Goal: Information Seeking & Learning: Learn about a topic

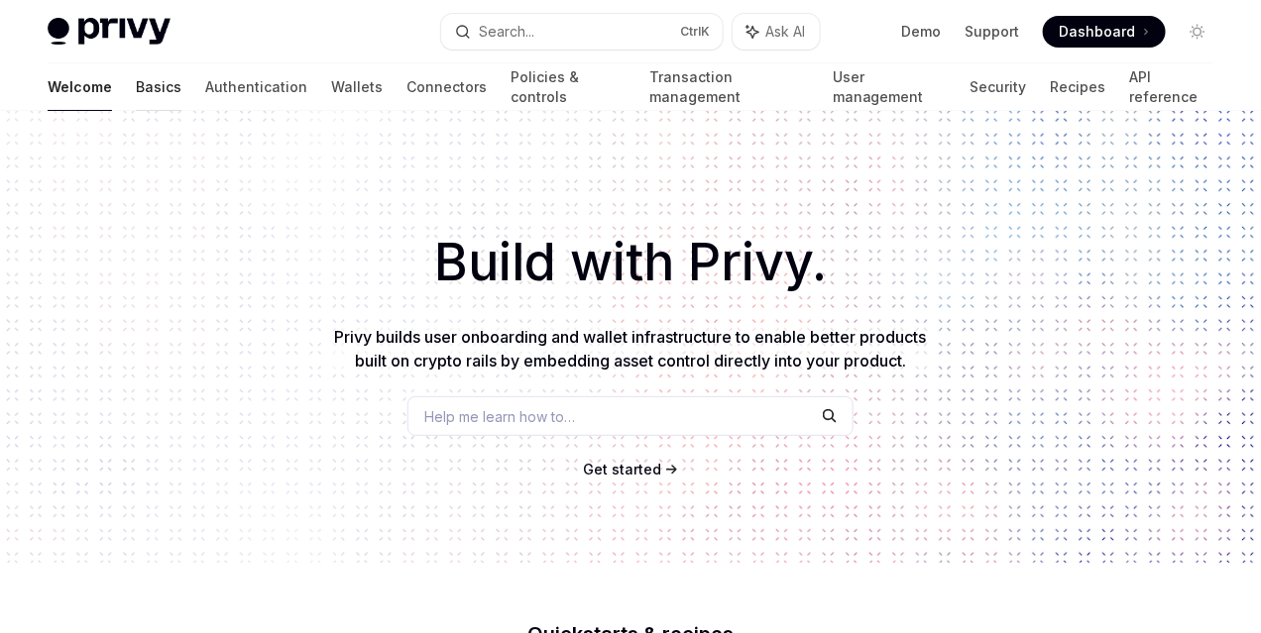
click at [136, 85] on link "Basics" at bounding box center [159, 87] width 46 height 48
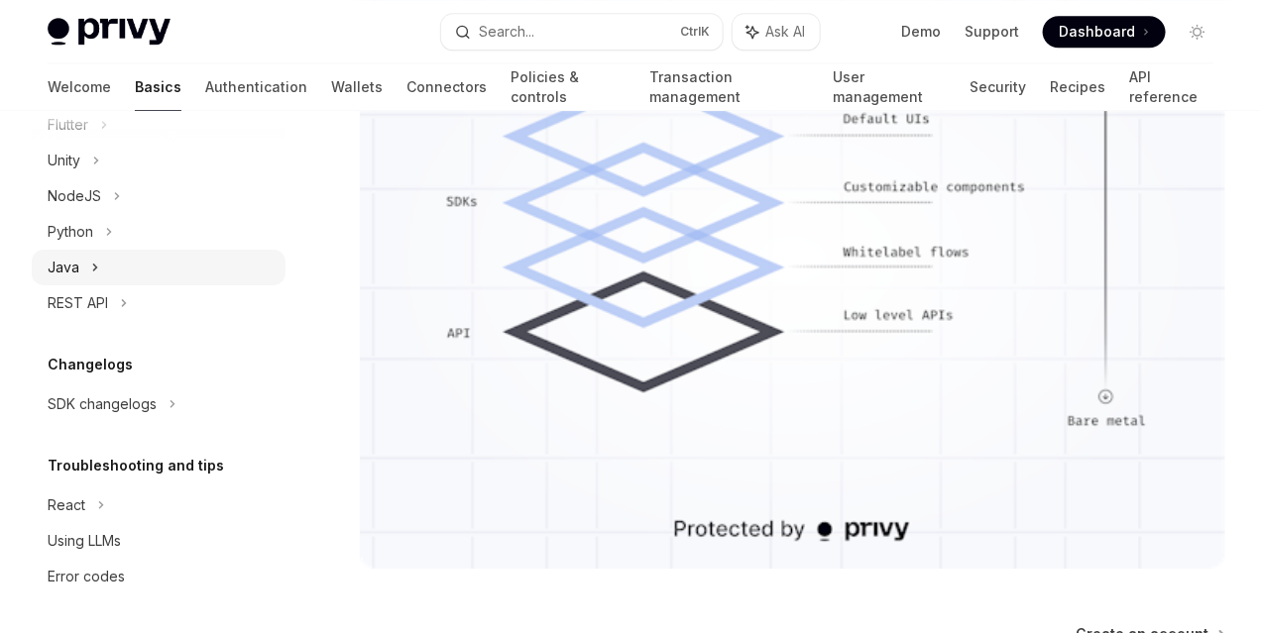
scroll to position [1833, 0]
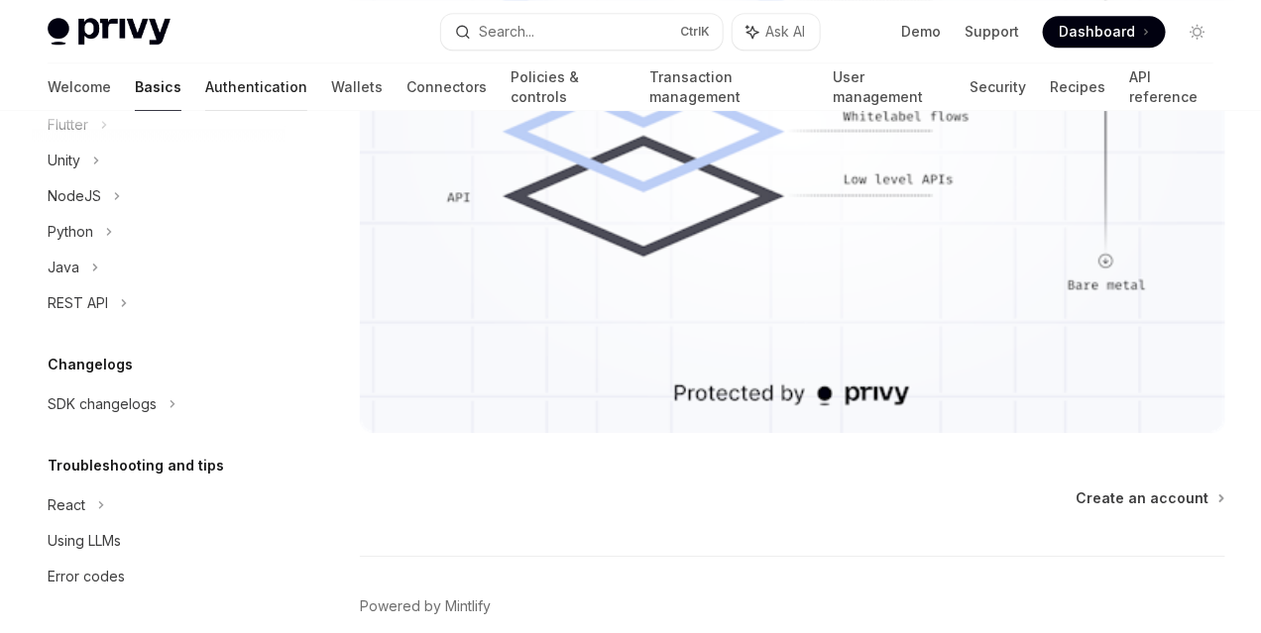
click at [205, 85] on link "Authentication" at bounding box center [256, 87] width 102 height 48
type textarea "*"
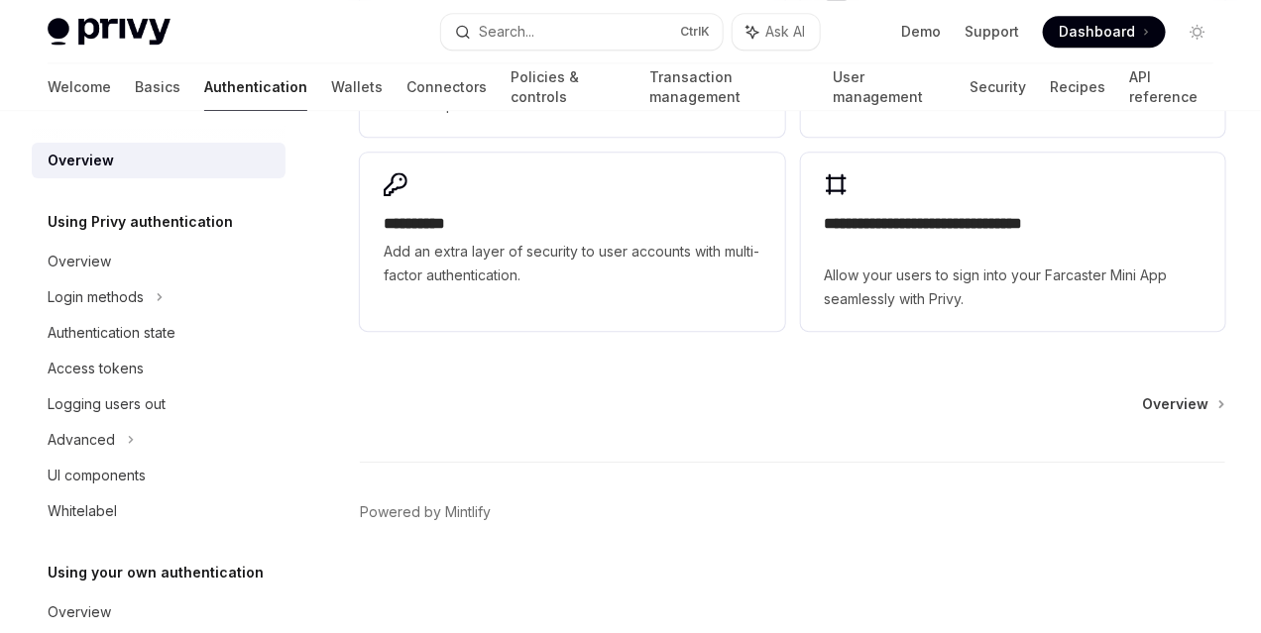
scroll to position [1883, 0]
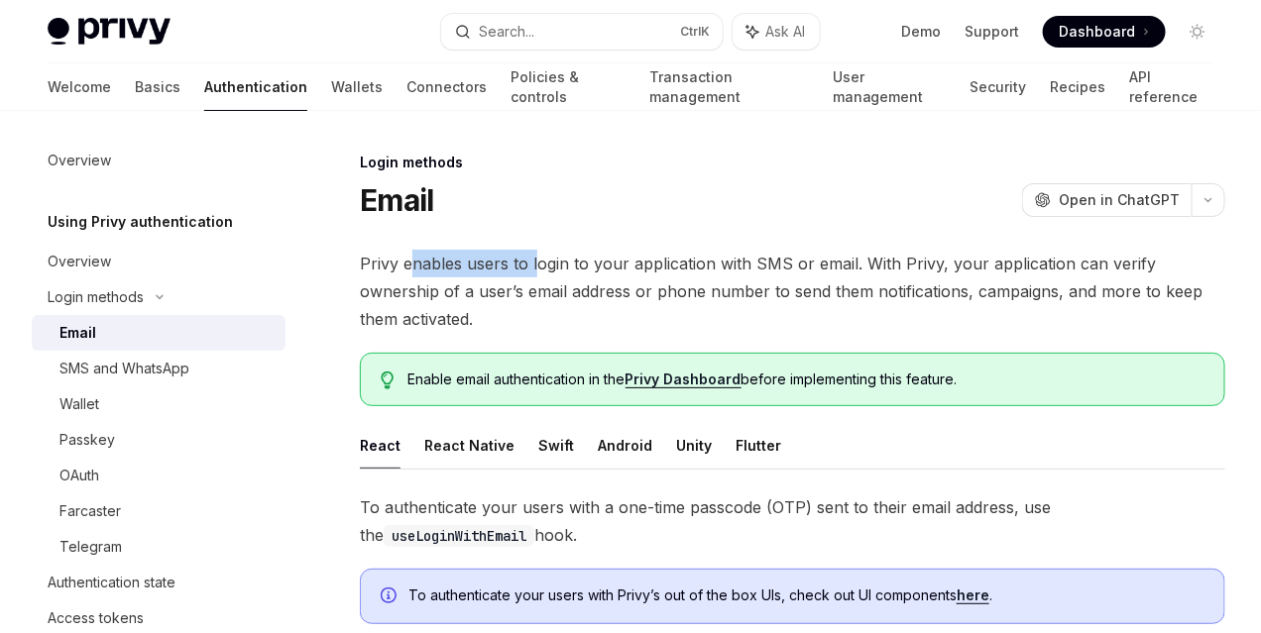
drag, startPoint x: 415, startPoint y: 255, endPoint x: 545, endPoint y: 260, distance: 129.9
click at [535, 260] on span "Privy enables users to login to your application with SMS or email. With Privy,…" at bounding box center [792, 291] width 865 height 83
drag, startPoint x: 672, startPoint y: 266, endPoint x: 761, endPoint y: 267, distance: 89.2
click at [759, 267] on span "Privy enables users to login to your application with SMS or email. With Privy,…" at bounding box center [792, 291] width 865 height 83
drag, startPoint x: 556, startPoint y: 265, endPoint x: 612, endPoint y: 265, distance: 56.5
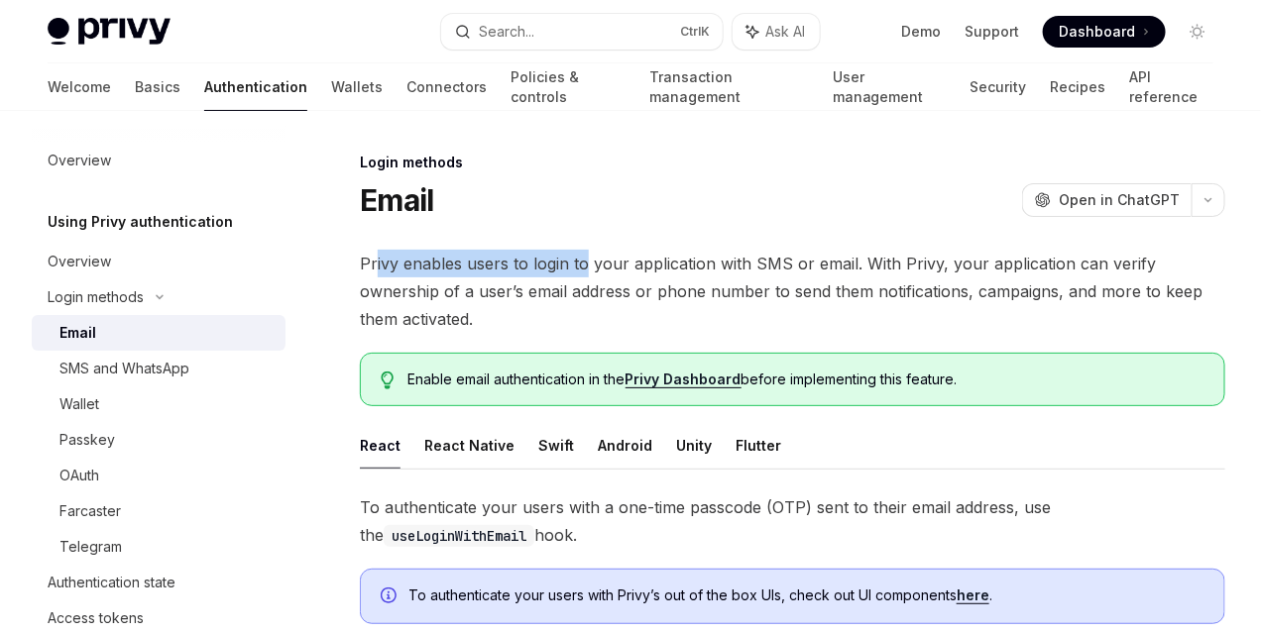
click at [595, 265] on span "Privy enables users to login to your application with SMS or email. With Privy,…" at bounding box center [792, 291] width 865 height 83
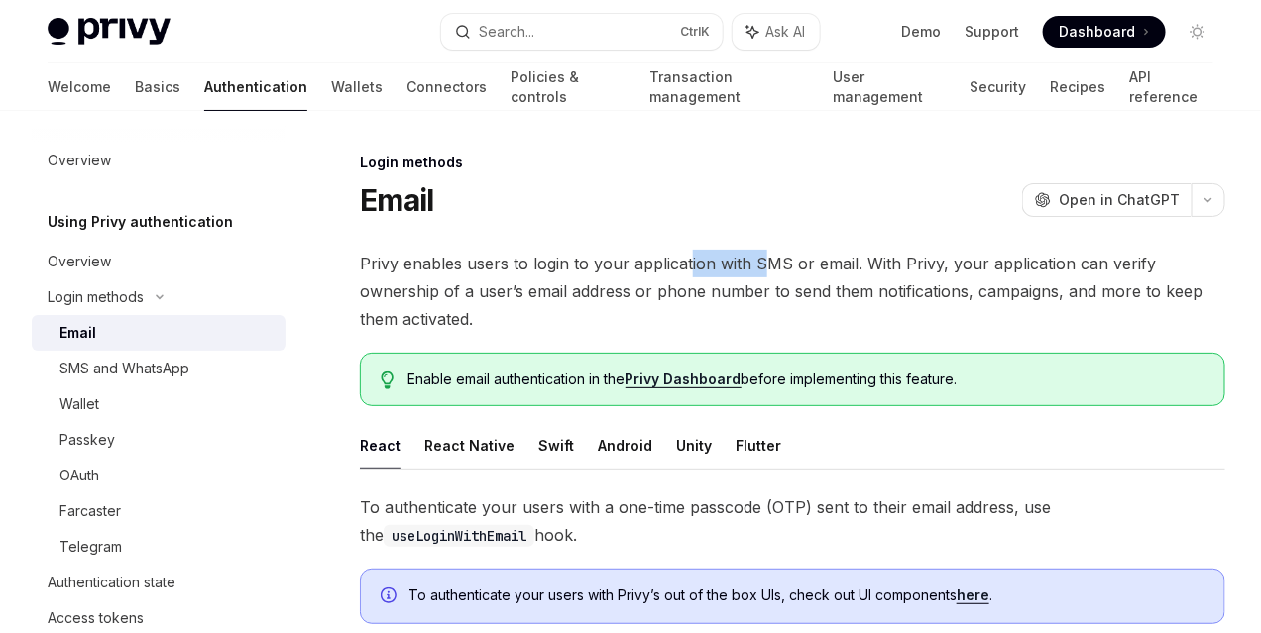
drag, startPoint x: 721, startPoint y: 271, endPoint x: 776, endPoint y: 277, distance: 55.8
click at [775, 277] on span "Privy enables users to login to your application with SMS or email. With Privy,…" at bounding box center [792, 291] width 865 height 83
click at [845, 300] on span "Privy enables users to login to your application with SMS or email. With Privy,…" at bounding box center [792, 291] width 865 height 83
drag, startPoint x: 413, startPoint y: 259, endPoint x: 482, endPoint y: 265, distance: 68.6
click at [481, 265] on span "Privy enables users to login to your application with SMS or email. With Privy,…" at bounding box center [792, 291] width 865 height 83
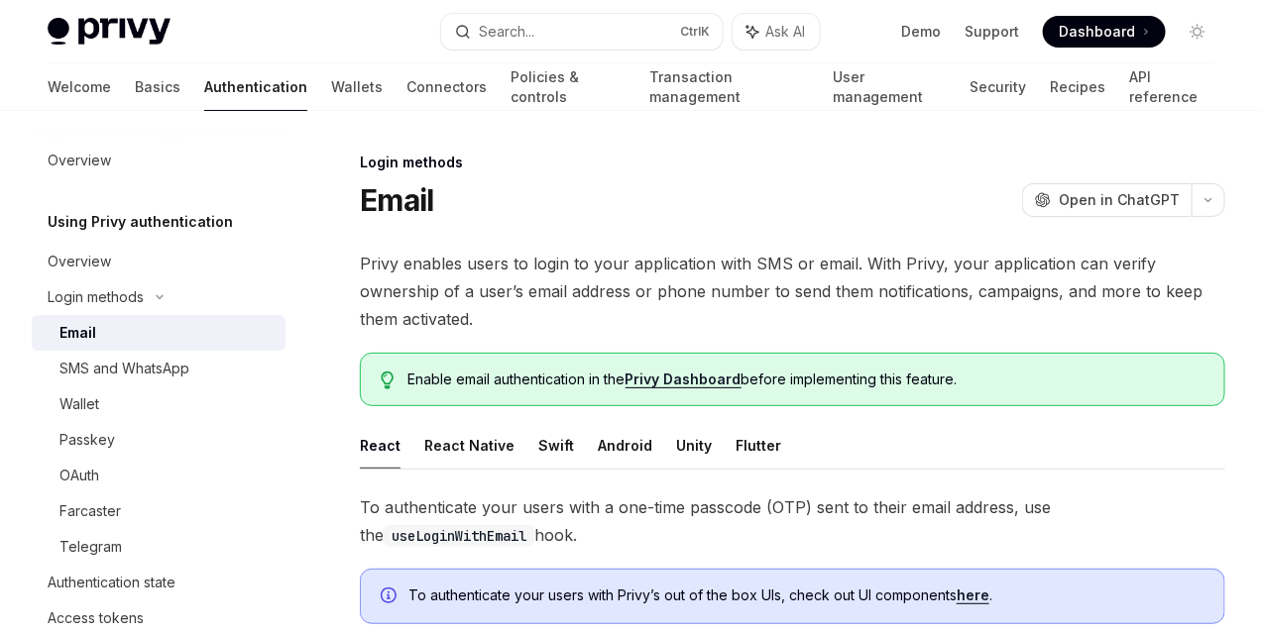
drag, startPoint x: 532, startPoint y: 268, endPoint x: 644, endPoint y: 271, distance: 112.0
click at [605, 270] on span "Privy enables users to login to your application with SMS or email. With Privy,…" at bounding box center [792, 291] width 865 height 83
click at [769, 271] on span "Privy enables users to login to your application with SMS or email. With Privy,…" at bounding box center [792, 291] width 865 height 83
click at [818, 333] on span "Privy enables users to login to your application with SMS or email. With Privy,…" at bounding box center [792, 291] width 865 height 83
drag, startPoint x: 645, startPoint y: 267, endPoint x: 768, endPoint y: 268, distance: 122.9
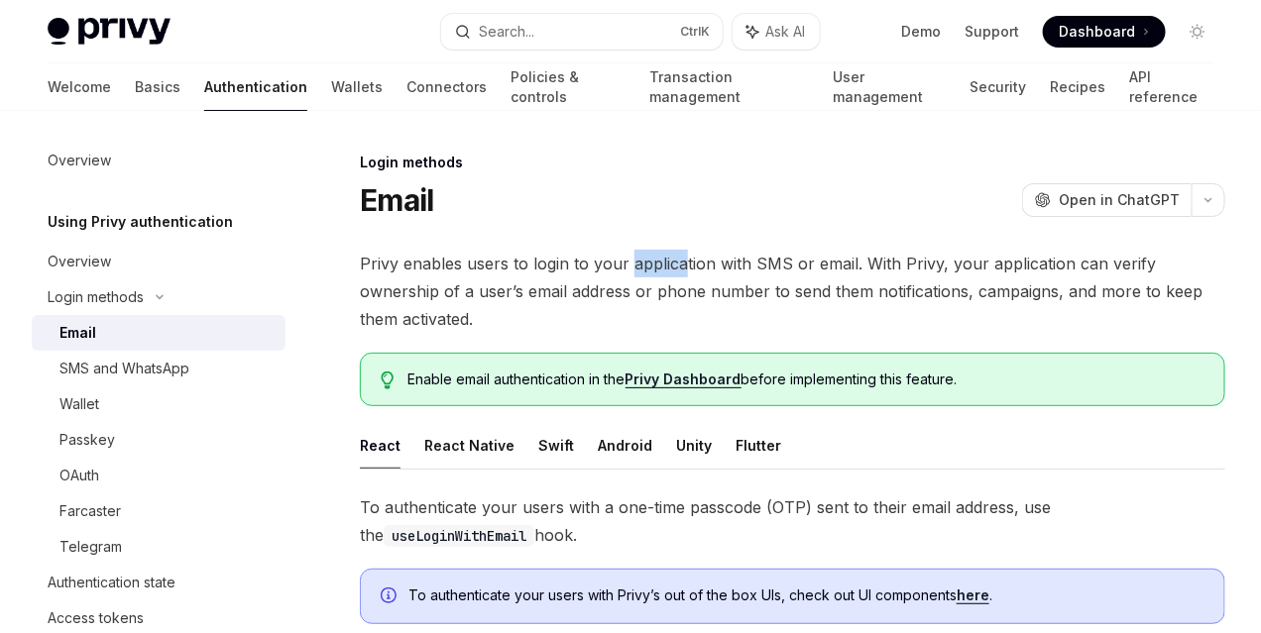
click at [710, 268] on span "Privy enables users to login to your application with SMS or email. With Privy,…" at bounding box center [792, 291] width 865 height 83
drag, startPoint x: 789, startPoint y: 268, endPoint x: 861, endPoint y: 276, distance: 72.8
click at [856, 275] on span "Privy enables users to login to your application with SMS or email. With Privy,…" at bounding box center [792, 291] width 865 height 83
drag, startPoint x: 395, startPoint y: 294, endPoint x: 453, endPoint y: 294, distance: 57.5
click at [453, 294] on span "Privy enables users to login to your application with SMS or email. With Privy,…" at bounding box center [792, 291] width 865 height 83
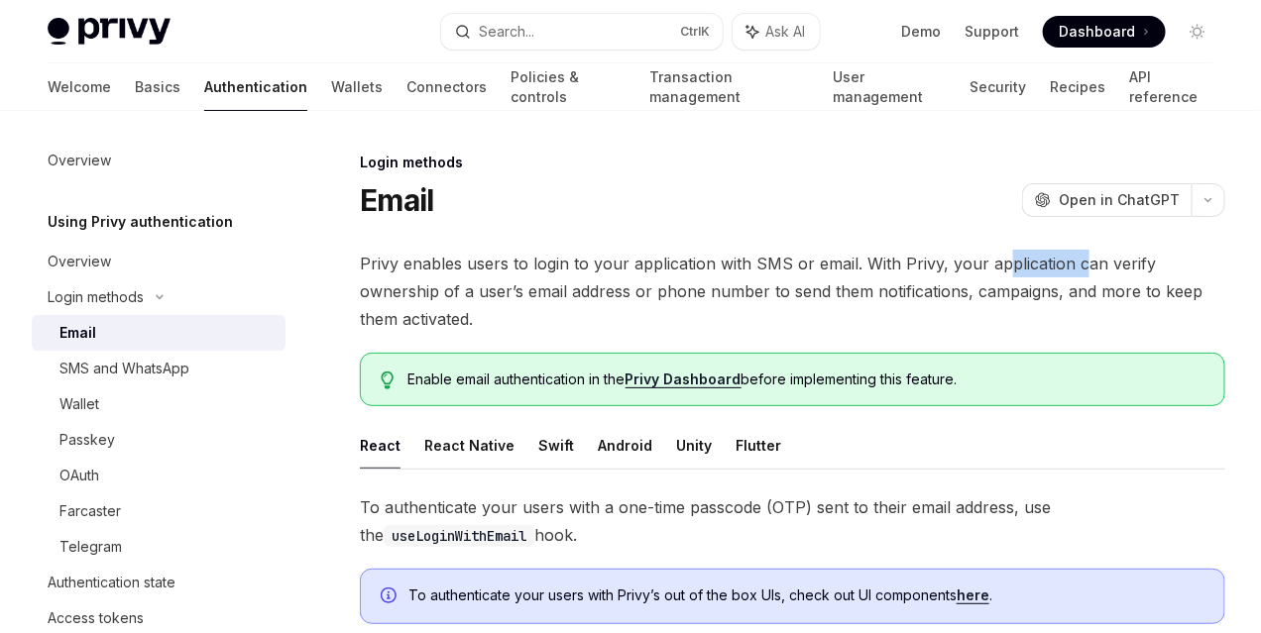
drag, startPoint x: 526, startPoint y: 296, endPoint x: 633, endPoint y: 302, distance: 107.2
click at [602, 302] on span "Privy enables users to login to your application with SMS or email. With Privy,…" at bounding box center [792, 291] width 865 height 83
drag, startPoint x: 654, startPoint y: 297, endPoint x: 727, endPoint y: 295, distance: 73.4
click at [724, 295] on span "Privy enables users to login to your application with SMS or email. With Privy,…" at bounding box center [792, 291] width 865 height 83
drag, startPoint x: 799, startPoint y: 296, endPoint x: 821, endPoint y: 303, distance: 22.9
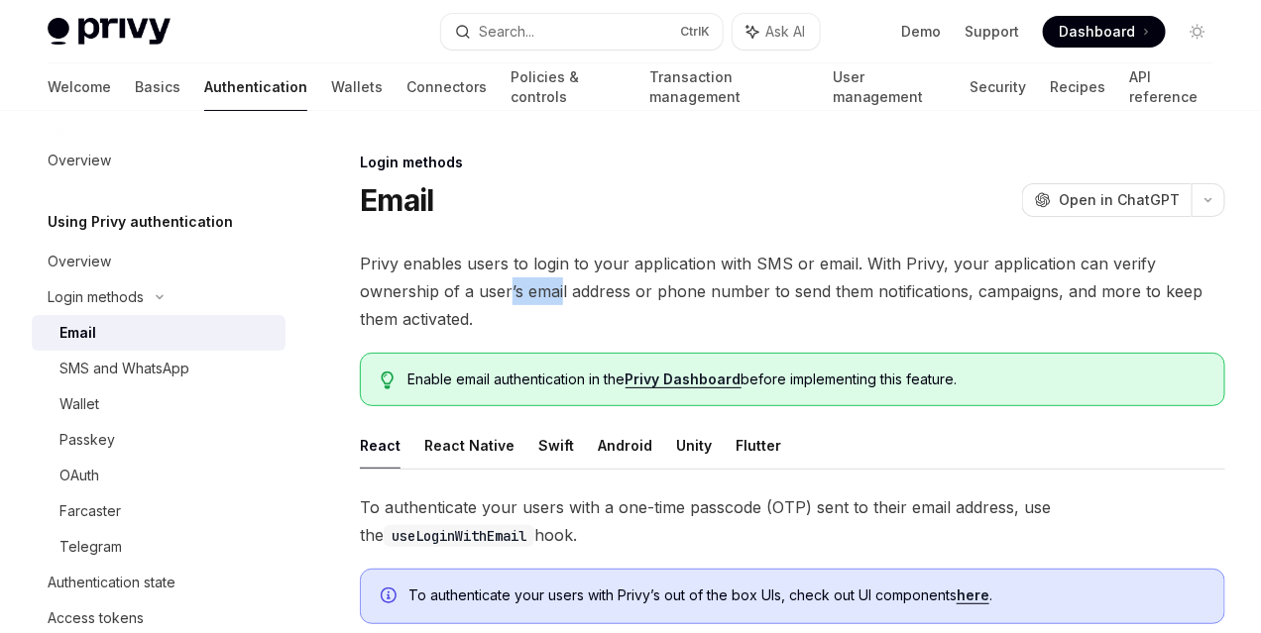
click at [860, 295] on span "Privy enables users to login to your application with SMS or email. With Privy,…" at bounding box center [792, 291] width 865 height 83
drag, startPoint x: 423, startPoint y: 325, endPoint x: 451, endPoint y: 322, distance: 27.9
click at [451, 322] on span "Privy enables users to login to your application with SMS or email. With Privy,…" at bounding box center [792, 291] width 865 height 83
drag, startPoint x: 505, startPoint y: 324, endPoint x: 579, endPoint y: 326, distance: 73.4
click at [565, 326] on span "Privy enables users to login to your application with SMS or email. With Privy,…" at bounding box center [792, 291] width 865 height 83
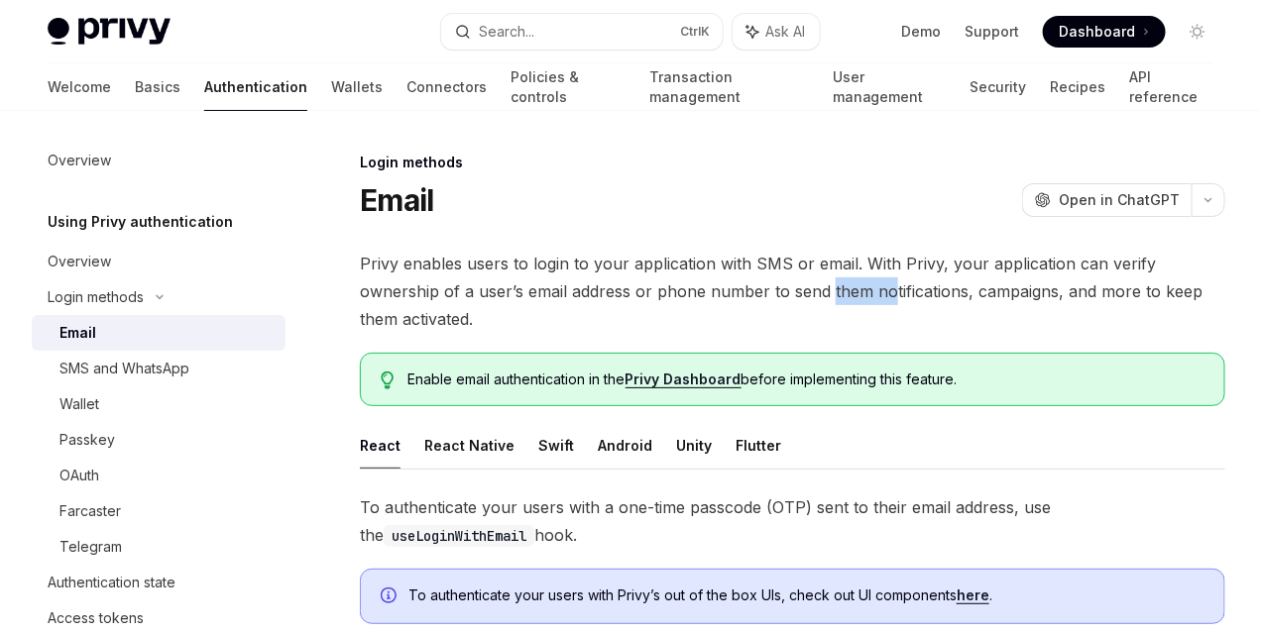
drag, startPoint x: 620, startPoint y: 327, endPoint x: 721, endPoint y: 327, distance: 100.1
click at [721, 327] on span "Privy enables users to login to your application with SMS or email. With Privy,…" at bounding box center [792, 291] width 865 height 83
drag, startPoint x: 787, startPoint y: 325, endPoint x: 830, endPoint y: 324, distance: 42.6
click at [829, 325] on span "Privy enables users to login to your application with SMS or email. With Privy,…" at bounding box center [792, 291] width 865 height 83
drag, startPoint x: 371, startPoint y: 348, endPoint x: 416, endPoint y: 348, distance: 45.6
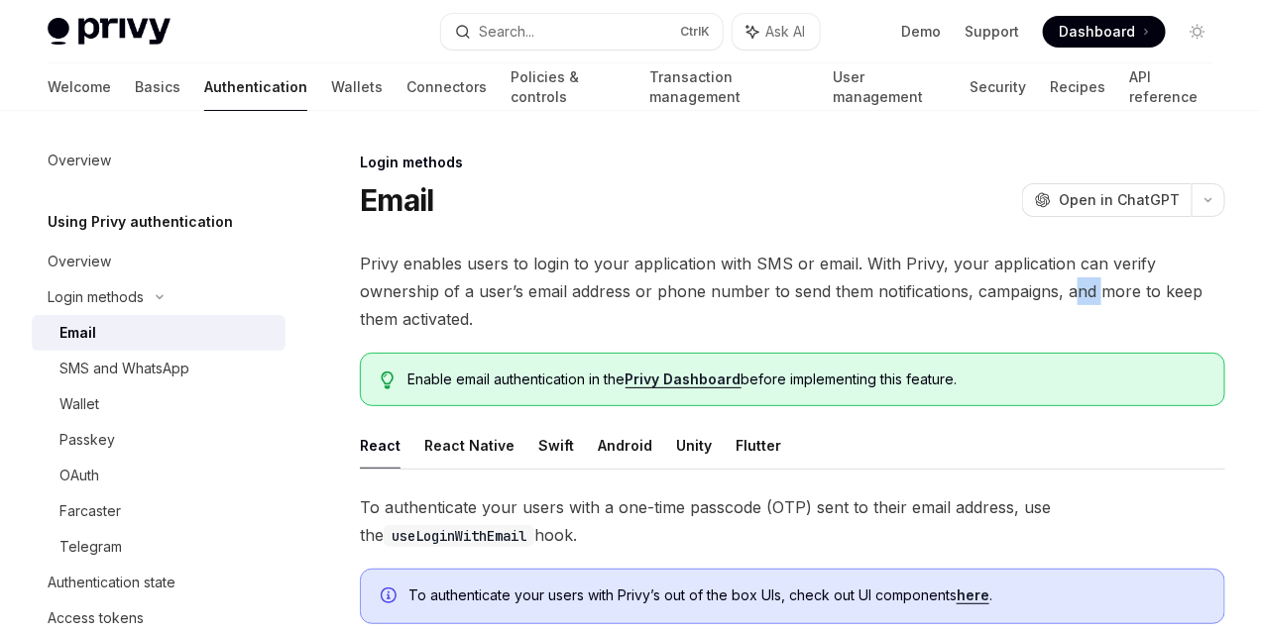
click at [413, 333] on span "Privy enables users to login to your application with SMS or email. With Privy,…" at bounding box center [792, 291] width 865 height 83
drag, startPoint x: 466, startPoint y: 348, endPoint x: 599, endPoint y: 348, distance: 132.8
click at [596, 333] on span "Privy enables users to login to your application with SMS or email. With Privy,…" at bounding box center [792, 291] width 865 height 83
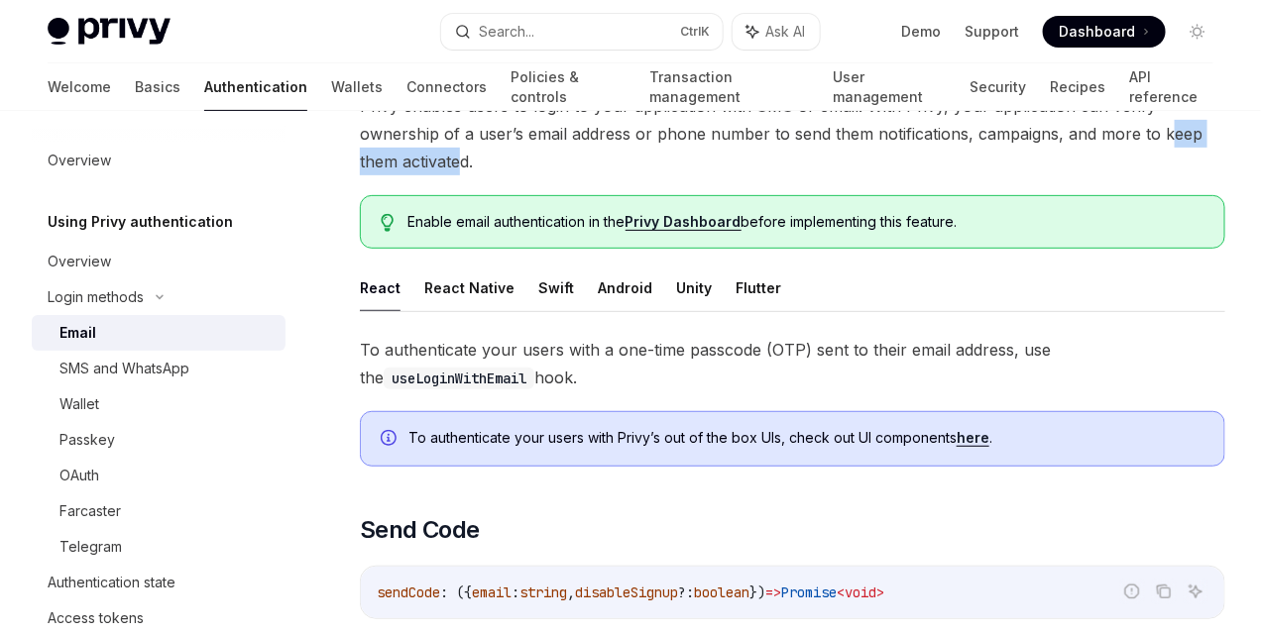
scroll to position [198, 0]
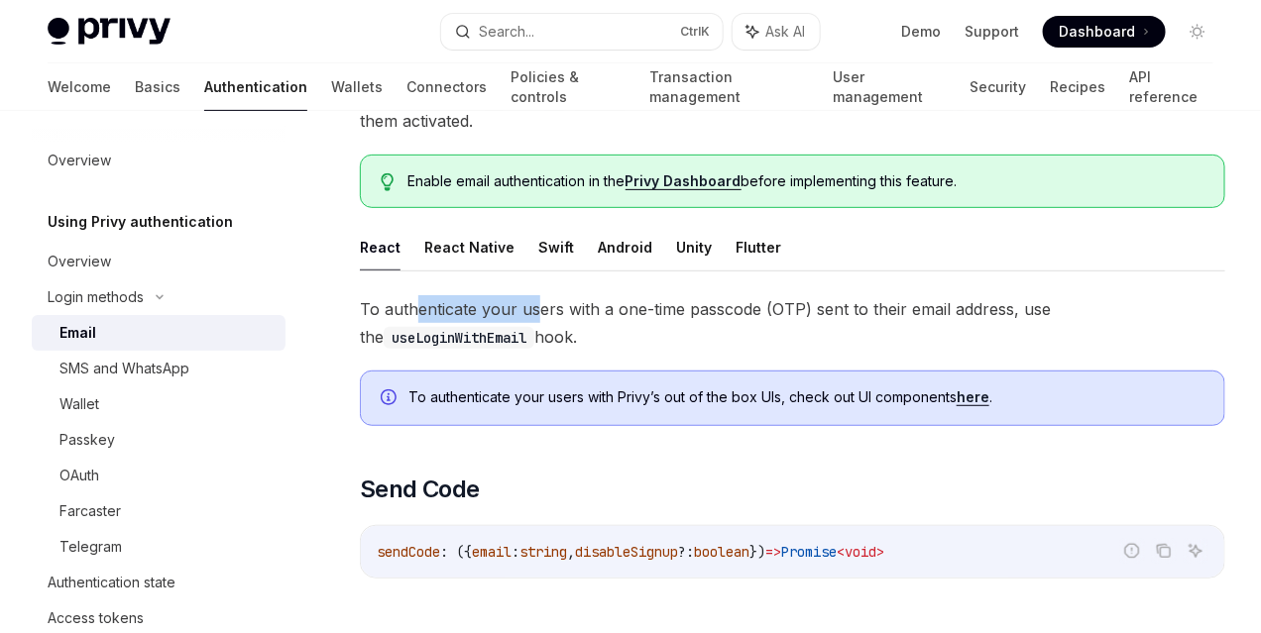
drag, startPoint x: 425, startPoint y: 352, endPoint x: 553, endPoint y: 352, distance: 127.8
click at [551, 351] on span "To authenticate your users with a one-time passcode (OTP) sent to their email a…" at bounding box center [792, 322] width 865 height 55
drag, startPoint x: 724, startPoint y: 359, endPoint x: 787, endPoint y: 364, distance: 62.6
click at [759, 351] on span "To authenticate your users with a one-time passcode (OTP) sent to their email a…" at bounding box center [792, 322] width 865 height 55
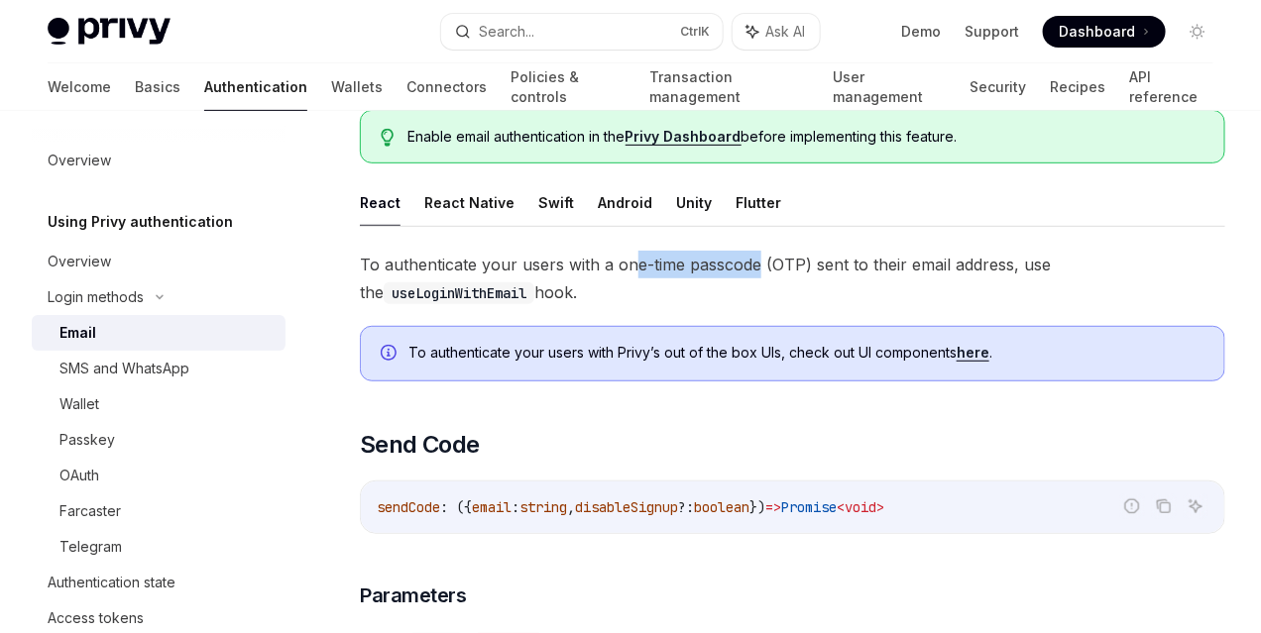
scroll to position [297, 0]
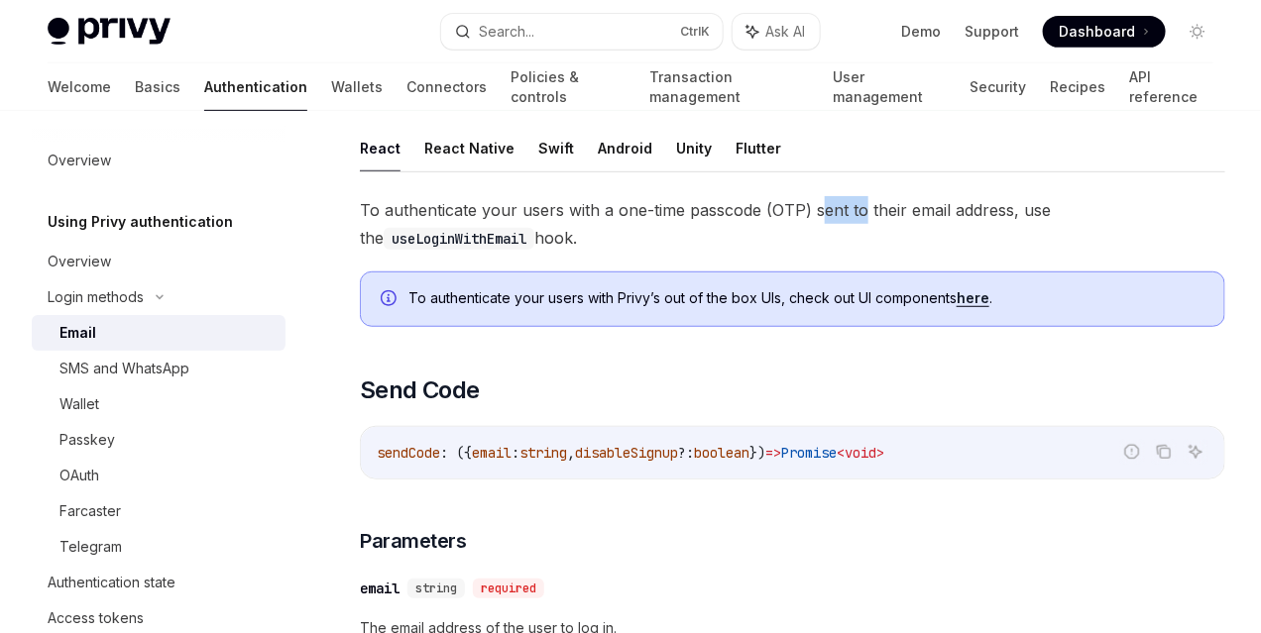
drag, startPoint x: 819, startPoint y: 265, endPoint x: 889, endPoint y: 270, distance: 70.5
drag, startPoint x: 522, startPoint y: 286, endPoint x: 567, endPoint y: 286, distance: 44.6
click at [567, 252] on span "To authenticate your users with a one-time passcode (OTP) sent to their email a…" at bounding box center [792, 223] width 865 height 55
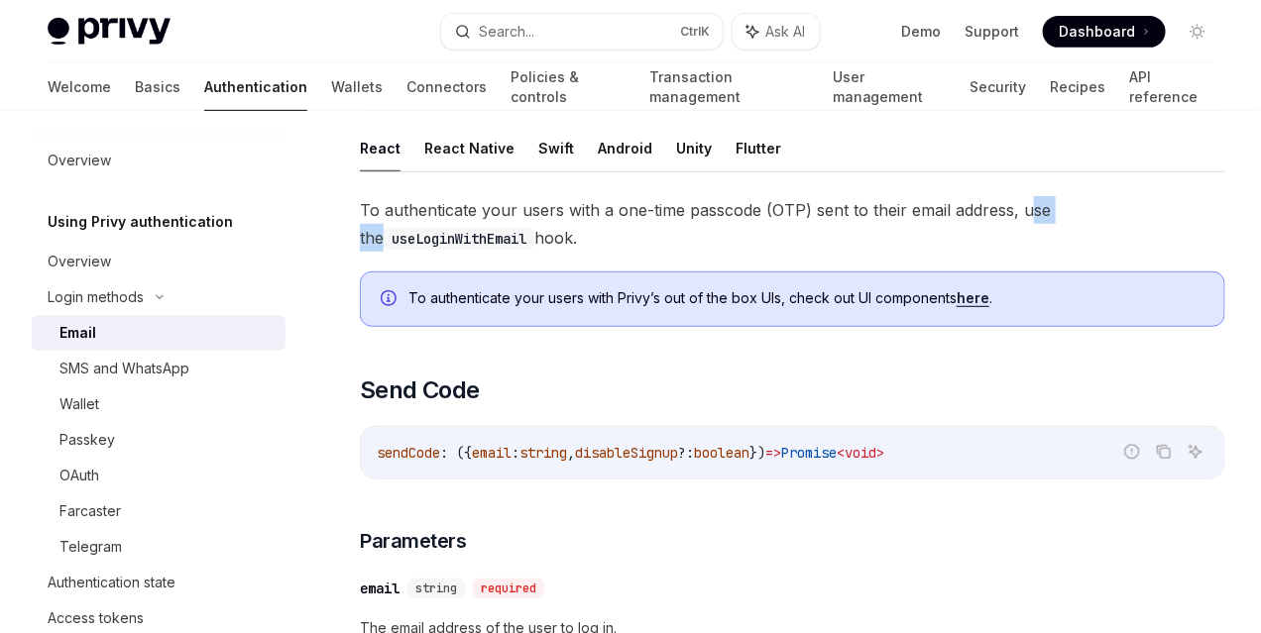
drag, startPoint x: 743, startPoint y: 281, endPoint x: 790, endPoint y: 287, distance: 47.0
click at [790, 252] on span "To authenticate your users with a one-time passcode (OTP) sent to their email a…" at bounding box center [792, 223] width 865 height 55
click at [850, 252] on span "To authenticate your users with a one-time passcode (OTP) sent to their email a…" at bounding box center [792, 223] width 865 height 55
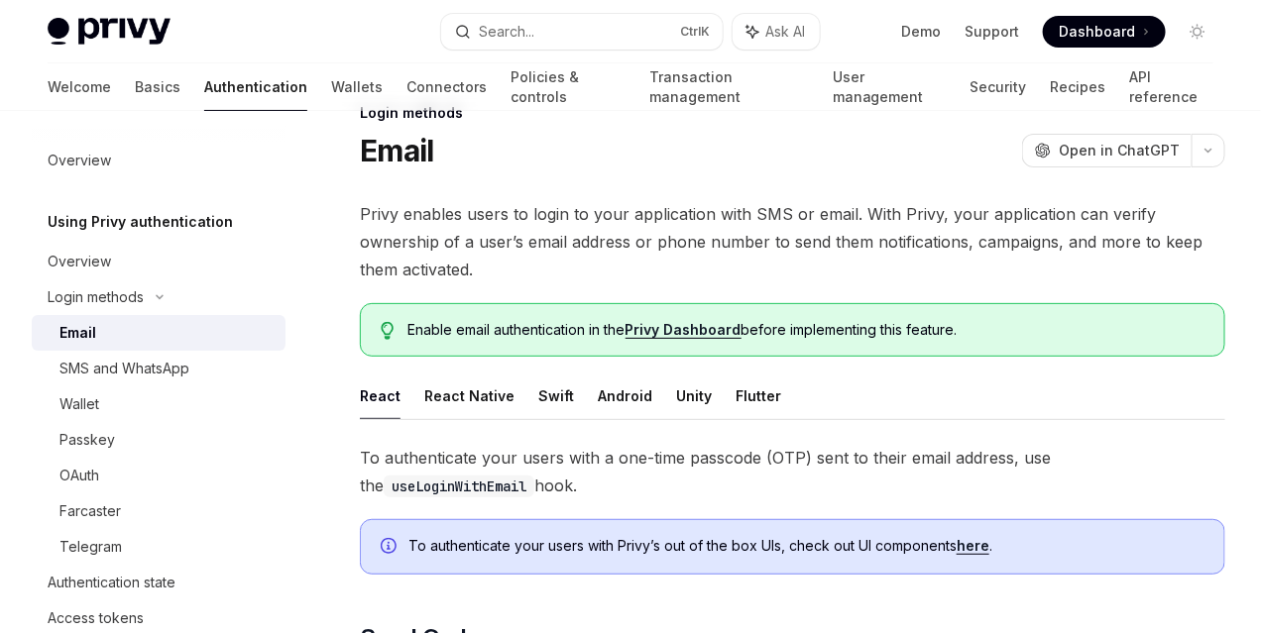
scroll to position [0, 0]
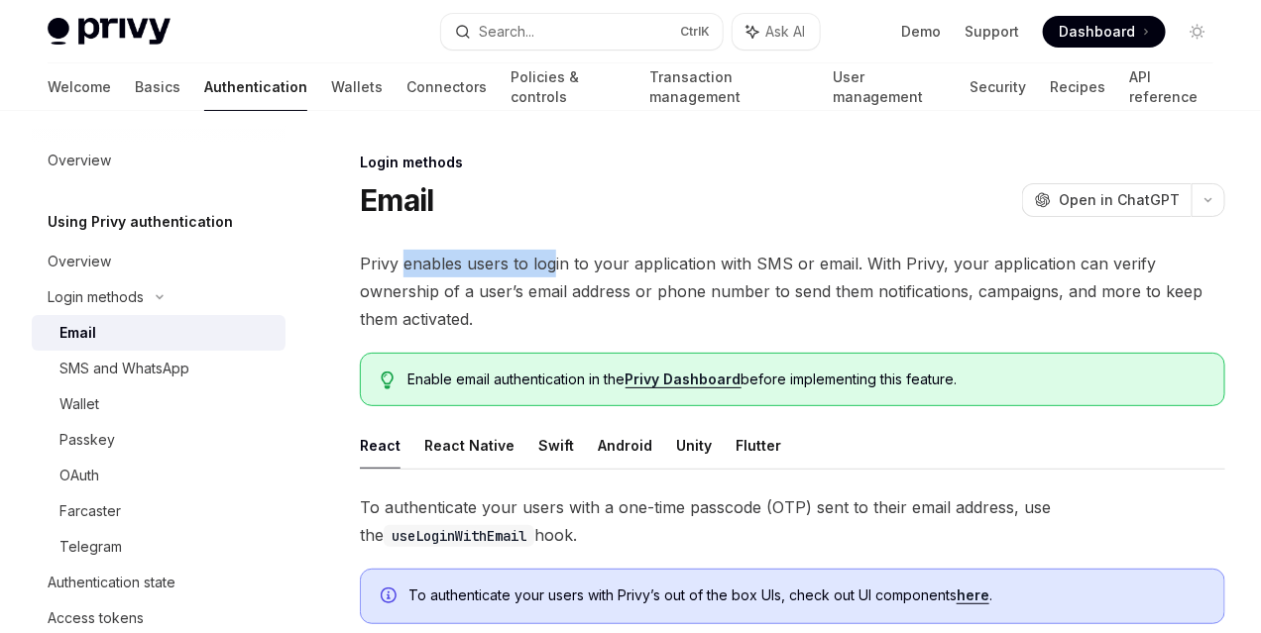
drag, startPoint x: 400, startPoint y: 263, endPoint x: 558, endPoint y: 268, distance: 157.7
click at [552, 266] on span "Privy enables users to login to your application with SMS or email. With Privy,…" at bounding box center [792, 291] width 865 height 83
click at [704, 289] on span "Privy enables users to login to your application with SMS or email. With Privy,…" at bounding box center [792, 291] width 865 height 83
drag, startPoint x: 532, startPoint y: 351, endPoint x: 593, endPoint y: 356, distance: 60.7
click at [593, 333] on span "Privy enables users to login to your application with SMS or email. With Privy,…" at bounding box center [792, 291] width 865 height 83
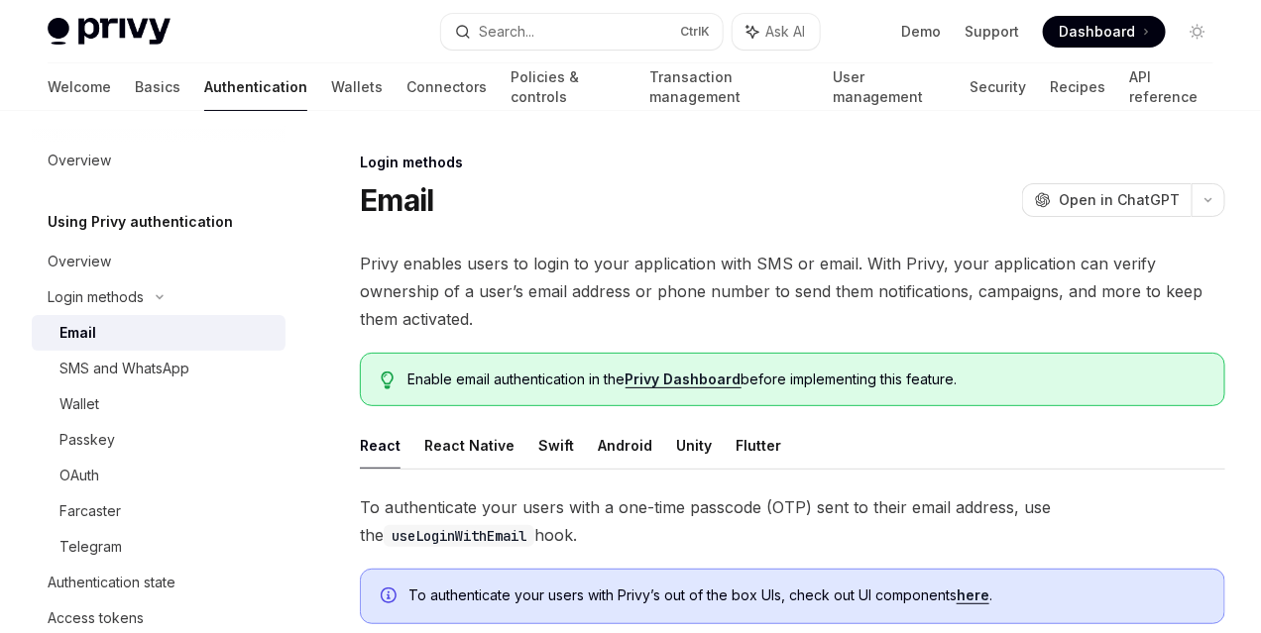
click at [735, 333] on span "Privy enables users to login to your application with SMS or email. With Privy,…" at bounding box center [792, 291] width 865 height 83
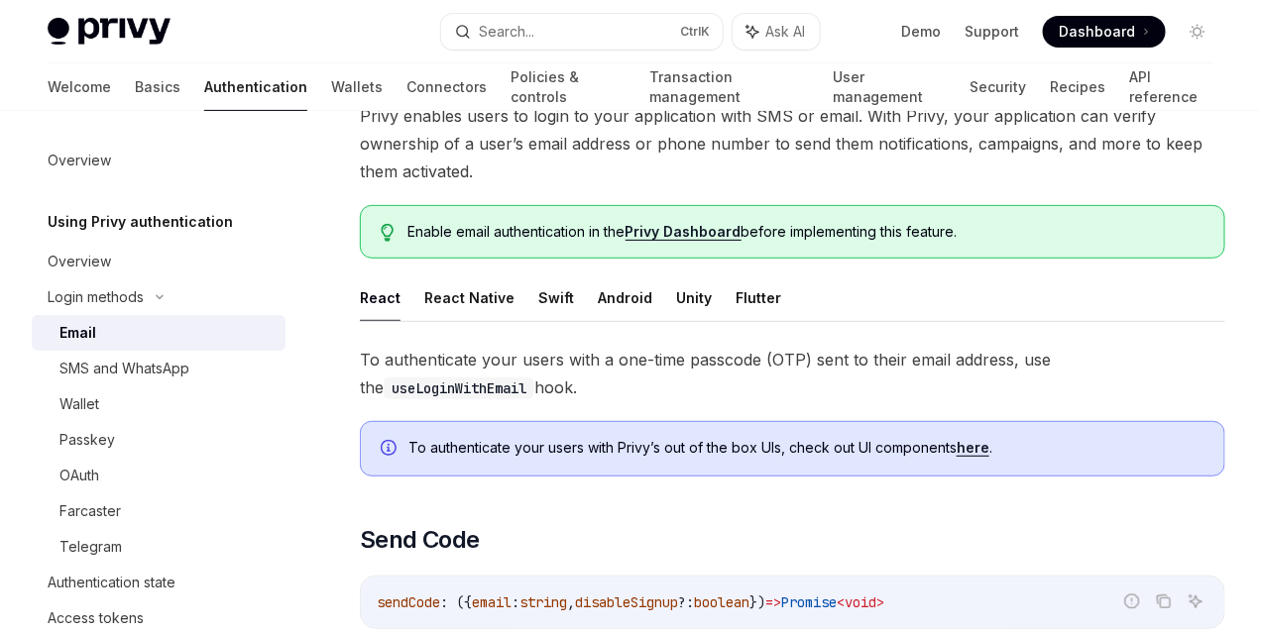
scroll to position [149, 0]
click at [476, 320] on button "React Native" at bounding box center [469, 297] width 90 height 47
click at [385, 320] on button "React" at bounding box center [380, 297] width 41 height 47
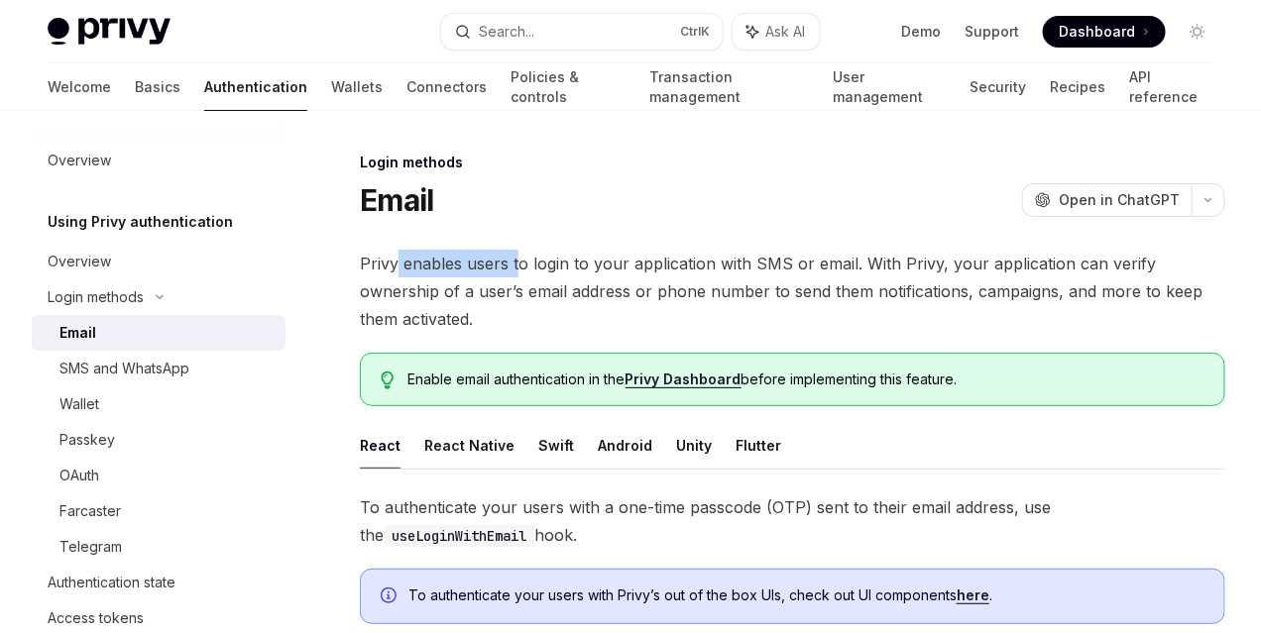
drag, startPoint x: 455, startPoint y: 265, endPoint x: 597, endPoint y: 276, distance: 142.1
click at [521, 274] on span "Privy enables users to login to your application with SMS or email. With Privy,…" at bounding box center [792, 291] width 865 height 83
click at [667, 286] on span "Privy enables users to login to your application with SMS or email. With Privy,…" at bounding box center [792, 291] width 865 height 83
drag, startPoint x: 510, startPoint y: 273, endPoint x: 612, endPoint y: 269, distance: 102.2
click at [612, 269] on span "Privy enables users to login to your application with SMS or email. With Privy,…" at bounding box center [792, 291] width 865 height 83
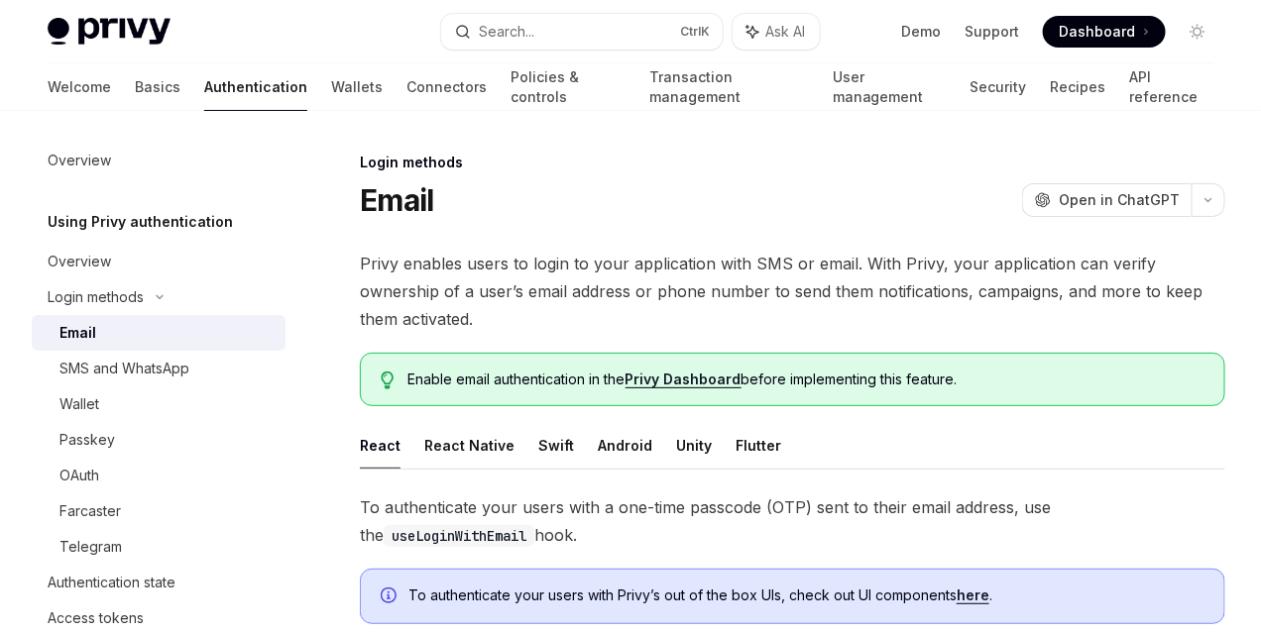
click at [767, 292] on span "Privy enables users to login to your application with SMS or email. With Privy,…" at bounding box center [792, 291] width 865 height 83
drag, startPoint x: 386, startPoint y: 282, endPoint x: 558, endPoint y: 289, distance: 172.6
click at [502, 282] on span "Privy enables users to login to your application with SMS or email. With Privy,…" at bounding box center [792, 291] width 865 height 83
drag, startPoint x: 631, startPoint y: 299, endPoint x: 655, endPoint y: 299, distance: 23.8
click at [654, 299] on span "Privy enables users to login to your application with SMS or email. With Privy,…" at bounding box center [792, 291] width 865 height 83
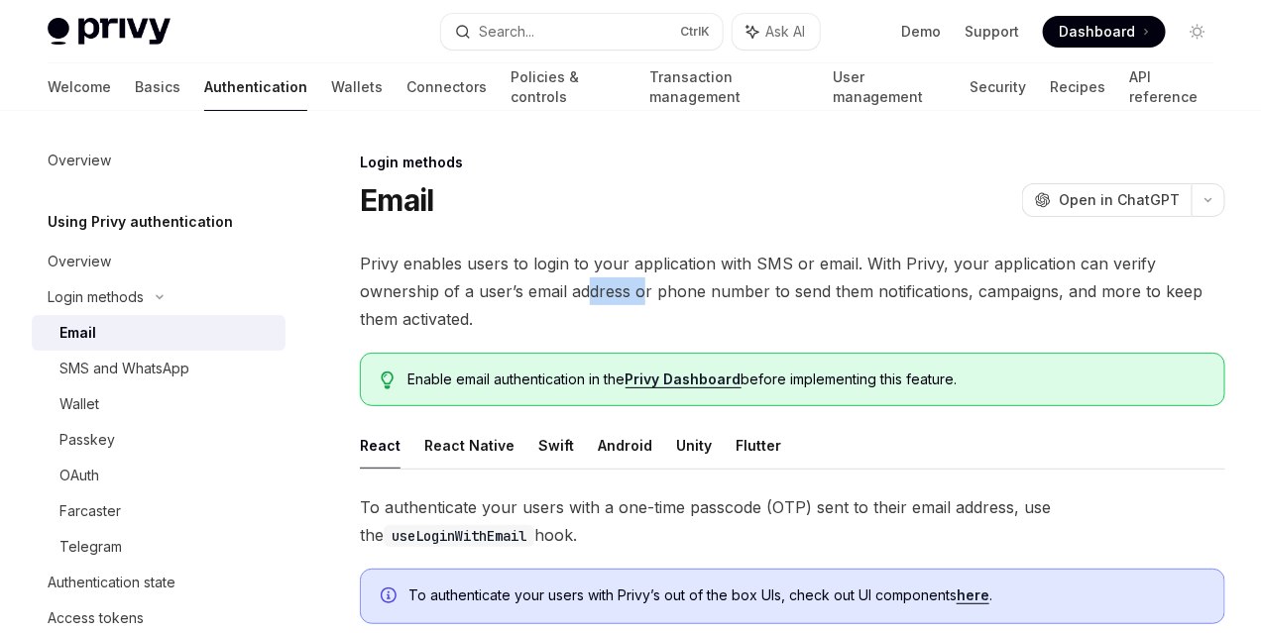
drag, startPoint x: 379, startPoint y: 331, endPoint x: 443, endPoint y: 327, distance: 64.5
click at [443, 327] on span "Privy enables users to login to your application with SMS or email. With Privy,…" at bounding box center [792, 291] width 865 height 83
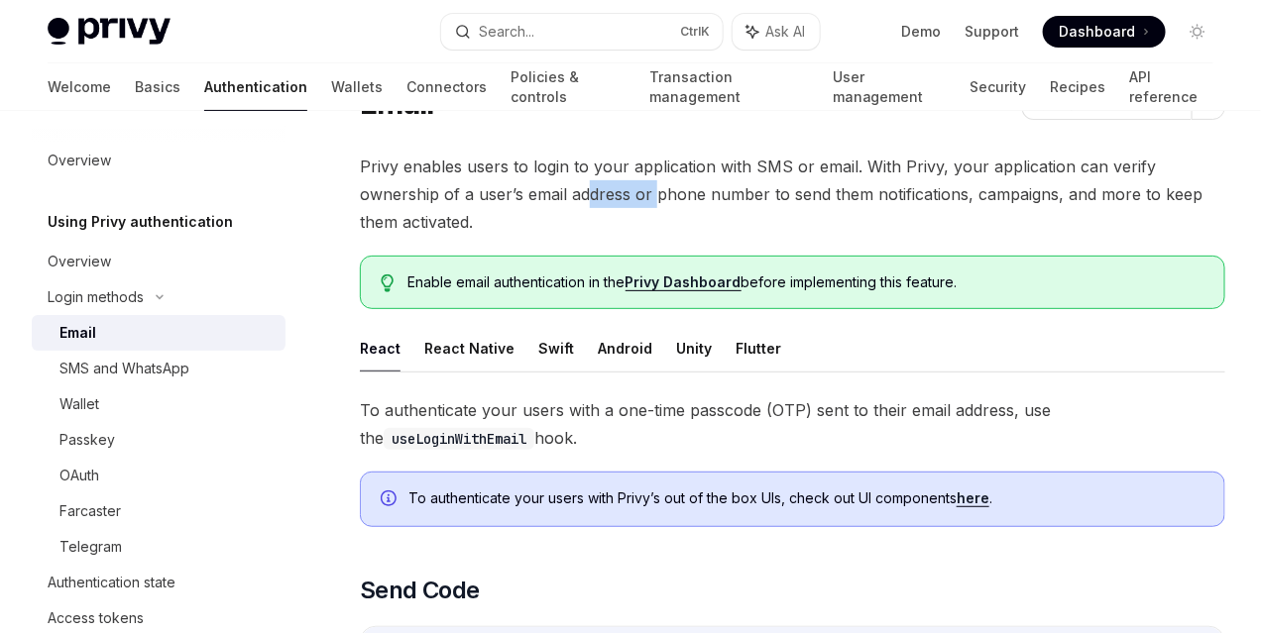
scroll to position [99, 0]
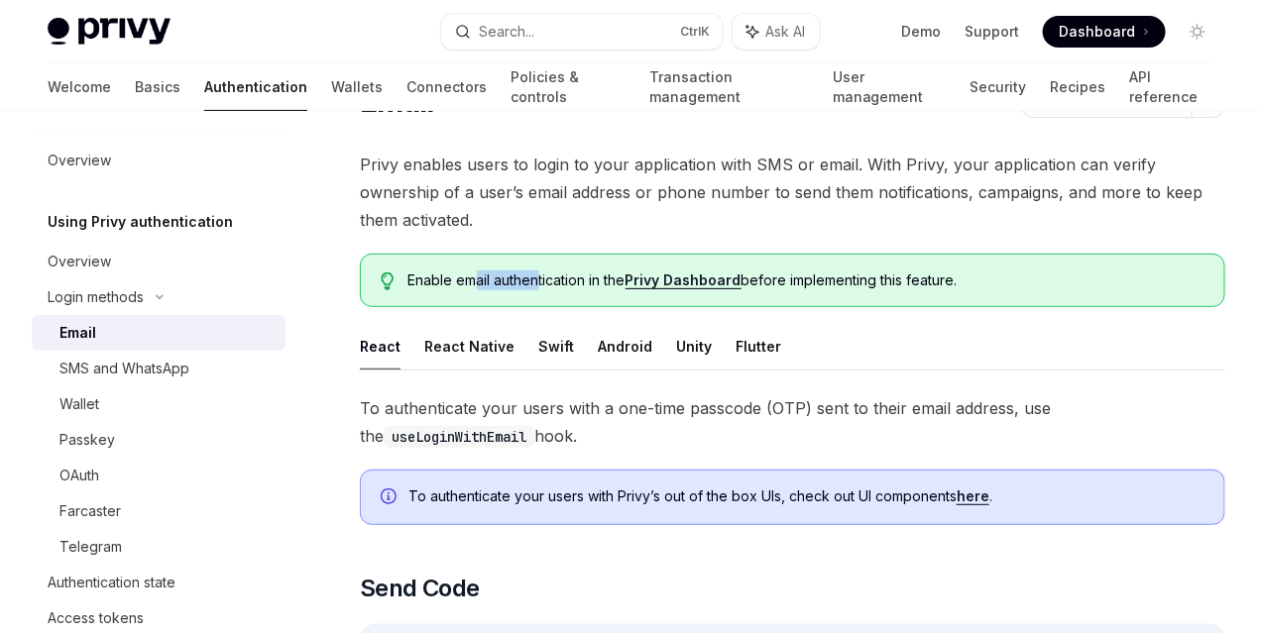
drag, startPoint x: 475, startPoint y: 310, endPoint x: 537, endPoint y: 312, distance: 62.5
click at [537, 290] on span "Enable email authentication in the Privy Dashboard before implementing this fea…" at bounding box center [806, 281] width 796 height 20
click at [545, 290] on span "Enable email authentication in the Privy Dashboard before implementing this fea…" at bounding box center [806, 281] width 796 height 20
drag, startPoint x: 441, startPoint y: 326, endPoint x: 520, endPoint y: 326, distance: 79.3
click at [520, 290] on span "Enable email authentication in the Privy Dashboard before implementing this fea…" at bounding box center [806, 281] width 796 height 20
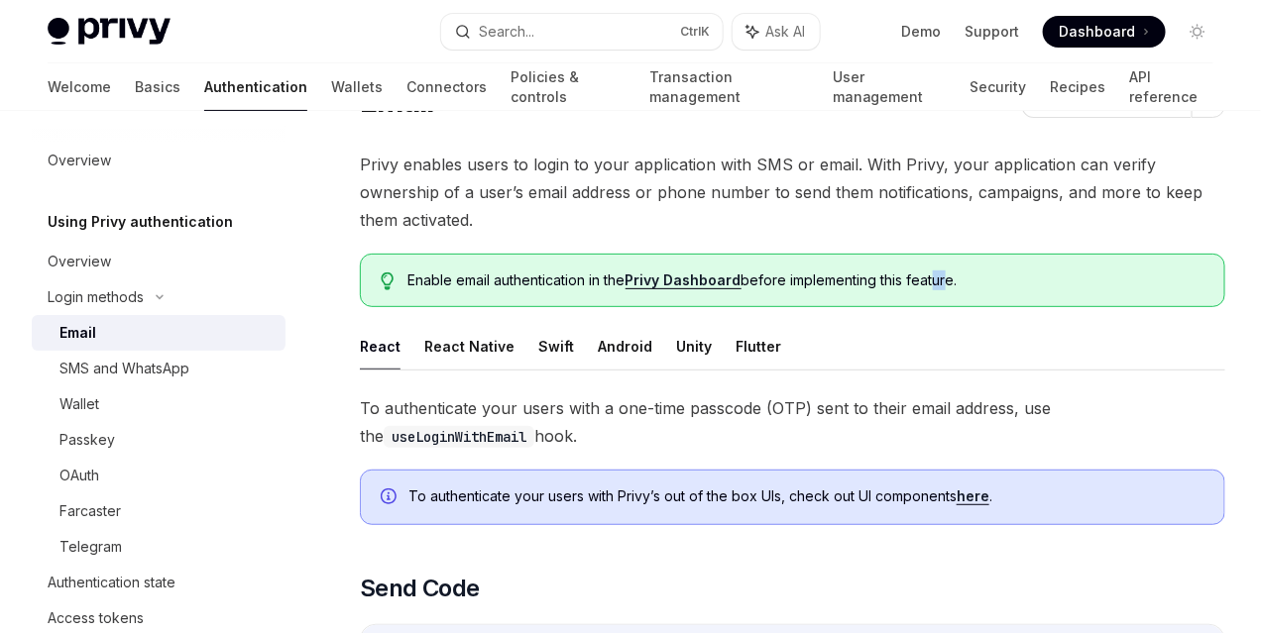
drag, startPoint x: 546, startPoint y: 329, endPoint x: 563, endPoint y: 329, distance: 16.8
click at [563, 290] on span "Enable email authentication in the Privy Dashboard before implementing this fea…" at bounding box center [806, 281] width 796 height 20
drag, startPoint x: 436, startPoint y: 297, endPoint x: 550, endPoint y: 307, distance: 114.4
click at [506, 307] on div "Enable email authentication in the Privy Dashboard before implementing this fea…" at bounding box center [792, 281] width 865 height 54
click at [611, 290] on span "Enable email authentication in the Privy Dashboard before implementing this fea…" at bounding box center [806, 281] width 796 height 20
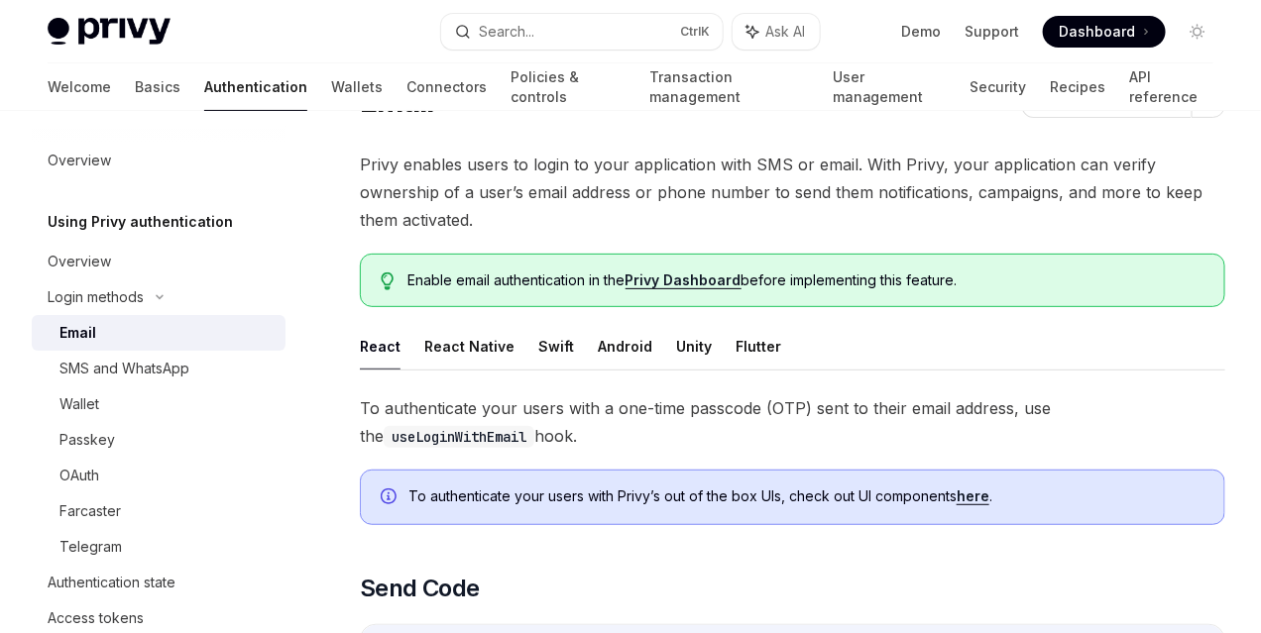
click at [599, 307] on div "Enable email authentication in the Privy Dashboard before implementing this fea…" at bounding box center [792, 281] width 865 height 54
drag, startPoint x: 391, startPoint y: 451, endPoint x: 487, endPoint y: 454, distance: 95.2
click at [474, 450] on span "To authenticate your users with a one-time passcode (OTP) sent to their email a…" at bounding box center [792, 421] width 865 height 55
drag, startPoint x: 542, startPoint y: 460, endPoint x: 589, endPoint y: 458, distance: 46.6
click at [568, 450] on span "To authenticate your users with a one-time passcode (OTP) sent to their email a…" at bounding box center [792, 421] width 865 height 55
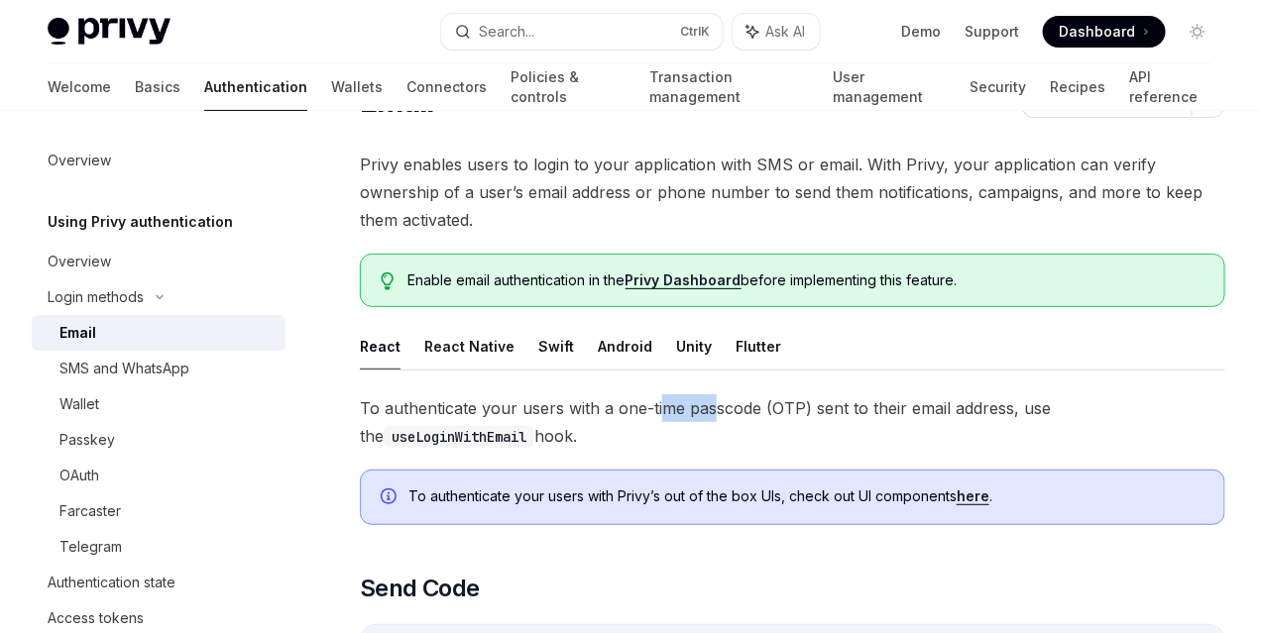
drag, startPoint x: 696, startPoint y: 457, endPoint x: 722, endPoint y: 457, distance: 26.8
click at [722, 450] on span "To authenticate your users with a one-time passcode (OTP) sent to their email a…" at bounding box center [792, 421] width 865 height 55
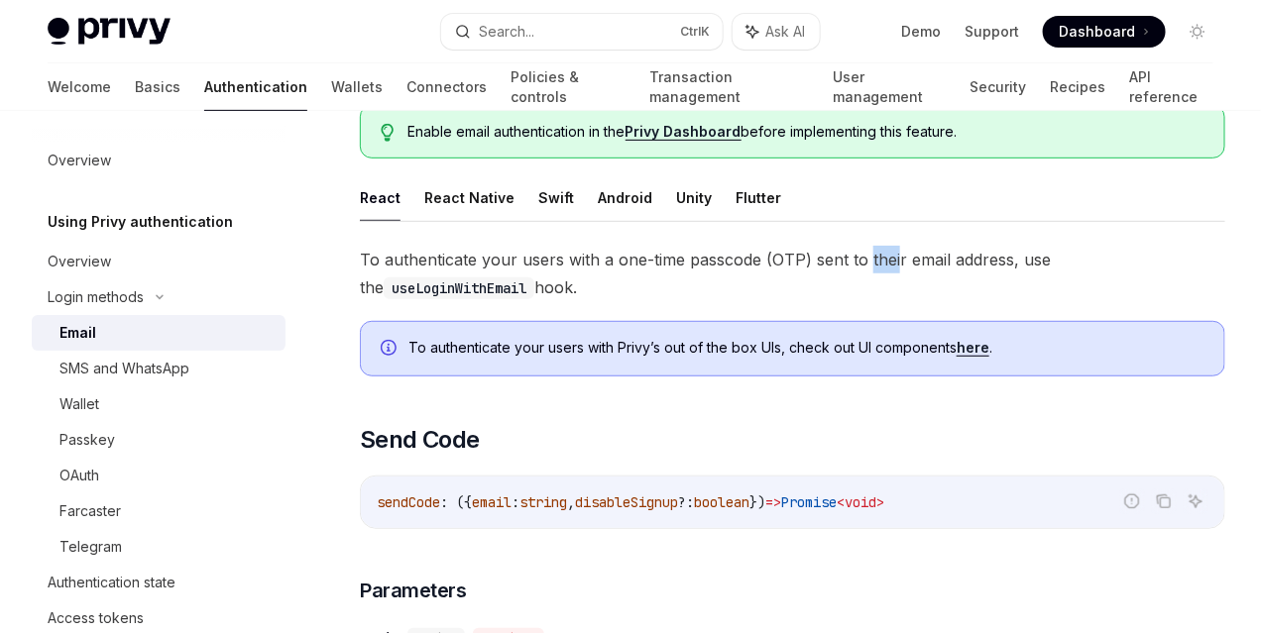
drag, startPoint x: 347, startPoint y: 332, endPoint x: 389, endPoint y: 331, distance: 42.6
drag, startPoint x: 544, startPoint y: 335, endPoint x: 566, endPoint y: 335, distance: 21.8
click at [566, 301] on span "To authenticate your users with a one-time passcode (OTP) sent to their email a…" at bounding box center [792, 273] width 865 height 55
click at [760, 301] on span "To authenticate your users with a one-time passcode (OTP) sent to their email a…" at bounding box center [792, 273] width 865 height 55
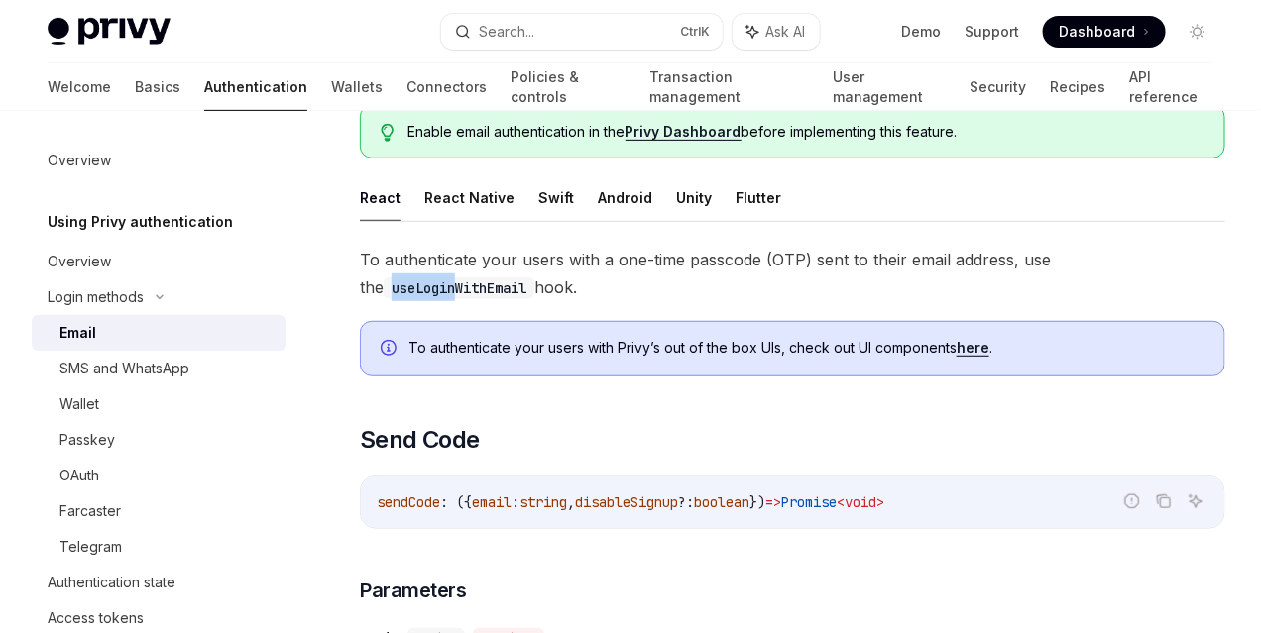
drag, startPoint x: 582, startPoint y: 336, endPoint x: 647, endPoint y: 336, distance: 65.4
click at [534, 299] on code "useLoginWithEmail" at bounding box center [459, 288] width 151 height 22
drag, startPoint x: 729, startPoint y: 334, endPoint x: 761, endPoint y: 334, distance: 31.7
click at [761, 301] on span "To authenticate your users with a one-time passcode (OTP) sent to their email a…" at bounding box center [792, 273] width 865 height 55
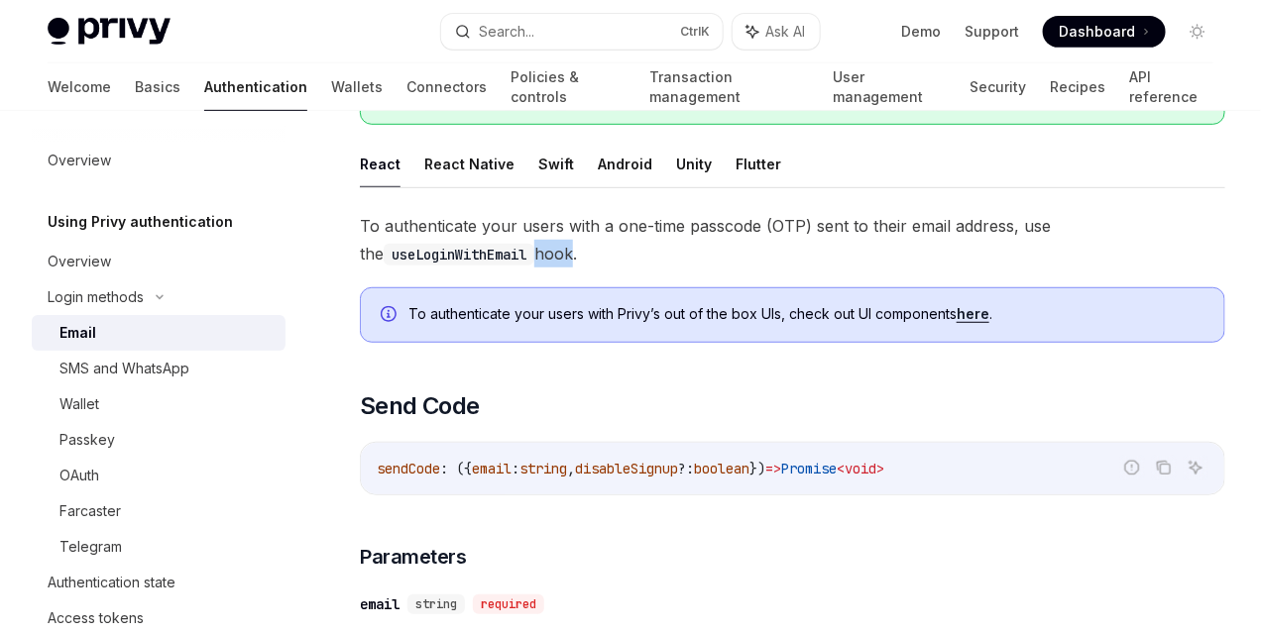
scroll to position [297, 0]
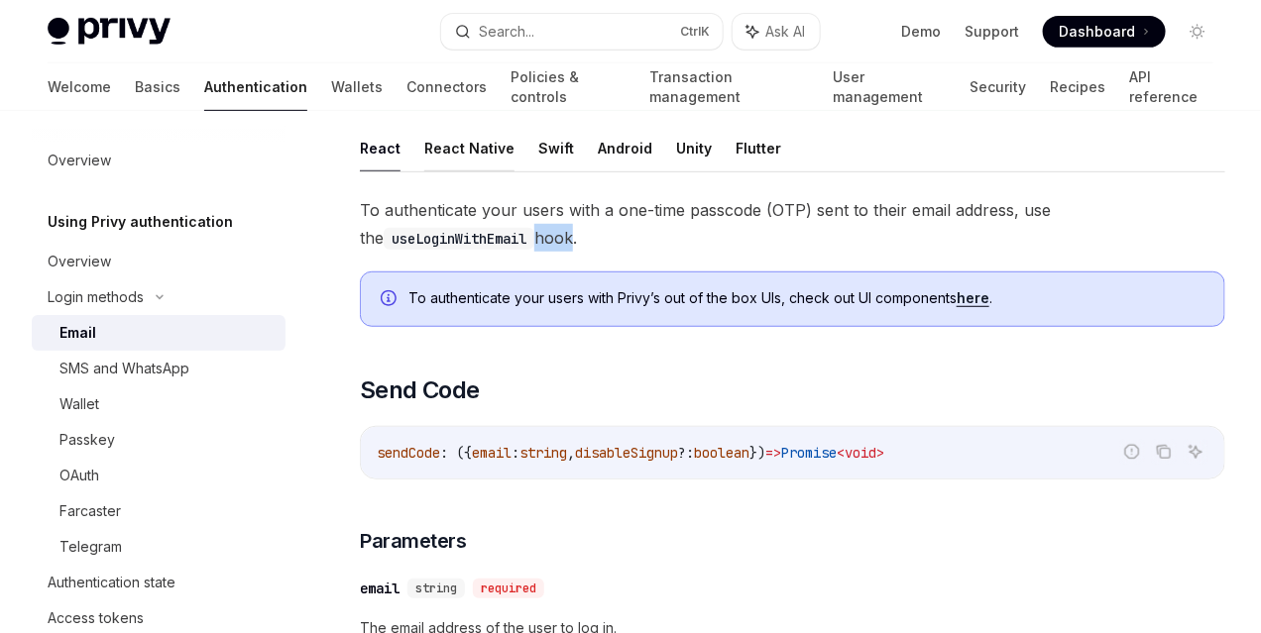
click at [452, 171] on button "React Native" at bounding box center [469, 148] width 90 height 47
click at [370, 171] on button "React" at bounding box center [380, 148] width 41 height 47
click at [475, 171] on button "React Native" at bounding box center [469, 148] width 90 height 47
click at [380, 171] on button "React" at bounding box center [380, 148] width 41 height 47
click at [633, 171] on button "Android" at bounding box center [625, 148] width 55 height 47
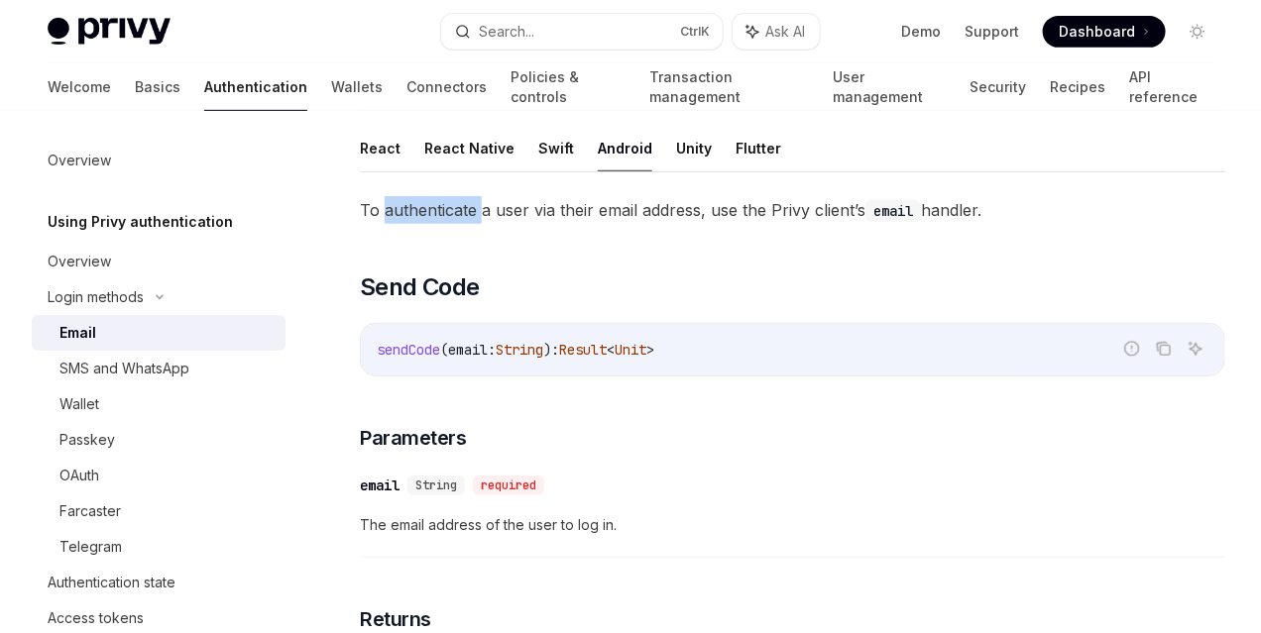
drag, startPoint x: 385, startPoint y: 257, endPoint x: 486, endPoint y: 257, distance: 101.1
click at [479, 224] on span "To authenticate a user via their email address, use the Privy client’s email ha…" at bounding box center [792, 210] width 865 height 28
drag, startPoint x: 617, startPoint y: 271, endPoint x: 635, endPoint y: 273, distance: 17.9
click at [635, 224] on span "To authenticate a user via their email address, use the Privy client’s email ha…" at bounding box center [792, 210] width 865 height 28
drag, startPoint x: 360, startPoint y: 239, endPoint x: 449, endPoint y: 250, distance: 89.9
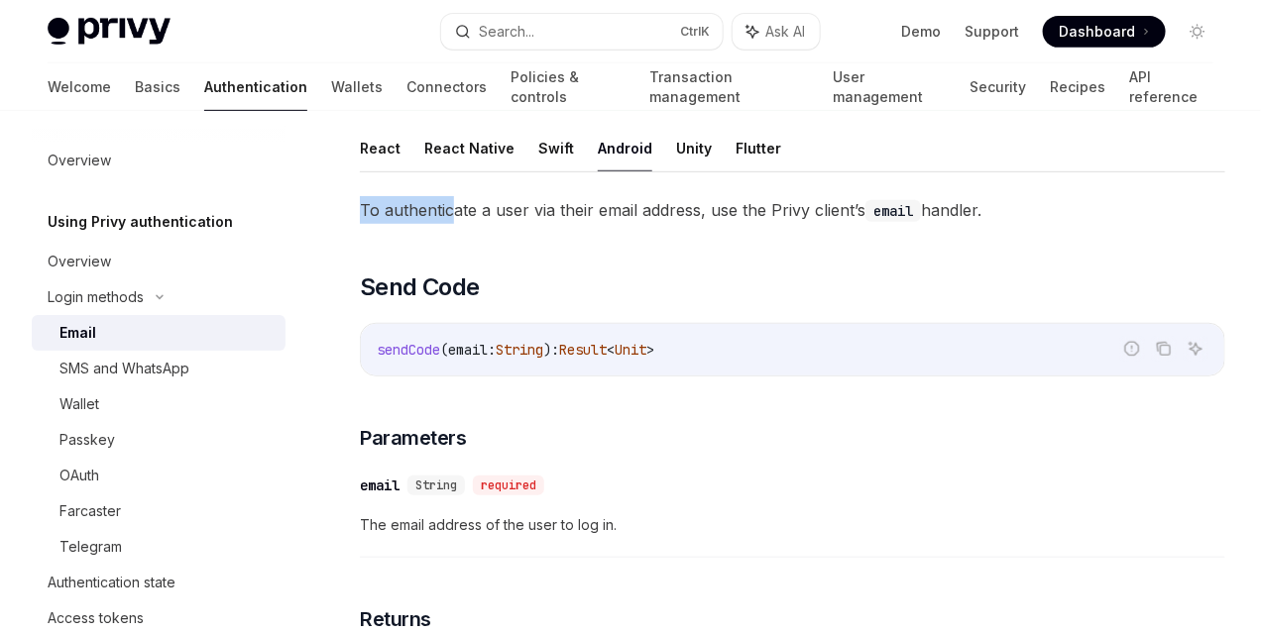
drag, startPoint x: 565, startPoint y: 263, endPoint x: 591, endPoint y: 265, distance: 25.8
click at [579, 224] on span "To authenticate a user via their email address, use the Privy client’s email ha…" at bounding box center [792, 210] width 865 height 28
drag, startPoint x: 672, startPoint y: 263, endPoint x: 696, endPoint y: 261, distance: 23.9
click at [689, 224] on span "To authenticate a user via their email address, use the Privy client’s email ha…" at bounding box center [792, 210] width 865 height 28
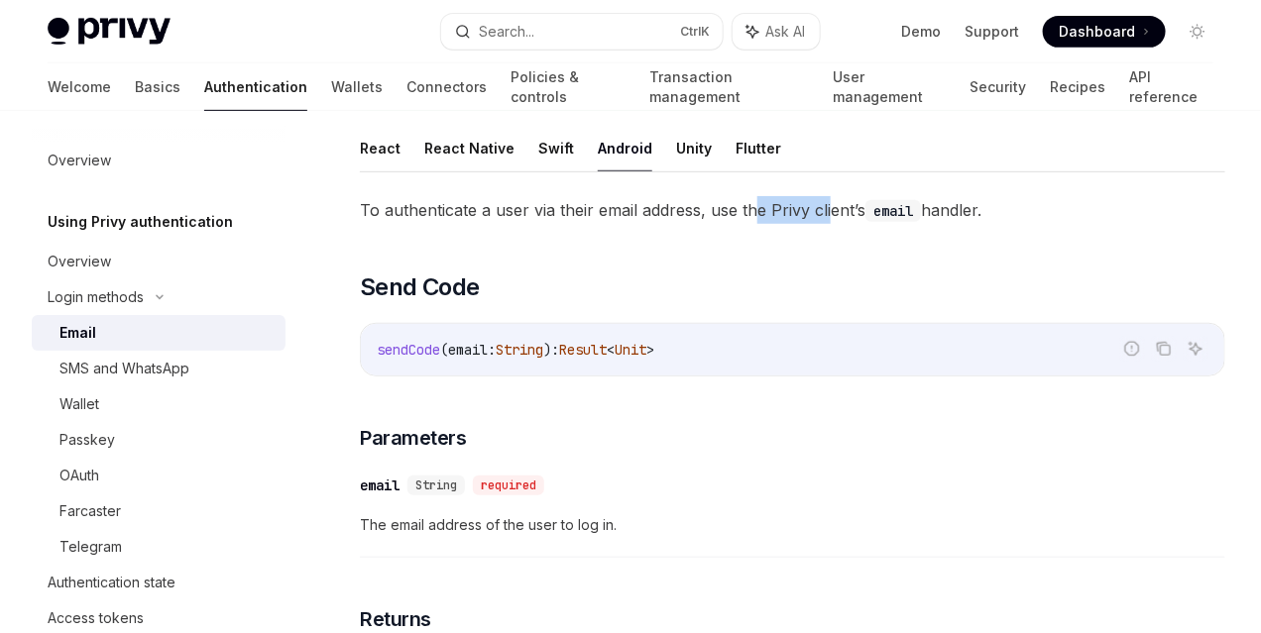
drag, startPoint x: 760, startPoint y: 259, endPoint x: 835, endPoint y: 263, distance: 75.4
click at [835, 224] on span "To authenticate a user via their email address, use the Privy client’s email ha…" at bounding box center [792, 210] width 865 height 28
drag, startPoint x: 374, startPoint y: 251, endPoint x: 428, endPoint y: 264, distance: 56.0
click at [428, 224] on span "To authenticate a user via their email address, use the Privy client’s email ha…" at bounding box center [792, 210] width 865 height 28
drag, startPoint x: 464, startPoint y: 279, endPoint x: 490, endPoint y: 283, distance: 26.1
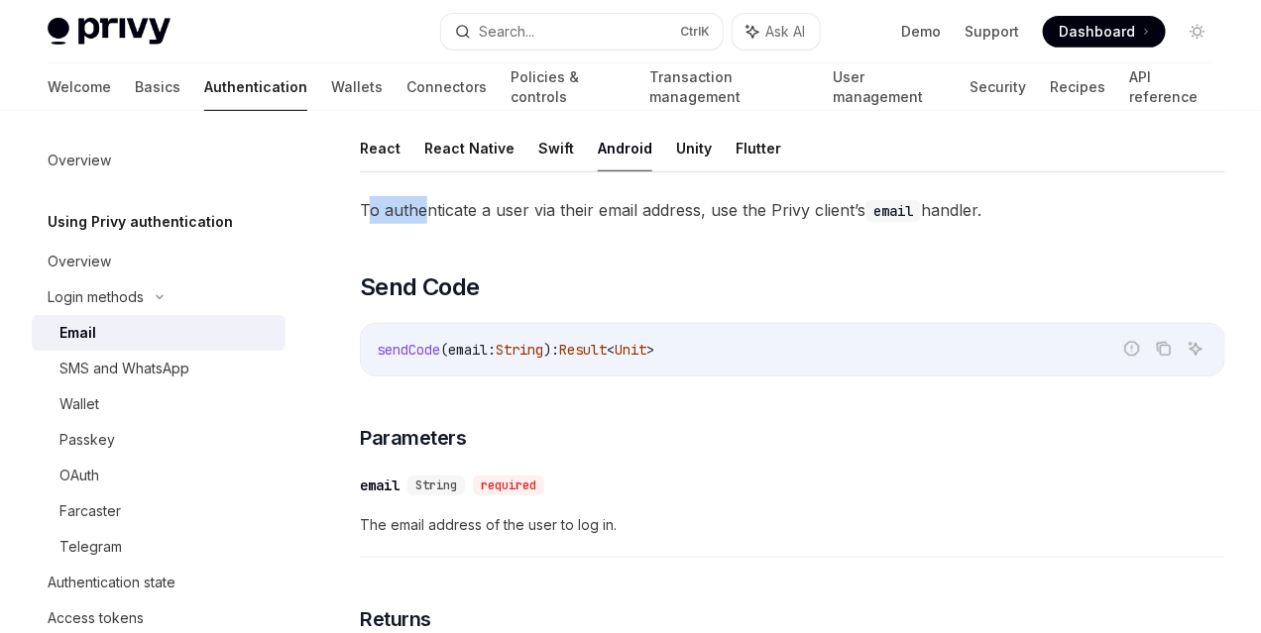
click at [490, 224] on span "To authenticate a user via their email address, use the Privy client’s email ha…" at bounding box center [792, 210] width 865 height 28
drag, startPoint x: 402, startPoint y: 256, endPoint x: 579, endPoint y: 267, distance: 176.7
click at [491, 224] on span "To authenticate a user via their email address, use the Privy client’s email ha…" at bounding box center [792, 210] width 865 height 28
drag, startPoint x: 624, startPoint y: 266, endPoint x: 684, endPoint y: 265, distance: 59.5
click at [684, 224] on span "To authenticate a user via their email address, use the Privy client’s email ha…" at bounding box center [792, 210] width 865 height 28
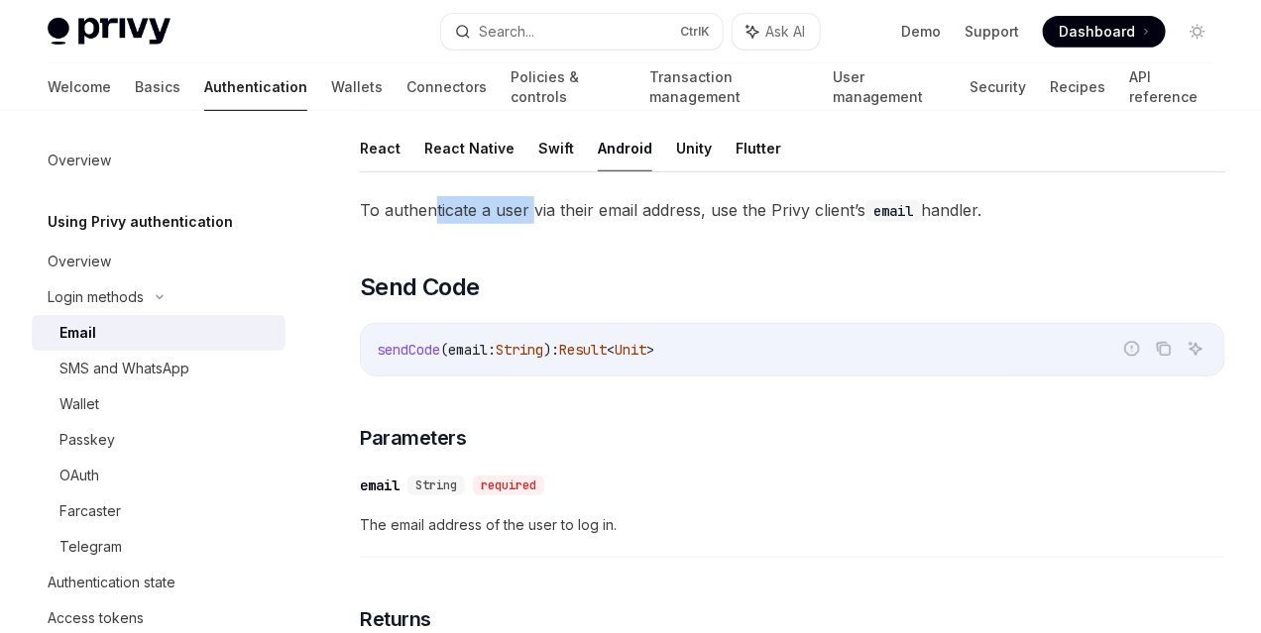
drag, startPoint x: 435, startPoint y: 263, endPoint x: 530, endPoint y: 263, distance: 95.1
click at [530, 224] on span "To authenticate a user via their email address, use the Privy client’s email ha…" at bounding box center [792, 210] width 865 height 28
drag, startPoint x: 671, startPoint y: 262, endPoint x: 715, endPoint y: 264, distance: 43.7
click at [708, 224] on span "To authenticate a user via their email address, use the Privy client’s email ha…" at bounding box center [792, 210] width 865 height 28
drag, startPoint x: 814, startPoint y: 267, endPoint x: 833, endPoint y: 267, distance: 19.8
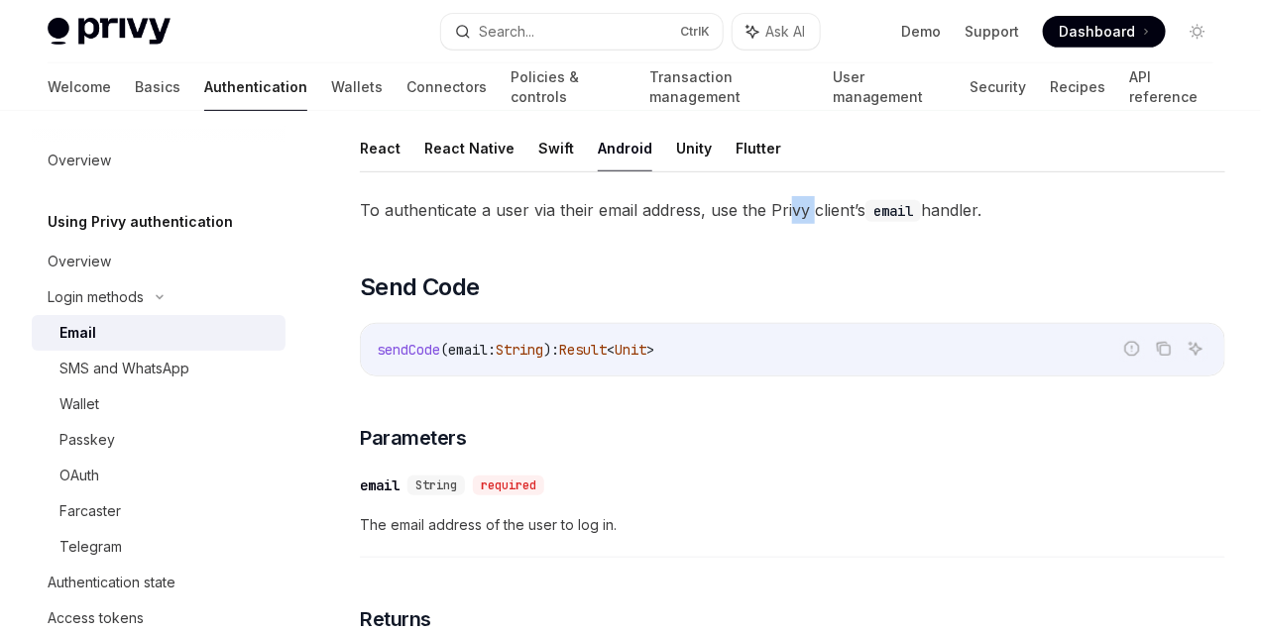
click at [824, 224] on span "To authenticate a user via their email address, use the Privy client’s email ha…" at bounding box center [792, 210] width 865 height 28
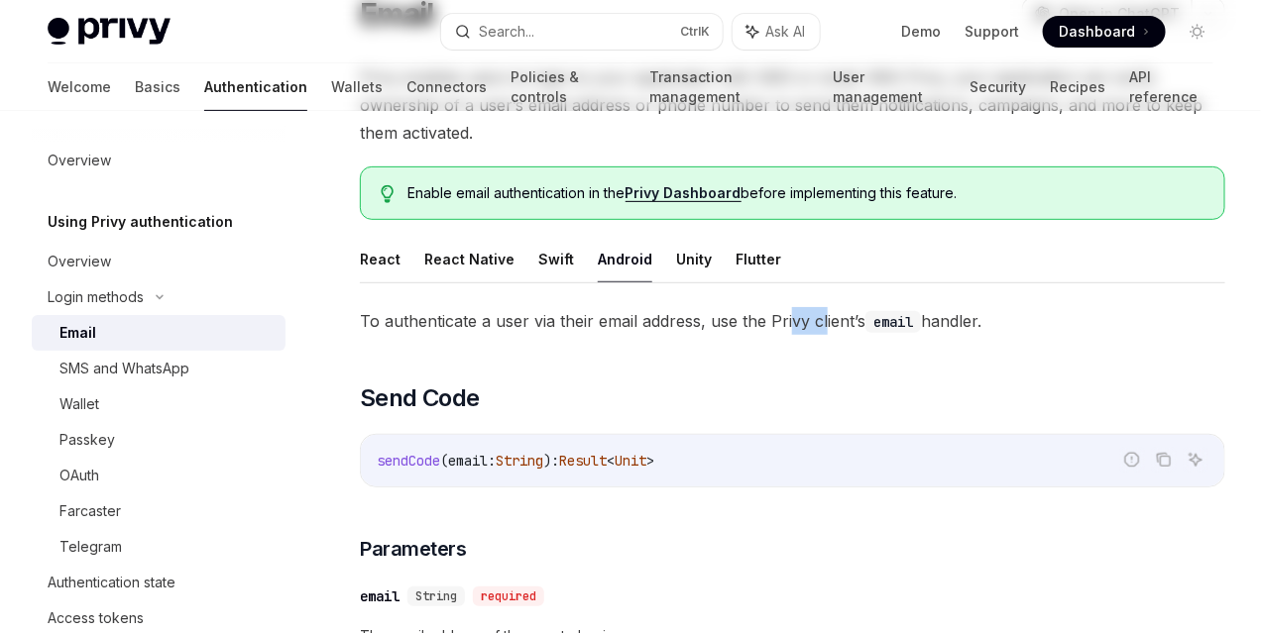
scroll to position [50, 0]
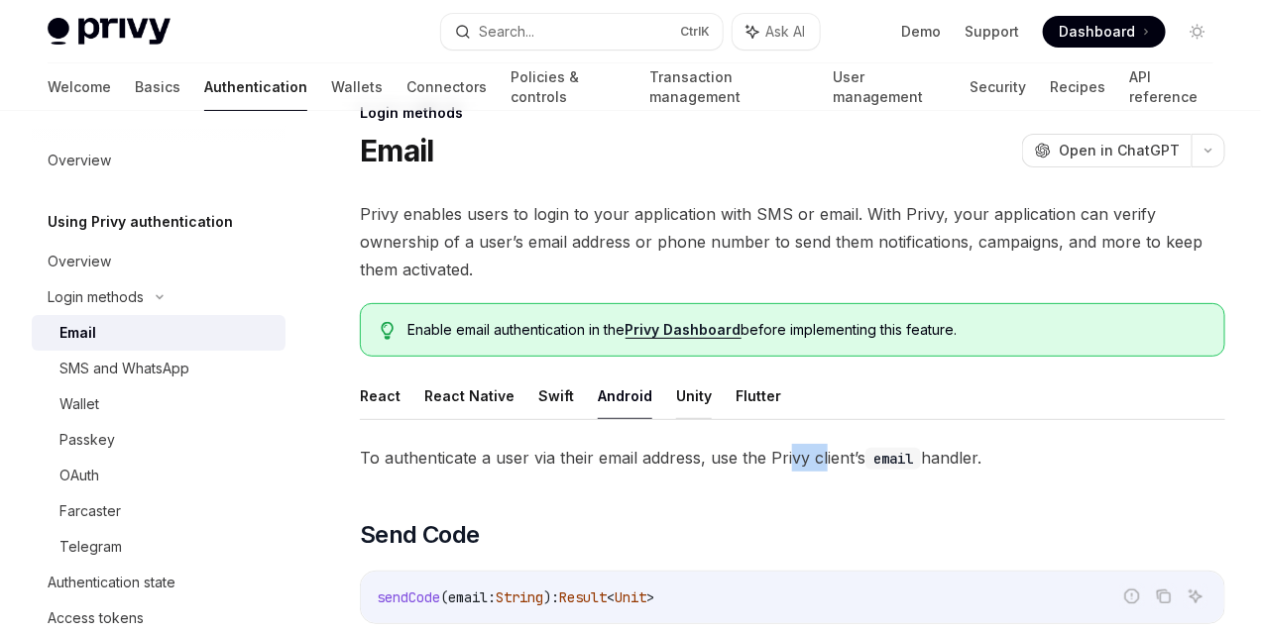
click at [683, 419] on button "Unity" at bounding box center [694, 396] width 36 height 47
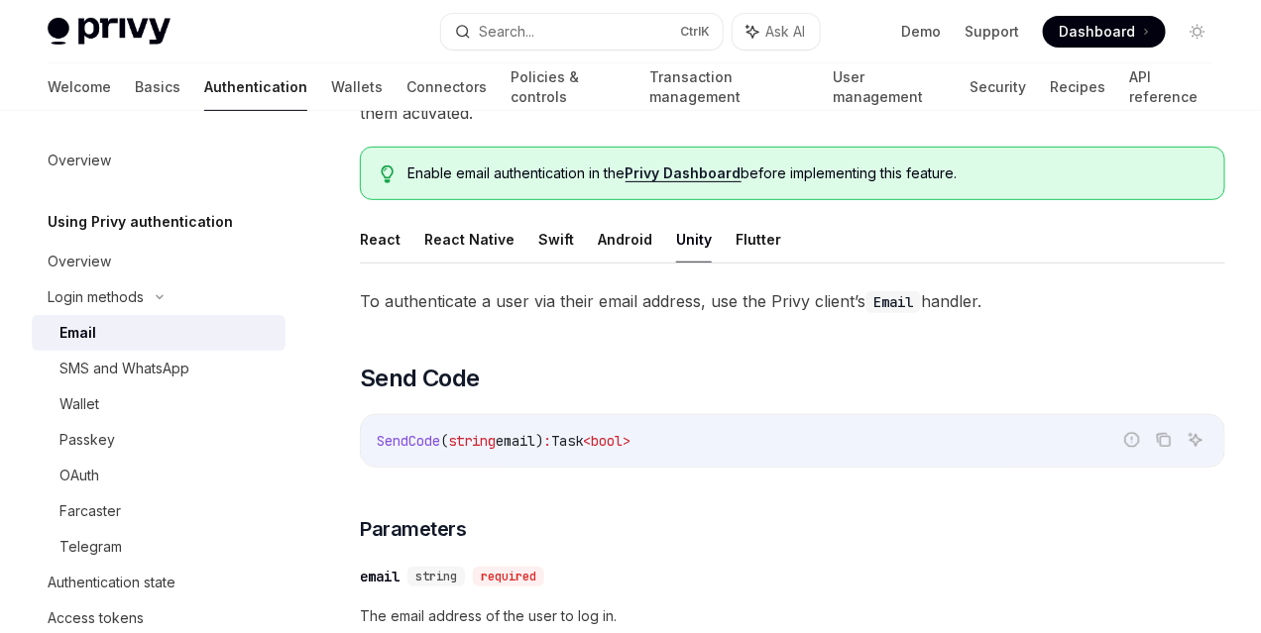
scroll to position [347, 0]
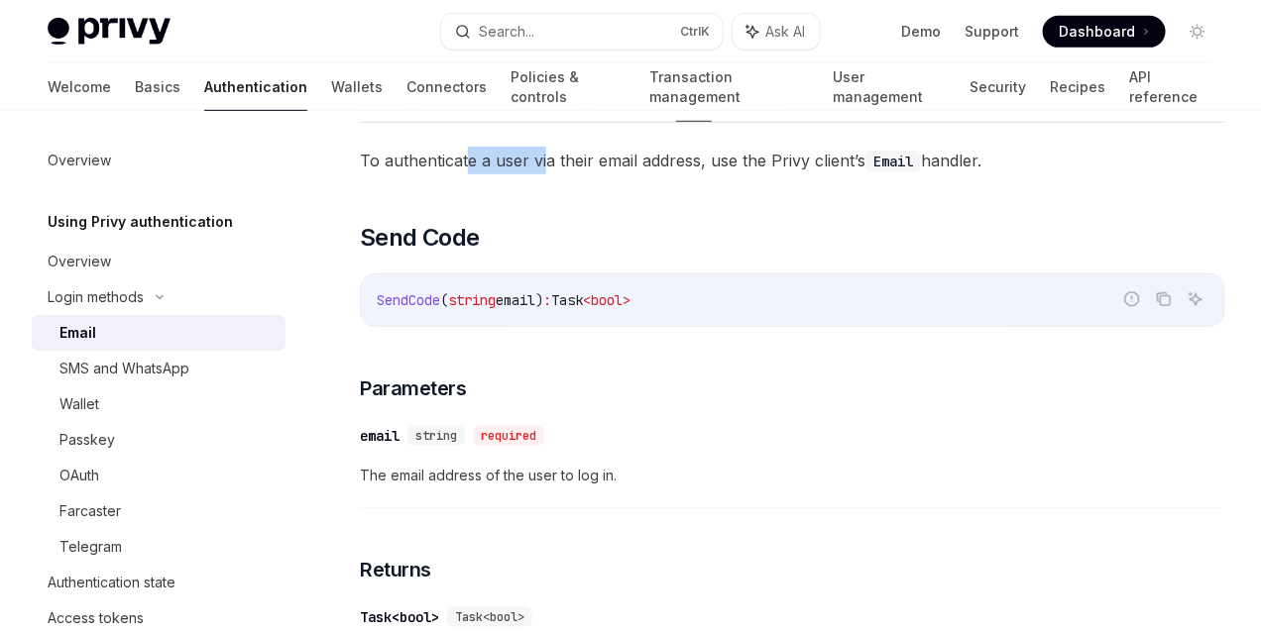
drag, startPoint x: 467, startPoint y: 189, endPoint x: 551, endPoint y: 202, distance: 85.2
drag
click at [823, 174] on span "To authenticate a user via their email address, use the Privy client’s Email ha…" at bounding box center [792, 161] width 865 height 28
click at [785, 174] on span "To authenticate a user via their email address, use the Privy client’s Email ha…" at bounding box center [792, 161] width 865 height 28
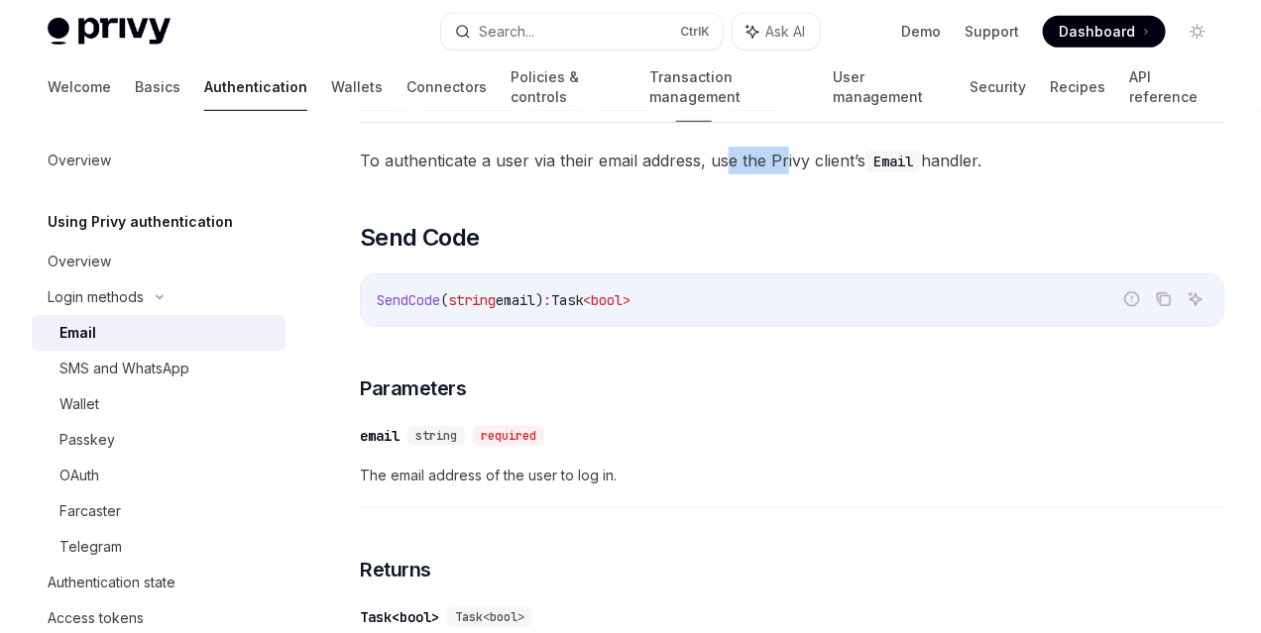
click at [503, 174] on span "To authenticate a user via their email address, use the Privy client’s Email ha…" at bounding box center [792, 161] width 865 height 28
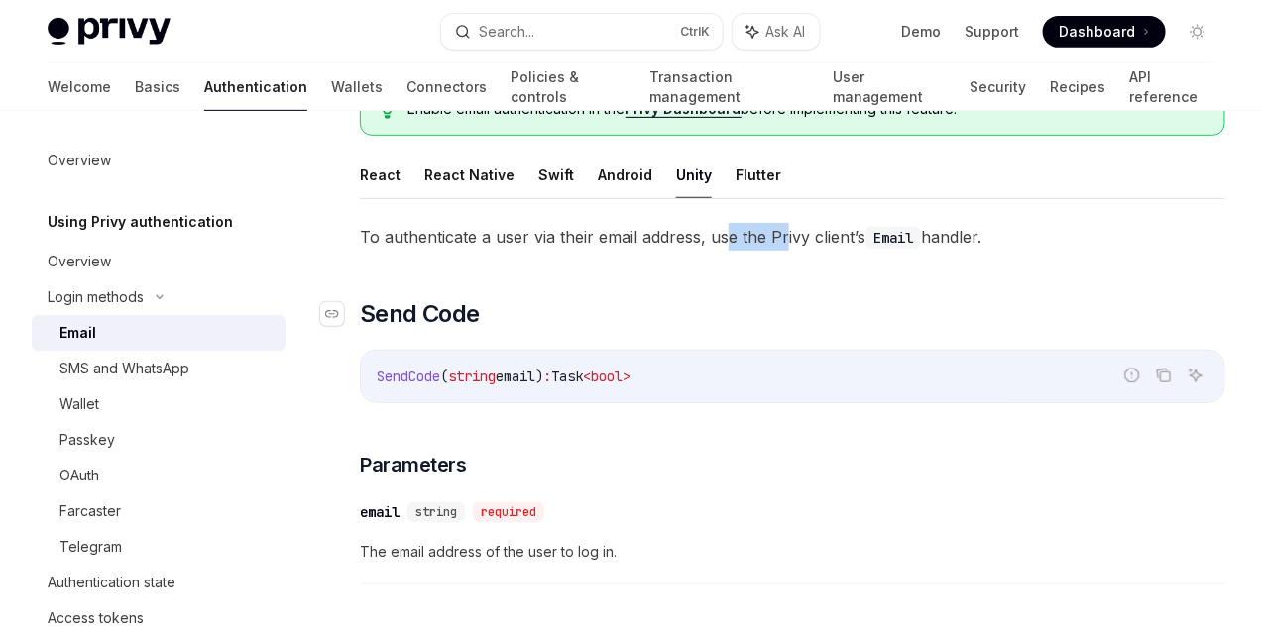
scroll to position [149, 0]
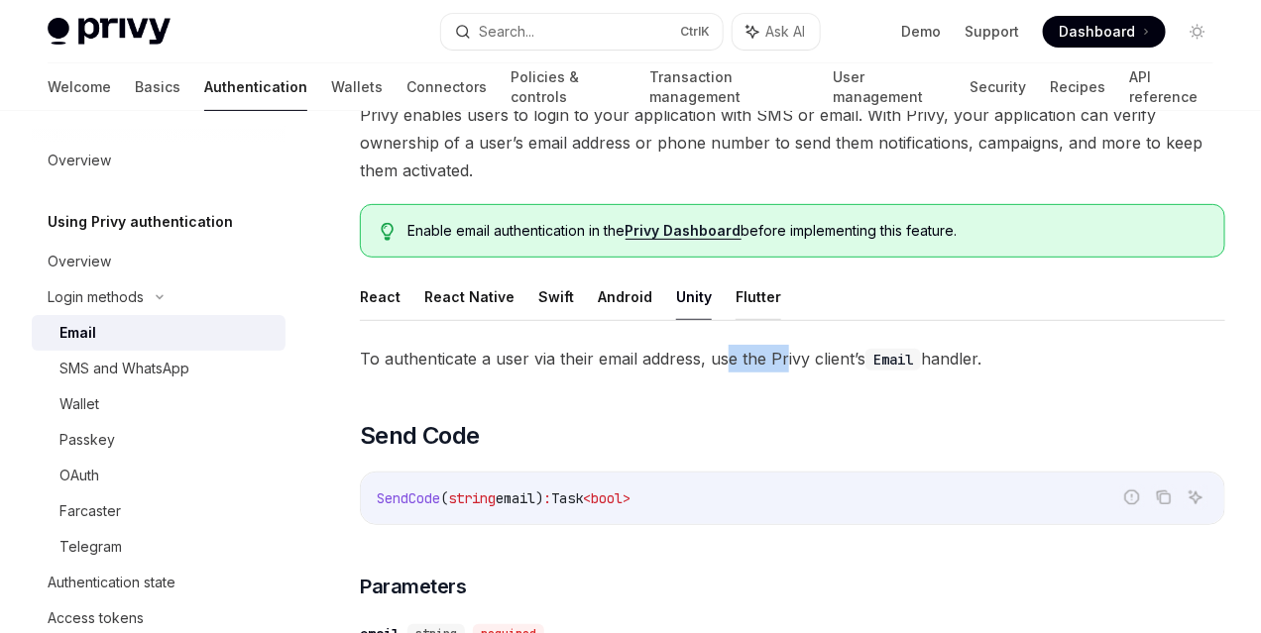
click at [746, 320] on button "Flutter" at bounding box center [758, 297] width 46 height 47
click at [361, 320] on button "React" at bounding box center [380, 297] width 41 height 47
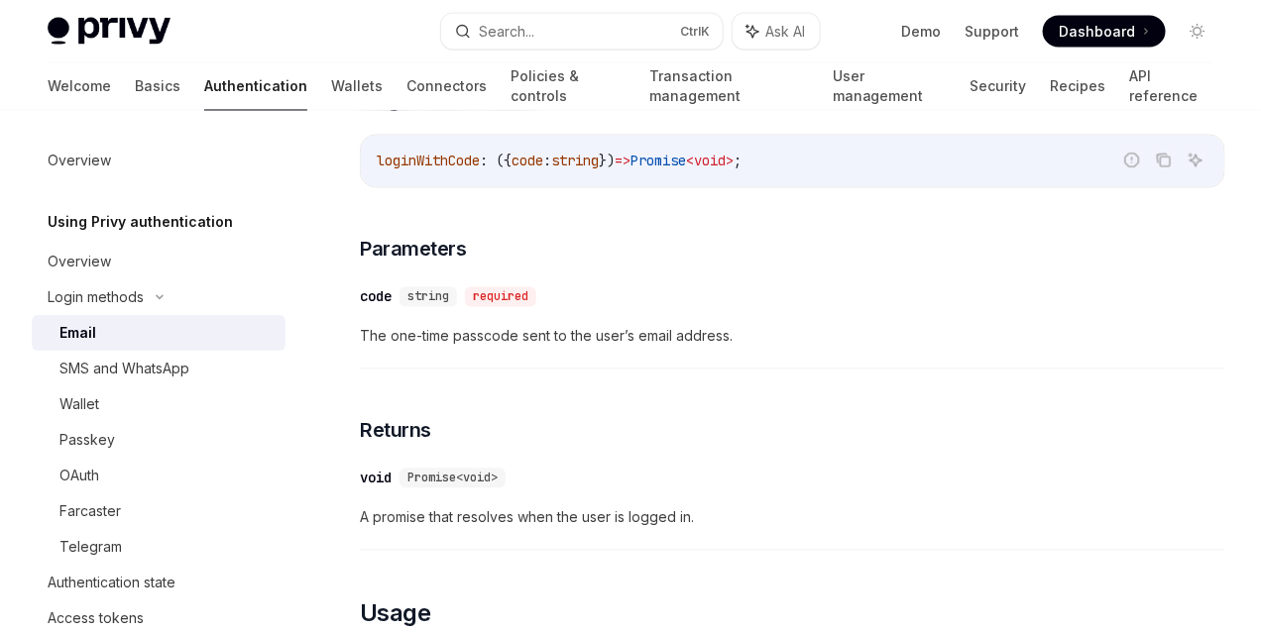
scroll to position [1041, 0]
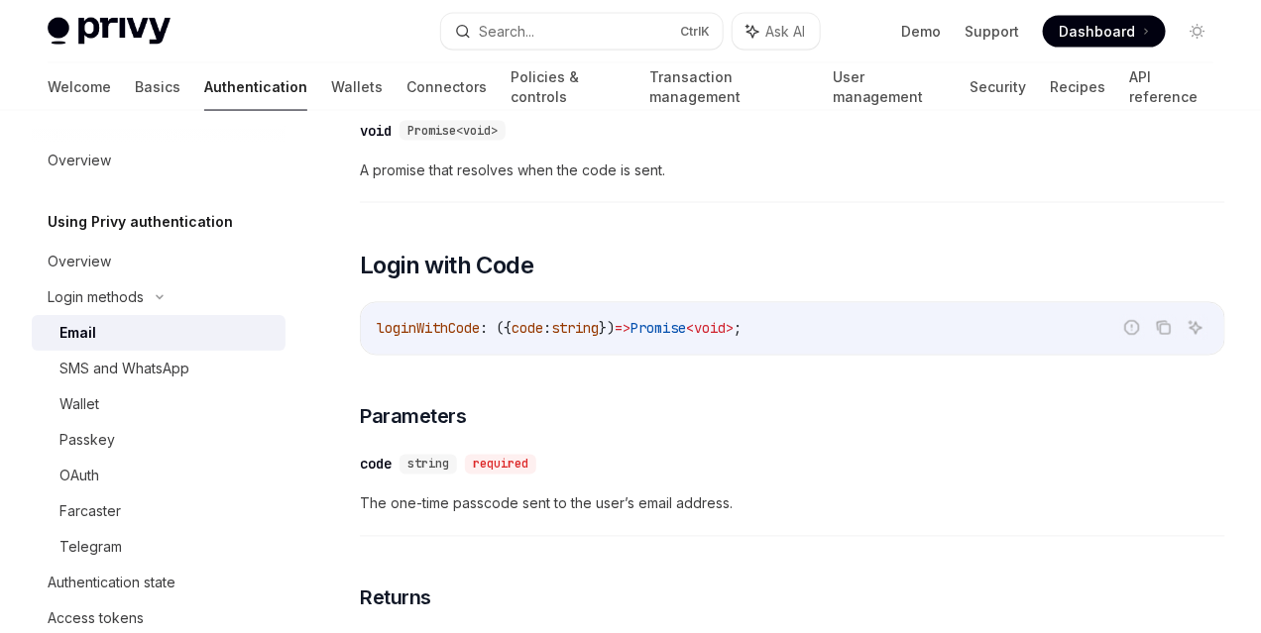
click at [153, 216] on h5 "Using Privy authentication" at bounding box center [140, 222] width 185 height 24
click at [79, 259] on div "Overview" at bounding box center [79, 262] width 63 height 24
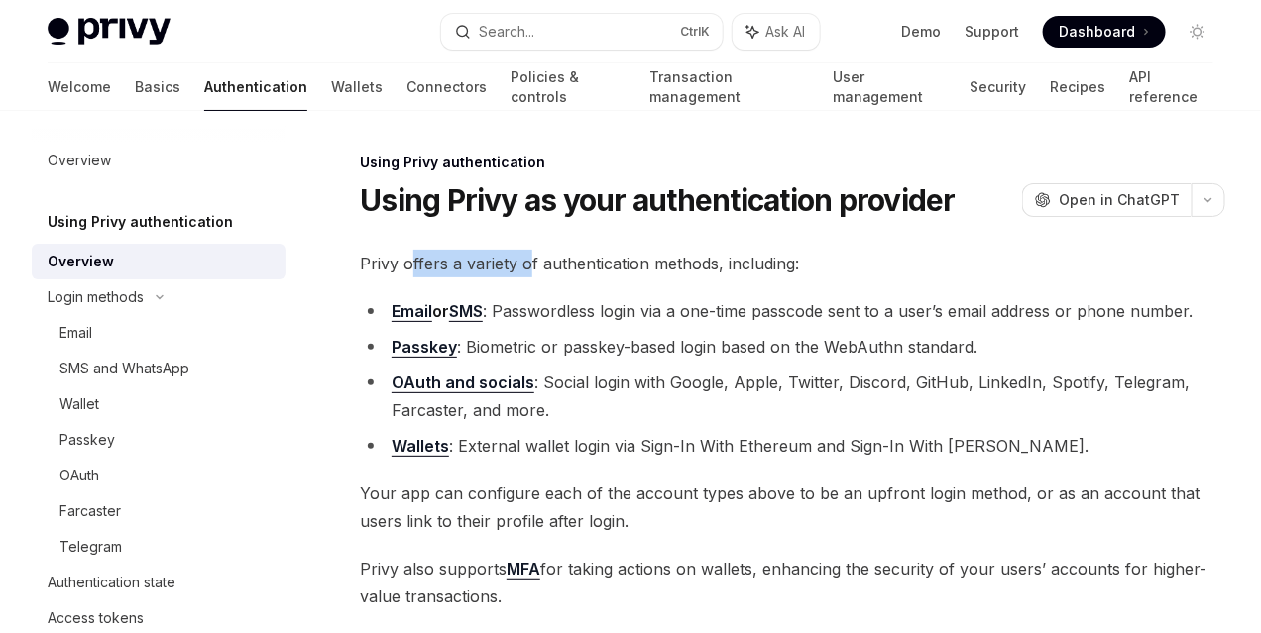
drag, startPoint x: 414, startPoint y: 343, endPoint x: 575, endPoint y: 342, distance: 160.6
click at [539, 277] on span "Privy offers a variety of authentication methods, including:" at bounding box center [792, 264] width 865 height 28
drag, startPoint x: 703, startPoint y: 342, endPoint x: 737, endPoint y: 342, distance: 34.7
click at [733, 277] on span "Privy offers a variety of authentication methods, including:" at bounding box center [792, 264] width 865 height 28
click at [756, 325] on li "Email or SMS : Passwordless login via a one-time passcode sent to a user’s emai…" at bounding box center [792, 311] width 865 height 28
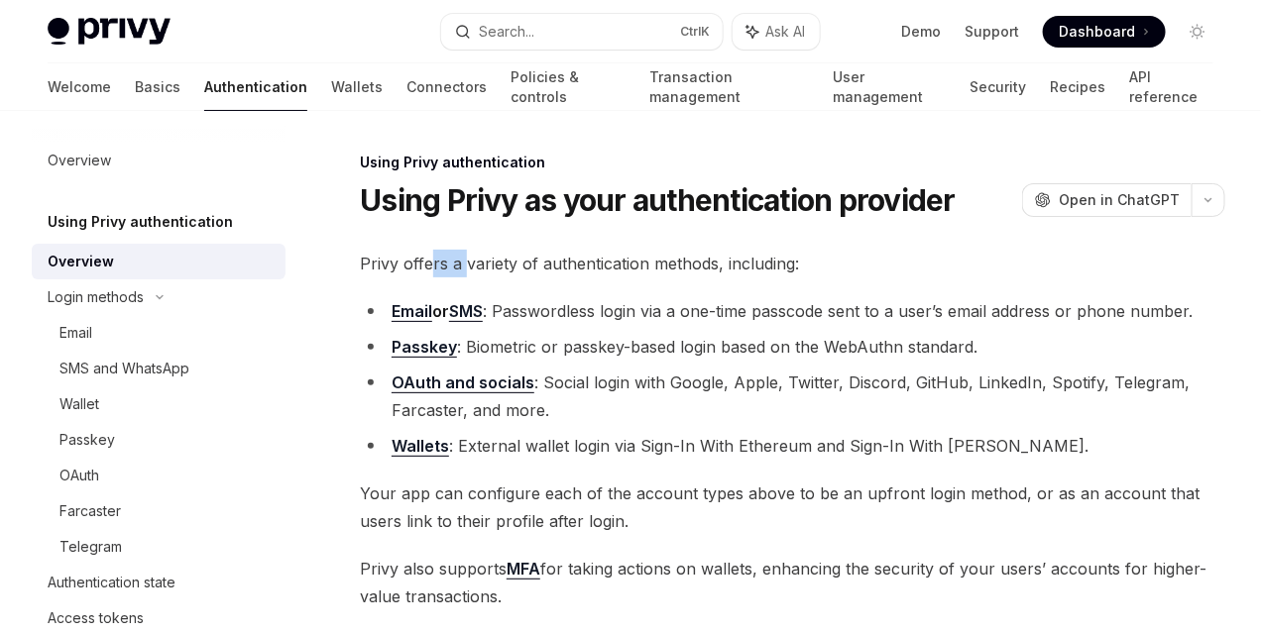
drag, startPoint x: 434, startPoint y: 338, endPoint x: 550, endPoint y: 338, distance: 116.0
click at [514, 277] on span "Privy offers a variety of authentication methods, including:" at bounding box center [792, 264] width 865 height 28
drag, startPoint x: 566, startPoint y: 338, endPoint x: 751, endPoint y: 346, distance: 185.5
click at [690, 277] on span "Privy offers a variety of authentication methods, including:" at bounding box center [792, 264] width 865 height 28
click at [820, 277] on span "Privy offers a variety of authentication methods, including:" at bounding box center [792, 264] width 865 height 28
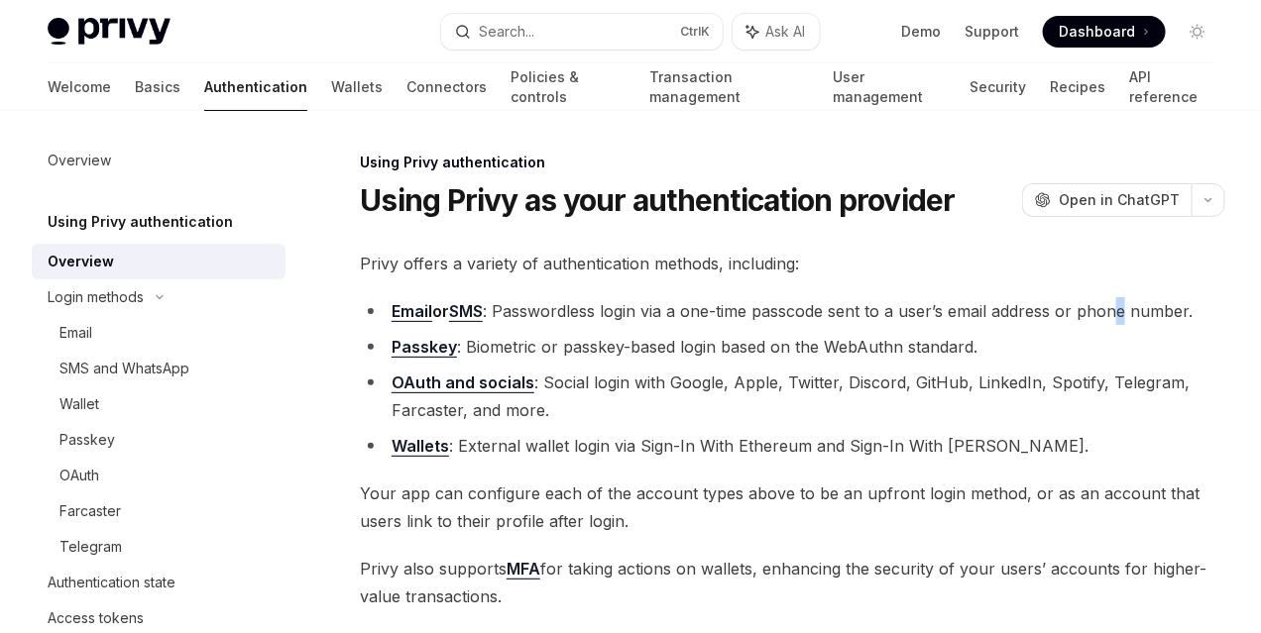
click at [644, 325] on li "Email or SMS : Passwordless login via a one-time passcode sent to a user’s emai…" at bounding box center [792, 311] width 865 height 28
drag, startPoint x: 591, startPoint y: 379, endPoint x: 668, endPoint y: 379, distance: 77.3
click at [668, 325] on li "Email or SMS : Passwordless login via a one-time passcode sent to a user’s emai…" at bounding box center [792, 311] width 865 height 28
drag, startPoint x: 741, startPoint y: 383, endPoint x: 813, endPoint y: 386, distance: 71.4
click at [793, 325] on li "Email or SMS : Passwordless login via a one-time passcode sent to a user’s emai…" at bounding box center [792, 311] width 865 height 28
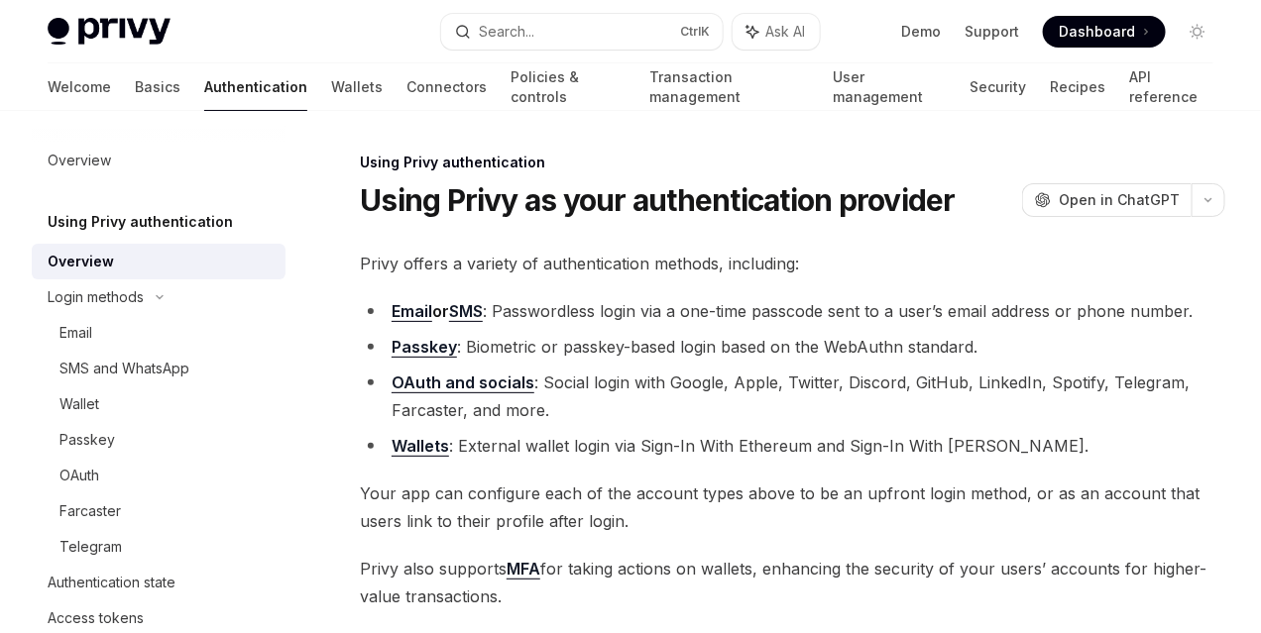
click at [888, 400] on div "Using Privy authentication Using Privy as your authentication provider OpenAI O…" at bounding box center [630, 611] width 1197 height 1000
drag, startPoint x: 619, startPoint y: 389, endPoint x: 765, endPoint y: 384, distance: 145.8
click at [746, 325] on li "Email or SMS : Passwordless login via a one-time passcode sent to a user’s emai…" at bounding box center [792, 311] width 865 height 28
drag, startPoint x: 765, startPoint y: 384, endPoint x: 839, endPoint y: 388, distance: 74.5
click at [861, 325] on li "Email or SMS : Passwordless login via a one-time passcode sent to a user’s emai…" at bounding box center [792, 311] width 865 height 28
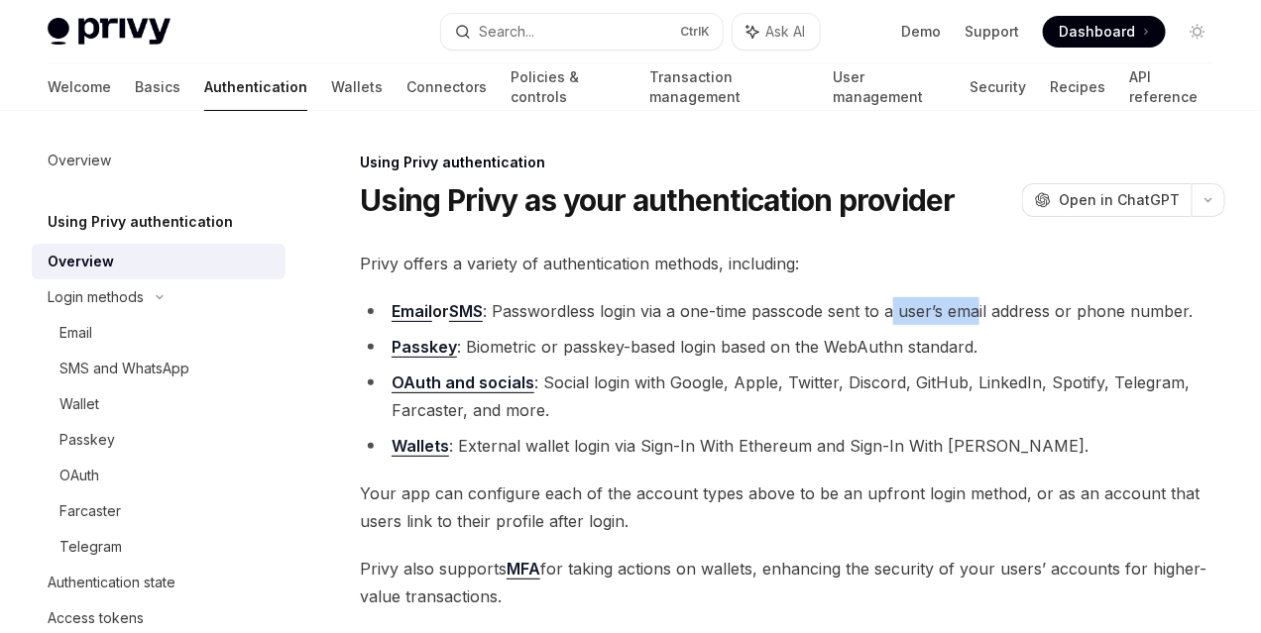
drag, startPoint x: 420, startPoint y: 411, endPoint x: 567, endPoint y: 411, distance: 146.7
click at [512, 325] on li "Email or SMS : Passwordless login via a one-time passcode sent to a user’s emai…" at bounding box center [792, 311] width 865 height 28
drag, startPoint x: 638, startPoint y: 412, endPoint x: 695, endPoint y: 412, distance: 56.5
click at [683, 325] on li "Email or SMS : Passwordless login via a one-time passcode sent to a user’s emai…" at bounding box center [792, 311] width 865 height 28
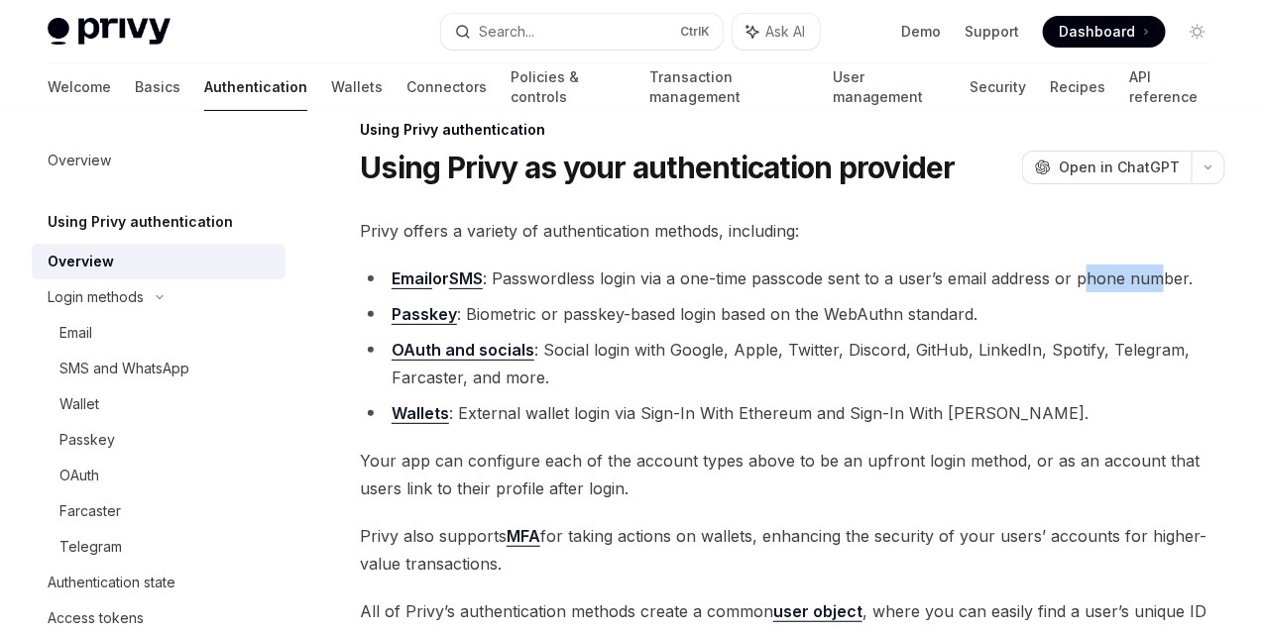
scroll to position [50, 0]
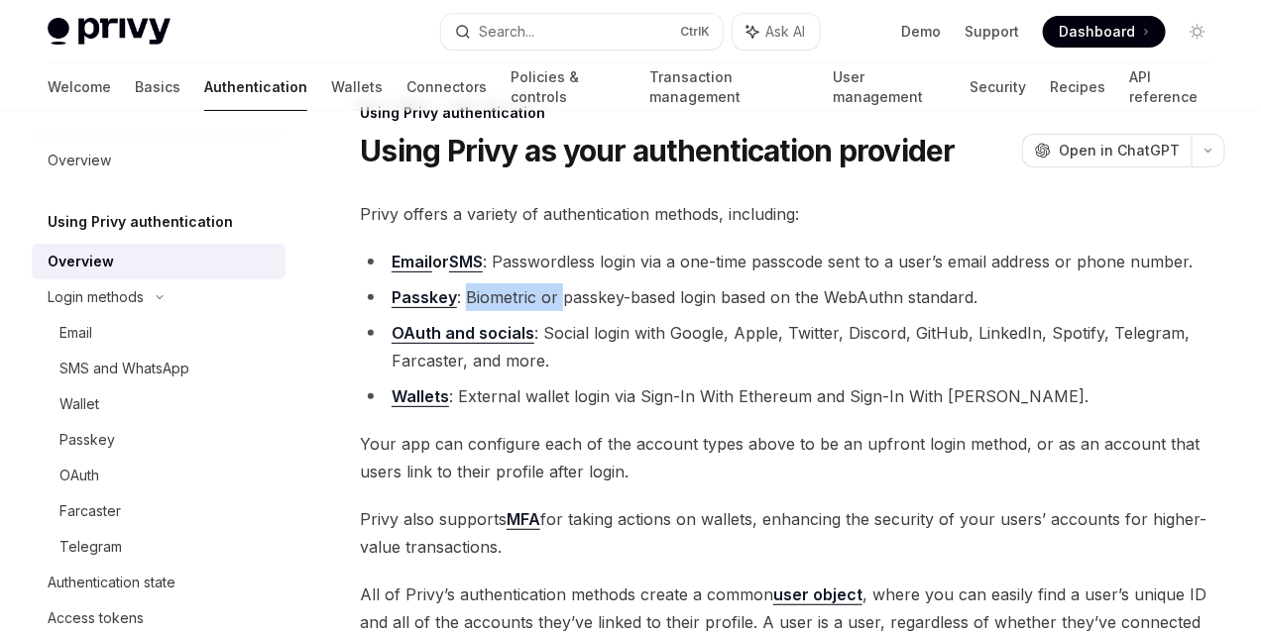
drag, startPoint x: 465, startPoint y: 391, endPoint x: 563, endPoint y: 396, distance: 98.2
click at [563, 311] on li "Passkey : Biometric or passkey-based login based on the WebAuthn standard." at bounding box center [792, 297] width 865 height 28
click at [707, 311] on li "Passkey : Biometric or passkey-based login based on the WebAuthn standard." at bounding box center [792, 297] width 865 height 28
drag, startPoint x: 572, startPoint y: 396, endPoint x: 697, endPoint y: 393, distance: 124.9
click at [648, 311] on li "Passkey : Biometric or passkey-based login based on the WebAuthn standard." at bounding box center [792, 297] width 865 height 28
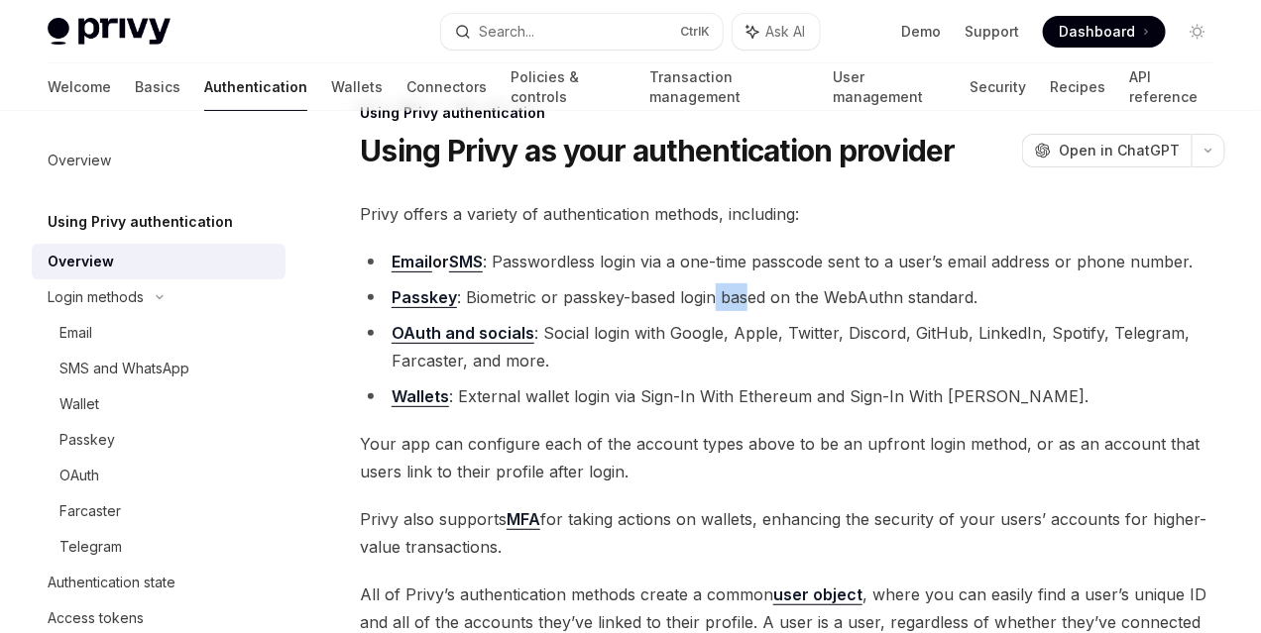
drag, startPoint x: 715, startPoint y: 395, endPoint x: 804, endPoint y: 402, distance: 89.5
click at [797, 311] on li "Passkey : Biometric or passkey-based login based on the WebAuthn standard." at bounding box center [792, 297] width 865 height 28
drag, startPoint x: 433, startPoint y: 426, endPoint x: 532, endPoint y: 425, distance: 99.1
click at [511, 311] on li "Passkey : Biometric or passkey-based login based on the WebAuthn standard." at bounding box center [792, 297] width 865 height 28
drag, startPoint x: 599, startPoint y: 427, endPoint x: 637, endPoint y: 428, distance: 38.7
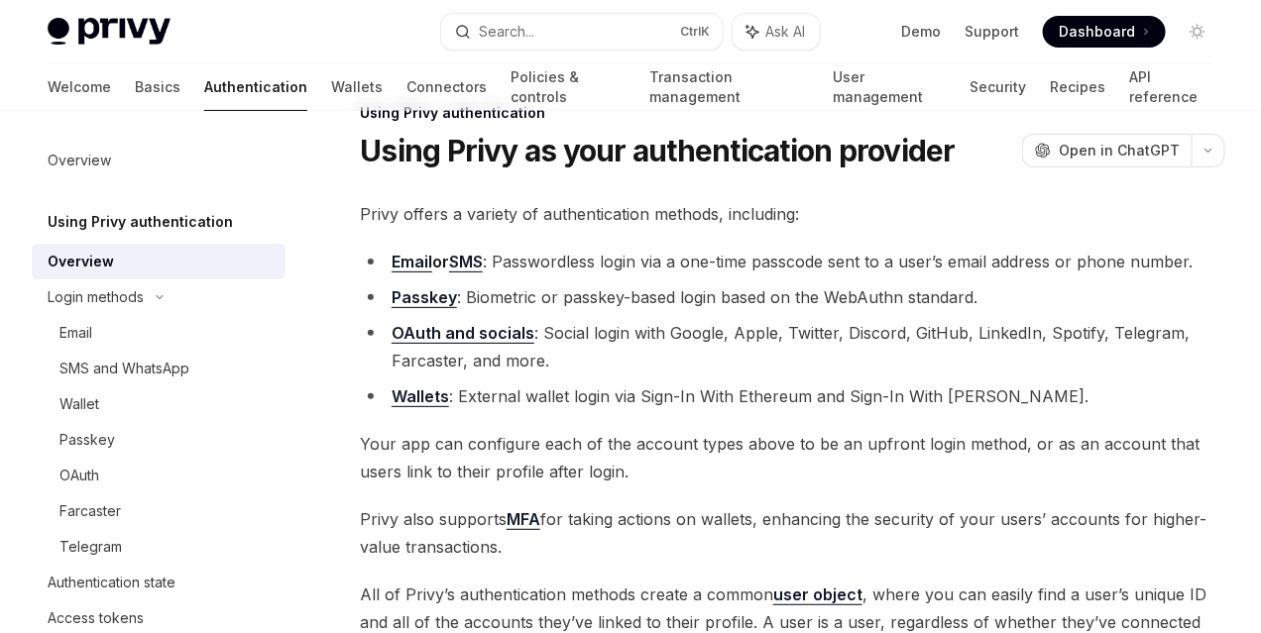
click at [610, 311] on li "Passkey : Biometric or passkey-based login based on the WebAuthn standard." at bounding box center [792, 297] width 865 height 28
click at [738, 410] on ul "Email or SMS : Passwordless login via a one-time passcode sent to a user’s emai…" at bounding box center [792, 329] width 865 height 163
drag, startPoint x: 537, startPoint y: 469, endPoint x: 635, endPoint y: 460, distance: 98.5
click at [635, 375] on li "OAuth and socials : Social login with Google, Apple, Twitter, Discord, GitHub, …" at bounding box center [792, 346] width 865 height 55
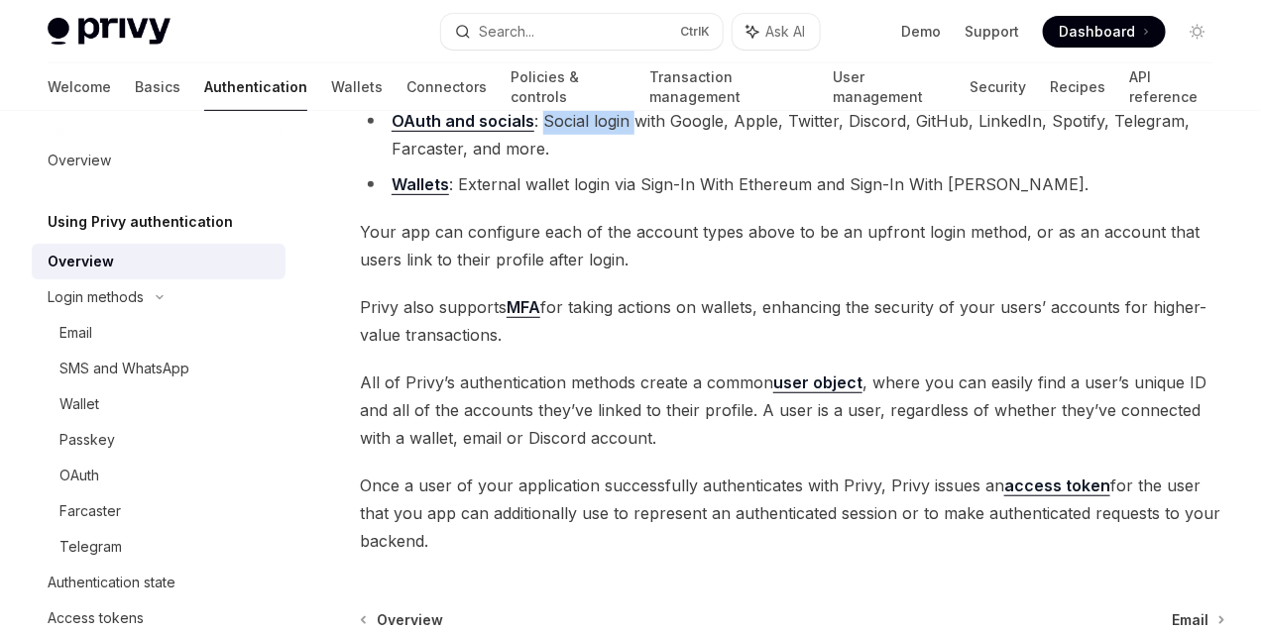
scroll to position [297, 0]
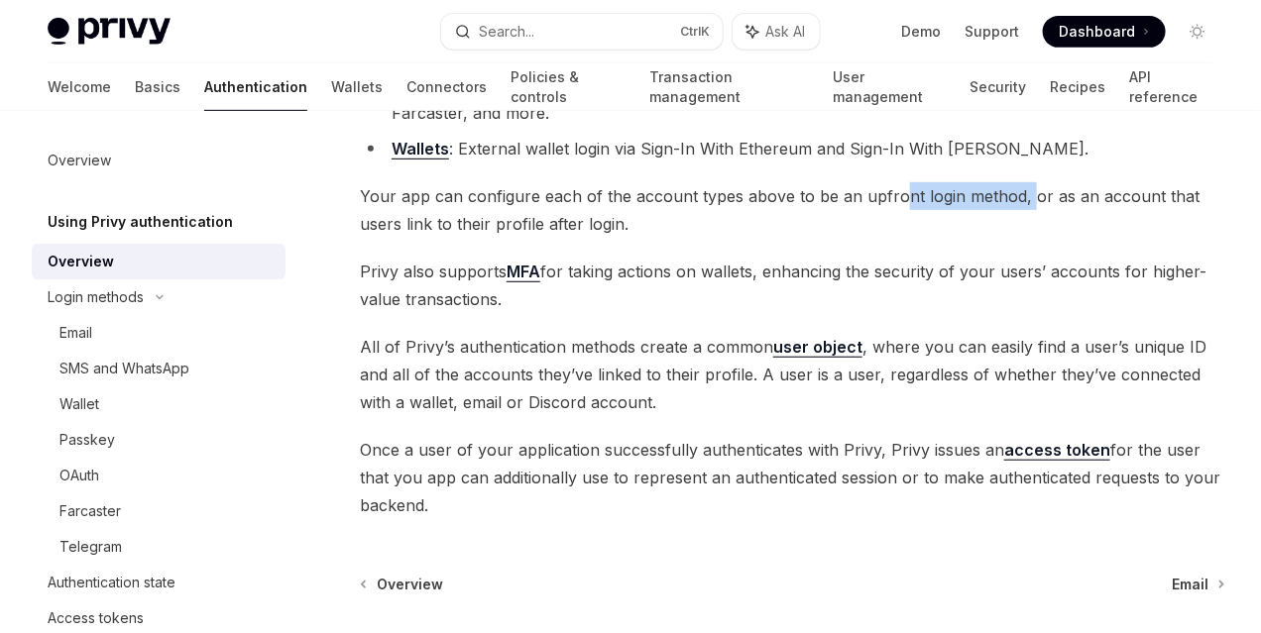
drag, startPoint x: 397, startPoint y: 395, endPoint x: 529, endPoint y: 395, distance: 131.8
click at [529, 238] on span "Your app can configure each of the account types above to be an upfront login m…" at bounding box center [792, 209] width 865 height 55
click at [724, 238] on span "Your app can configure each of the account types above to be an upfront login m…" at bounding box center [792, 209] width 865 height 55
drag, startPoint x: 542, startPoint y: 377, endPoint x: 629, endPoint y: 381, distance: 87.3
click at [629, 238] on span "Your app can configure each of the account types above to be an upfront login m…" at bounding box center [792, 209] width 865 height 55
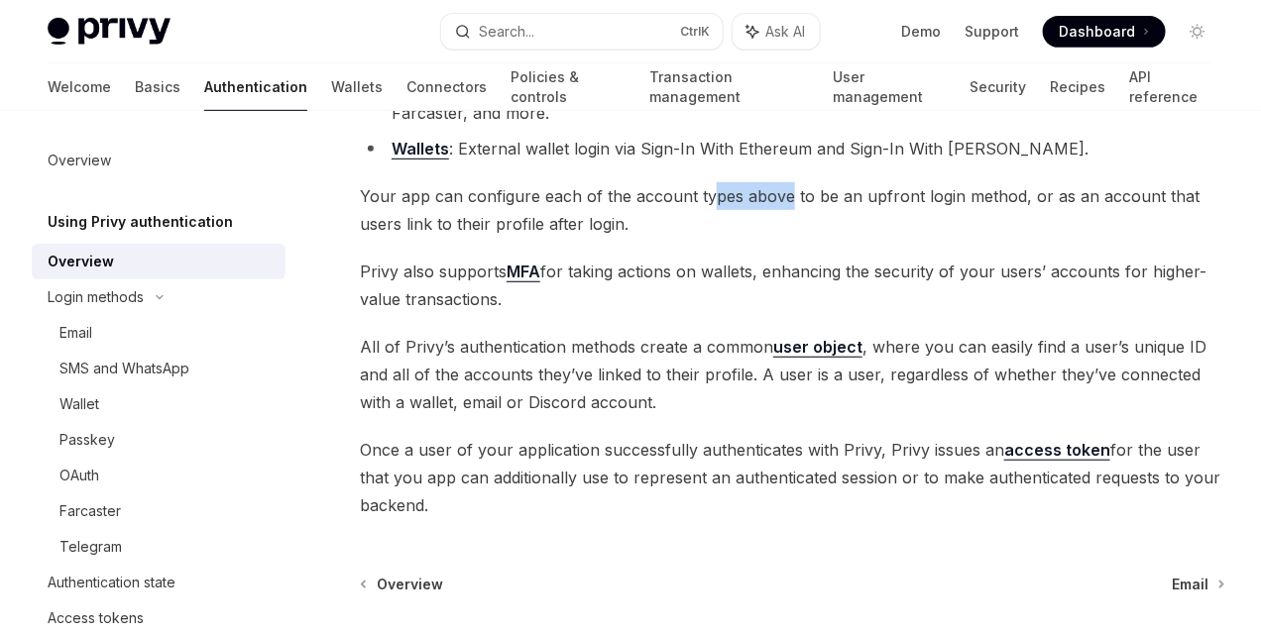
drag, startPoint x: 710, startPoint y: 375, endPoint x: 807, endPoint y: 375, distance: 97.1
click at [802, 238] on span "Your app can configure each of the account types above to be an upfront login m…" at bounding box center [792, 209] width 865 height 55
drag, startPoint x: 861, startPoint y: 380, endPoint x: 887, endPoint y: 382, distance: 25.8
click at [887, 382] on div "Using Privy authentication Using Privy as your authentication provider OpenAI O…" at bounding box center [630, 314] width 1197 height 1000
drag, startPoint x: 403, startPoint y: 410, endPoint x: 483, endPoint y: 410, distance: 79.3
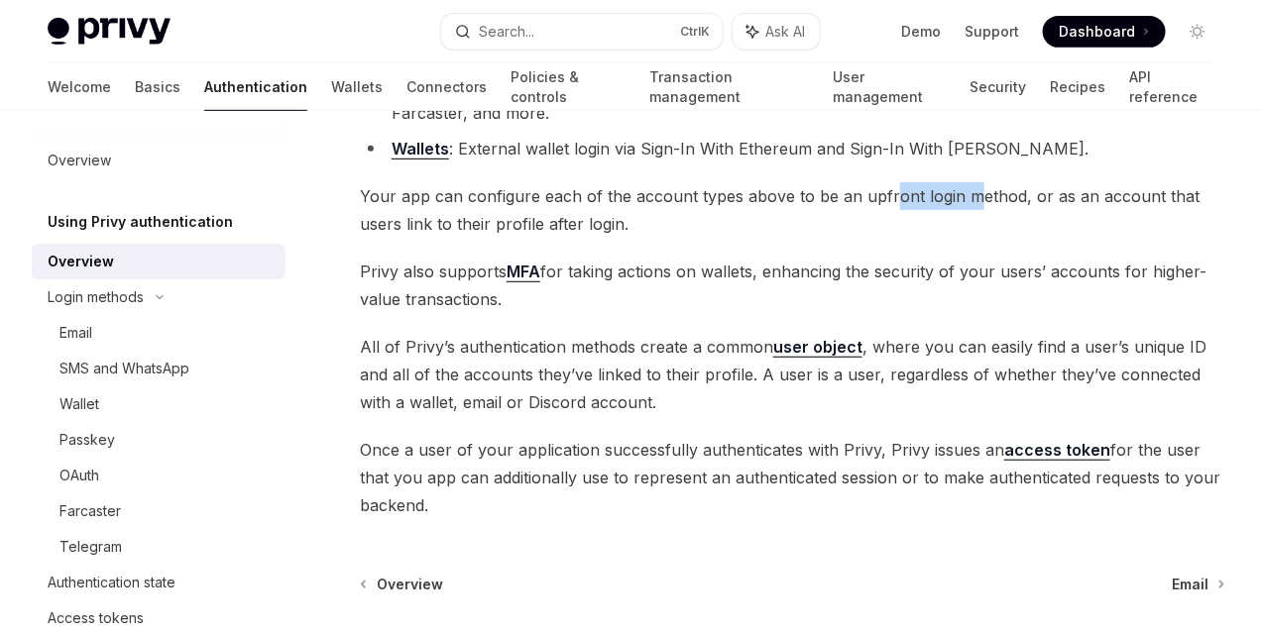
click at [483, 238] on span "Your app can configure each of the account types above to be an upfront login m…" at bounding box center [792, 209] width 865 height 55
click at [618, 238] on span "Your app can configure each of the account types above to be an upfront login m…" at bounding box center [792, 209] width 865 height 55
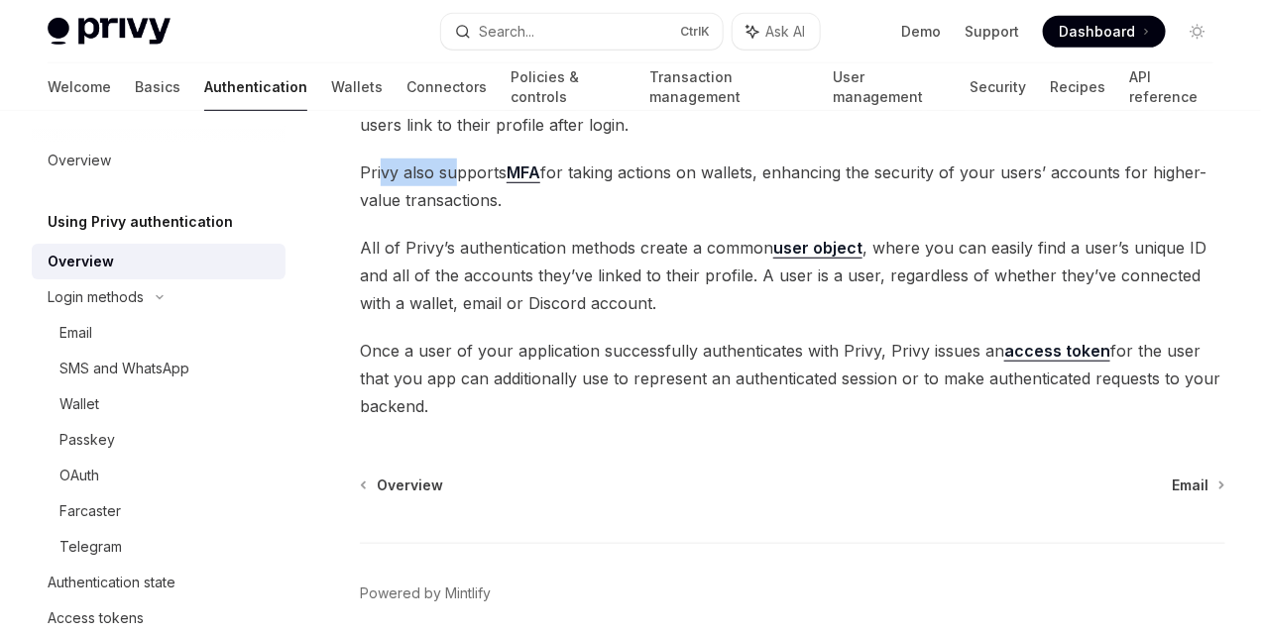
drag, startPoint x: 379, startPoint y: 375, endPoint x: 456, endPoint y: 377, distance: 77.3
click at [456, 214] on span "Privy also supports MFA for taking actions on wallets, enhancing the security o…" at bounding box center [792, 186] width 865 height 55
drag, startPoint x: 673, startPoint y: 390, endPoint x: 783, endPoint y: 393, distance: 110.0
click at [777, 214] on span "Privy also supports MFA for taking actions on wallets, enhancing the security o…" at bounding box center [792, 186] width 865 height 55
drag, startPoint x: 392, startPoint y: 454, endPoint x: 482, endPoint y: 460, distance: 89.4
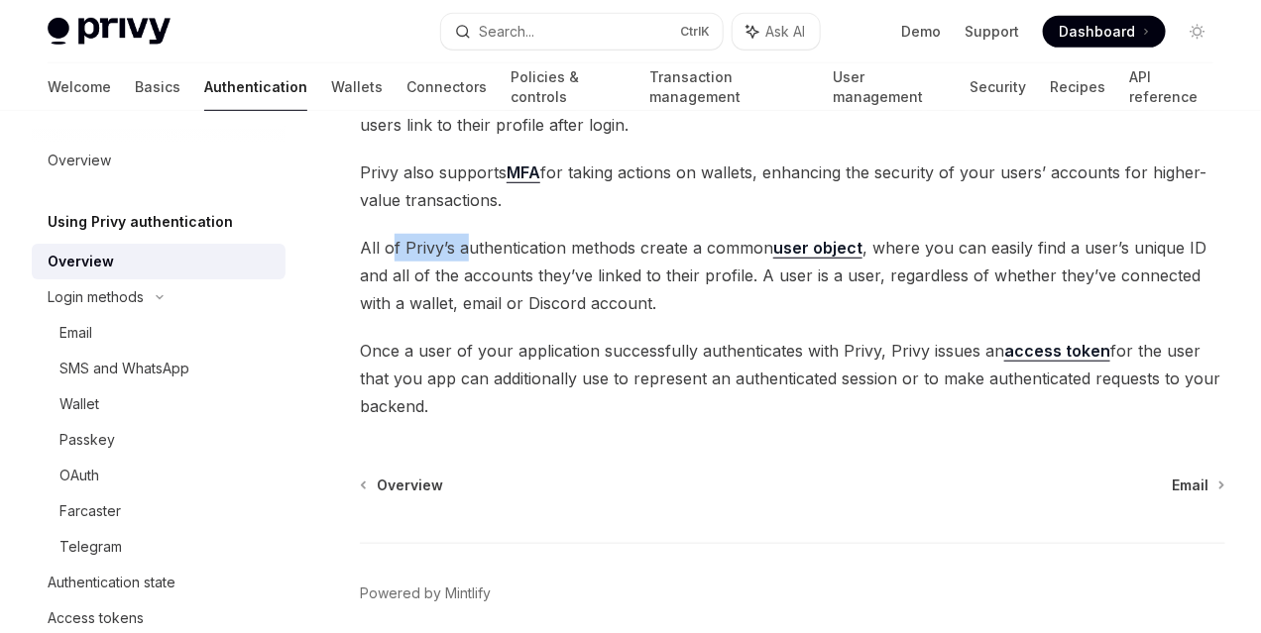
click at [469, 317] on span "All of Privy’s authentication methods create a common user object , where you c…" at bounding box center [792, 275] width 865 height 83
drag, startPoint x: 559, startPoint y: 468, endPoint x: 656, endPoint y: 470, distance: 97.1
click at [652, 317] on span "All of Privy’s authentication methods create a common user object , where you c…" at bounding box center [792, 275] width 865 height 83
drag, startPoint x: 713, startPoint y: 471, endPoint x: 754, endPoint y: 471, distance: 41.6
click at [754, 317] on span "All of Privy’s authentication methods create a common user object , where you c…" at bounding box center [792, 275] width 865 height 83
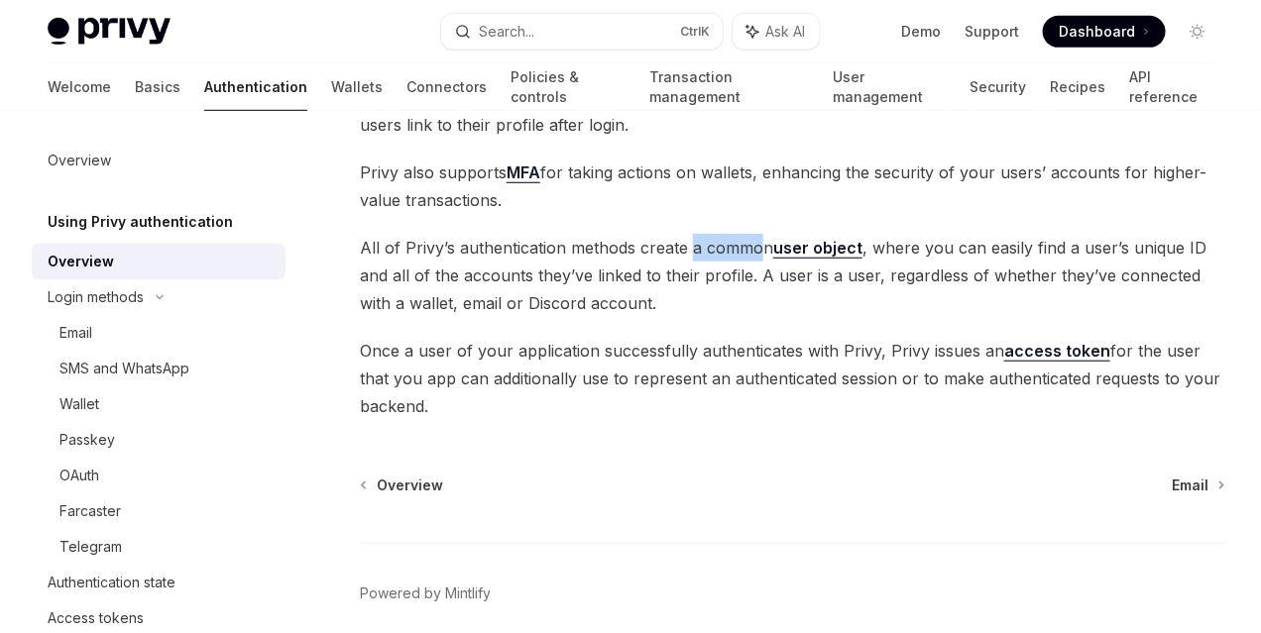
scroll to position [446, 0]
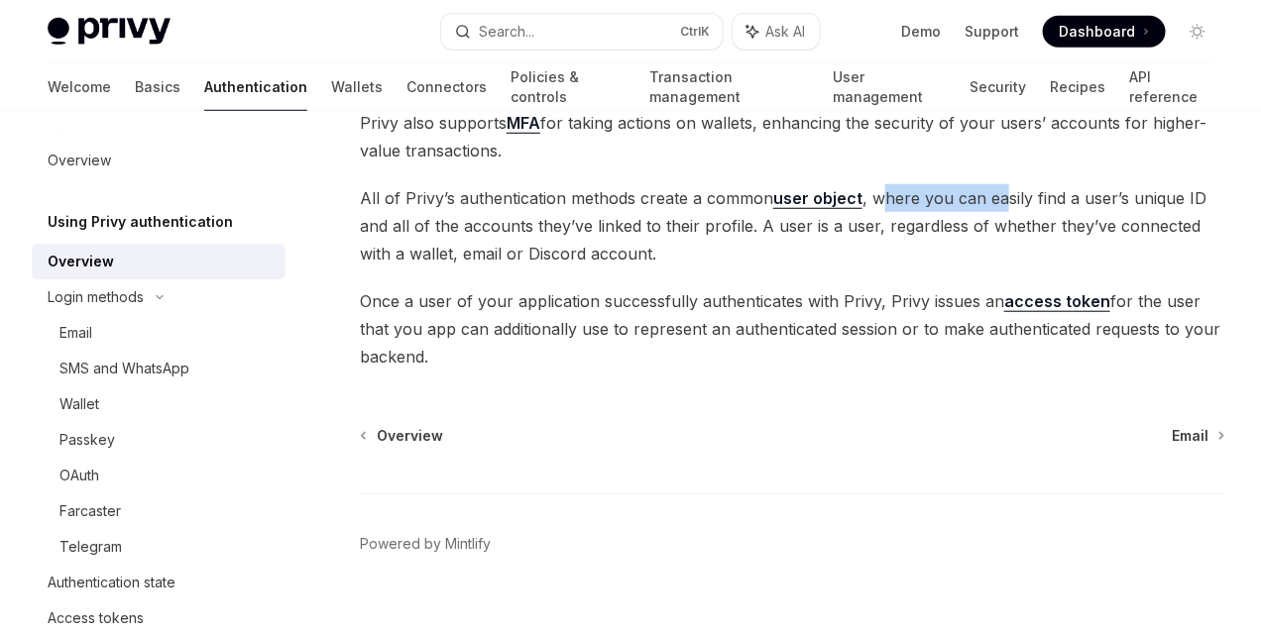
drag, startPoint x: 371, startPoint y: 439, endPoint x: 494, endPoint y: 437, distance: 122.9
click at [494, 268] on span "All of Privy’s authentication methods create a common user object , where you c…" at bounding box center [792, 225] width 865 height 83
click at [614, 268] on span "All of Privy’s authentication methods create a common user object , where you c…" at bounding box center [792, 225] width 865 height 83
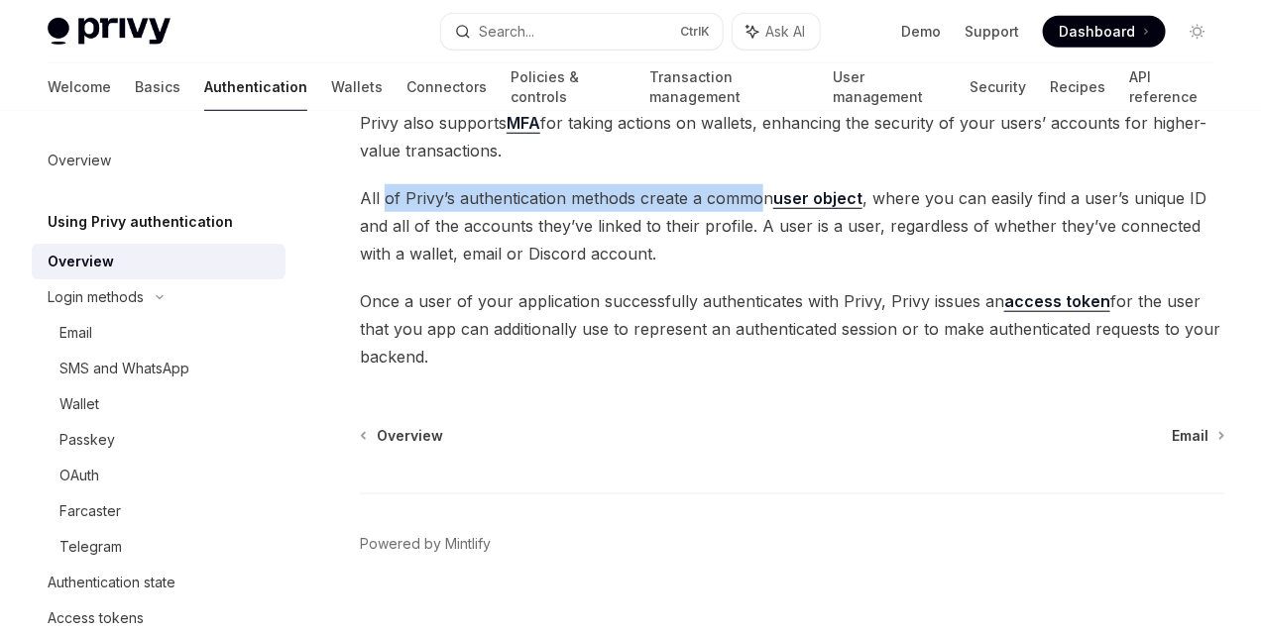
drag, startPoint x: 382, startPoint y: 408, endPoint x: 753, endPoint y: 413, distance: 371.7
click at [753, 268] on span "All of Privy’s authentication methods create a common user object , where you c…" at bounding box center [792, 225] width 865 height 83
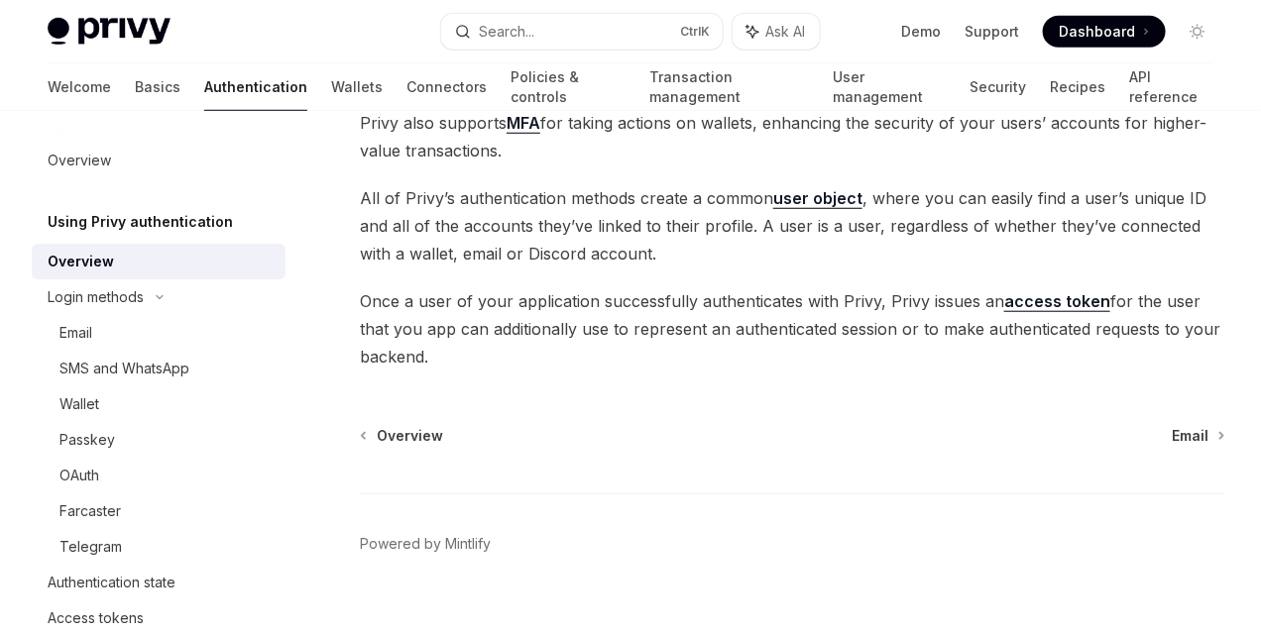
click at [388, 268] on span "All of Privy’s authentication methods create a common user object , where you c…" at bounding box center [792, 225] width 865 height 83
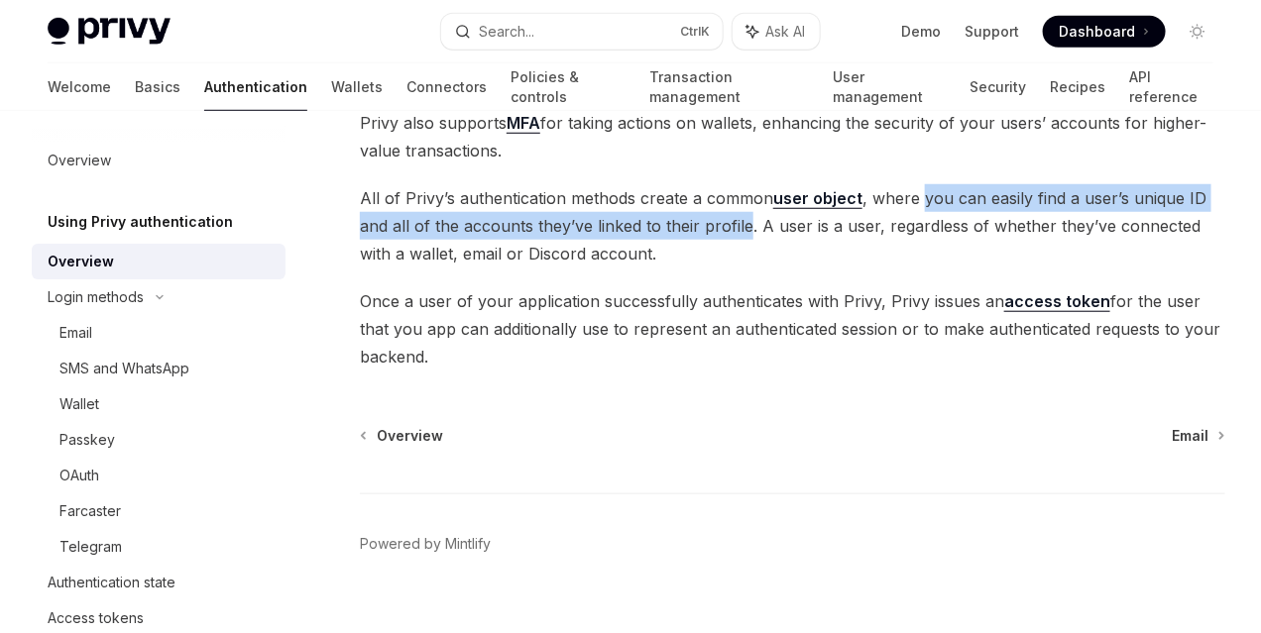
drag, startPoint x: 408, startPoint y: 438, endPoint x: 571, endPoint y: 462, distance: 164.3
click at [571, 268] on span "All of Privy’s authentication methods create a common user object , where you c…" at bounding box center [792, 225] width 865 height 83
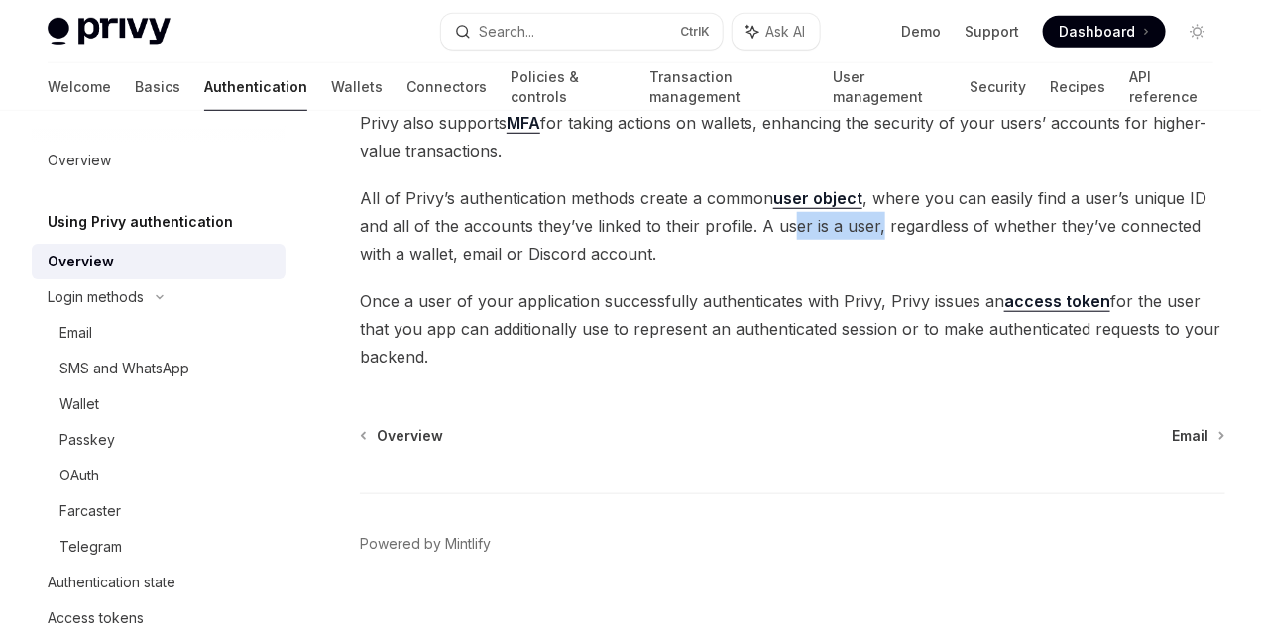
drag, startPoint x: 611, startPoint y: 464, endPoint x: 715, endPoint y: 467, distance: 103.1
click at [701, 268] on span "All of Privy’s authentication methods create a common user object , where you c…" at bounding box center [792, 225] width 865 height 83
click at [817, 268] on span "All of Privy’s authentication methods create a common user object , where you c…" at bounding box center [792, 225] width 865 height 83
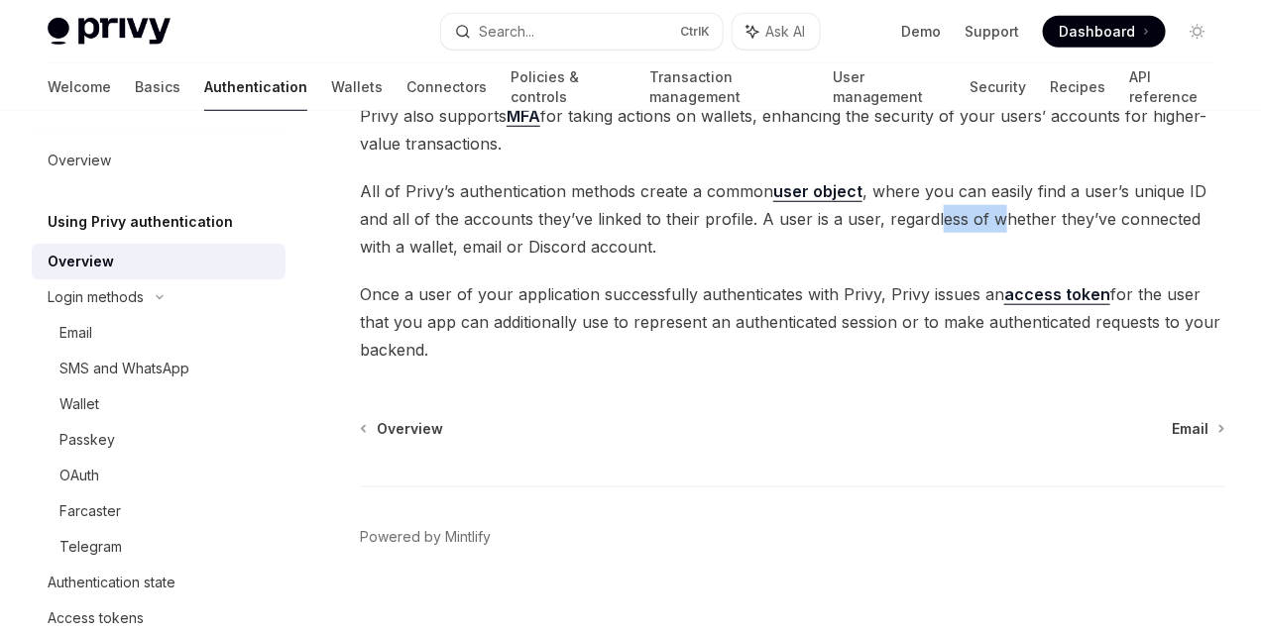
scroll to position [545, 0]
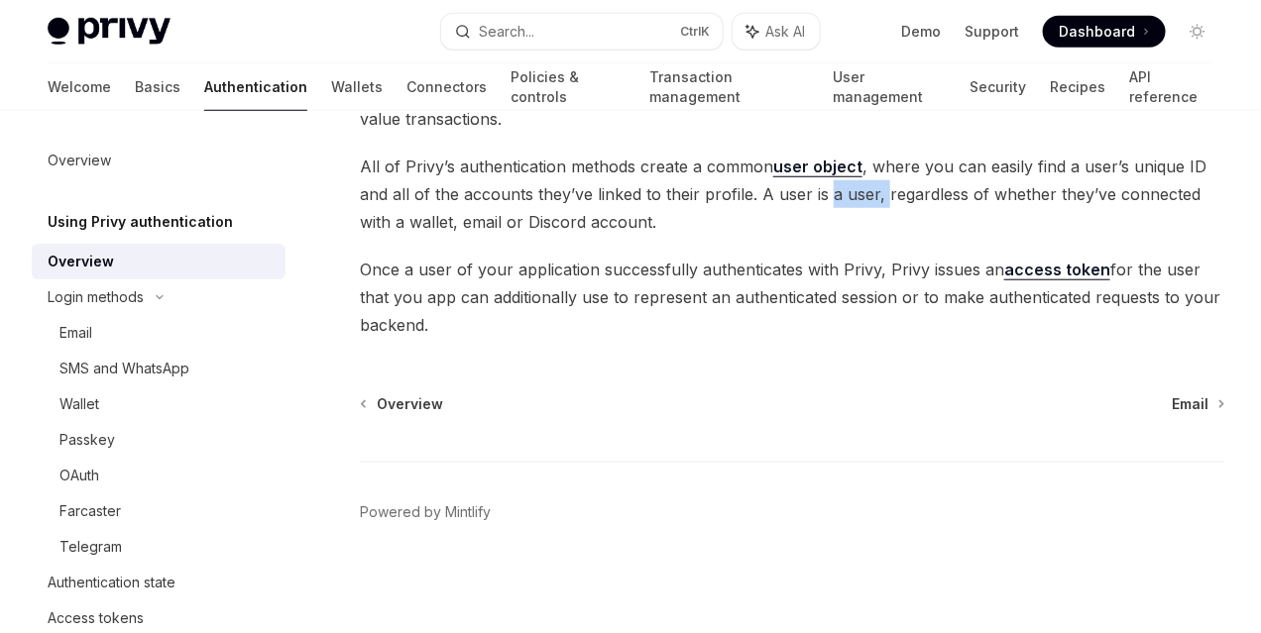
click at [706, 236] on span "All of Privy’s authentication methods create a common user object , where you c…" at bounding box center [792, 194] width 865 height 83
click at [863, 236] on span "All of Privy’s authentication methods create a common user object , where you c…" at bounding box center [792, 194] width 865 height 83
click at [446, 236] on span "All of Privy’s authentication methods create a common user object , where you c…" at bounding box center [792, 194] width 865 height 83
click at [557, 236] on span "All of Privy’s authentication methods create a common user object , where you c…" at bounding box center [792, 194] width 865 height 83
click at [730, 236] on span "All of Privy’s authentication methods create a common user object , where you c…" at bounding box center [792, 194] width 865 height 83
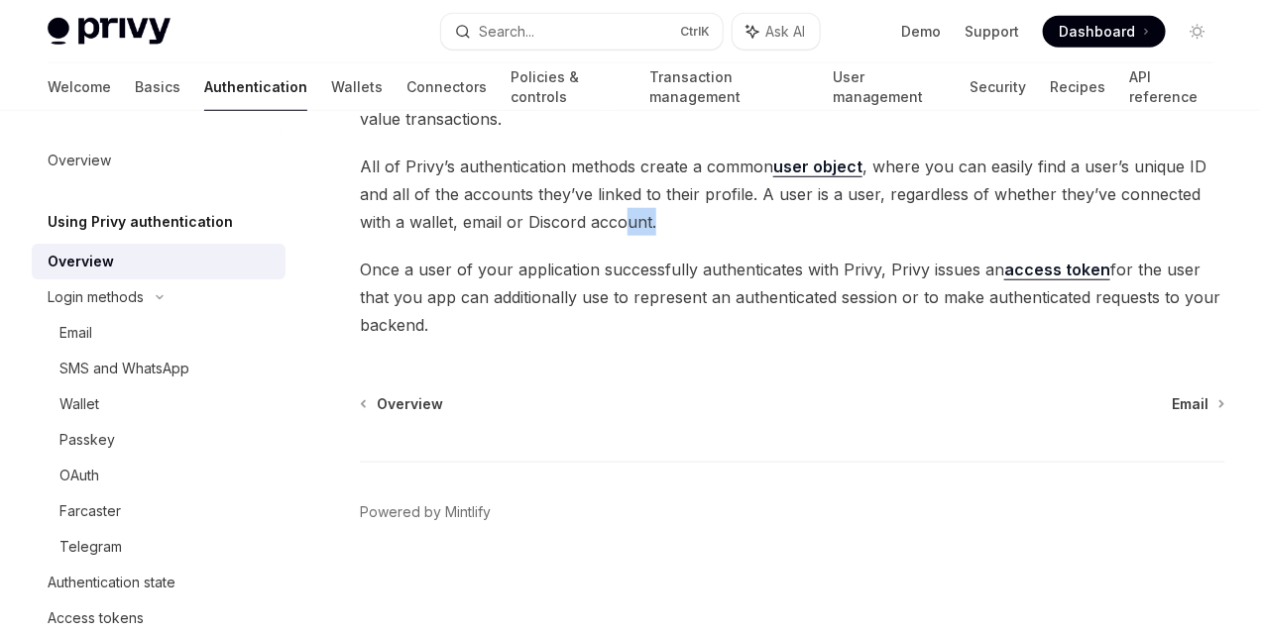
click at [813, 236] on span "All of Privy’s authentication methods create a common user object , where you c…" at bounding box center [792, 194] width 865 height 83
click at [456, 339] on span "Once a user of your application successfully authenticates with Privy, Privy is…" at bounding box center [792, 297] width 865 height 83
click at [617, 339] on span "Once a user of your application successfully authenticates with Privy, Privy is…" at bounding box center [792, 297] width 865 height 83
click at [784, 339] on span "Once a user of your application successfully authenticates with Privy, Privy is…" at bounding box center [792, 297] width 865 height 83
click at [849, 339] on span "Once a user of your application successfully authenticates with Privy, Privy is…" at bounding box center [792, 297] width 865 height 83
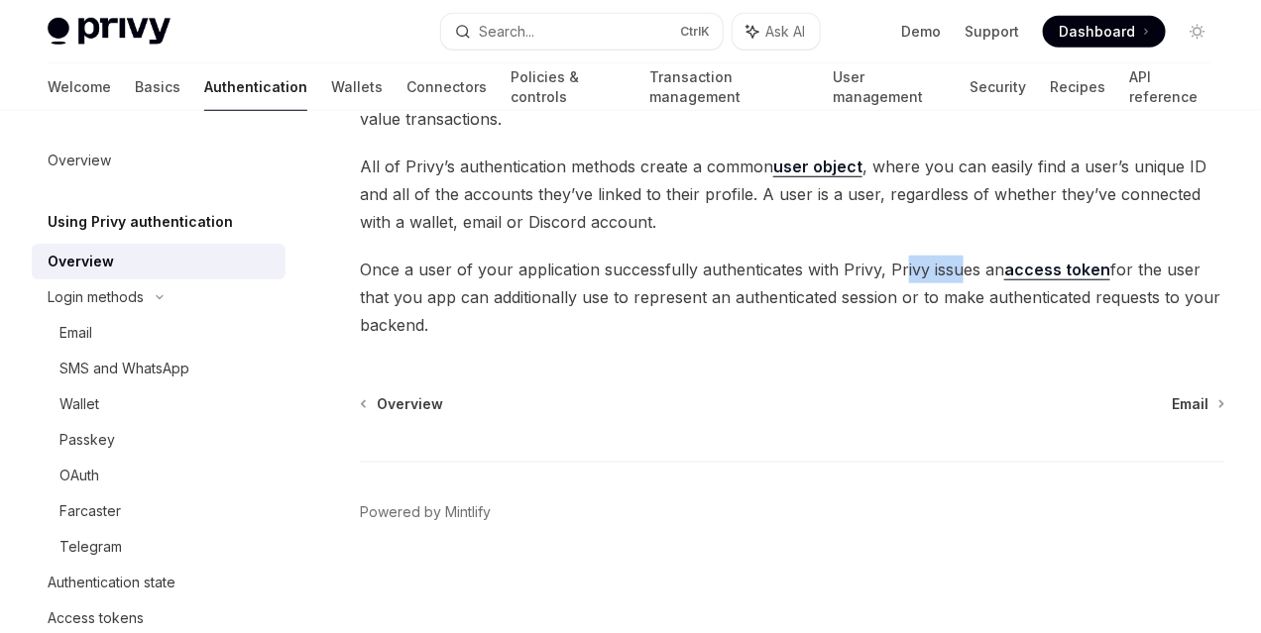
click at [477, 339] on span "Once a user of your application successfully authenticates with Privy, Privy is…" at bounding box center [792, 297] width 865 height 83
click at [740, 339] on span "Once a user of your application successfully authenticates with Privy, Privy is…" at bounding box center [792, 297] width 865 height 83
click at [706, 339] on span "Once a user of your application successfully authenticates with Privy, Privy is…" at bounding box center [792, 297] width 865 height 83
click at [844, 339] on span "Once a user of your application successfully authenticates with Privy, Privy is…" at bounding box center [792, 297] width 865 height 83
click at [732, 339] on span "Once a user of your application successfully authenticates with Privy, Privy is…" at bounding box center [792, 297] width 865 height 83
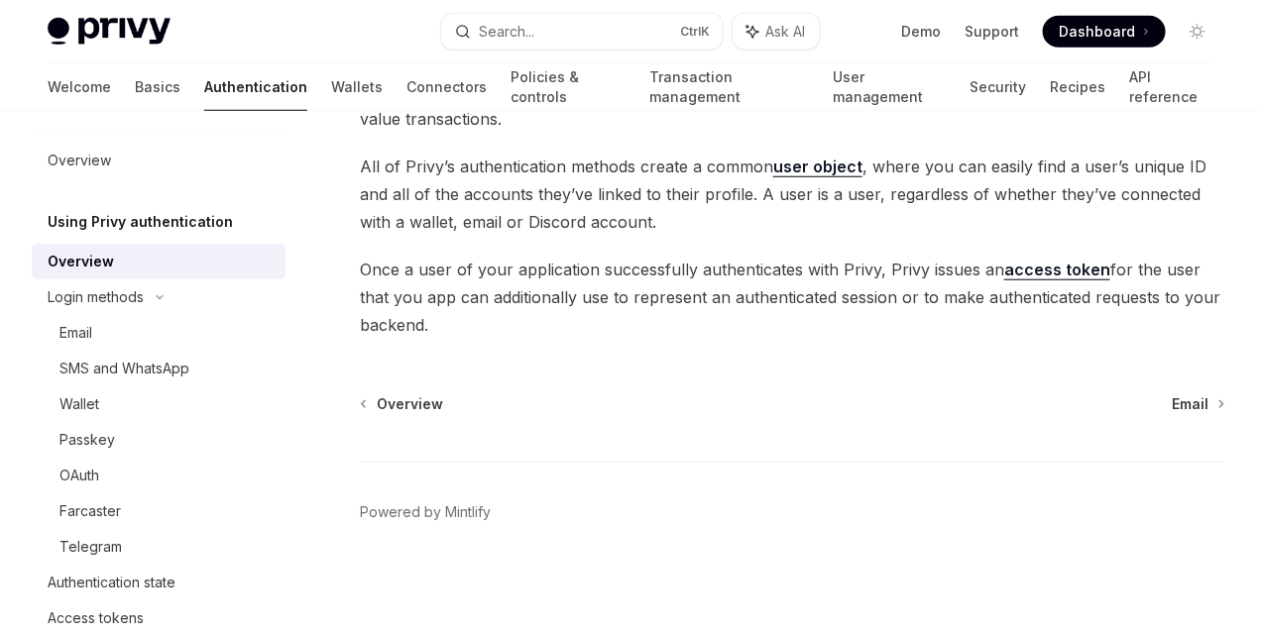
scroll to position [694, 0]
click at [440, 350] on div "Using Privy authentication Using Privy as your authentication provider OpenAI O…" at bounding box center [606, 153] width 1245 height 960
click at [613, 339] on span "Once a user of your application successfully authenticates with Privy, Privy is…" at bounding box center [792, 297] width 865 height 83
click at [786, 339] on span "Once a user of your application successfully authenticates with Privy, Privy is…" at bounding box center [792, 297] width 865 height 83
click at [848, 339] on span "Once a user of your application successfully authenticates with Privy, Privy is…" at bounding box center [792, 297] width 865 height 83
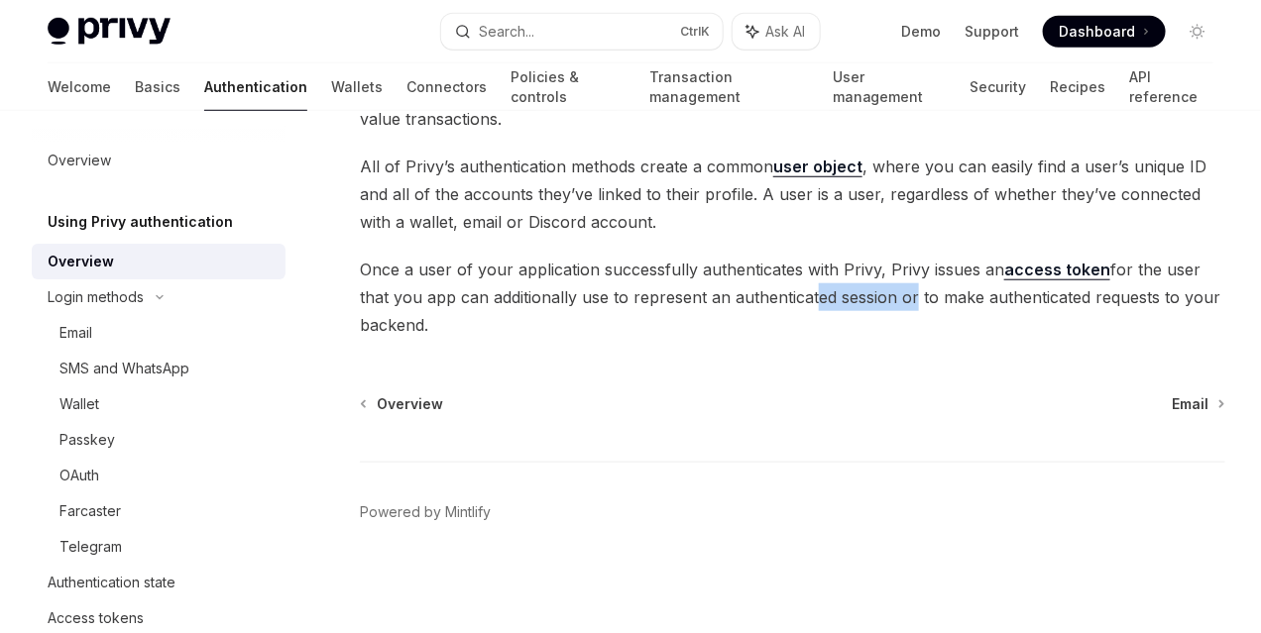
click at [775, 339] on span "Once a user of your application successfully authenticates with Privy, Privy is…" at bounding box center [792, 297] width 865 height 83
click at [602, 339] on span "Once a user of your application successfully authenticates with Privy, Privy is…" at bounding box center [792, 297] width 865 height 83
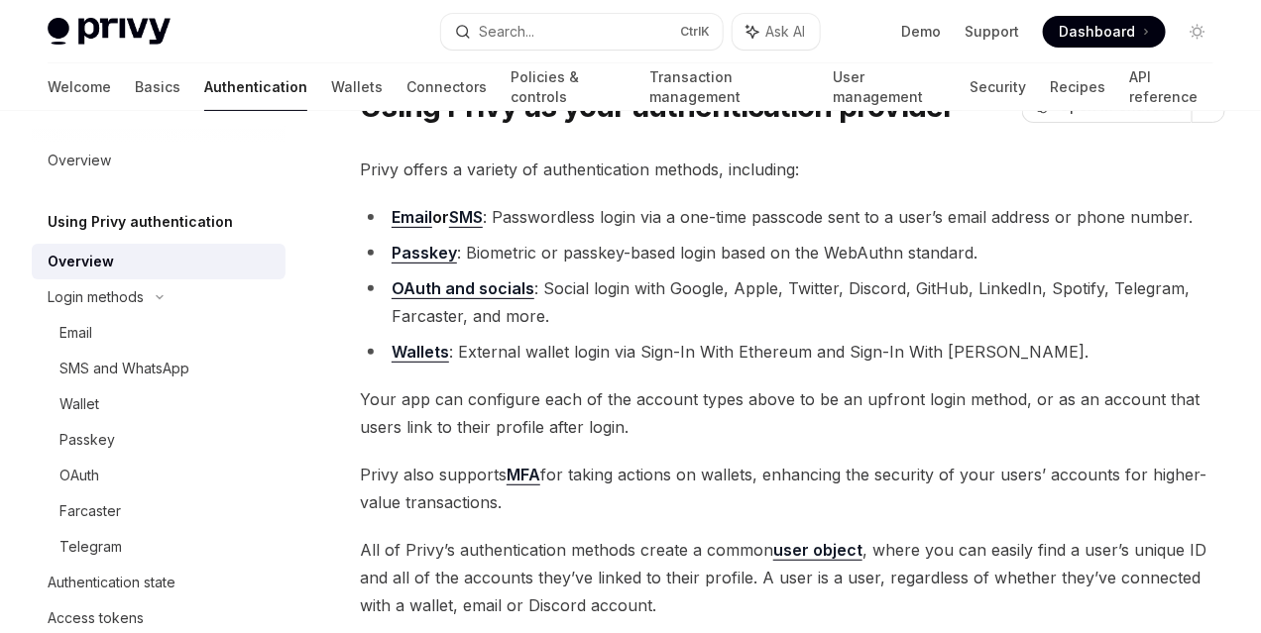
scroll to position [99, 0]
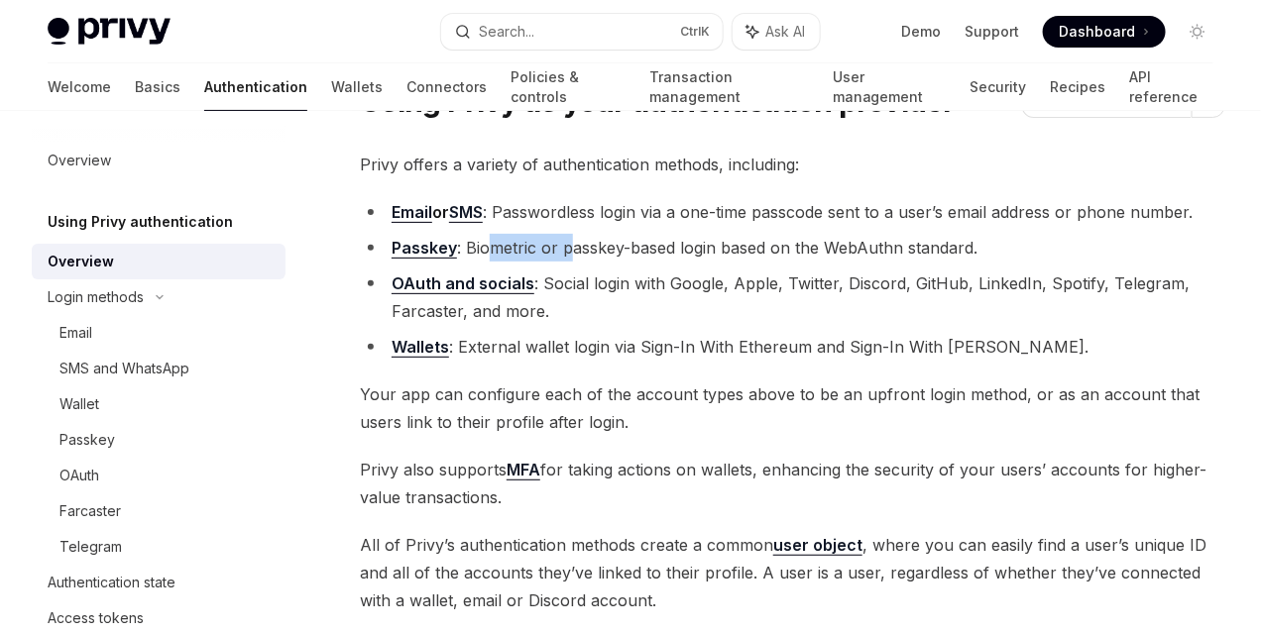
click at [574, 262] on li "Passkey : Biometric or passkey-based login based on the WebAuthn standard." at bounding box center [792, 248] width 865 height 28
click at [719, 262] on li "Passkey : Biometric or passkey-based login based on the WebAuthn standard." at bounding box center [792, 248] width 865 height 28
click at [715, 361] on ul "Email or SMS : Passwordless login via a one-time passcode sent to a user’s emai…" at bounding box center [792, 279] width 865 height 163
click at [635, 226] on li "Email or SMS : Passwordless login via a one-time passcode sent to a user’s emai…" at bounding box center [792, 212] width 865 height 28
click at [795, 226] on li "Email or SMS : Passwordless login via a one-time passcode sent to a user’s emai…" at bounding box center [792, 212] width 865 height 28
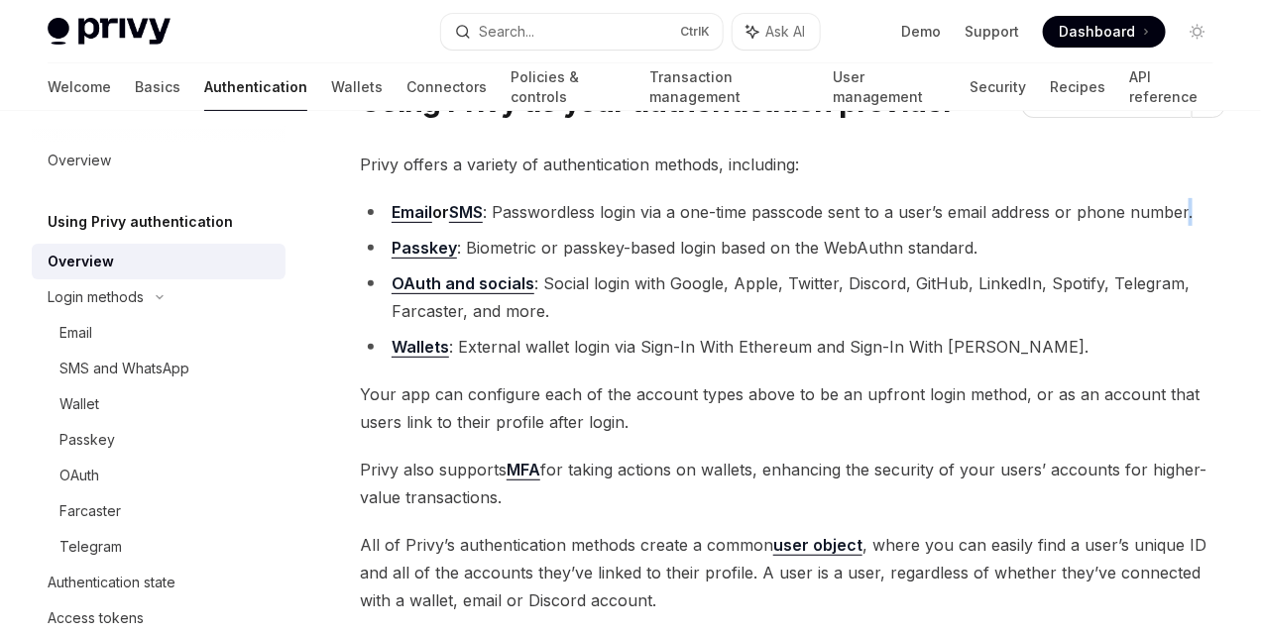
click at [855, 226] on li "Email or SMS : Passwordless login via a one-time passcode sent to a user’s emai…" at bounding box center [792, 212] width 865 height 28
click at [399, 223] on link "Email" at bounding box center [411, 212] width 41 height 21
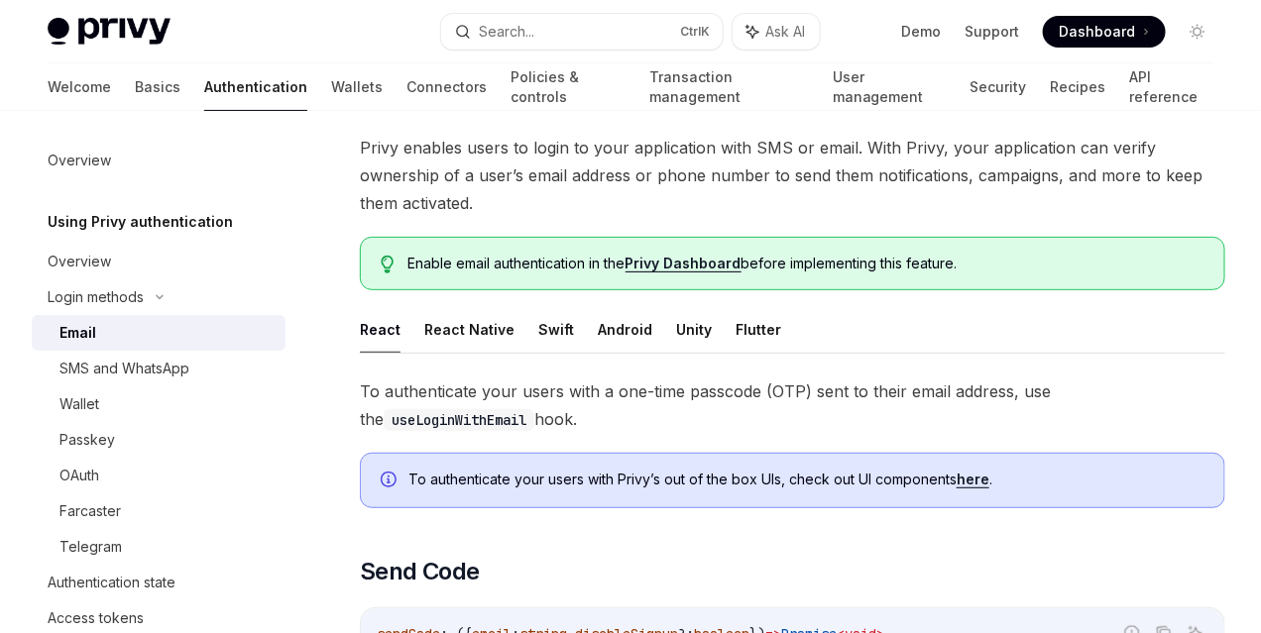
scroll to position [248, 0]
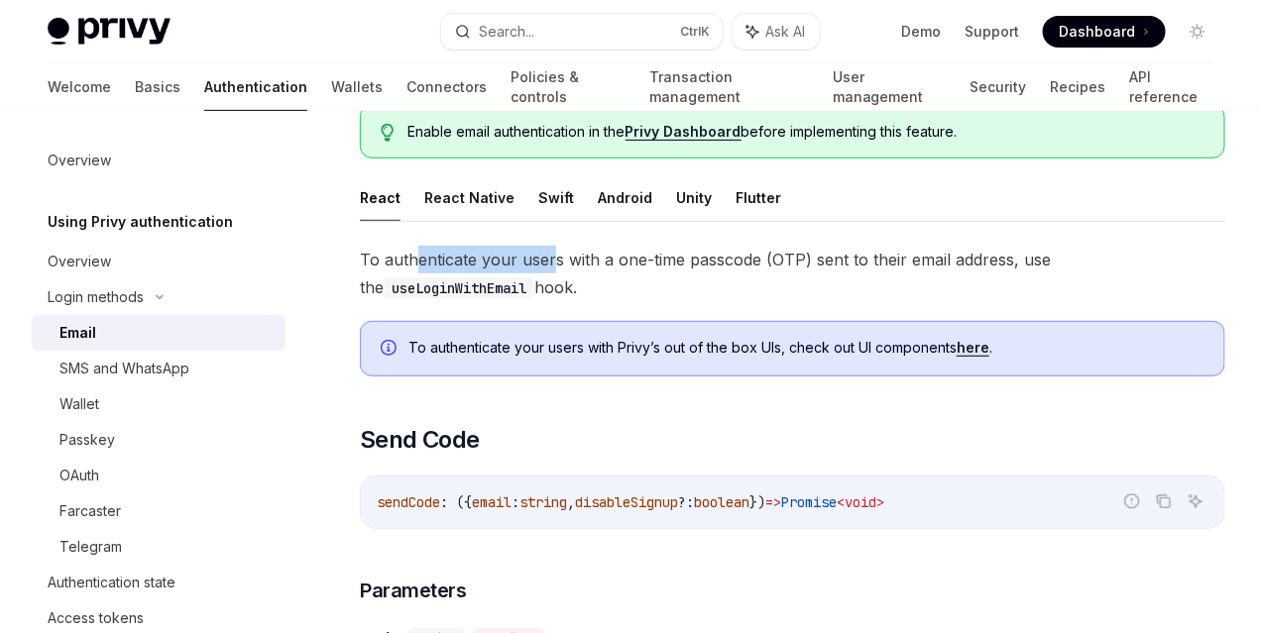
click at [553, 301] on span "To authenticate your users with a one-time passcode (OTP) sent to their email a…" at bounding box center [792, 273] width 865 height 55
click at [718, 301] on span "To authenticate your users with a one-time passcode (OTP) sent to their email a…" at bounding box center [792, 273] width 865 height 55
click at [561, 301] on span "To authenticate your users with a one-time passcode (OTP) sent to their email a…" at bounding box center [792, 273] width 865 height 55
click at [677, 301] on span "To authenticate your users with a one-time passcode (OTP) sent to their email a…" at bounding box center [792, 273] width 865 height 55
click at [856, 301] on span "To authenticate your users with a one-time passcode (OTP) sent to their email a…" at bounding box center [792, 273] width 865 height 55
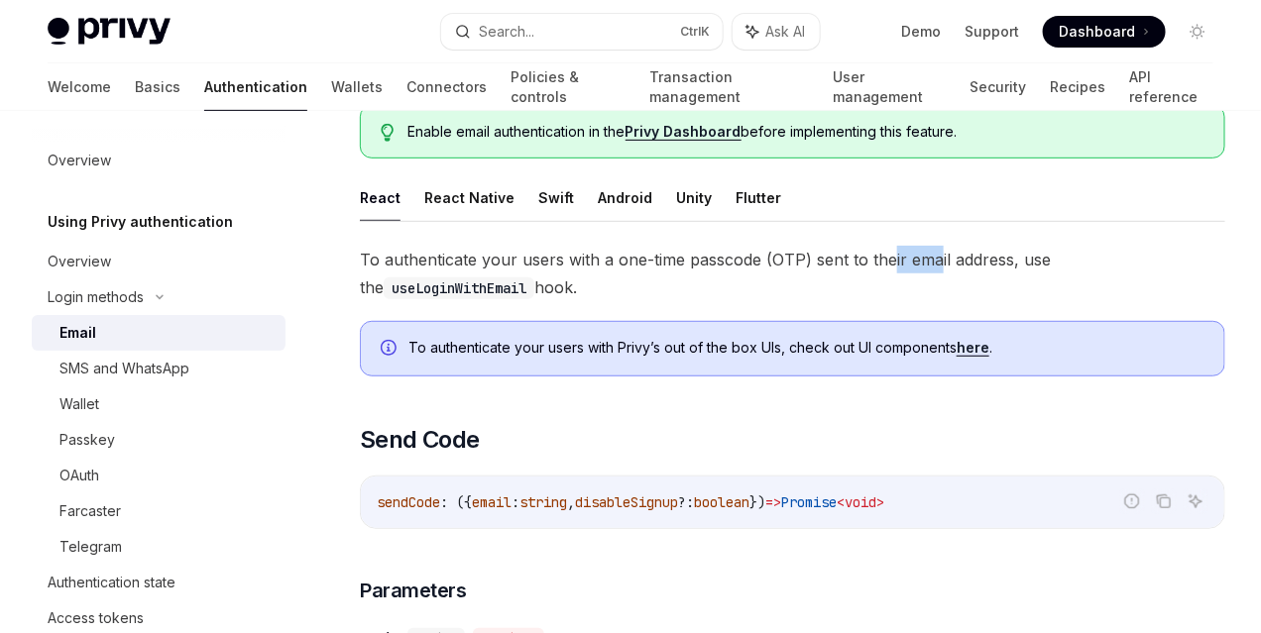
click at [432, 301] on span "To authenticate your users with a one-time passcode (OTP) sent to their email a…" at bounding box center [792, 273] width 865 height 55
click at [539, 301] on span "To authenticate your users with a one-time passcode (OTP) sent to their email a…" at bounding box center [792, 273] width 865 height 55
click at [788, 301] on span "To authenticate your users with a one-time passcode (OTP) sent to their email a…" at bounding box center [792, 273] width 865 height 55
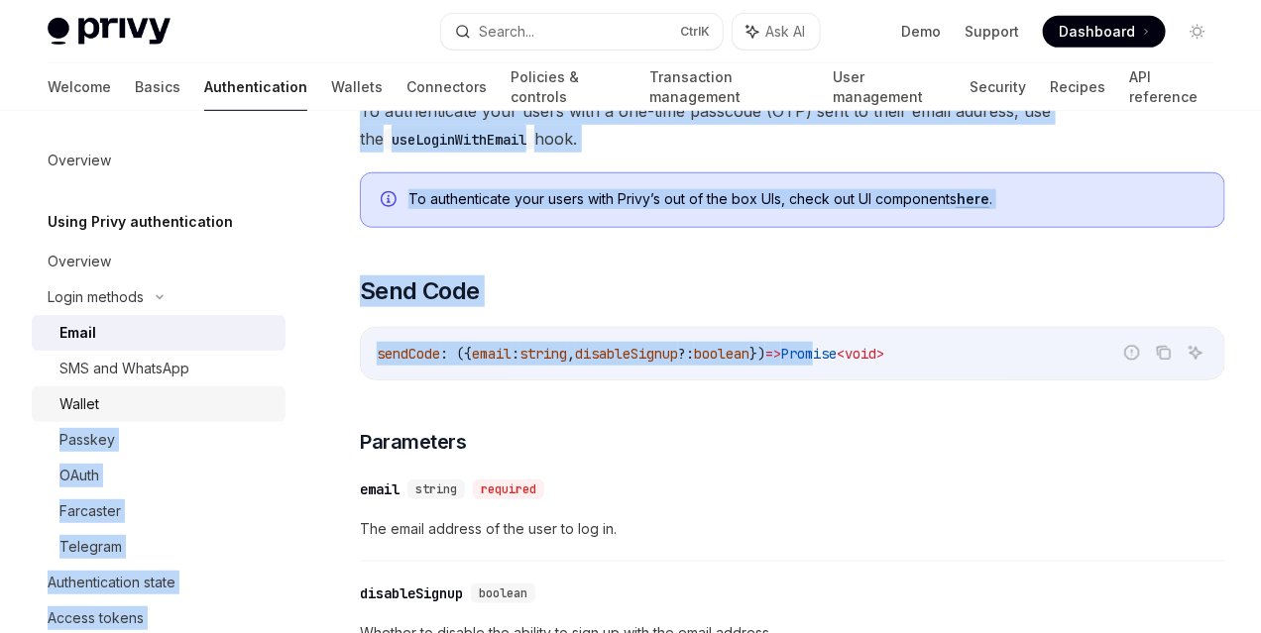
scroll to position [0, 0]
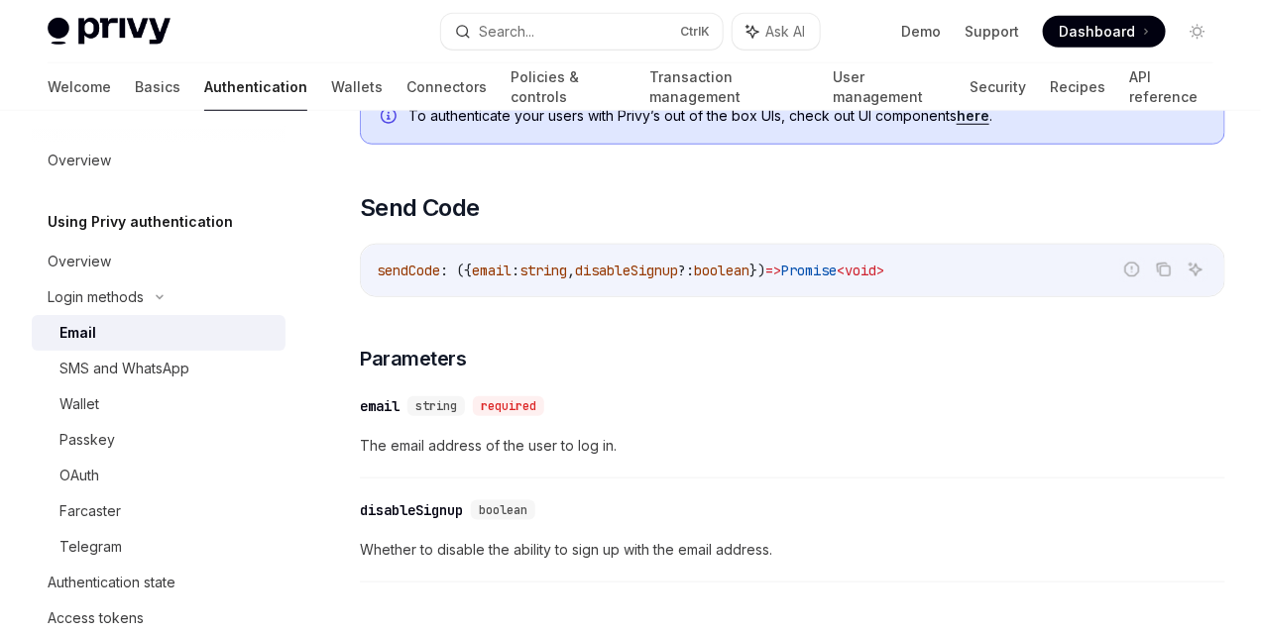
scroll to position [595, 0]
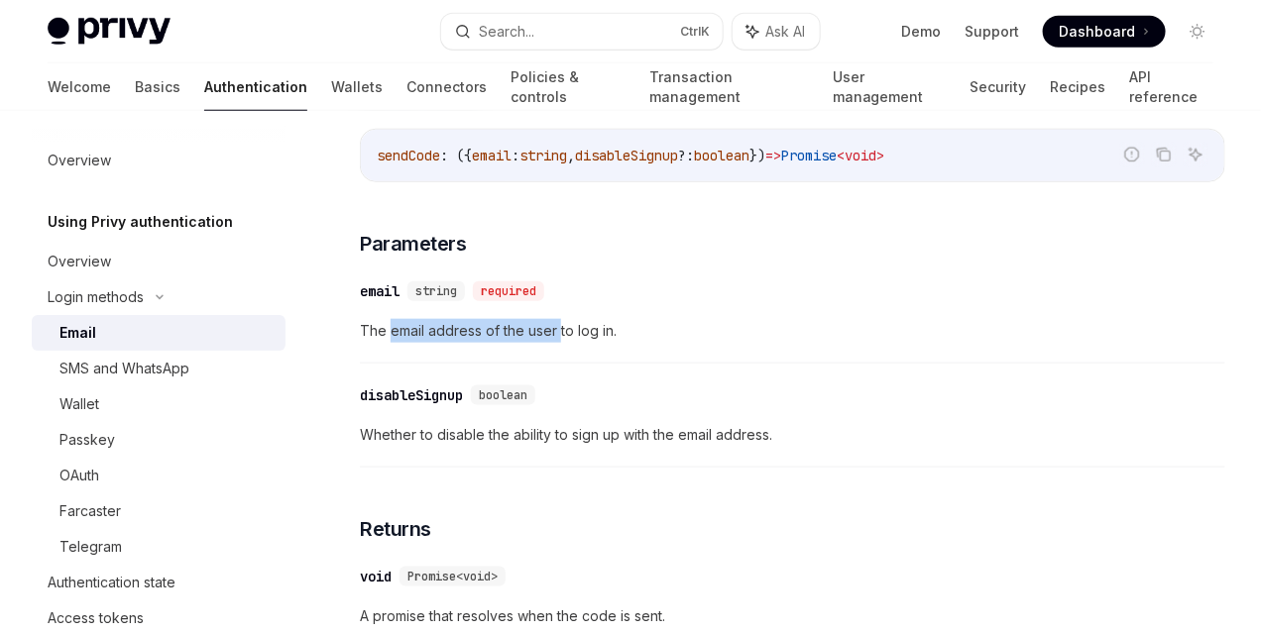
drag, startPoint x: 400, startPoint y: 402, endPoint x: 558, endPoint y: 412, distance: 157.9
click at [558, 343] on span "The email address of the user to log in." at bounding box center [792, 331] width 865 height 24
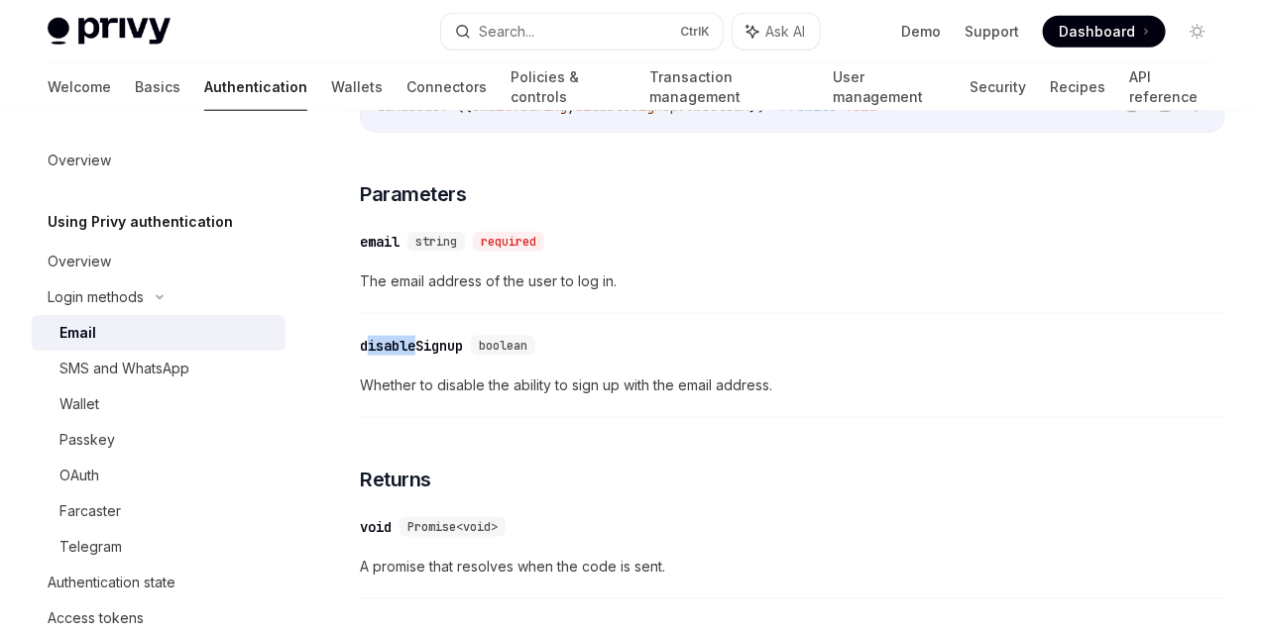
drag, startPoint x: 372, startPoint y: 425, endPoint x: 448, endPoint y: 428, distance: 76.4
click at [419, 356] on div "disableSignup" at bounding box center [411, 346] width 103 height 20
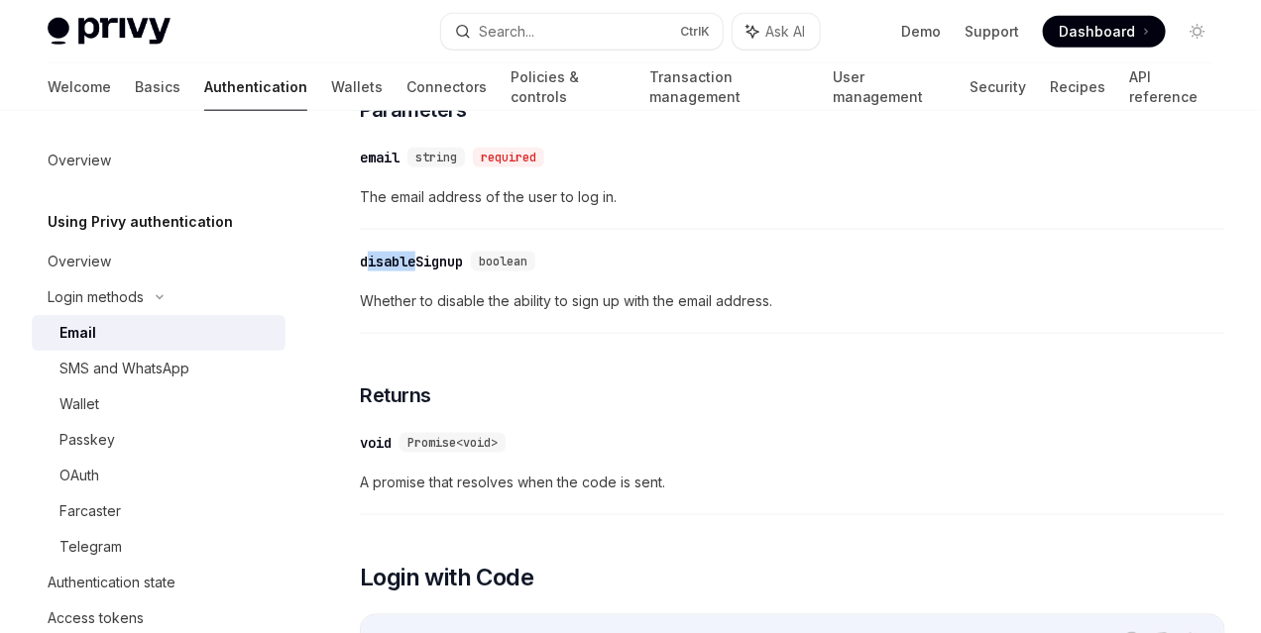
scroll to position [722, 0]
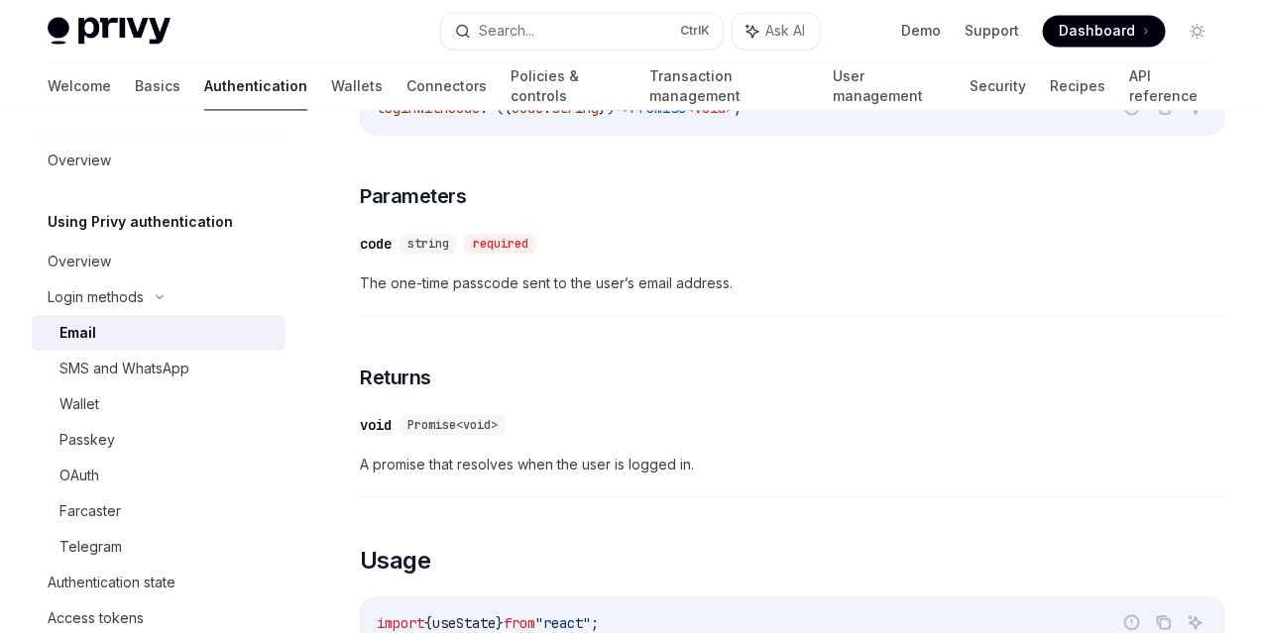
scroll to position [1268, 0]
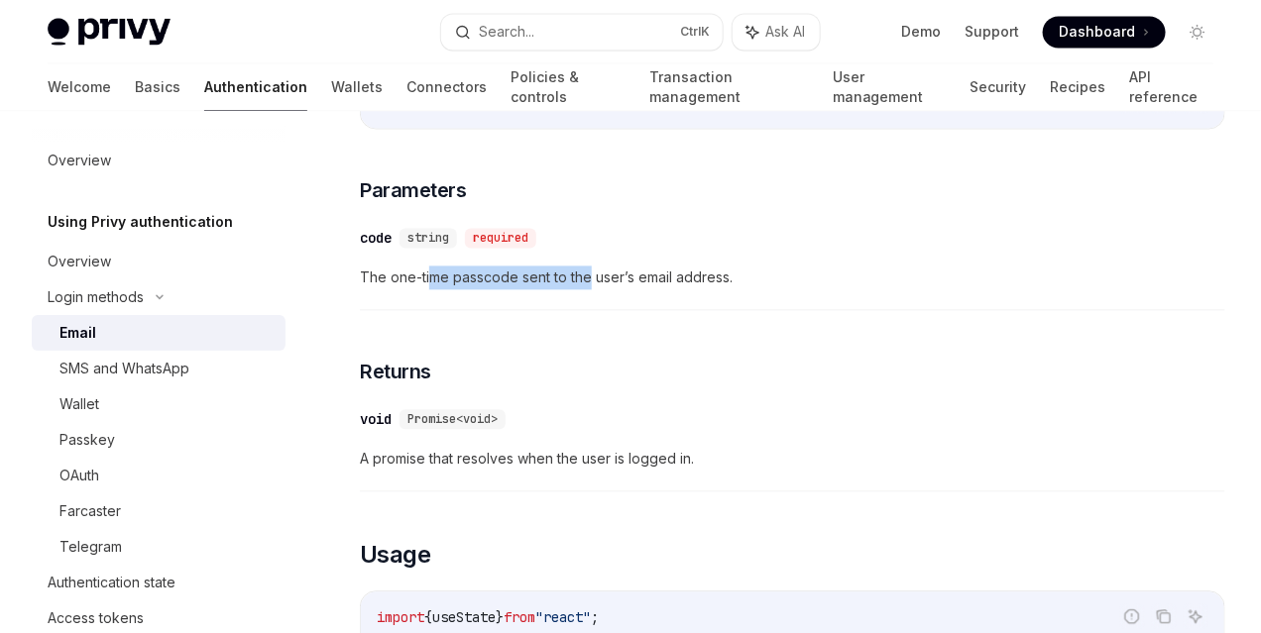
drag, startPoint x: 429, startPoint y: 351, endPoint x: 588, endPoint y: 366, distance: 159.3
click at [588, 310] on div "​ code string required The one-time passcode sent to the user’s email address." at bounding box center [792, 263] width 865 height 94
drag, startPoint x: 668, startPoint y: 352, endPoint x: 705, endPoint y: 354, distance: 36.7
click at [705, 289] on span "The one-time passcode sent to the user’s email address." at bounding box center [792, 278] width 865 height 24
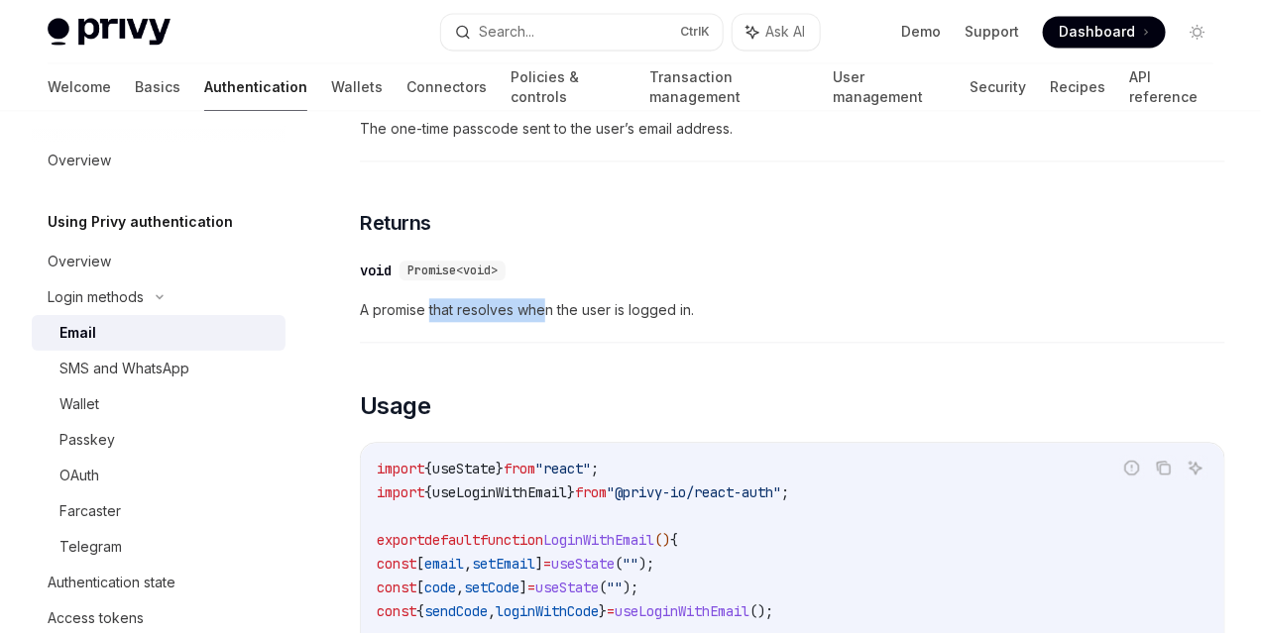
drag, startPoint x: 428, startPoint y: 375, endPoint x: 545, endPoint y: 390, distance: 118.0
click at [545, 322] on span "A promise that resolves when the user is logged in." at bounding box center [792, 310] width 865 height 24
click at [602, 322] on span "A promise that resolves when the user is logged in." at bounding box center [792, 310] width 865 height 24
drag, startPoint x: 465, startPoint y: 381, endPoint x: 559, endPoint y: 384, distance: 94.2
click at [559, 322] on span "A promise that resolves when the user is logged in." at bounding box center [792, 310] width 865 height 24
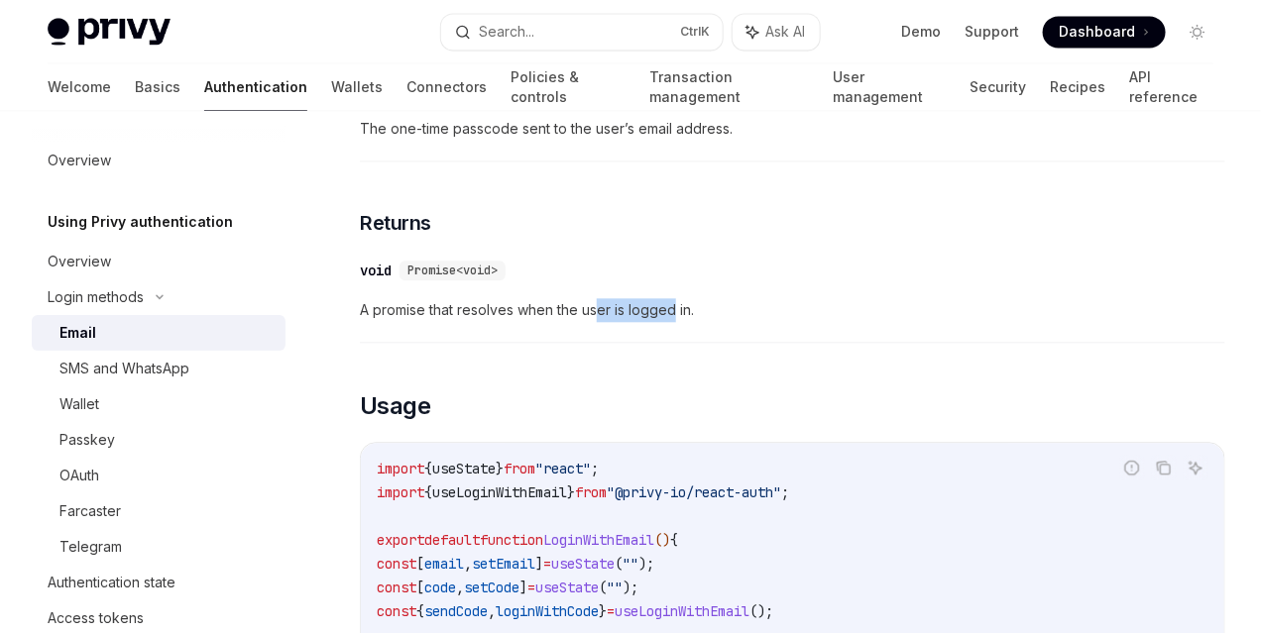
drag, startPoint x: 596, startPoint y: 387, endPoint x: 667, endPoint y: 388, distance: 71.4
click at [672, 322] on span "A promise that resolves when the user is logged in." at bounding box center [792, 310] width 865 height 24
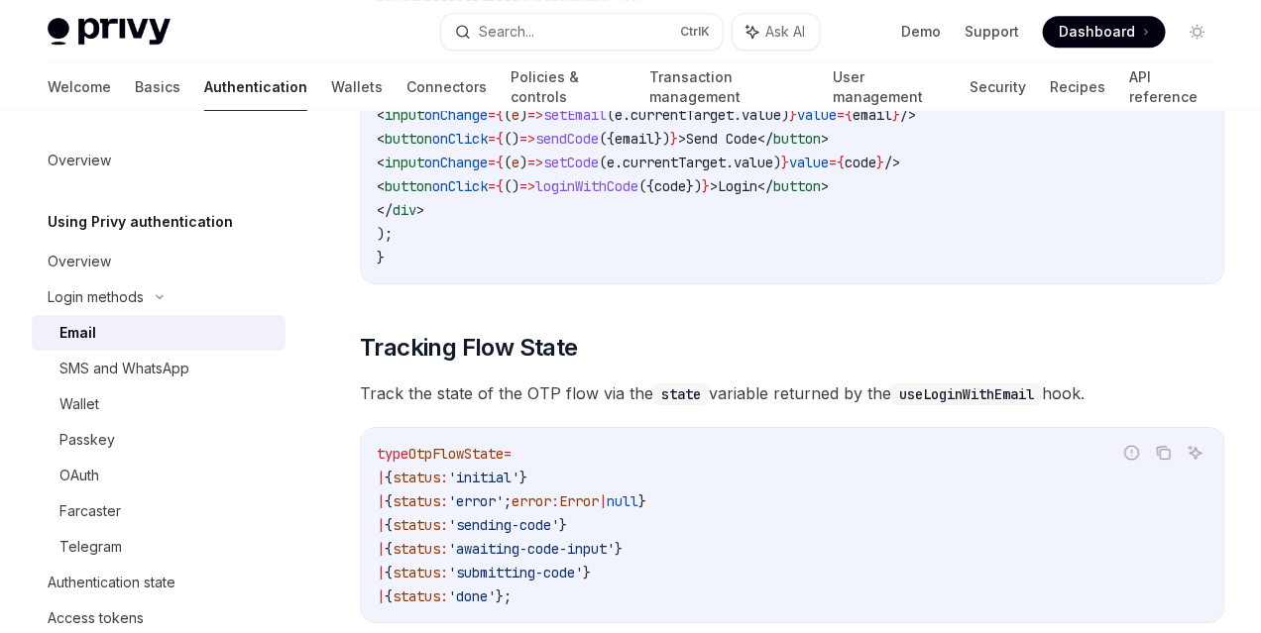
scroll to position [2209, 0]
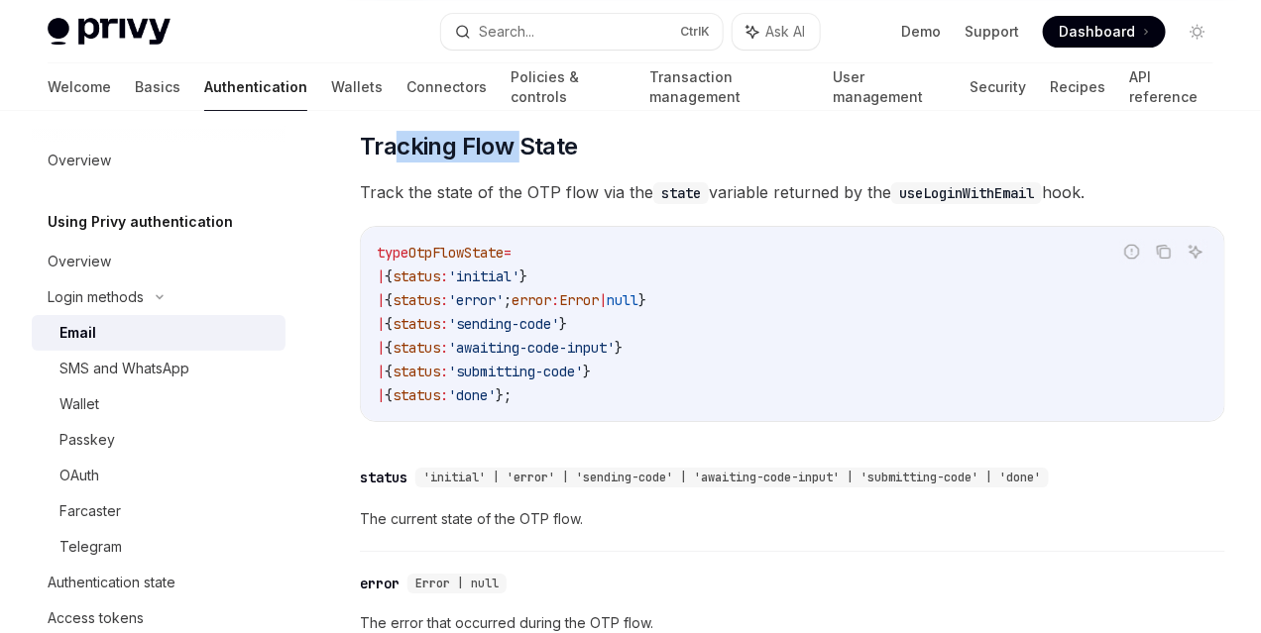
drag, startPoint x: 397, startPoint y: 230, endPoint x: 516, endPoint y: 235, distance: 119.0
click at [518, 163] on span "Tracking Flow State" at bounding box center [469, 147] width 218 height 32
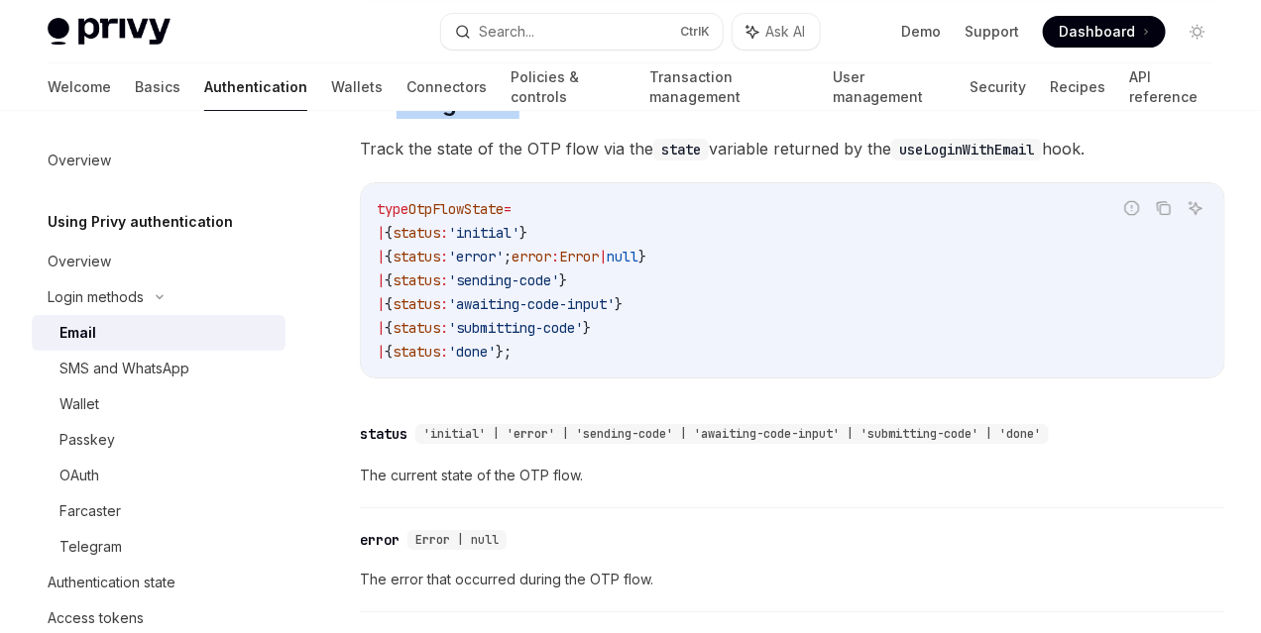
scroll to position [2271, 0]
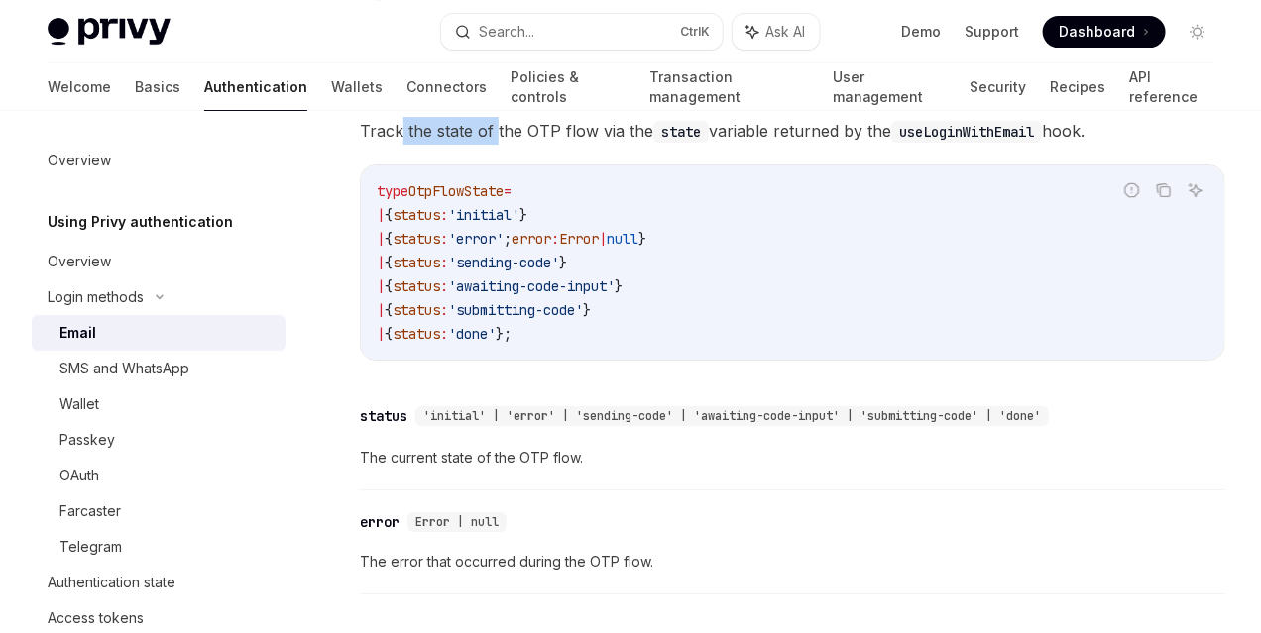
drag, startPoint x: 403, startPoint y: 220, endPoint x: 494, endPoint y: 220, distance: 90.2
click at [494, 145] on span "Track the state of the OTP flow via the state variable returned by the useLogin…" at bounding box center [792, 131] width 865 height 28
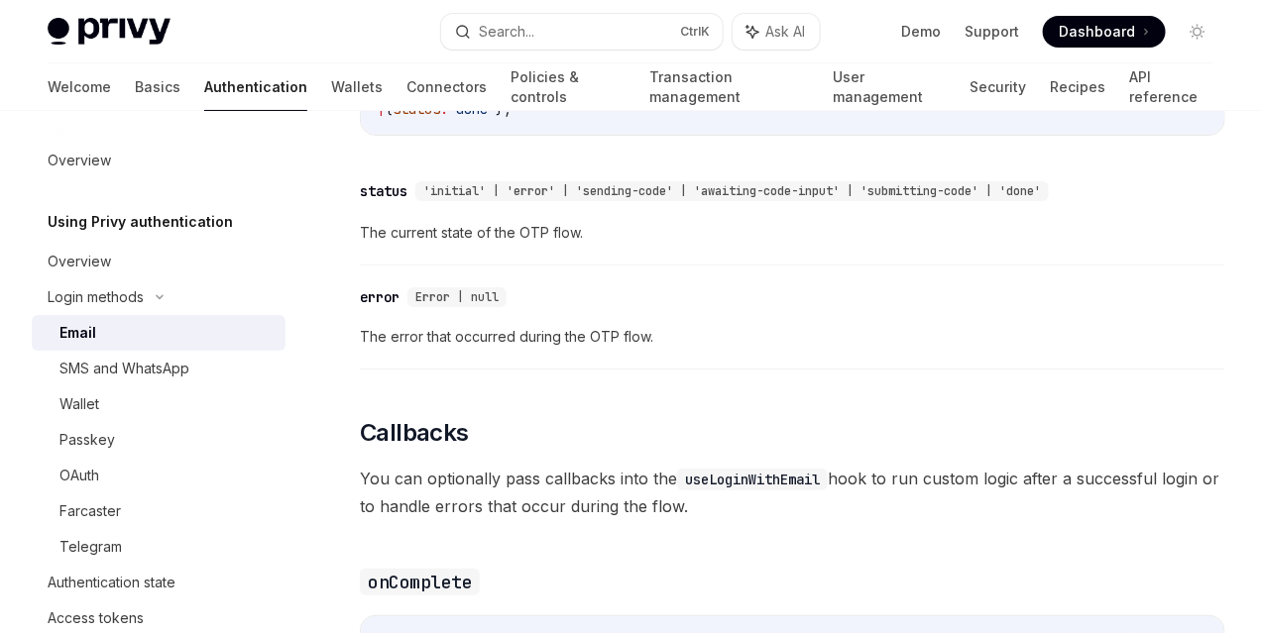
scroll to position [2568, 0]
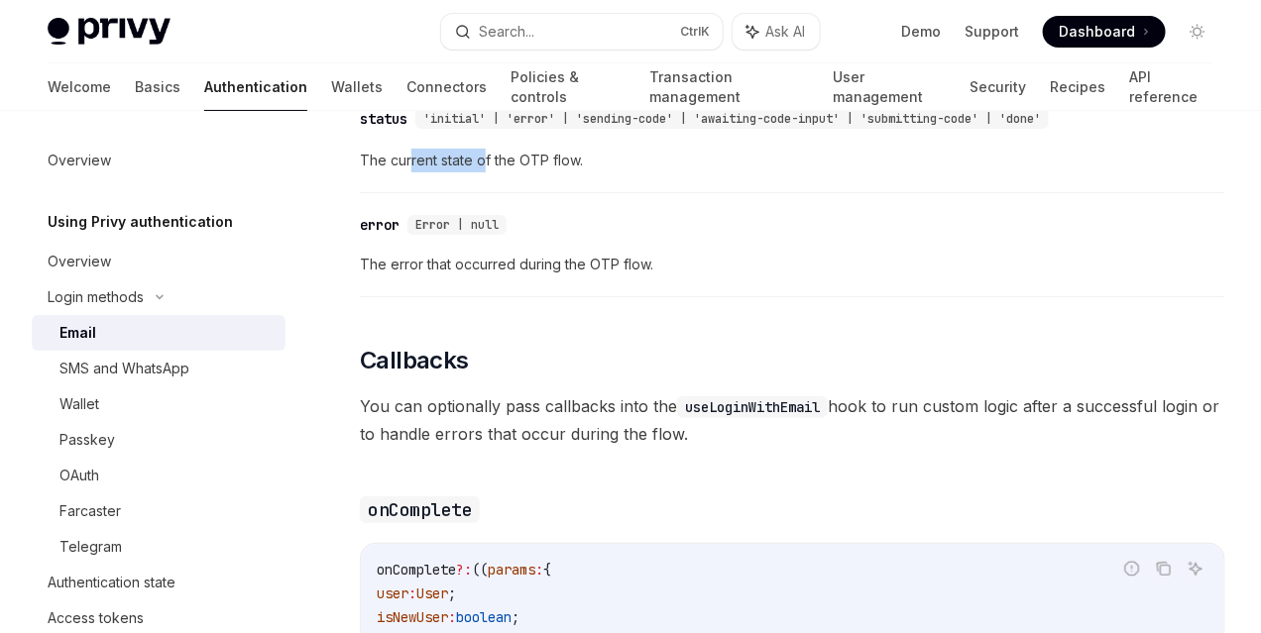
drag, startPoint x: 421, startPoint y: 315, endPoint x: 487, endPoint y: 318, distance: 65.5
click at [487, 172] on span "The current state of the OTP flow." at bounding box center [792, 161] width 865 height 24
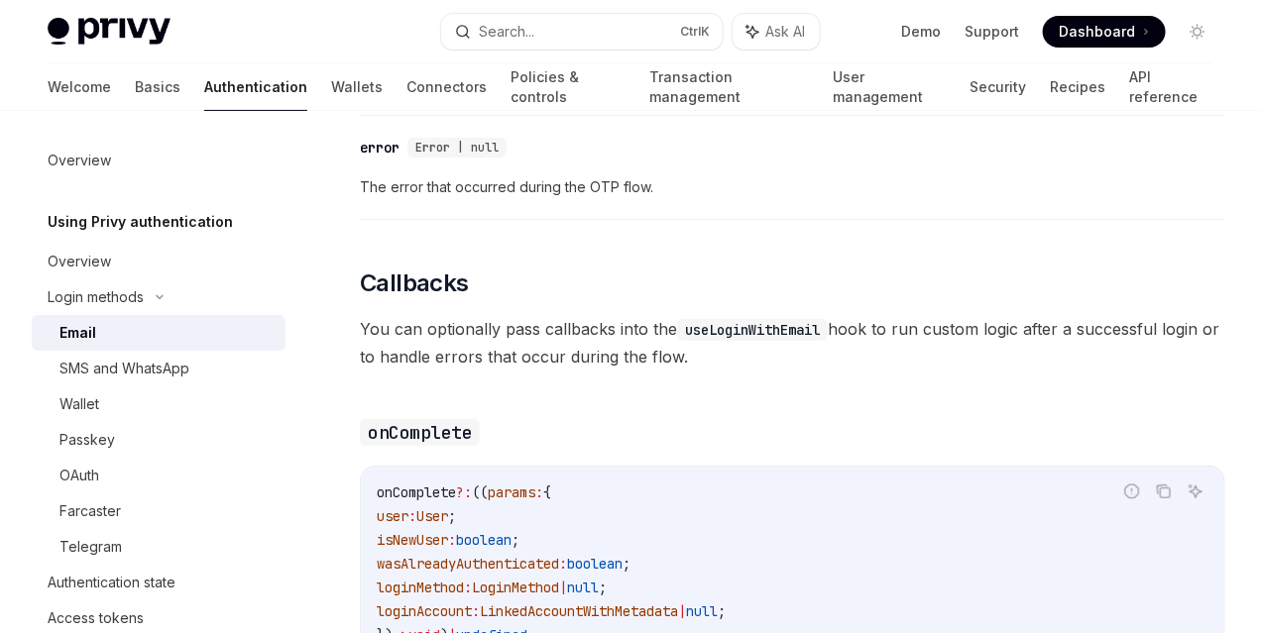
scroll to position [2717, 0]
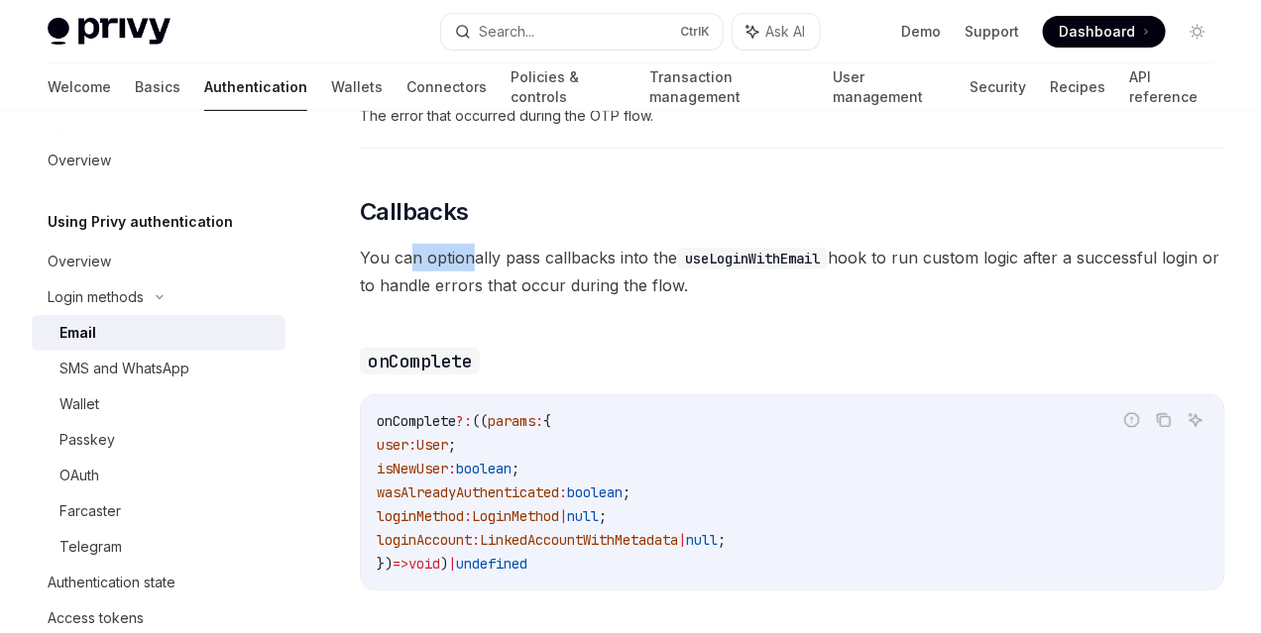
drag, startPoint x: 410, startPoint y: 421, endPoint x: 543, endPoint y: 424, distance: 132.8
click at [543, 299] on span "You can optionally pass callbacks into the useLoginWithEmail hook to run custom…" at bounding box center [792, 271] width 865 height 55
drag, startPoint x: 586, startPoint y: 424, endPoint x: 693, endPoint y: 424, distance: 107.0
click at [690, 299] on span "You can optionally pass callbacks into the useLoginWithEmail hook to run custom…" at bounding box center [792, 271] width 865 height 55
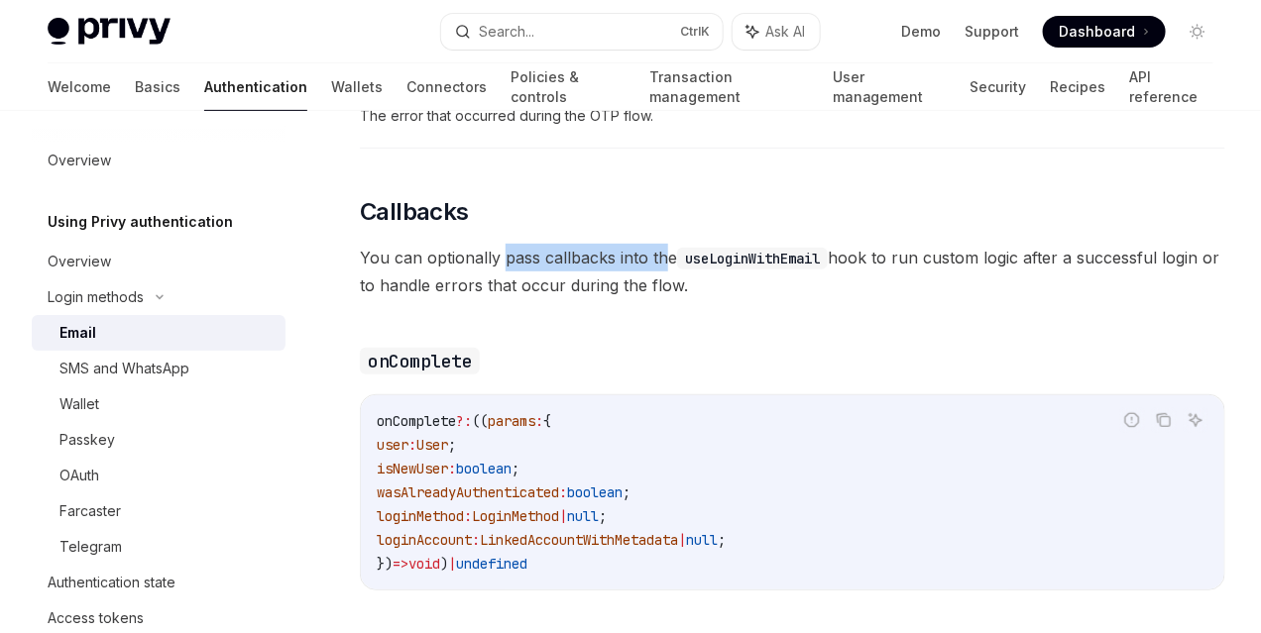
drag, startPoint x: 507, startPoint y: 412, endPoint x: 677, endPoint y: 420, distance: 169.7
click at [677, 299] on span "You can optionally pass callbacks into the useLoginWithEmail hook to run custom…" at bounding box center [792, 271] width 865 height 55
drag, startPoint x: 412, startPoint y: 447, endPoint x: 503, endPoint y: 444, distance: 91.2
click at [502, 299] on span "You can optionally pass callbacks into the useLoginWithEmail hook to run custom…" at bounding box center [792, 271] width 865 height 55
click at [660, 299] on span "You can optionally pass callbacks into the useLoginWithEmail hook to run custom…" at bounding box center [792, 271] width 865 height 55
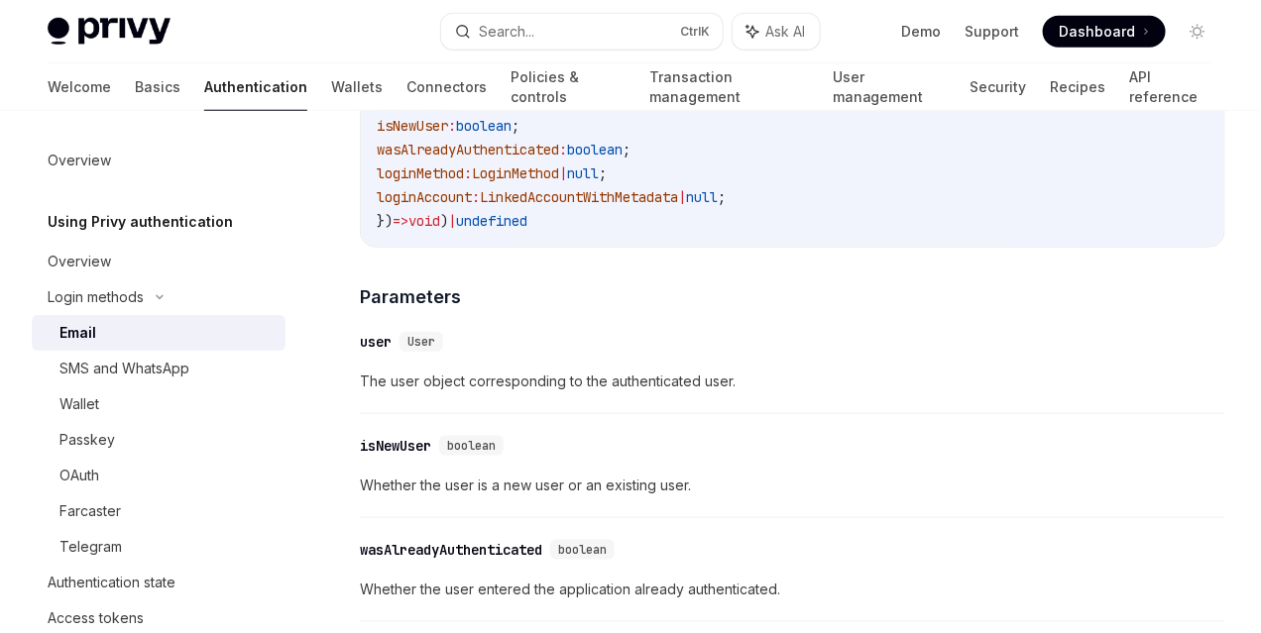
scroll to position [3113, 0]
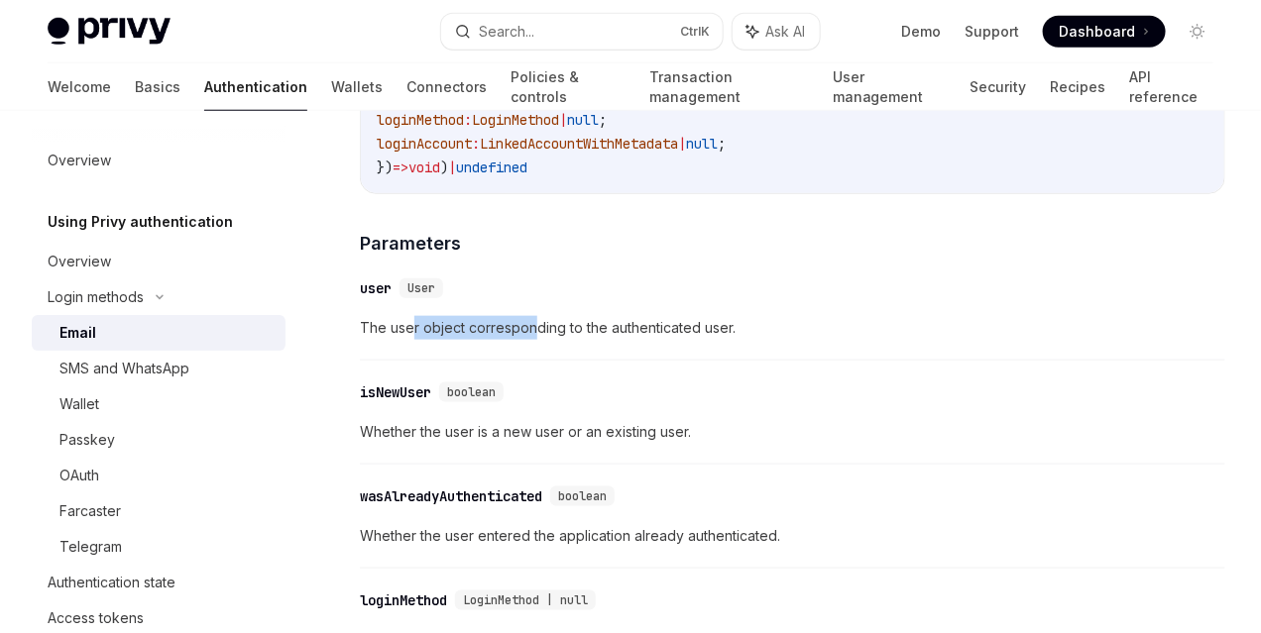
drag, startPoint x: 416, startPoint y: 508, endPoint x: 574, endPoint y: 507, distance: 157.6
click at [568, 340] on span "The user object corresponding to the authenticated user." at bounding box center [792, 328] width 865 height 24
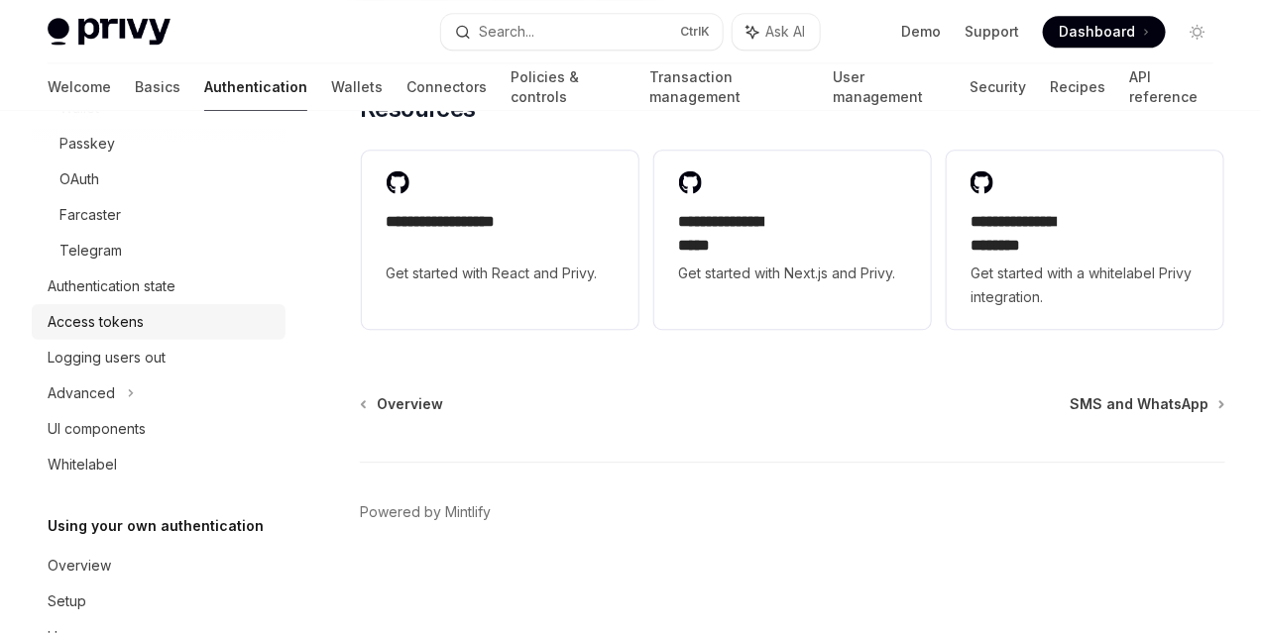
scroll to position [297, 0]
click at [110, 280] on div "Authentication state" at bounding box center [112, 286] width 128 height 24
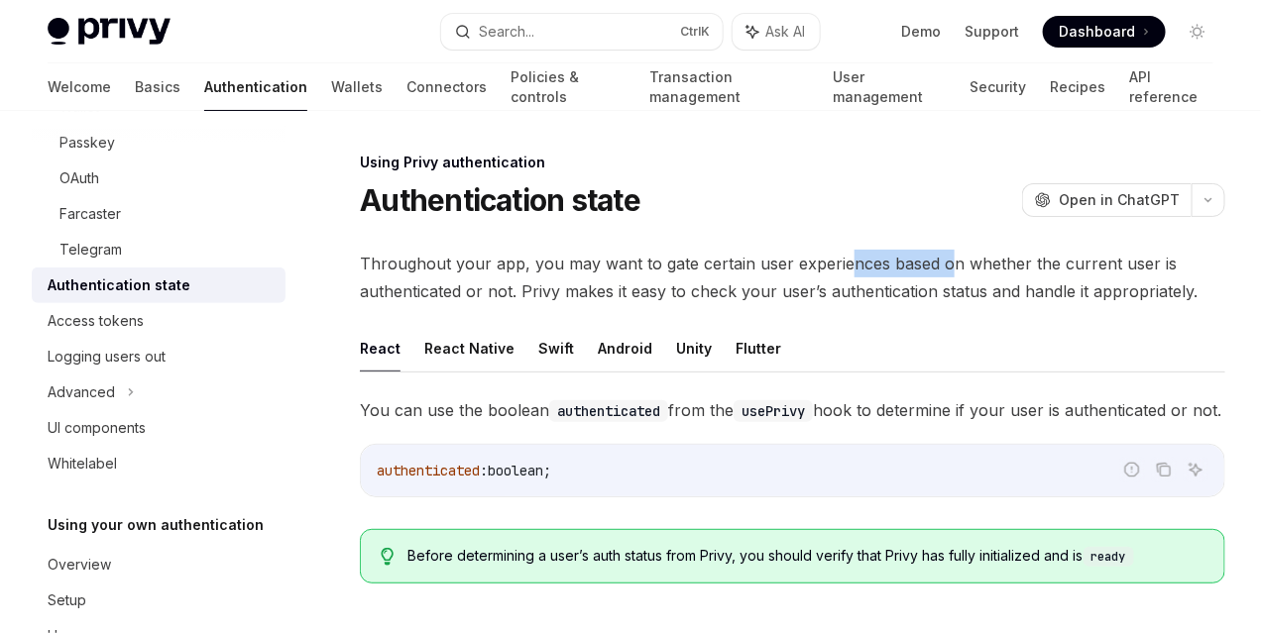
drag, startPoint x: 414, startPoint y: 277, endPoint x: 556, endPoint y: 276, distance: 141.7
click at [519, 280] on span "Throughout your app, you may want to gate certain user experiences based on whe…" at bounding box center [792, 277] width 865 height 55
drag, startPoint x: 667, startPoint y: 266, endPoint x: 730, endPoint y: 272, distance: 63.7
click at [721, 268] on span "Throughout your app, you may want to gate certain user experiences based on whe…" at bounding box center [792, 277] width 865 height 55
drag, startPoint x: 515, startPoint y: 292, endPoint x: 581, endPoint y: 292, distance: 65.4
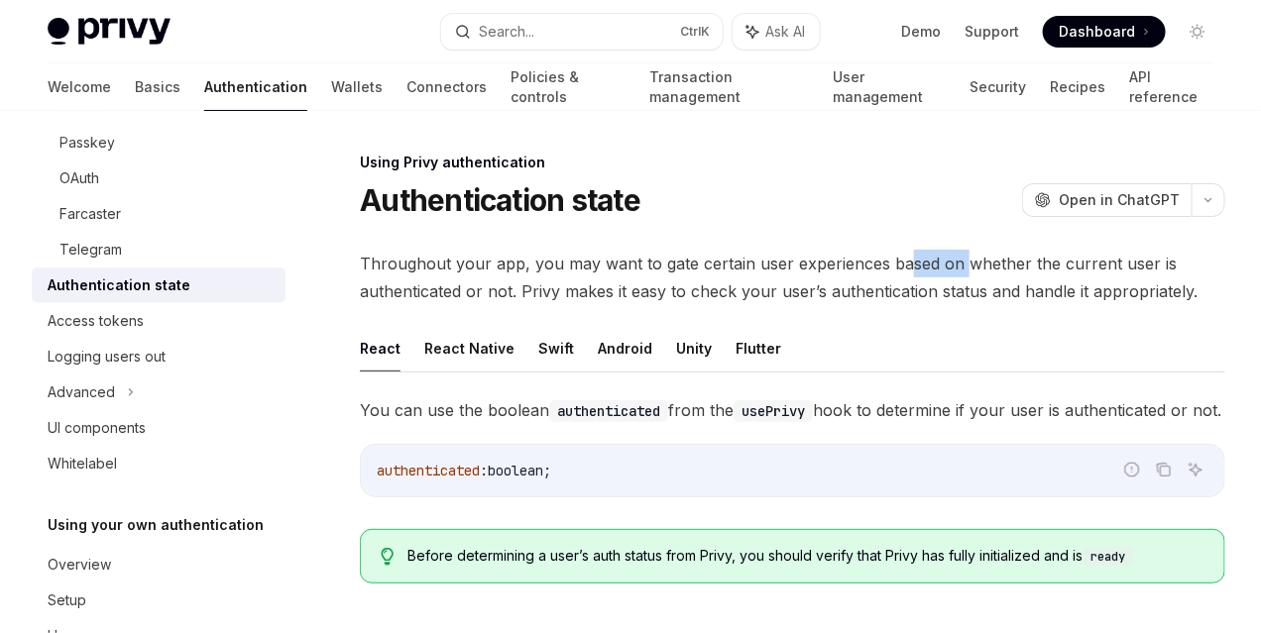
click at [541, 292] on span "Throughout your app, you may want to gate certain user experiences based on whe…" at bounding box center [792, 277] width 865 height 55
drag, startPoint x: 675, startPoint y: 299, endPoint x: 732, endPoint y: 302, distance: 57.6
click at [727, 299] on span "Throughout your app, you may want to gate certain user experiences based on whe…" at bounding box center [792, 277] width 865 height 55
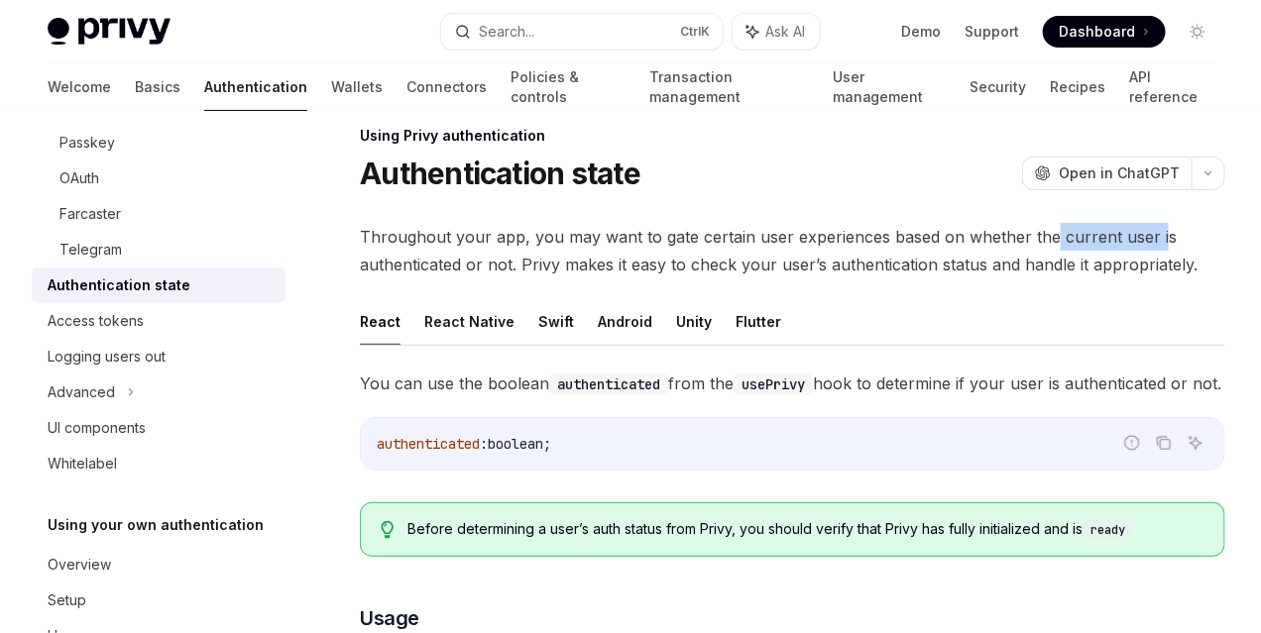
scroll to position [50, 0]
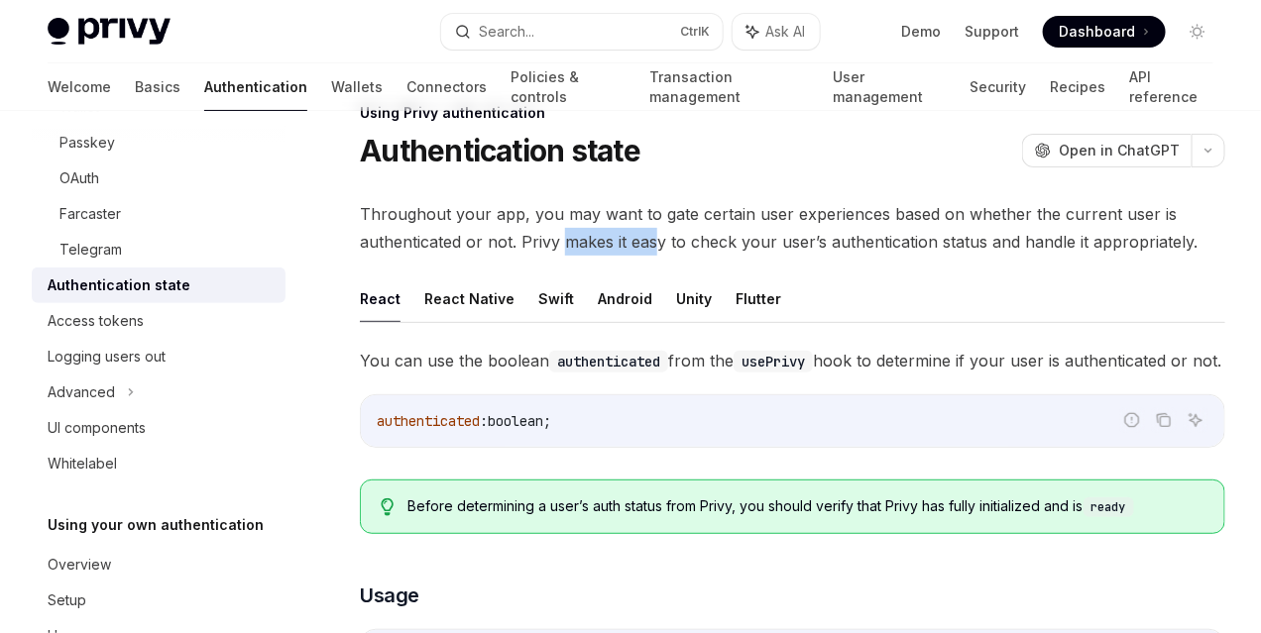
drag, startPoint x: 435, startPoint y: 273, endPoint x: 594, endPoint y: 273, distance: 158.6
click at [594, 256] on span "Throughout your app, you may want to gate certain user experiences based on whe…" at bounding box center [792, 227] width 865 height 55
drag, startPoint x: 801, startPoint y: 273, endPoint x: 794, endPoint y: 287, distance: 16.4
click at [817, 256] on span "Throughout your app, you may want to gate certain user experiences based on whe…" at bounding box center [792, 227] width 865 height 55
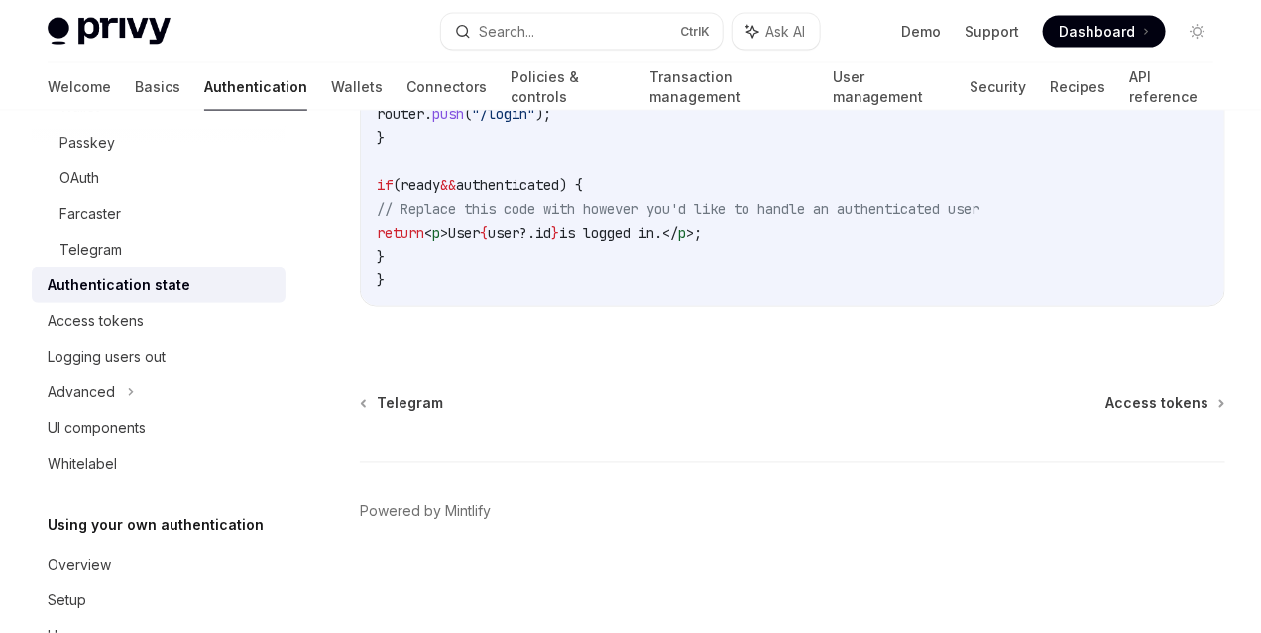
scroll to position [1082, 0]
click at [89, 316] on div "Access tokens" at bounding box center [96, 321] width 96 height 24
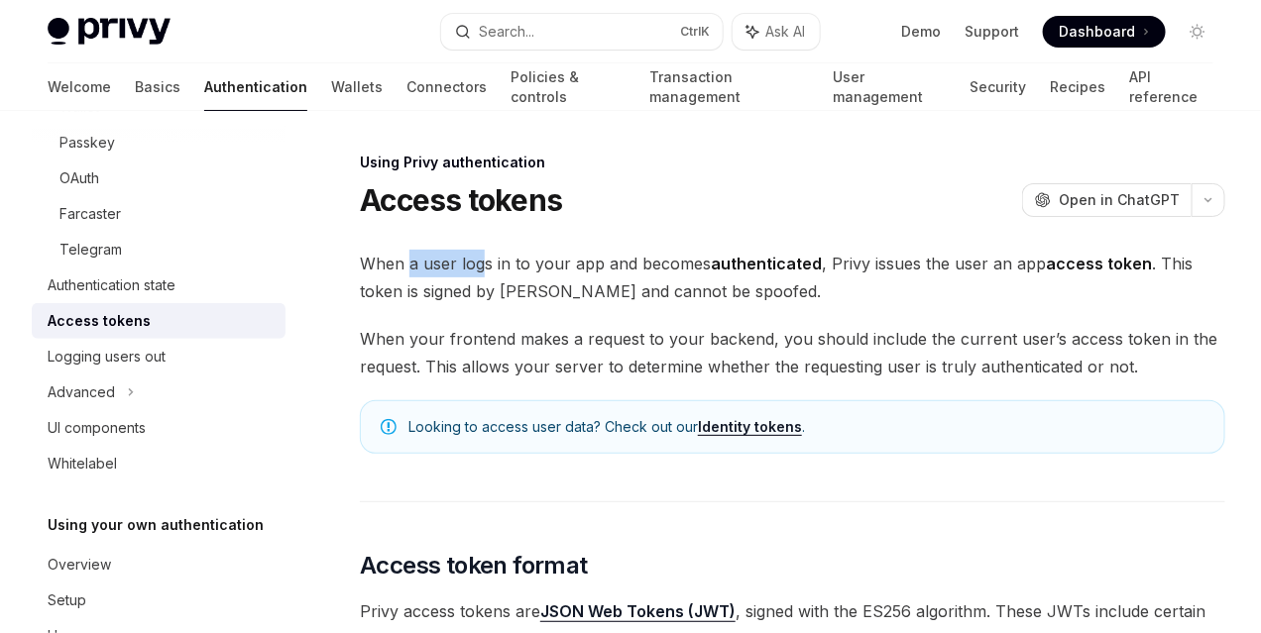
drag, startPoint x: 441, startPoint y: 262, endPoint x: 484, endPoint y: 262, distance: 42.6
click at [484, 262] on span "When a user logs in to your app and becomes authenticated , Privy issues the us…" at bounding box center [792, 277] width 865 height 55
click at [623, 272] on span "When a user logs in to your app and becomes authenticated , Privy issues the us…" at bounding box center [792, 277] width 865 height 55
drag, startPoint x: 469, startPoint y: 266, endPoint x: 559, endPoint y: 267, distance: 90.2
click at [543, 267] on span "When a user logs in to your app and becomes authenticated , Privy issues the us…" at bounding box center [792, 277] width 865 height 55
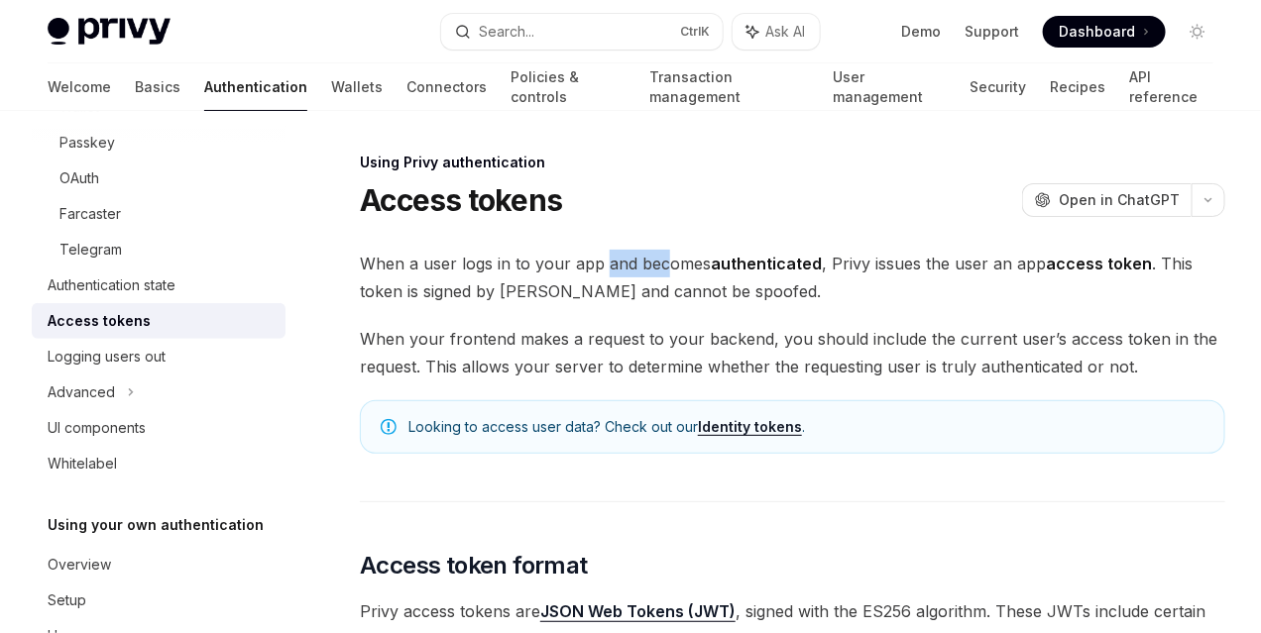
drag, startPoint x: 602, startPoint y: 267, endPoint x: 701, endPoint y: 272, distance: 99.2
click at [700, 272] on span "When a user logs in to your app and becomes authenticated , Privy issues the us…" at bounding box center [792, 277] width 865 height 55
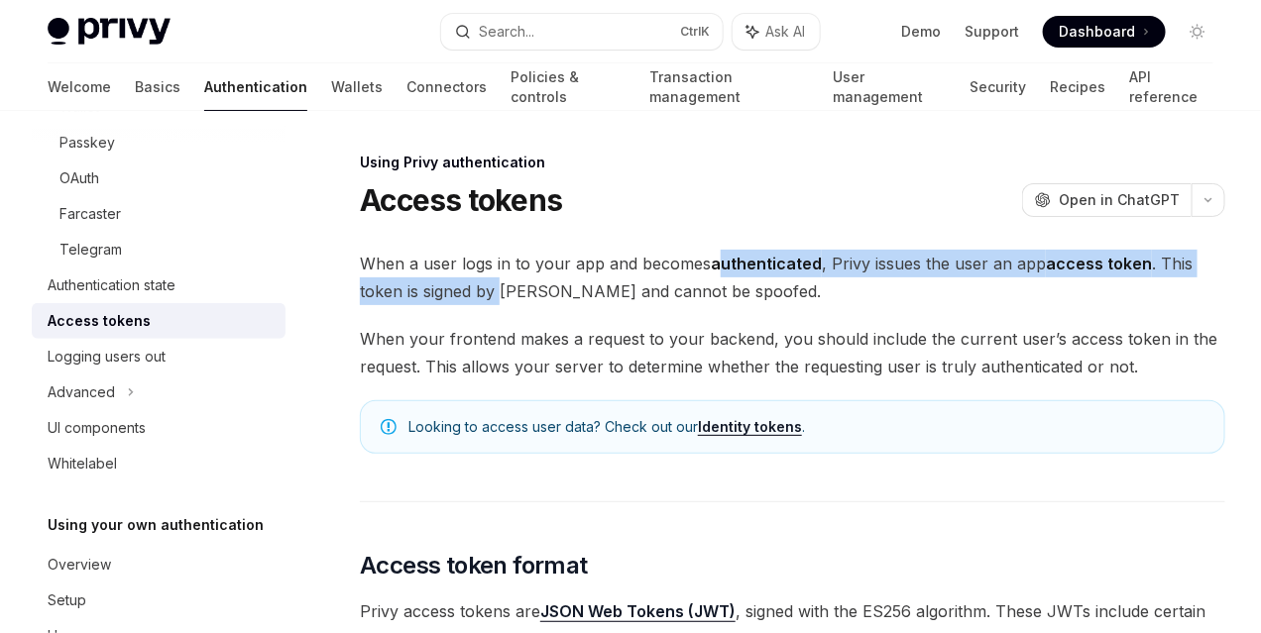
drag, startPoint x: 750, startPoint y: 275, endPoint x: 824, endPoint y: 284, distance: 74.0
click at [823, 284] on span "When a user logs in to your app and becomes authenticated , Privy issues the us…" at bounding box center [792, 277] width 865 height 55
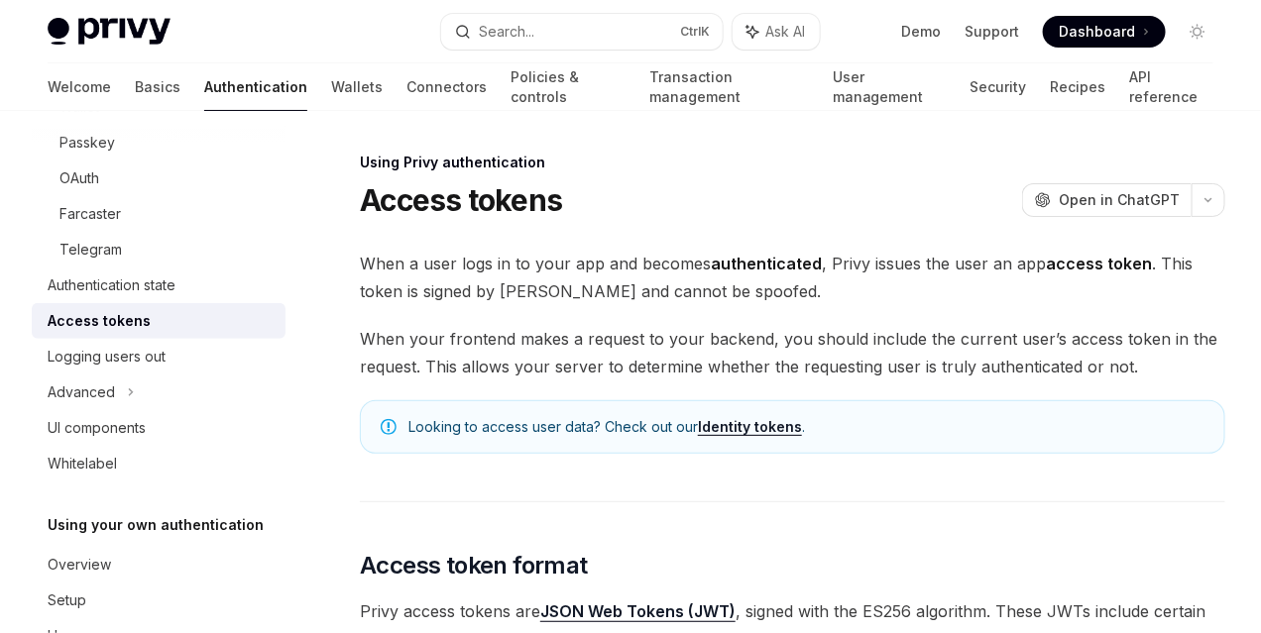
drag, startPoint x: 769, startPoint y: 354, endPoint x: 742, endPoint y: 345, distance: 28.2
click at [769, 355] on span "When your frontend makes a request to your backend, you should include the curr…" at bounding box center [792, 352] width 865 height 55
drag, startPoint x: 409, startPoint y: 287, endPoint x: 448, endPoint y: 291, distance: 38.9
click at [448, 291] on span "When a user logs in to your app and becomes authenticated , Privy issues the us…" at bounding box center [792, 277] width 865 height 55
click at [601, 305] on span "When a user logs in to your app and becomes authenticated , Privy issues the us…" at bounding box center [792, 277] width 865 height 55
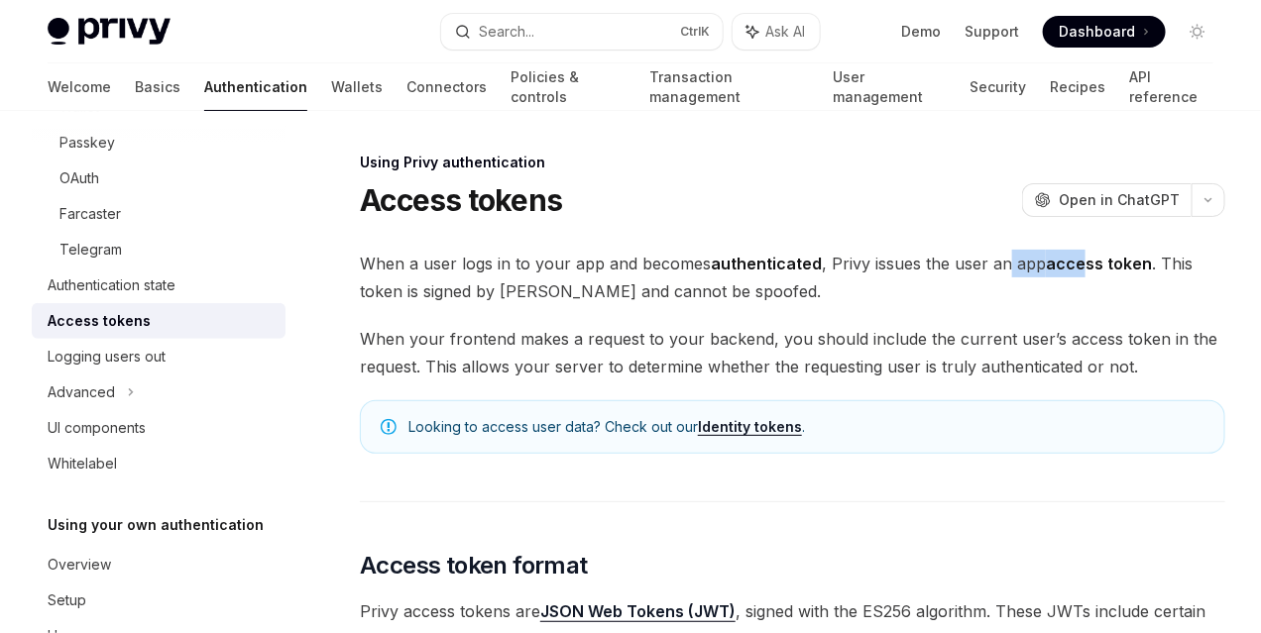
drag, startPoint x: 495, startPoint y: 292, endPoint x: 566, endPoint y: 293, distance: 71.4
click at [566, 293] on span "When a user logs in to your app and becomes authenticated , Privy issues the us…" at bounding box center [792, 277] width 865 height 55
drag, startPoint x: 646, startPoint y: 296, endPoint x: 738, endPoint y: 299, distance: 92.2
click at [738, 299] on span "When a user logs in to your app and becomes authenticated , Privy issues the us…" at bounding box center [792, 277] width 865 height 55
click at [799, 305] on span "When a user logs in to your app and becomes authenticated , Privy issues the us…" at bounding box center [792, 277] width 865 height 55
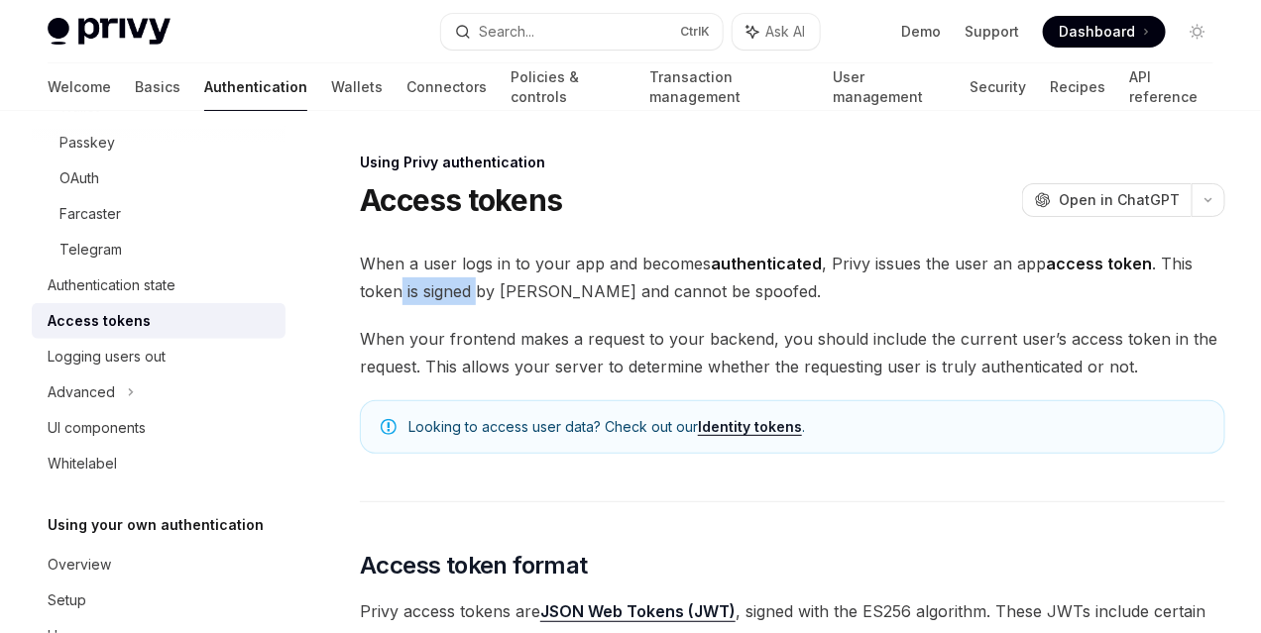
drag, startPoint x: 728, startPoint y: 290, endPoint x: 796, endPoint y: 296, distance: 67.7
click at [796, 296] on span "When a user logs in to your app and becomes authenticated , Privy issues the us…" at bounding box center [792, 277] width 865 height 55
drag, startPoint x: 398, startPoint y: 309, endPoint x: 510, endPoint y: 310, distance: 112.0
click at [510, 305] on span "When a user logs in to your app and becomes authenticated , Privy issues the us…" at bounding box center [792, 277] width 865 height 55
drag, startPoint x: 411, startPoint y: 355, endPoint x: 575, endPoint y: 380, distance: 165.4
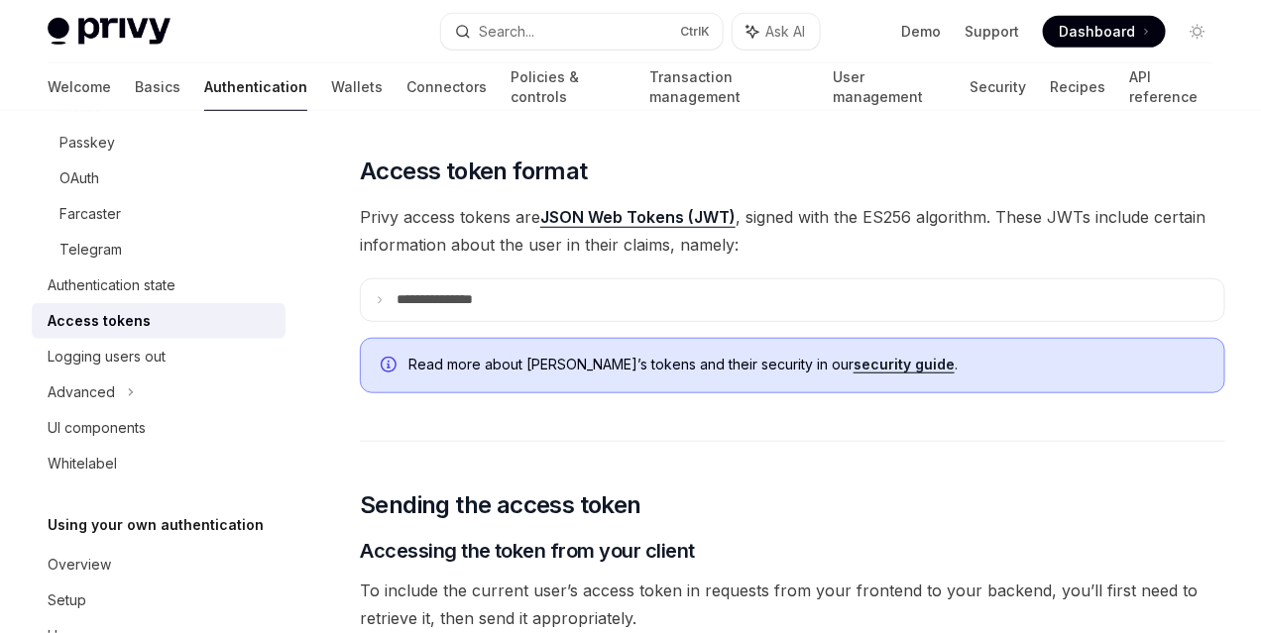
scroll to position [396, 0]
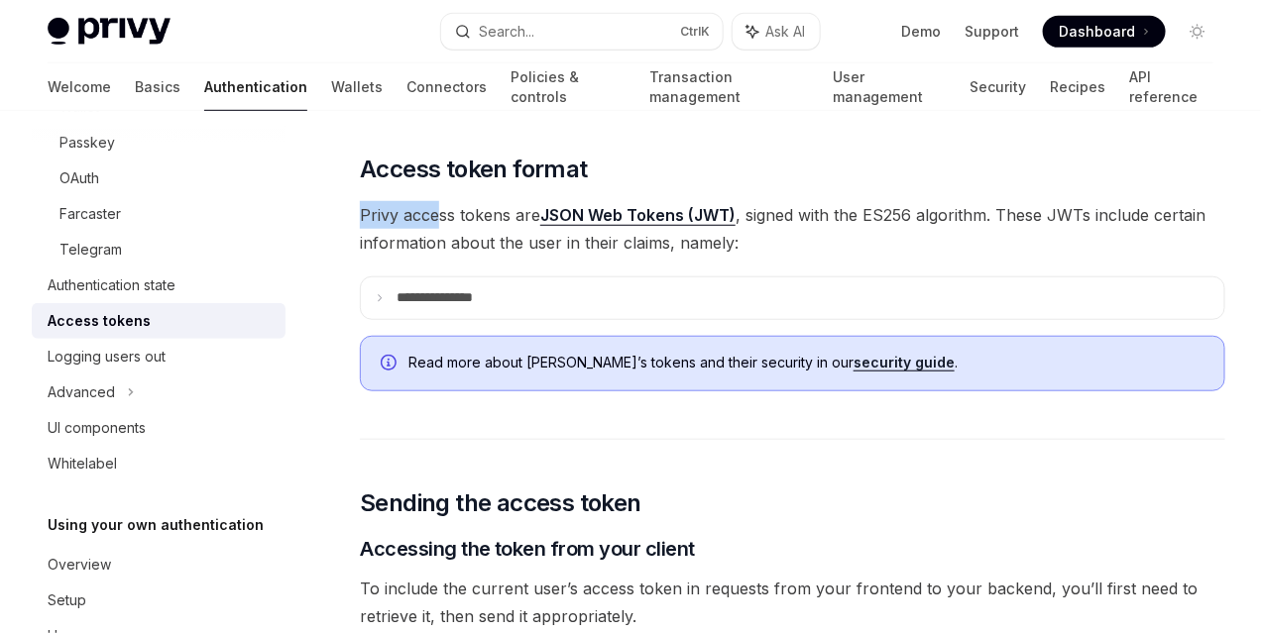
drag, startPoint x: 362, startPoint y: 295, endPoint x: 462, endPoint y: 297, distance: 100.1
click at [442, 257] on span "Privy access tokens are JSON Web Tokens (JWT) , signed with the ES256 algorithm…" at bounding box center [792, 228] width 865 height 55
drag, startPoint x: 510, startPoint y: 306, endPoint x: 528, endPoint y: 306, distance: 17.8
click at [528, 257] on span "Privy access tokens are JSON Web Tokens (JWT) , signed with the ES256 algorithm…" at bounding box center [792, 228] width 865 height 55
drag, startPoint x: 790, startPoint y: 305, endPoint x: 850, endPoint y: 306, distance: 60.5
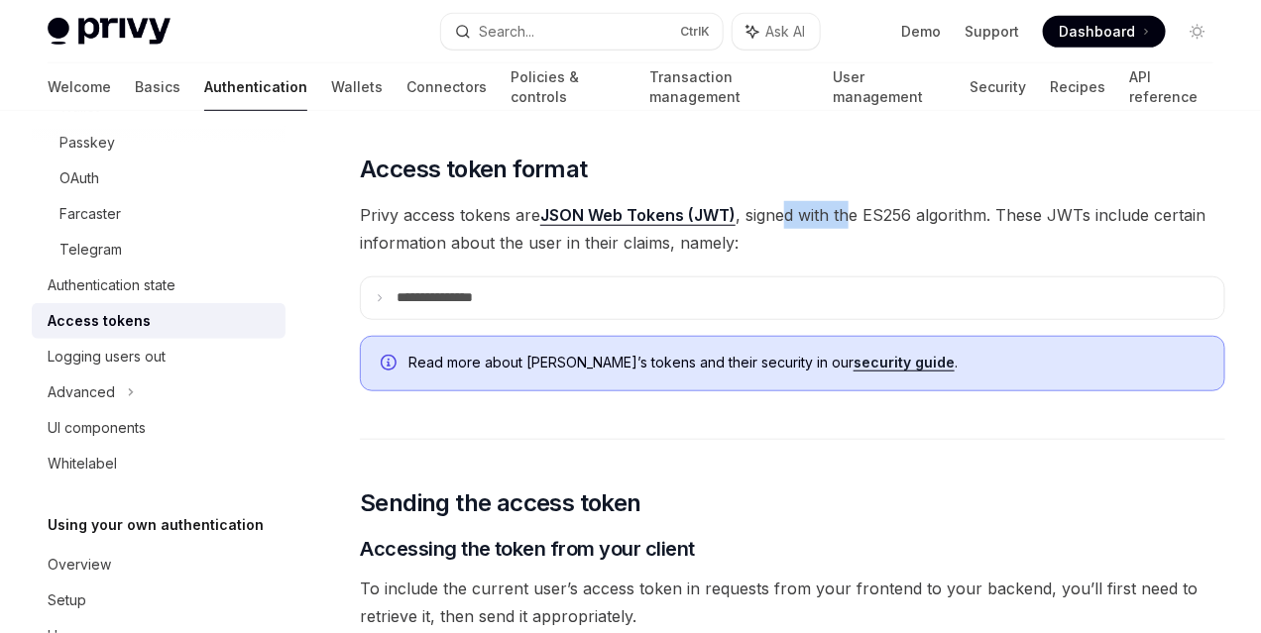
click at [850, 257] on span "Privy access tokens are JSON Web Tokens (JWT) , signed with the ES256 algorithm…" at bounding box center [792, 228] width 865 height 55
drag, startPoint x: 430, startPoint y: 326, endPoint x: 488, endPoint y: 327, distance: 57.5
click at [472, 257] on span "Privy access tokens are JSON Web Tokens (JWT) , signed with the ES256 algorithm…" at bounding box center [792, 228] width 865 height 55
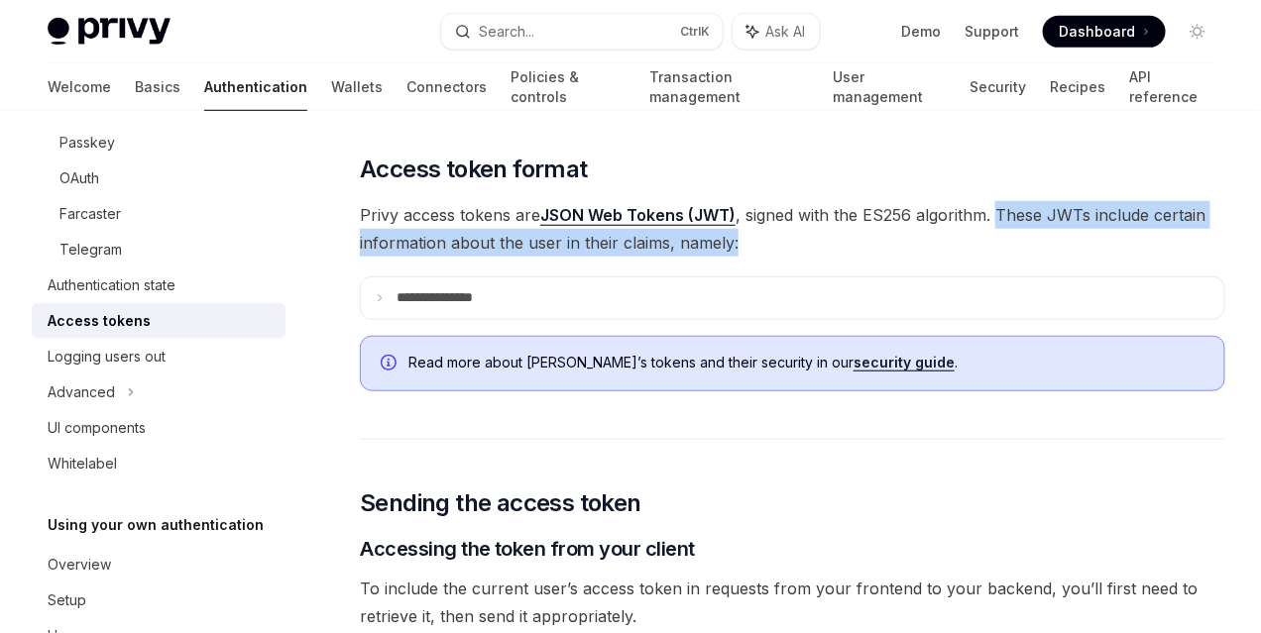
drag, startPoint x: 526, startPoint y: 337, endPoint x: 606, endPoint y: 349, distance: 80.2
click at [606, 257] on span "Privy access tokens are JSON Web Tokens (JWT) , signed with the ES256 algorithm…" at bounding box center [792, 228] width 865 height 55
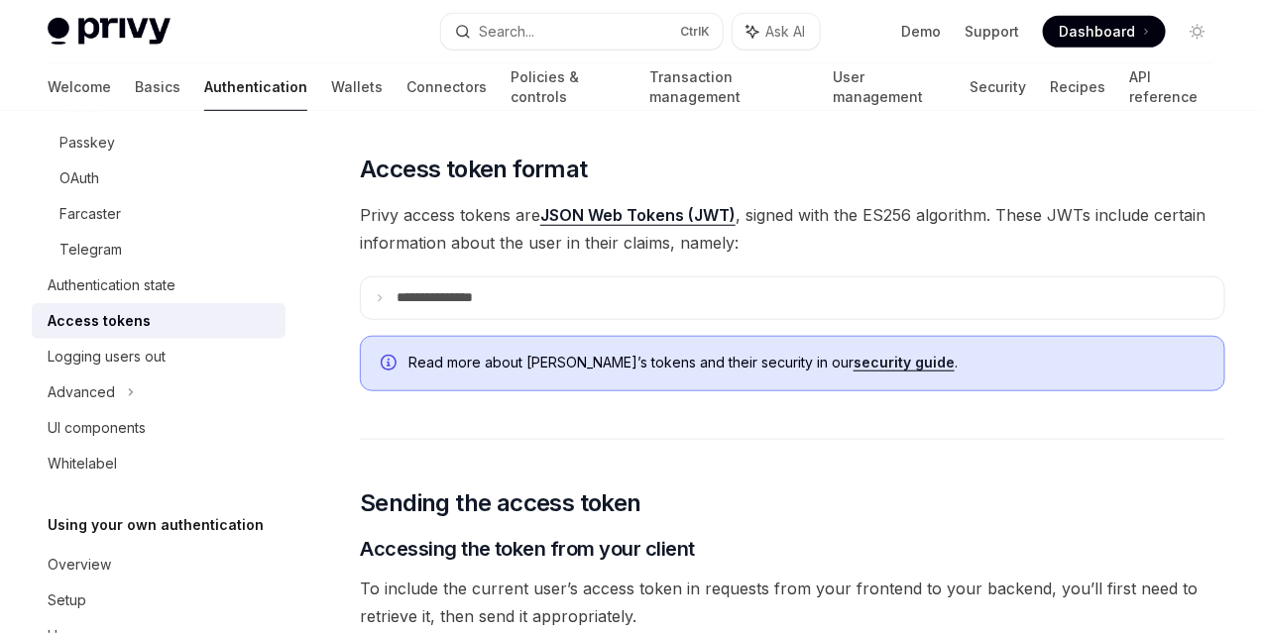
drag, startPoint x: 574, startPoint y: 328, endPoint x: 644, endPoint y: 331, distance: 70.4
click at [644, 257] on span "Privy access tokens are JSON Web Tokens (JWT) , signed with the ES256 algorithm…" at bounding box center [792, 228] width 865 height 55
drag, startPoint x: 769, startPoint y: 333, endPoint x: 820, endPoint y: 334, distance: 50.6
click at [820, 257] on span "Privy access tokens are JSON Web Tokens (JWT) , signed with the ES256 algorithm…" at bounding box center [792, 228] width 865 height 55
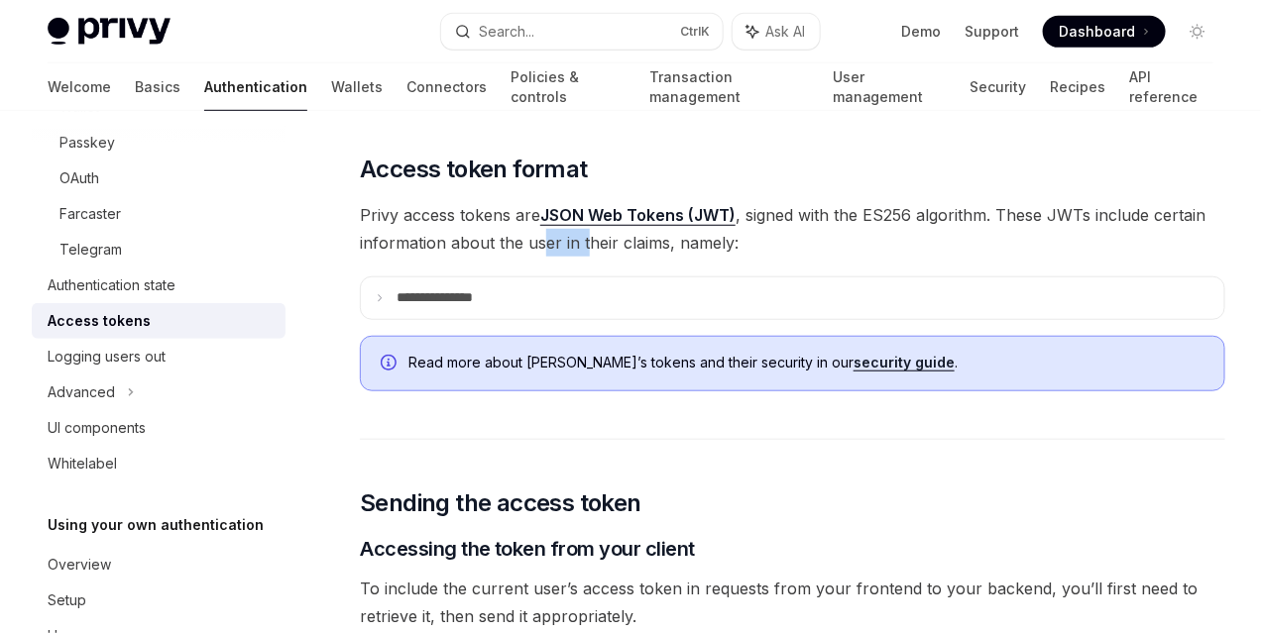
click at [423, 257] on span "Privy access tokens are JSON Web Tokens (JWT) , signed with the ES256 algorithm…" at bounding box center [792, 228] width 865 height 55
click at [525, 257] on span "Privy access tokens are JSON Web Tokens (JWT) , signed with the ES256 algorithm…" at bounding box center [792, 228] width 865 height 55
click at [570, 257] on span "Privy access tokens are JSON Web Tokens (JWT) , signed with the ES256 algorithm…" at bounding box center [792, 228] width 865 height 55
click at [509, 257] on span "Privy access tokens are JSON Web Tokens (JWT) , signed with the ES256 algorithm…" at bounding box center [792, 228] width 865 height 55
click at [375, 303] on icon at bounding box center [380, 298] width 10 height 10
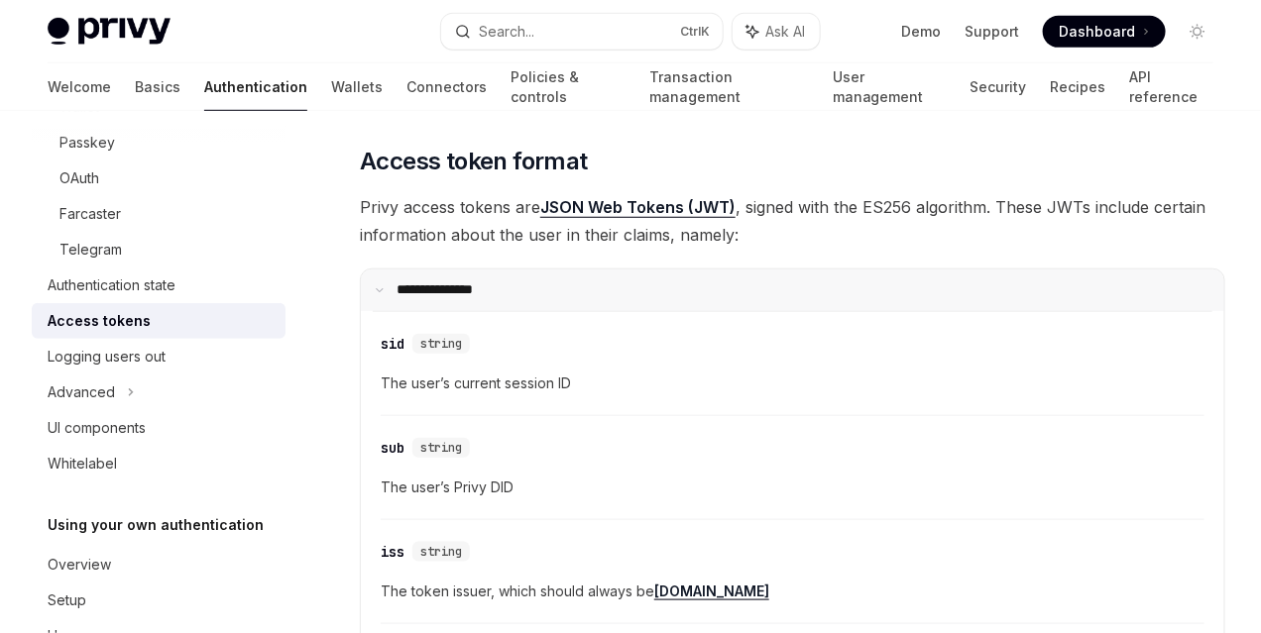
scroll to position [545, 0]
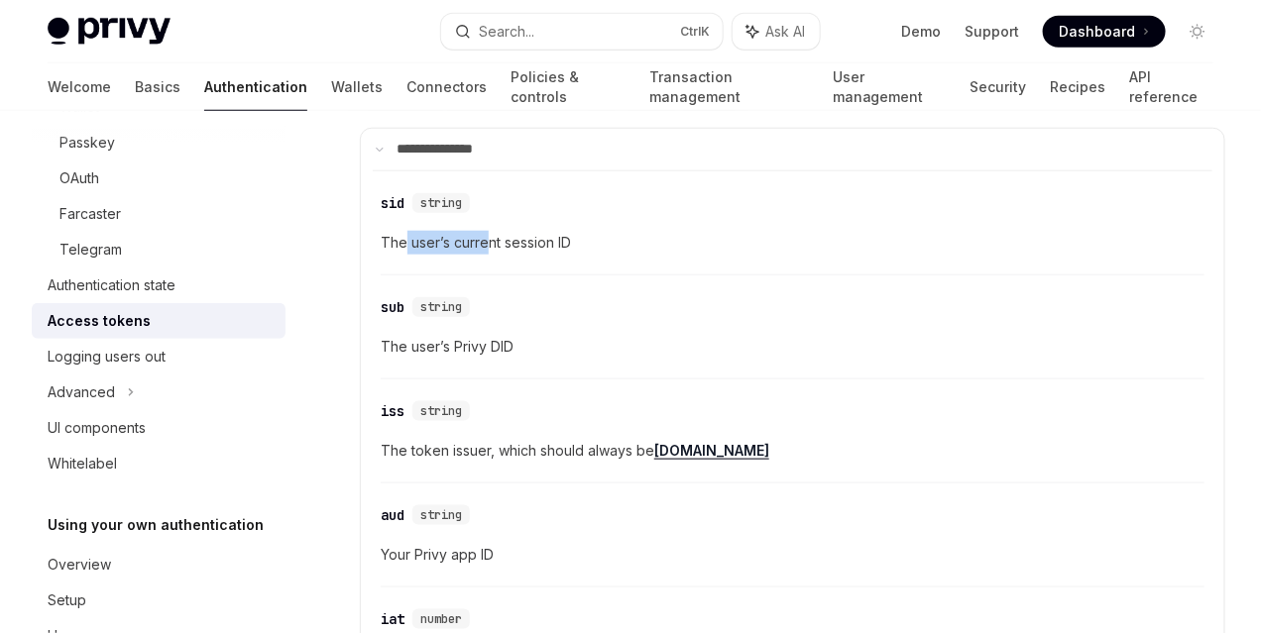
click at [490, 255] on span "The user’s current session ID" at bounding box center [793, 243] width 824 height 24
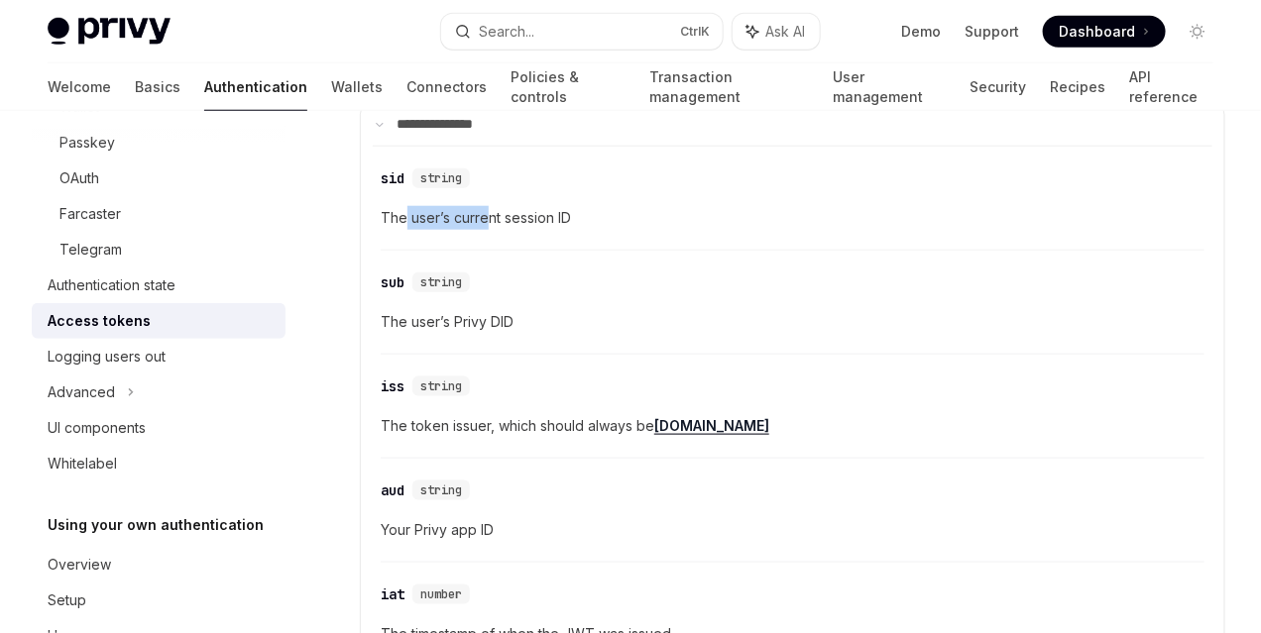
scroll to position [595, 0]
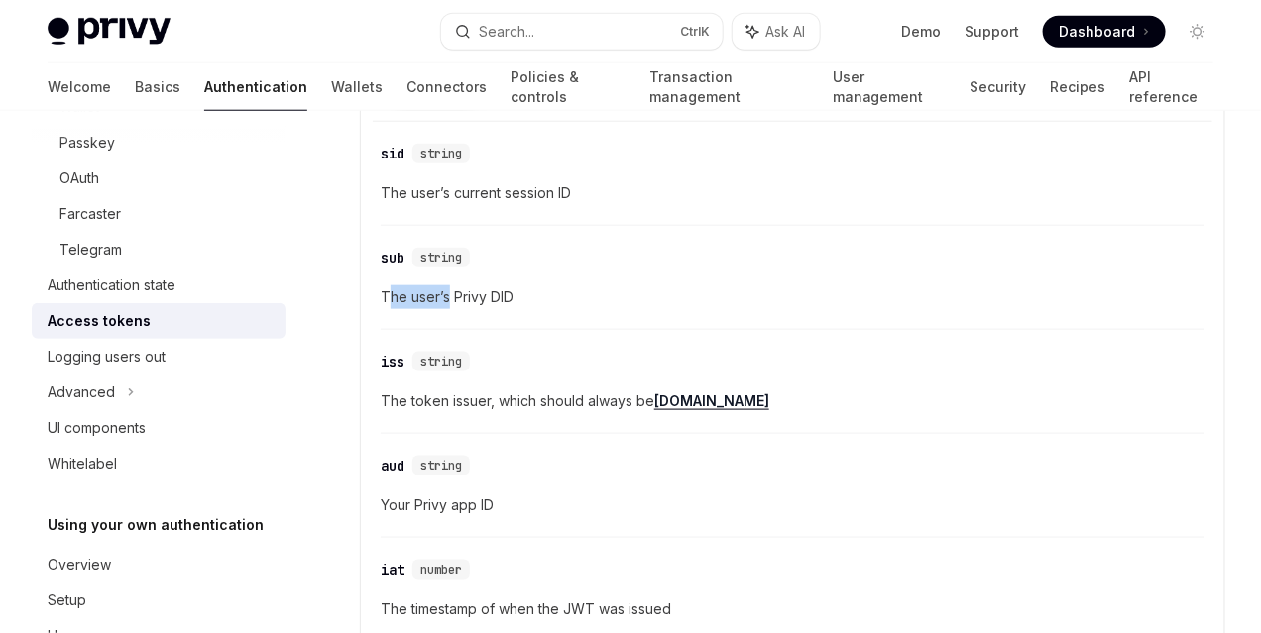
click at [448, 309] on span "The user’s Privy DID" at bounding box center [793, 297] width 824 height 24
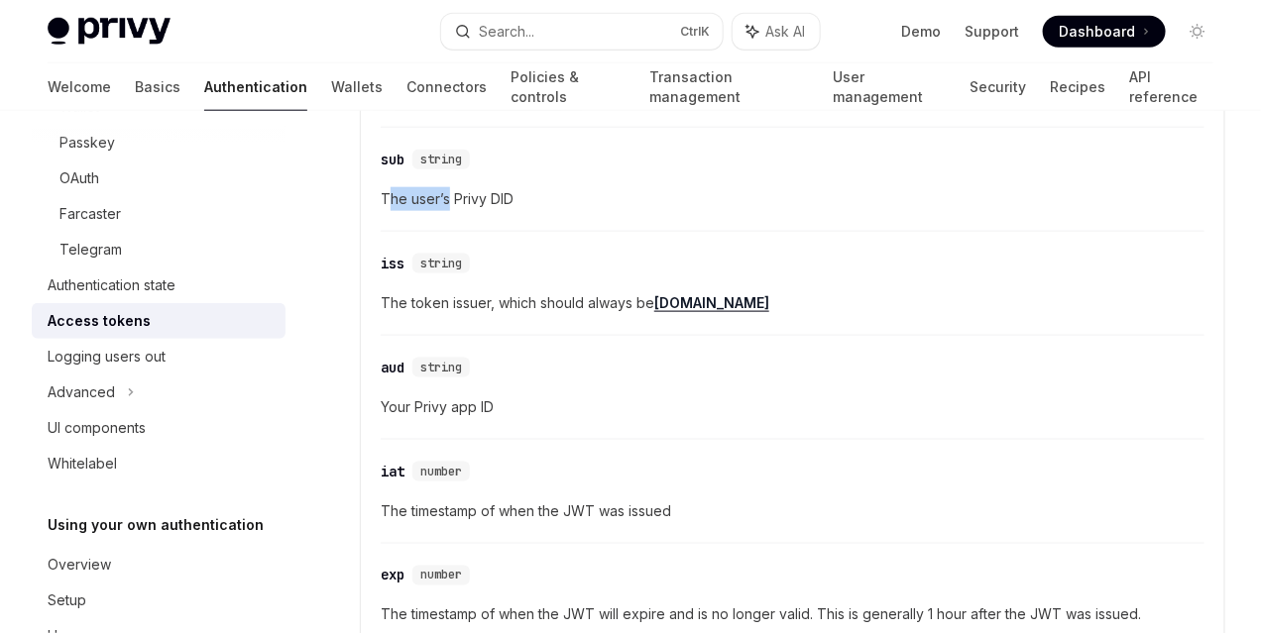
scroll to position [694, 0]
click at [453, 314] on span "The token issuer, which should always be privy.io" at bounding box center [793, 302] width 824 height 24
click at [625, 314] on span "The token issuer, which should always be privy.io" at bounding box center [793, 302] width 824 height 24
click at [473, 314] on span "The token issuer, which should always be privy.io" at bounding box center [793, 302] width 824 height 24
click at [606, 314] on span "The token issuer, which should always be privy.io" at bounding box center [793, 302] width 824 height 24
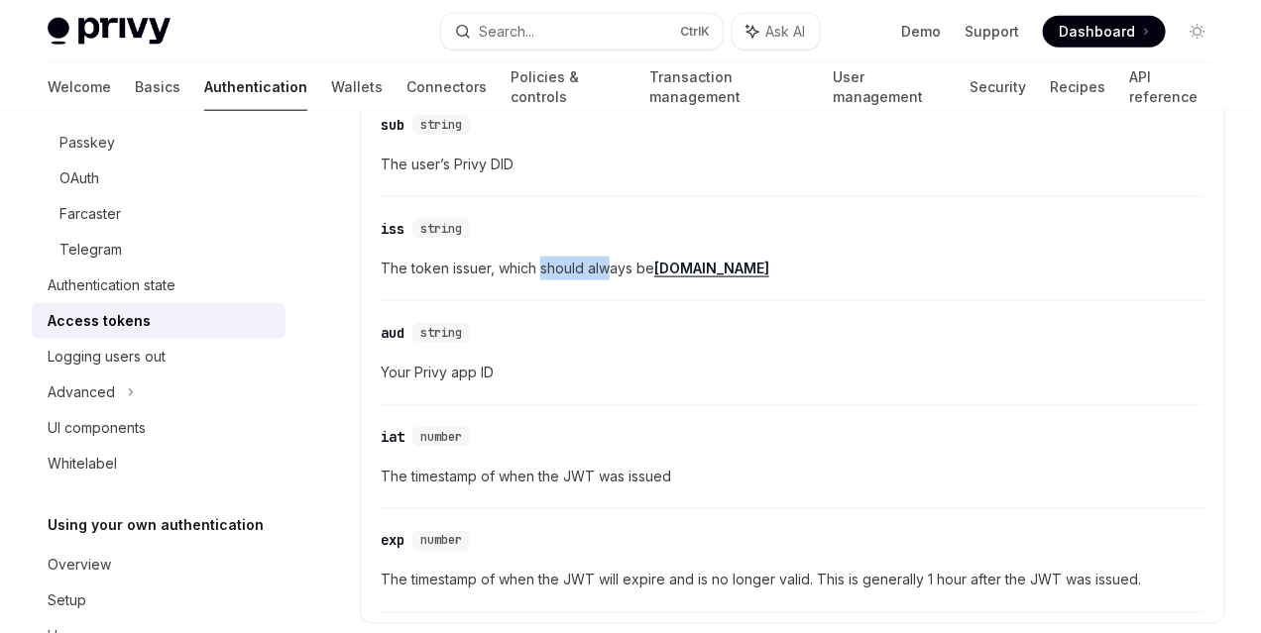
scroll to position [743, 0]
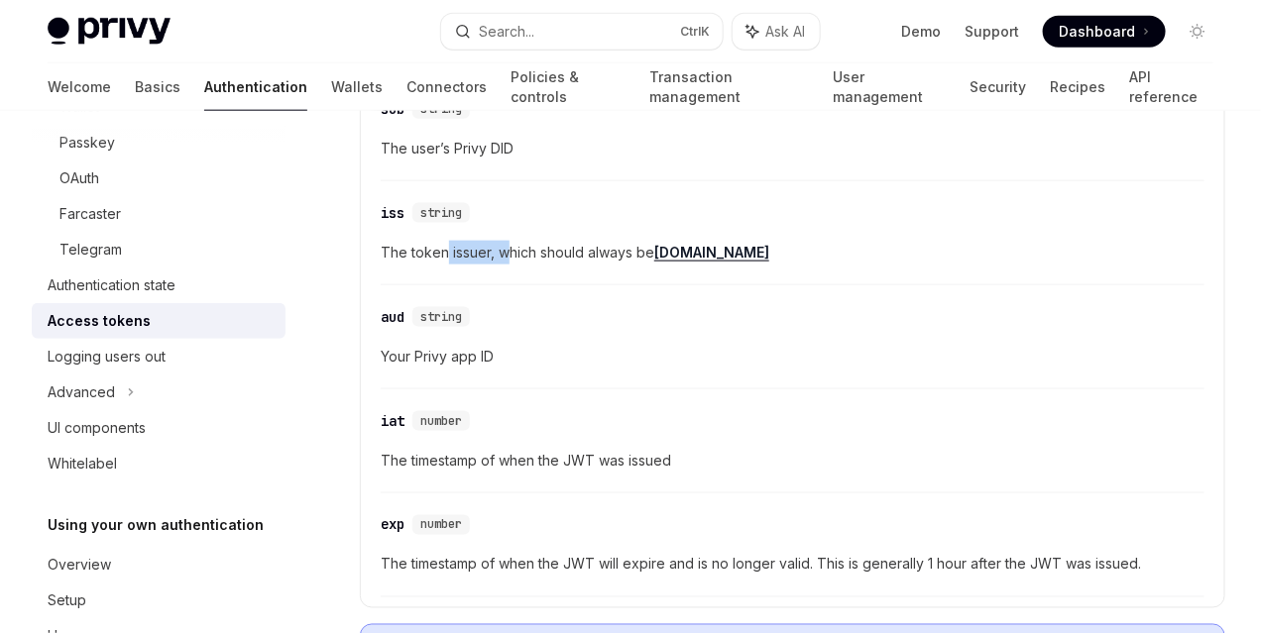
click at [508, 265] on span "The token issuer, which should always be privy.io" at bounding box center [793, 253] width 824 height 24
click at [490, 389] on div "​ aud string Your Privy app ID" at bounding box center [793, 342] width 824 height 94
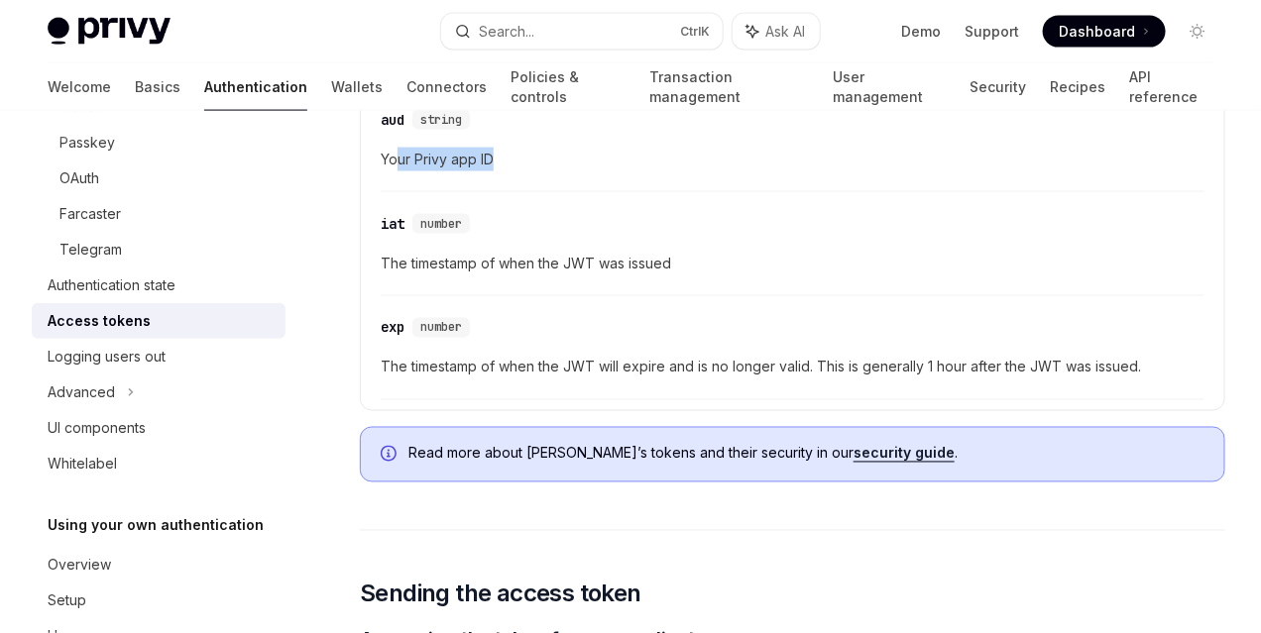
scroll to position [942, 0]
click at [514, 275] on span "The timestamp of when the JWT was issued" at bounding box center [793, 263] width 824 height 24
click at [594, 275] on span "The timestamp of when the JWT was issued" at bounding box center [793, 263] width 824 height 24
click at [482, 379] on span "The timestamp of when the JWT will expire and is no longer valid. This is gener…" at bounding box center [793, 367] width 824 height 24
click at [630, 379] on span "The timestamp of when the JWT will expire and is no longer valid. This is gener…" at bounding box center [793, 367] width 824 height 24
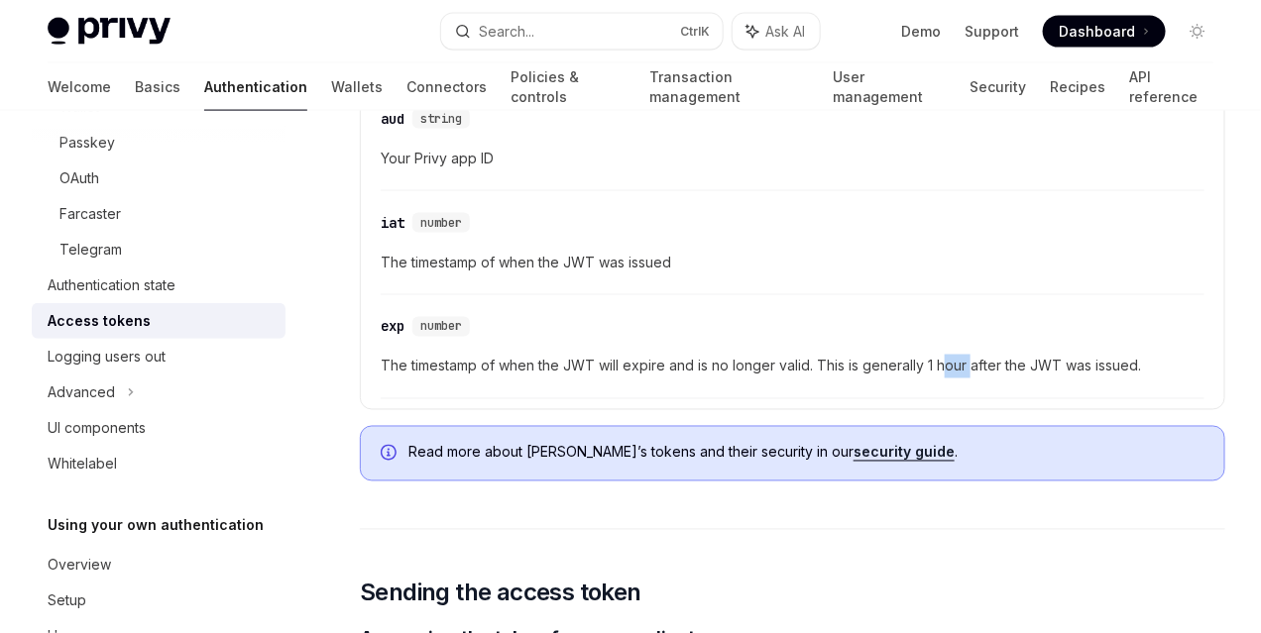
click at [583, 379] on span "The timestamp of when the JWT will expire and is no longer valid. This is gener…" at bounding box center [793, 367] width 824 height 24
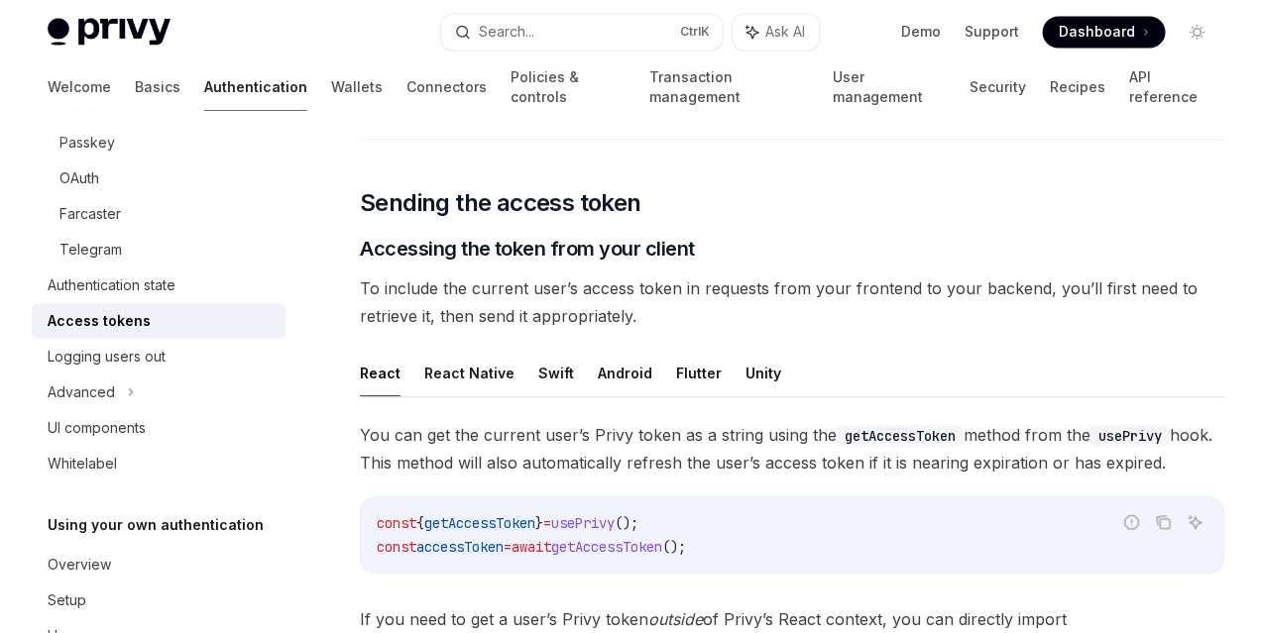
scroll to position [1387, 0]
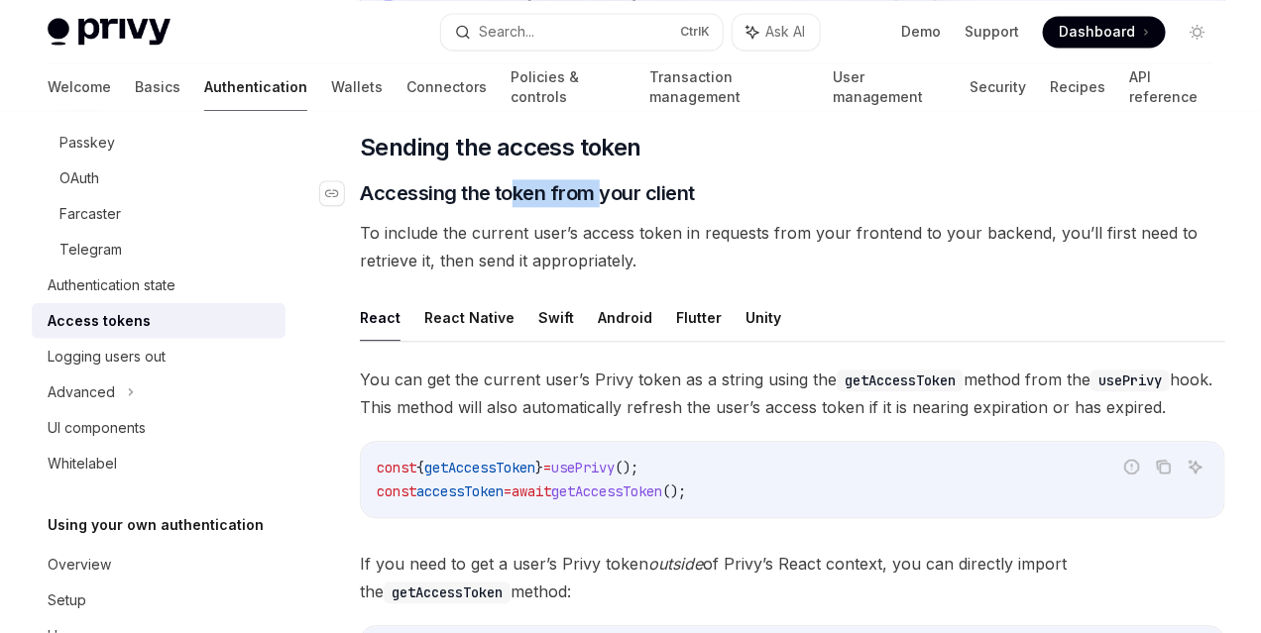
click at [600, 207] on span "Accessing the token from your client" at bounding box center [527, 193] width 335 height 28
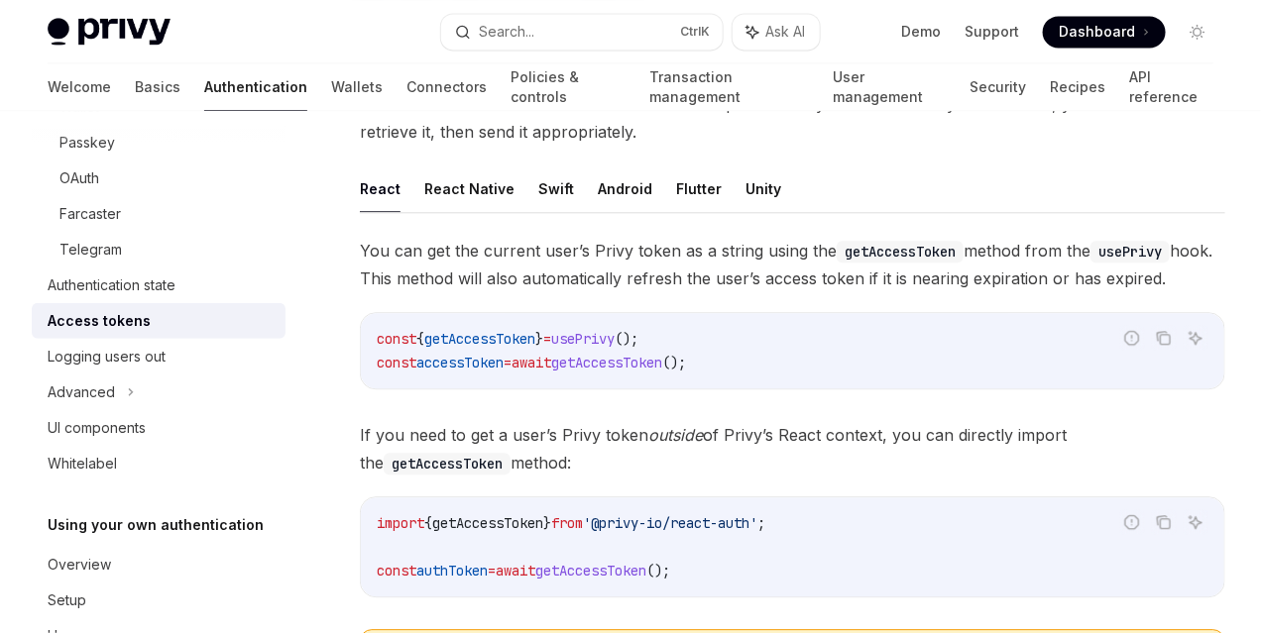
scroll to position [1568, 0]
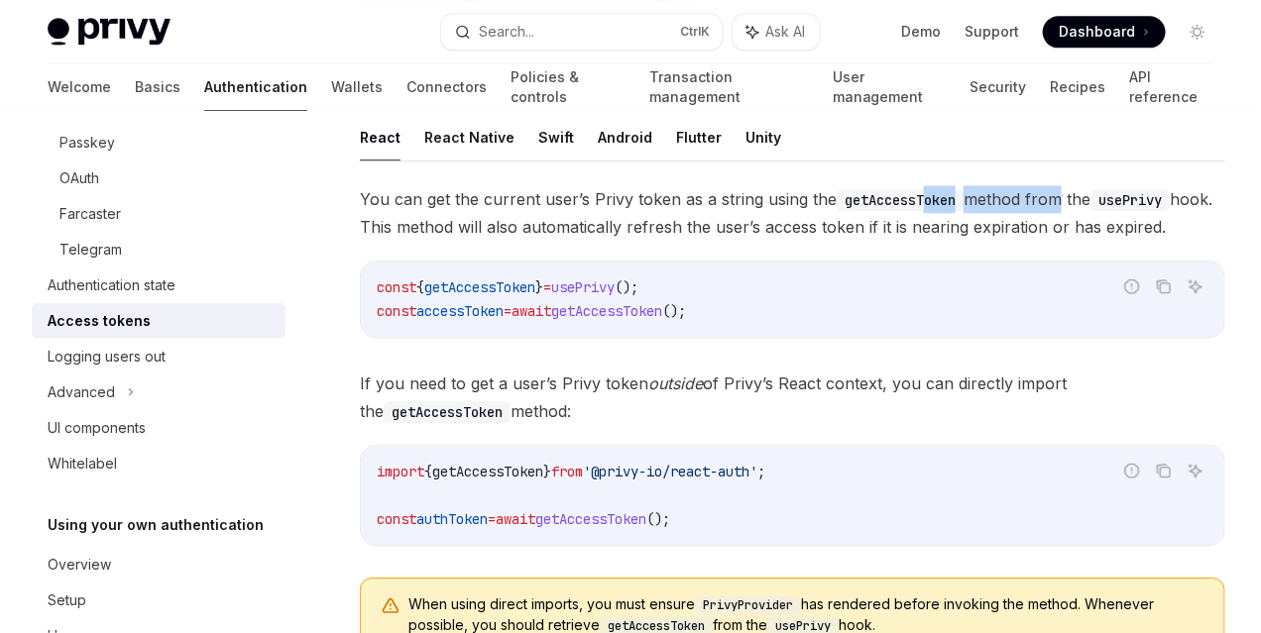
click at [609, 241] on span "You can get the current user’s Privy token as a string using the getAccessToken…" at bounding box center [792, 212] width 865 height 55
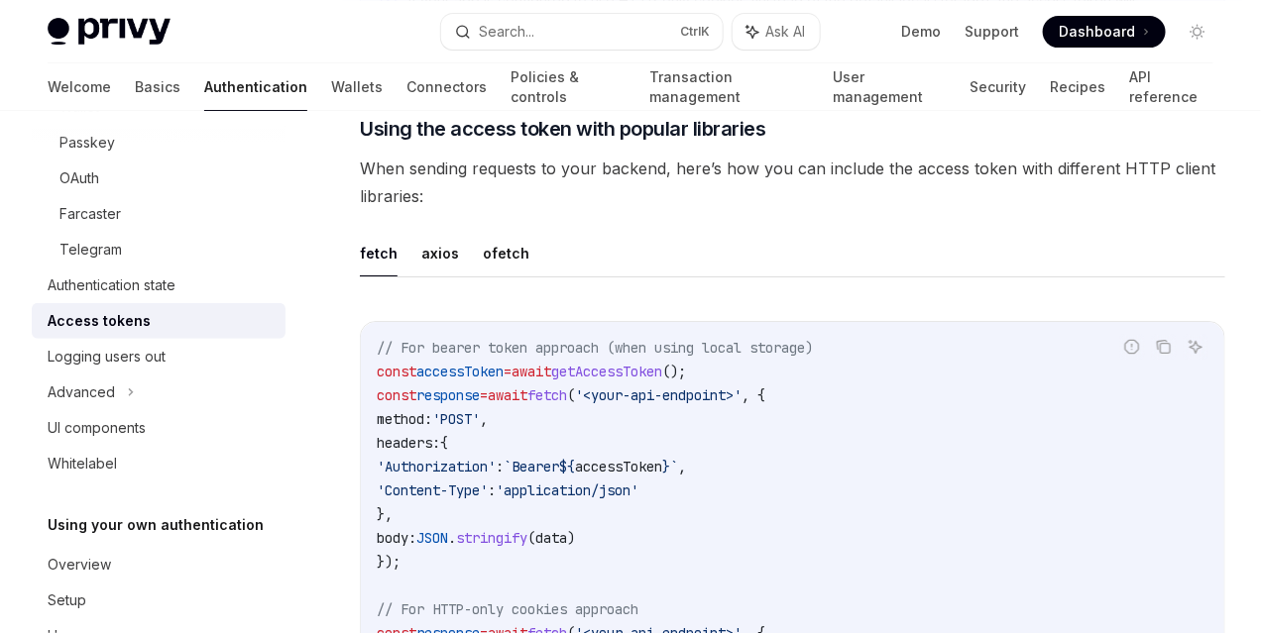
scroll to position [2460, 0]
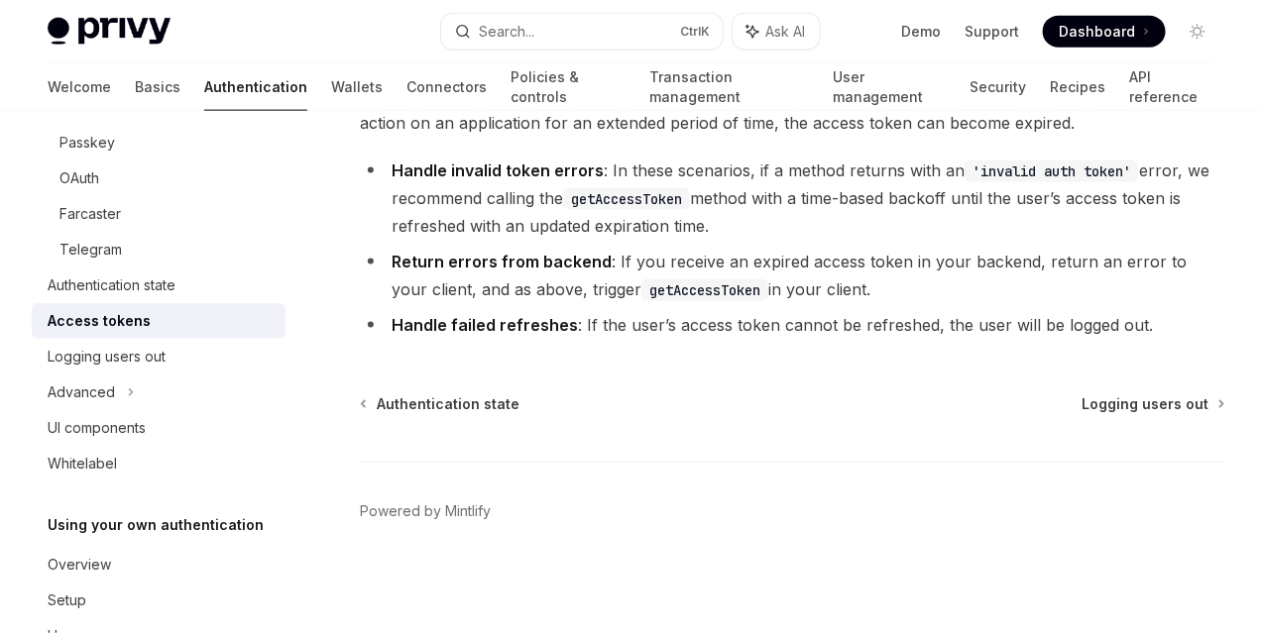
scroll to position [6671, 0]
click at [133, 393] on icon at bounding box center [131, 393] width 8 height 24
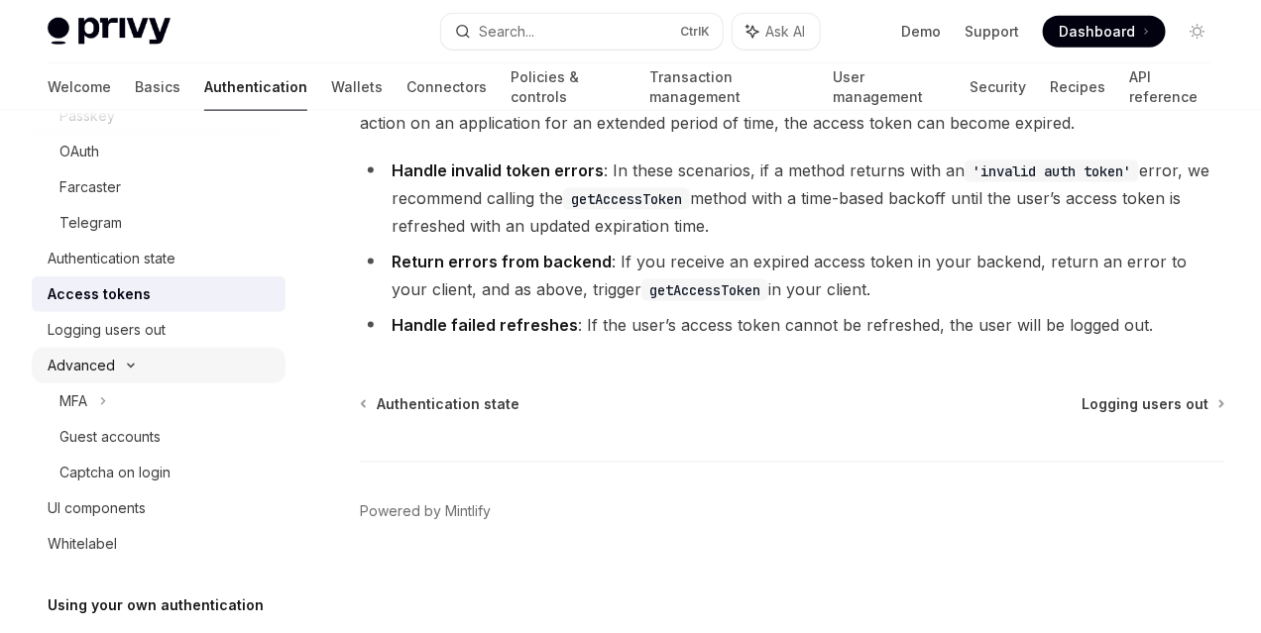
scroll to position [396, 0]
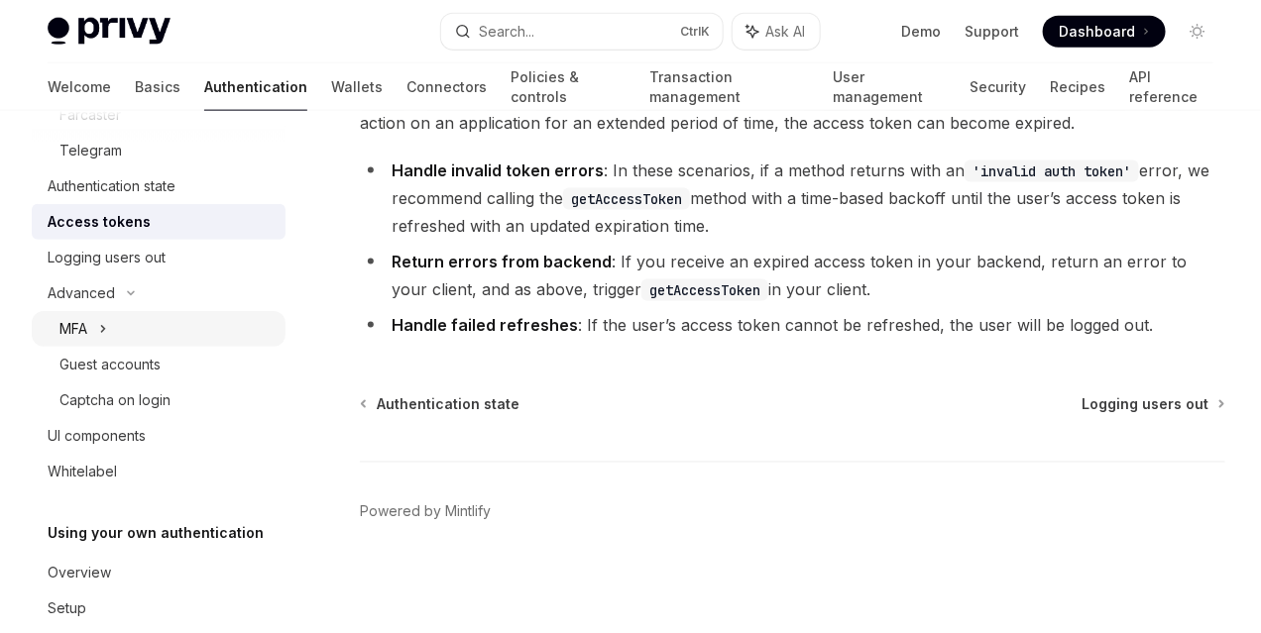
click at [90, 324] on div "MFA" at bounding box center [159, 329] width 254 height 36
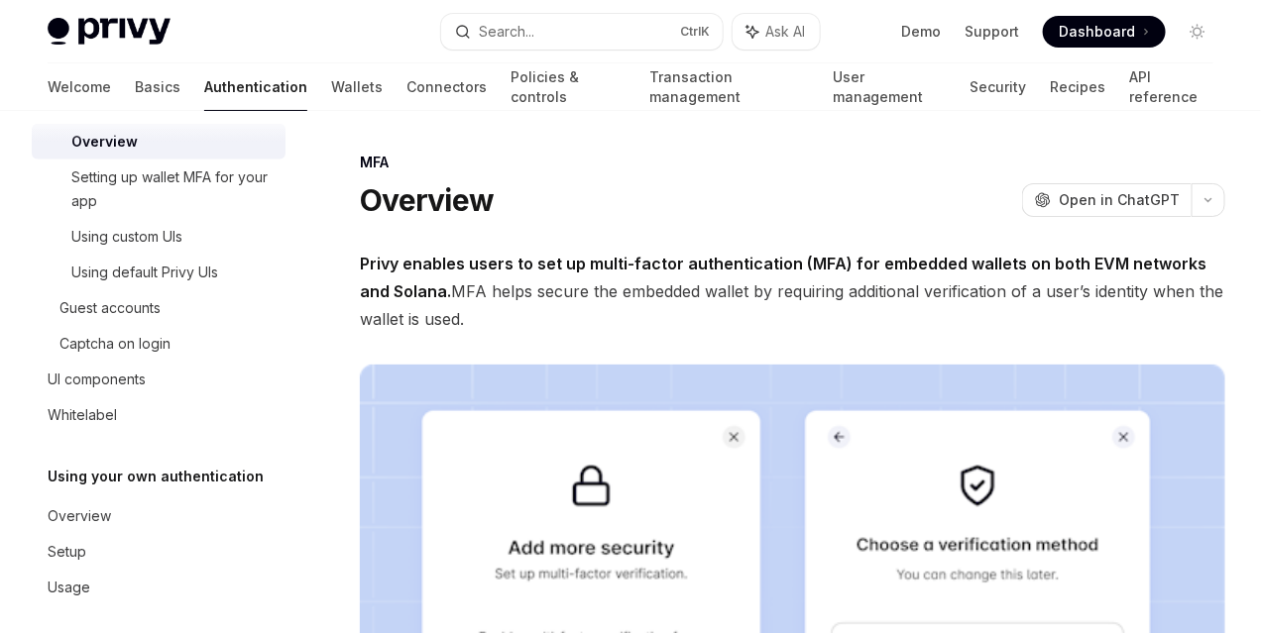
scroll to position [630, 0]
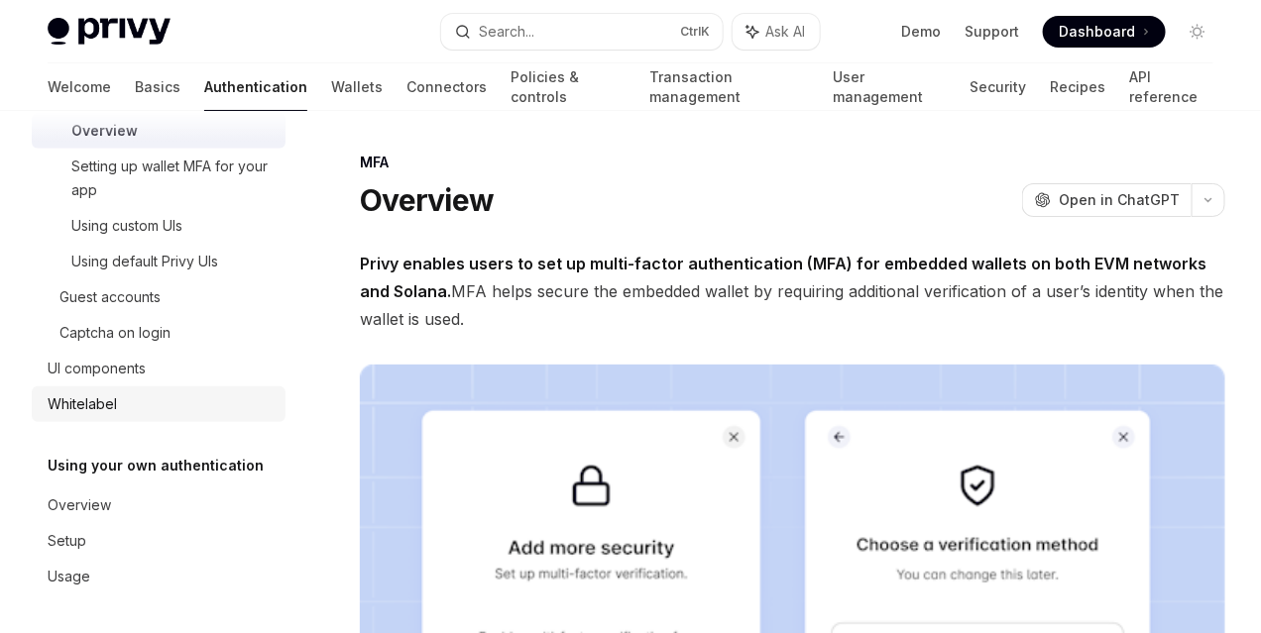
click at [109, 402] on div "Whitelabel" at bounding box center [82, 404] width 69 height 24
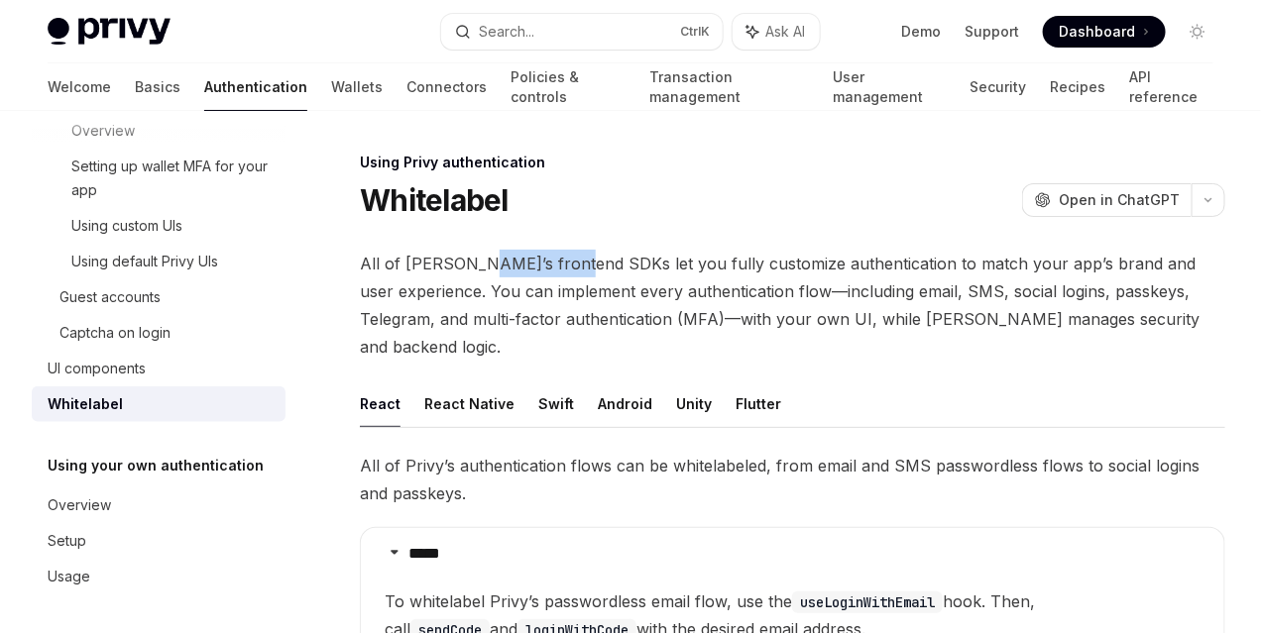
drag, startPoint x: 461, startPoint y: 250, endPoint x: 574, endPoint y: 266, distance: 114.1
click at [574, 266] on span "All of Privy’s frontend SDKs let you fully customize authentication to match yo…" at bounding box center [792, 305] width 865 height 111
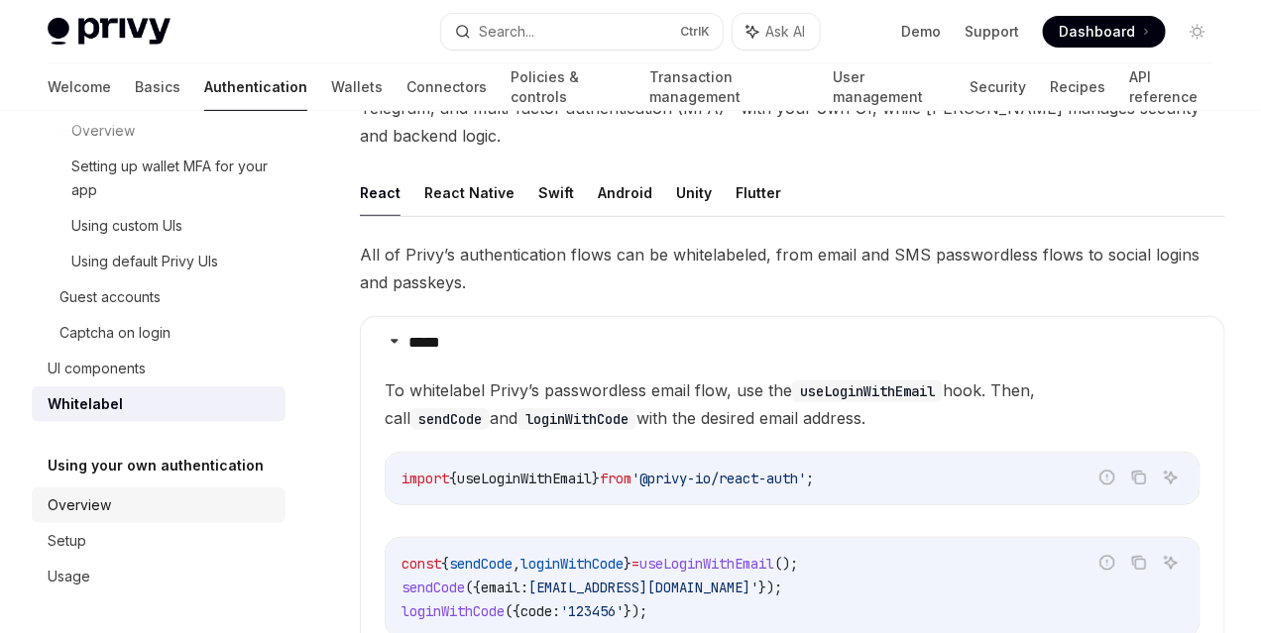
scroll to position [248, 0]
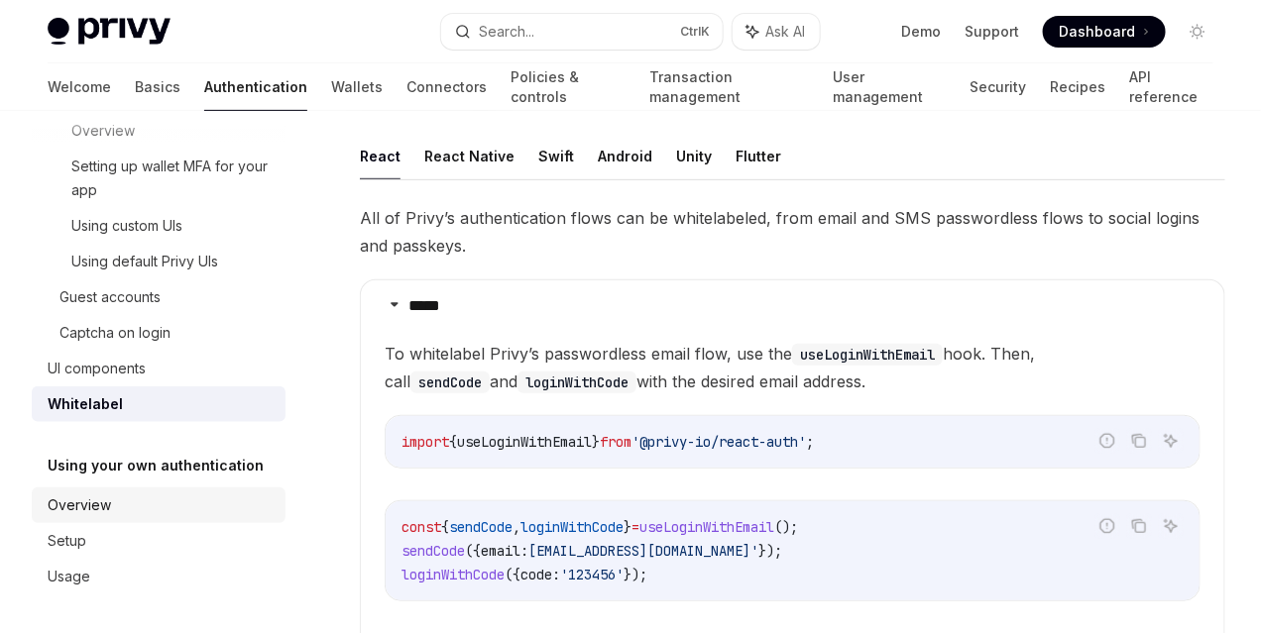
click at [89, 506] on div "Overview" at bounding box center [79, 506] width 63 height 24
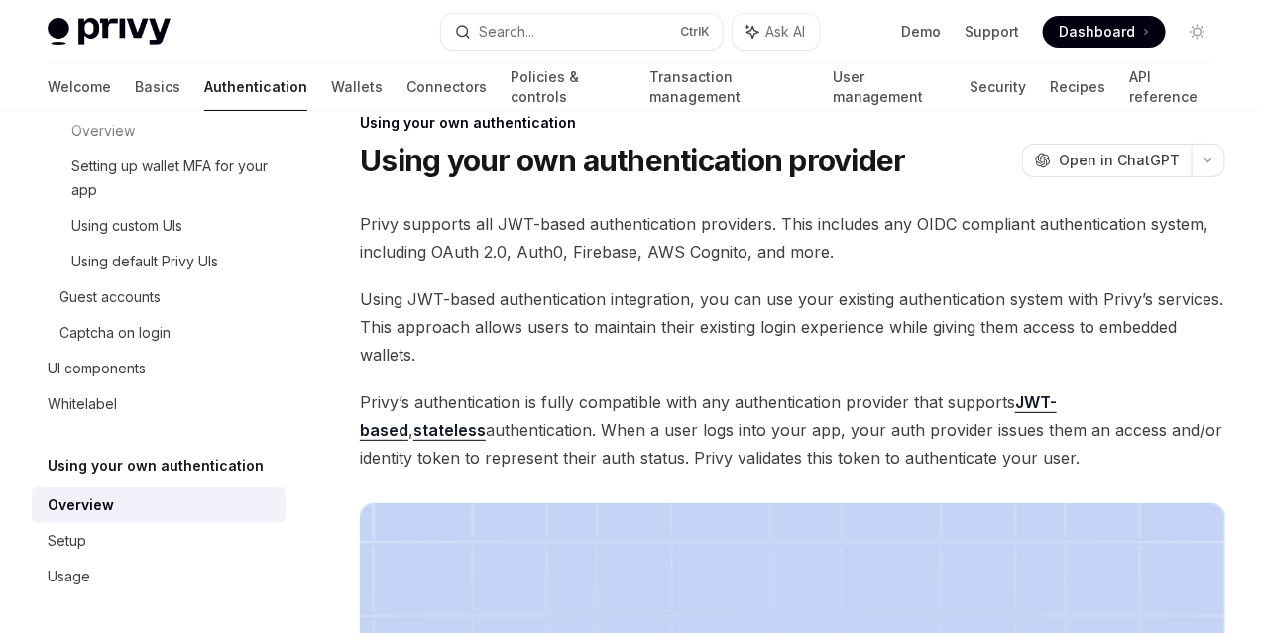
scroll to position [99, 0]
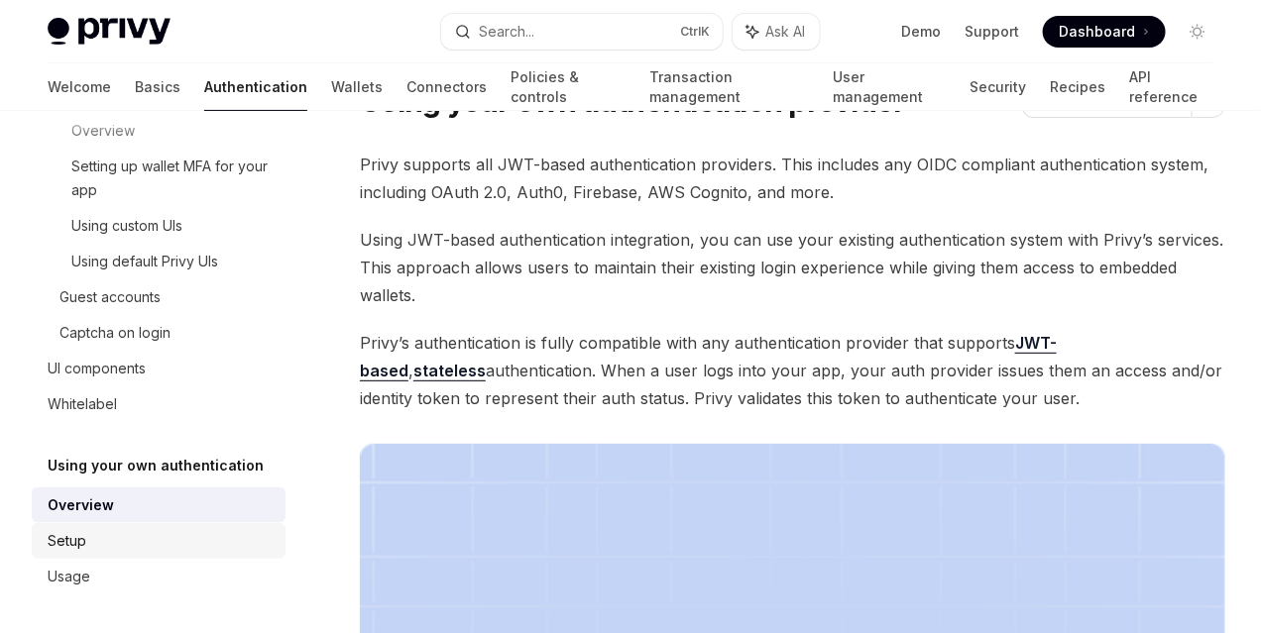
click at [83, 548] on div "Setup" at bounding box center [67, 541] width 39 height 24
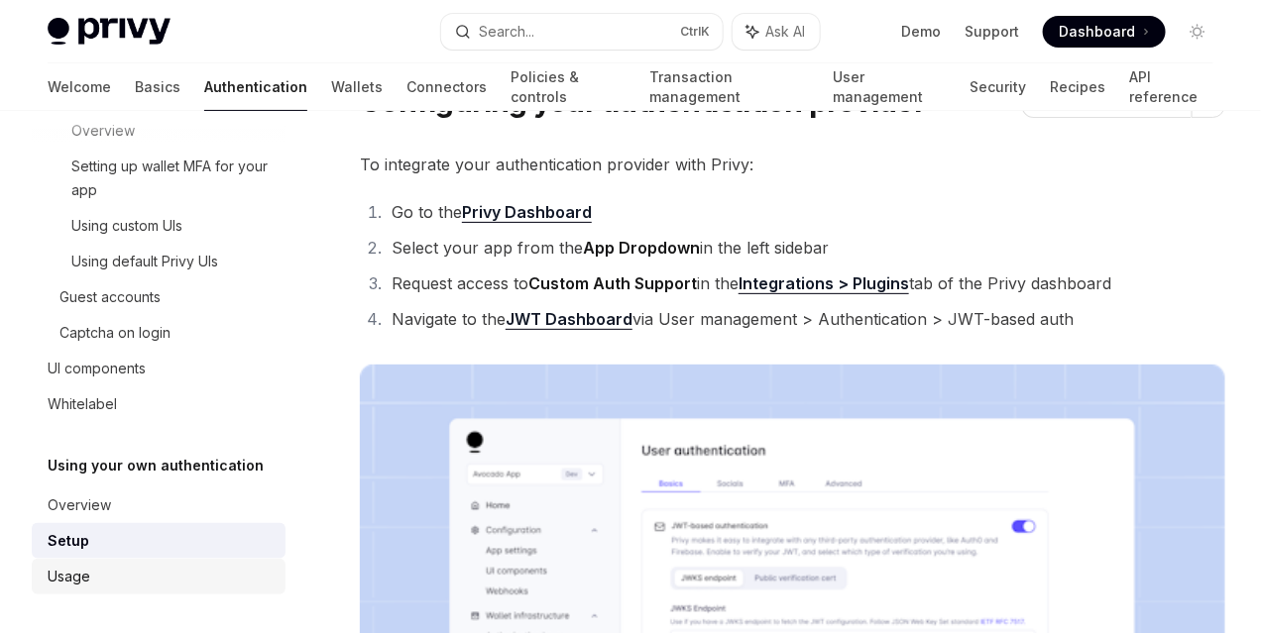
click at [80, 593] on link "Usage" at bounding box center [159, 577] width 254 height 36
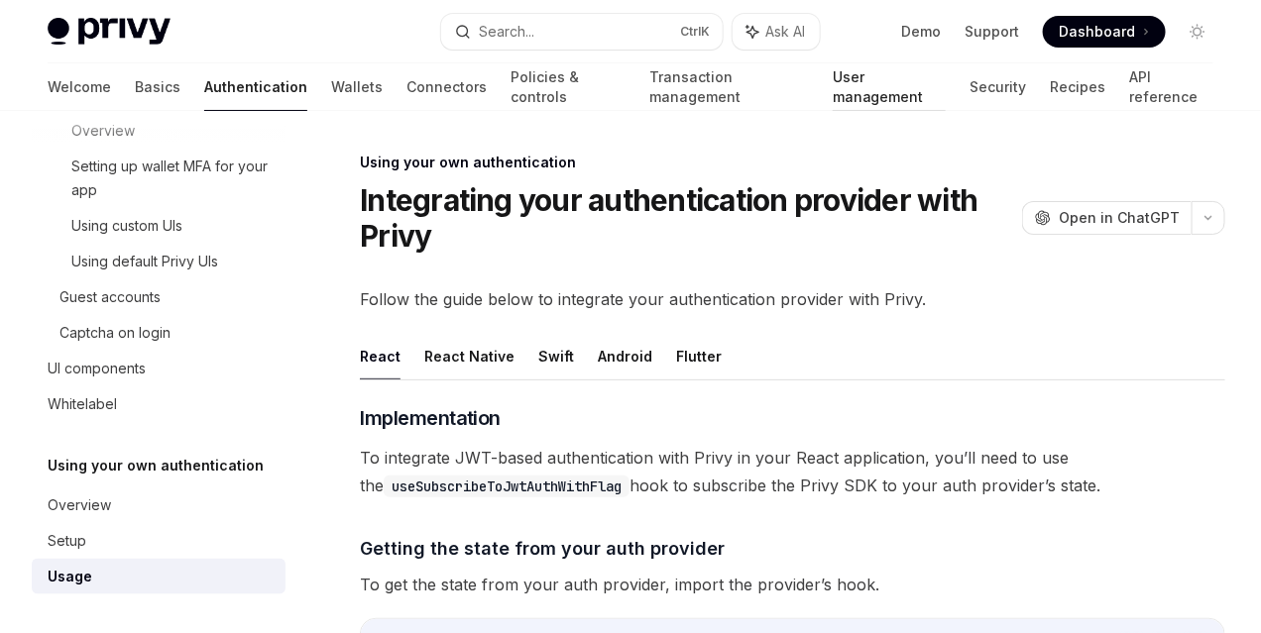
click at [832, 92] on link "User management" at bounding box center [888, 87] width 113 height 48
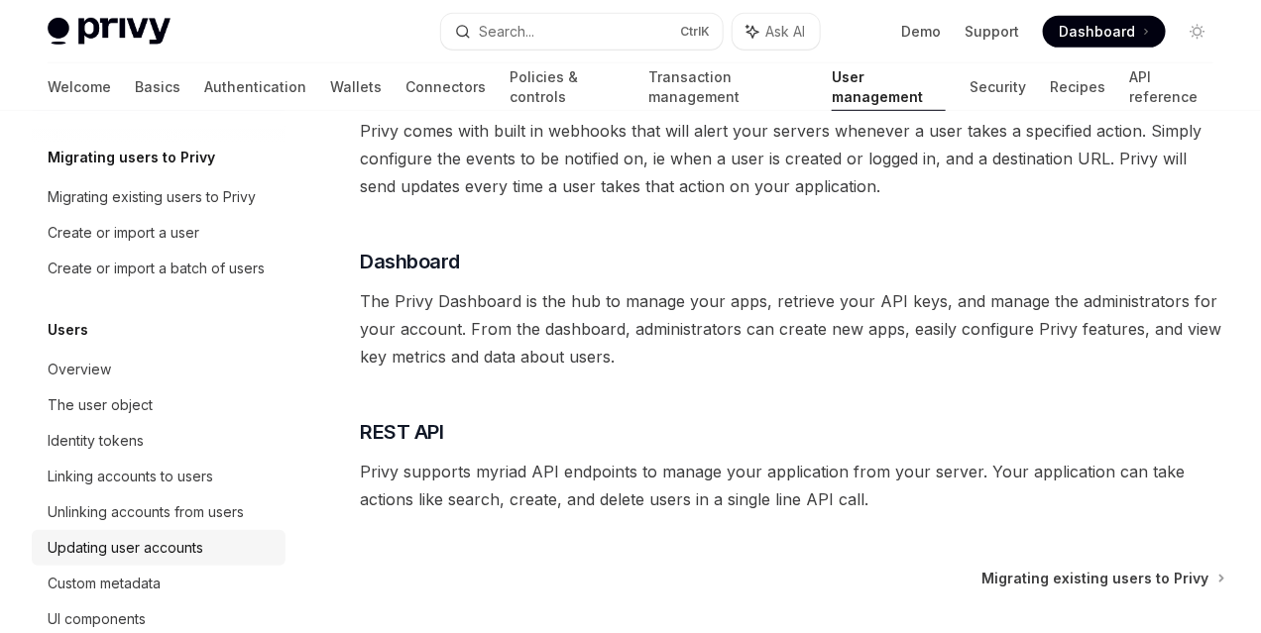
scroll to position [149, 0]
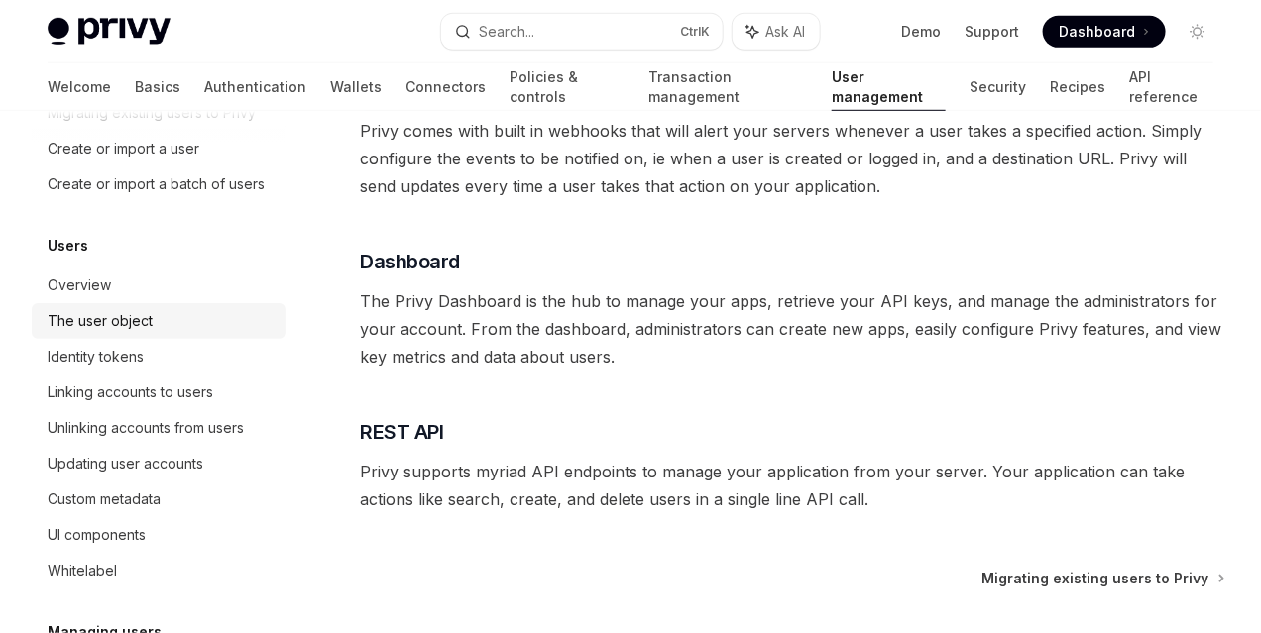
click at [119, 324] on div "The user object" at bounding box center [100, 321] width 105 height 24
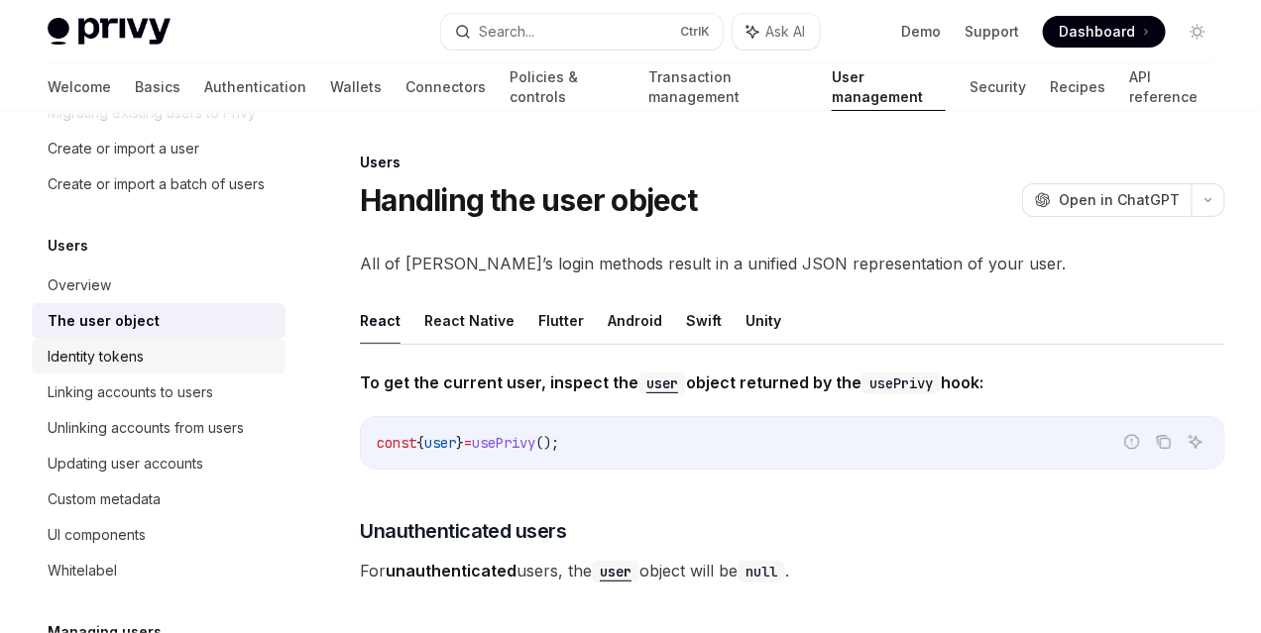
click at [124, 363] on div "Identity tokens" at bounding box center [96, 357] width 96 height 24
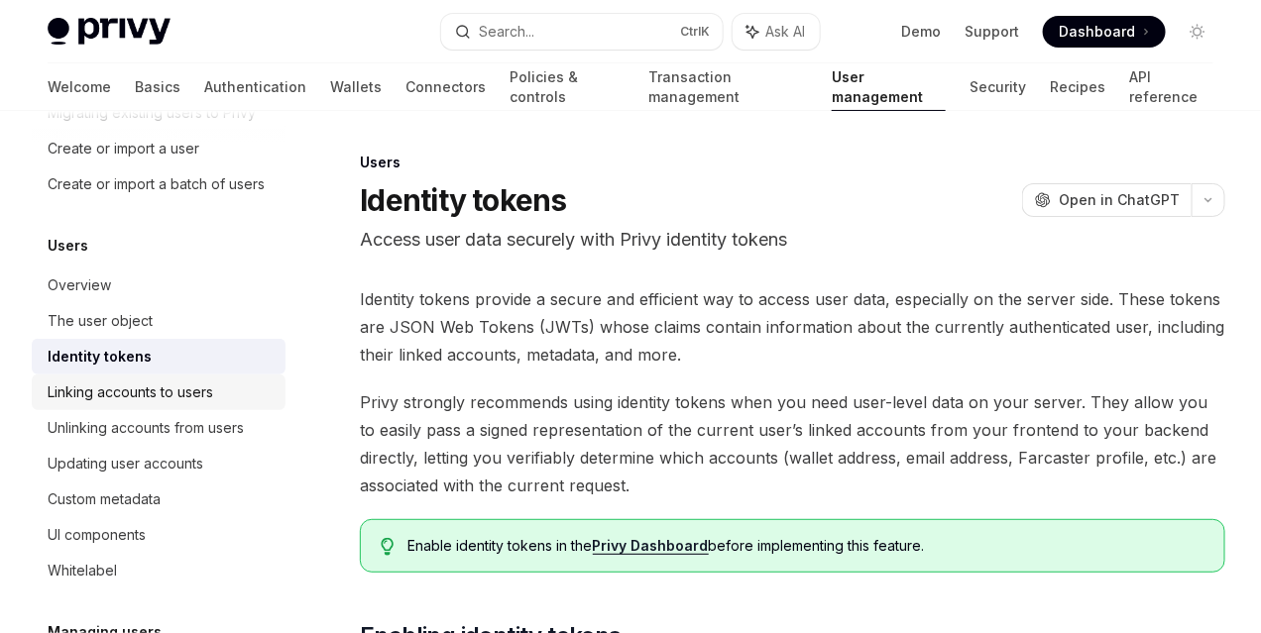
click at [138, 395] on div "Linking accounts to users" at bounding box center [131, 393] width 166 height 24
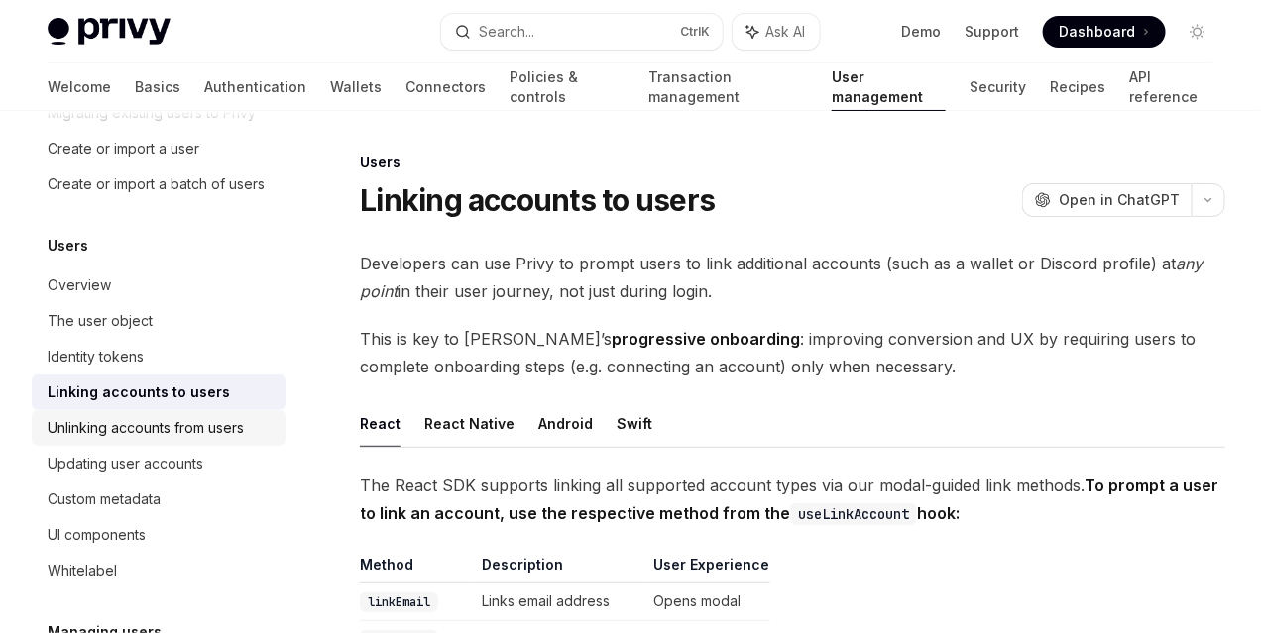
click at [147, 433] on div "Unlinking accounts from users" at bounding box center [146, 428] width 196 height 24
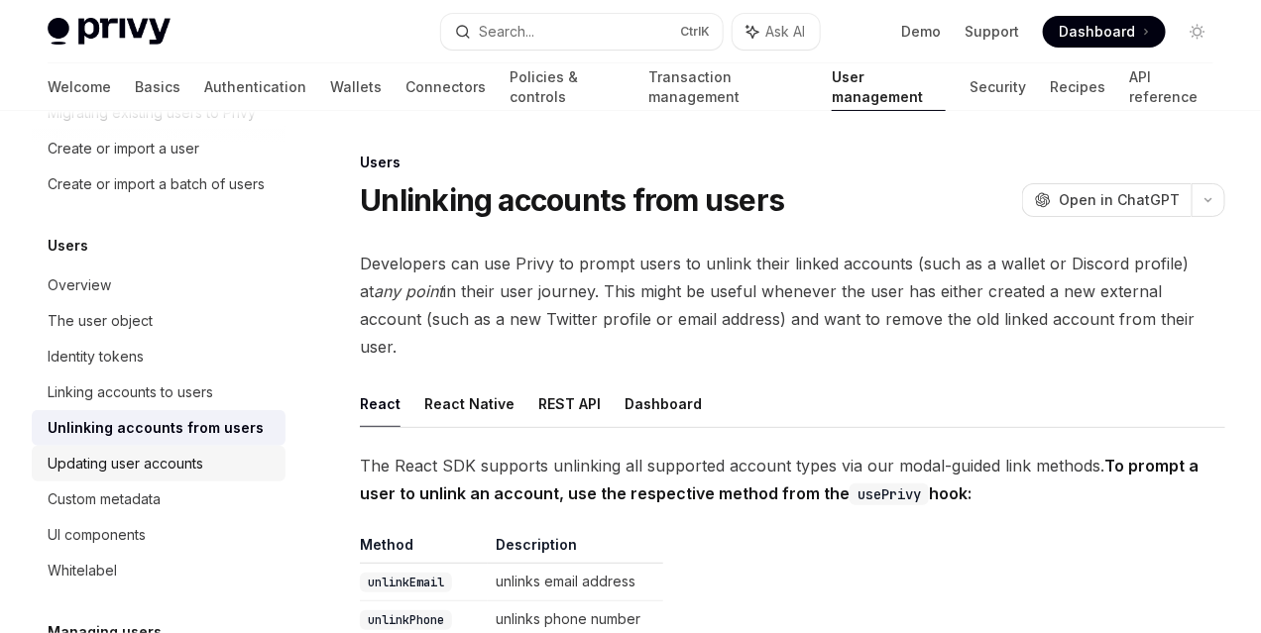
click at [130, 473] on div "Updating user accounts" at bounding box center [126, 464] width 156 height 24
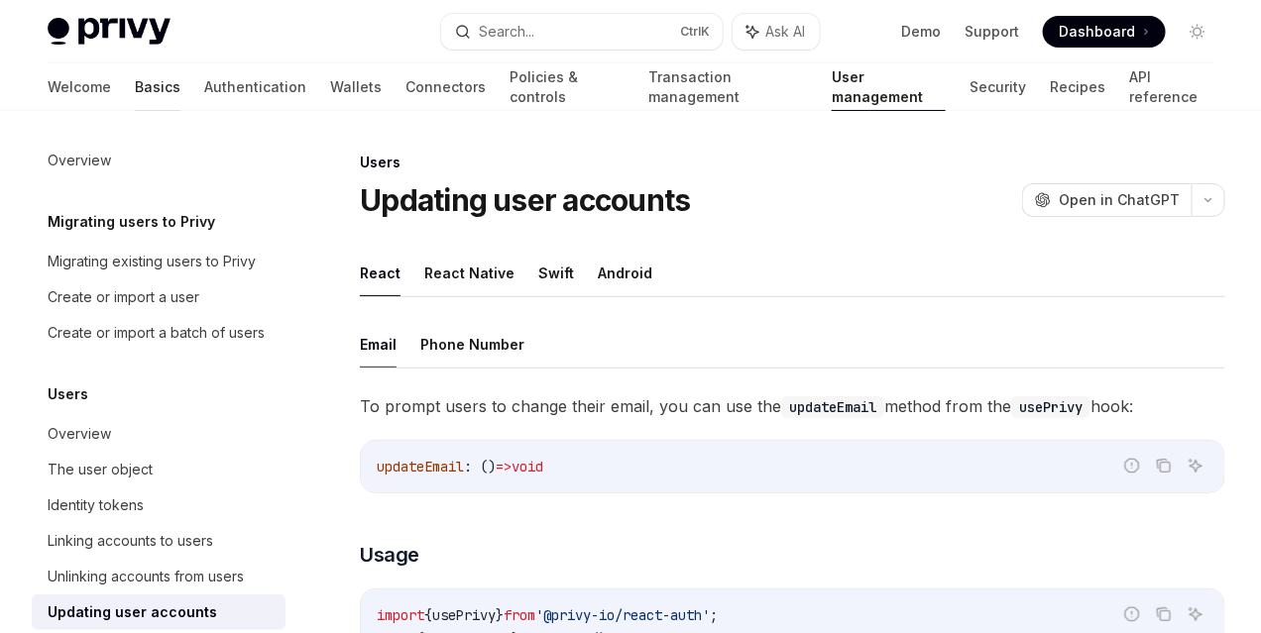
click at [135, 83] on link "Basics" at bounding box center [158, 87] width 46 height 48
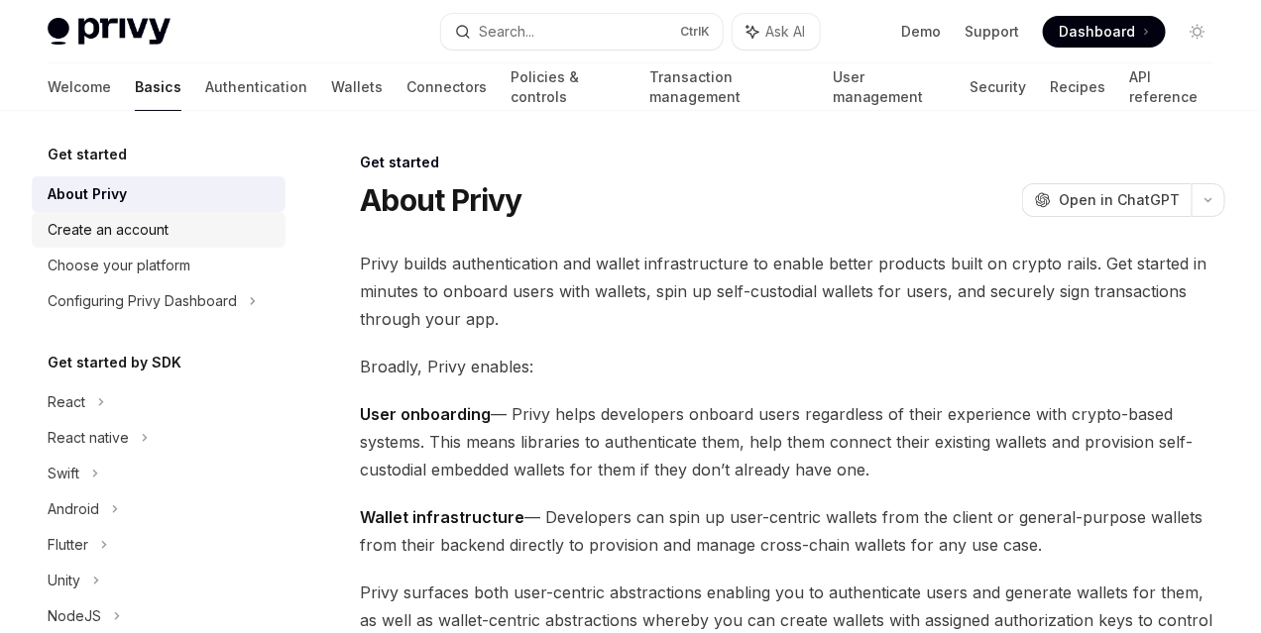
click at [140, 237] on div "Create an account" at bounding box center [108, 230] width 121 height 24
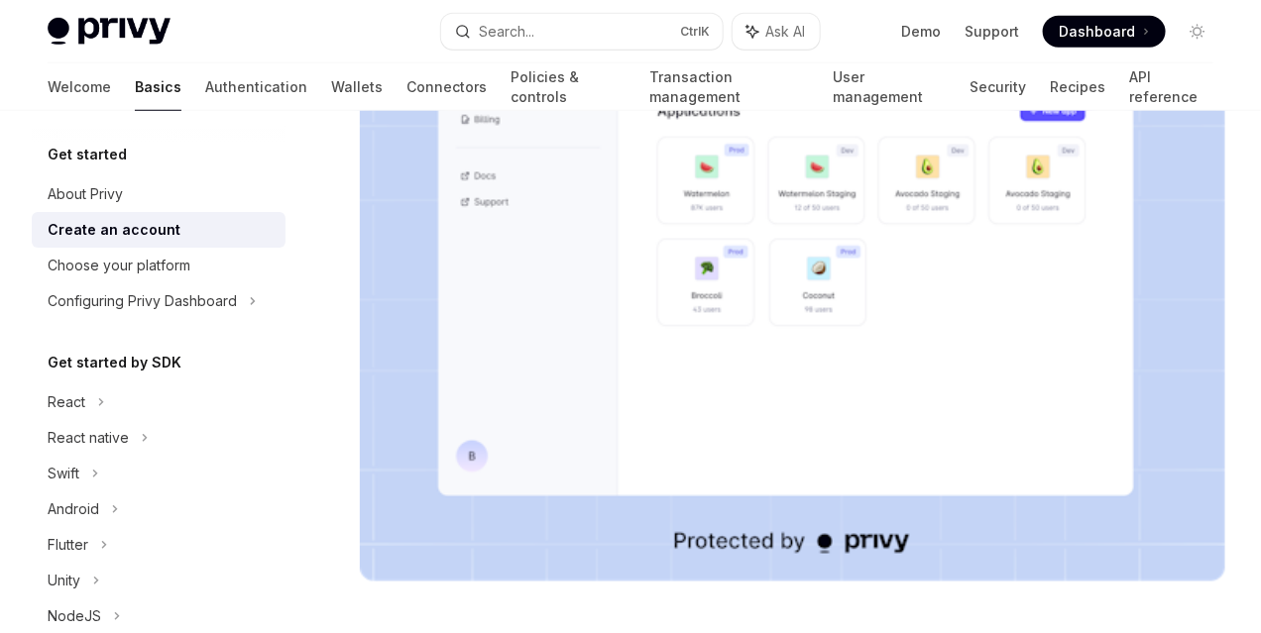
scroll to position [525, 0]
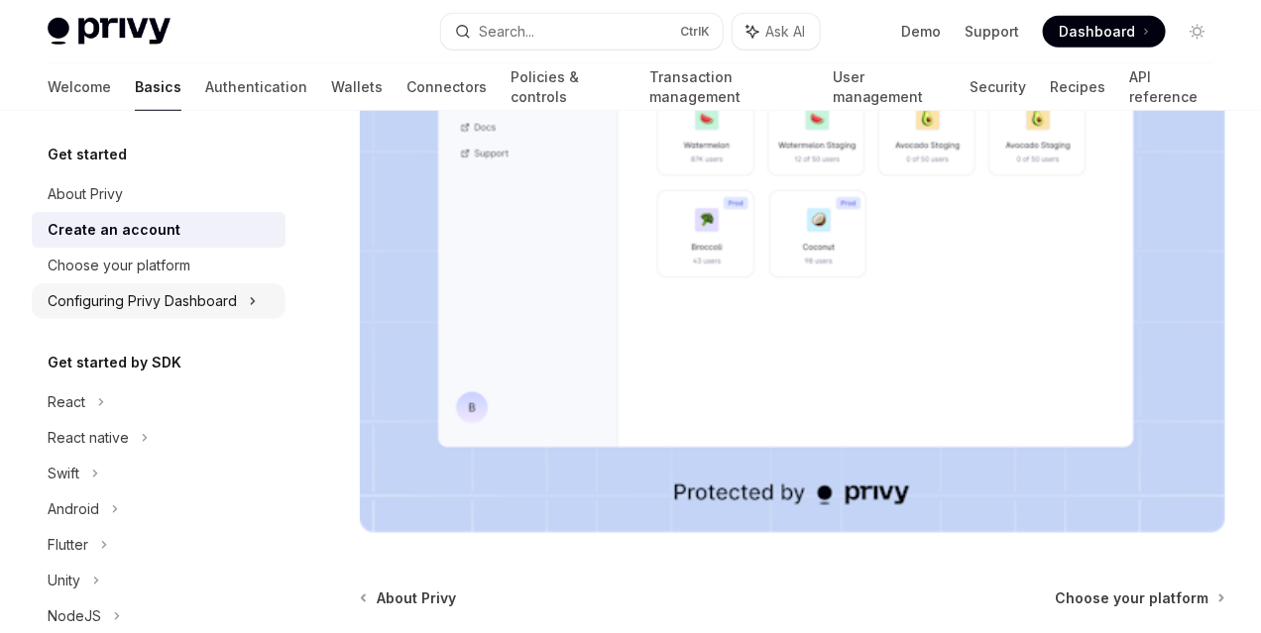
click at [252, 298] on icon at bounding box center [253, 301] width 3 height 6
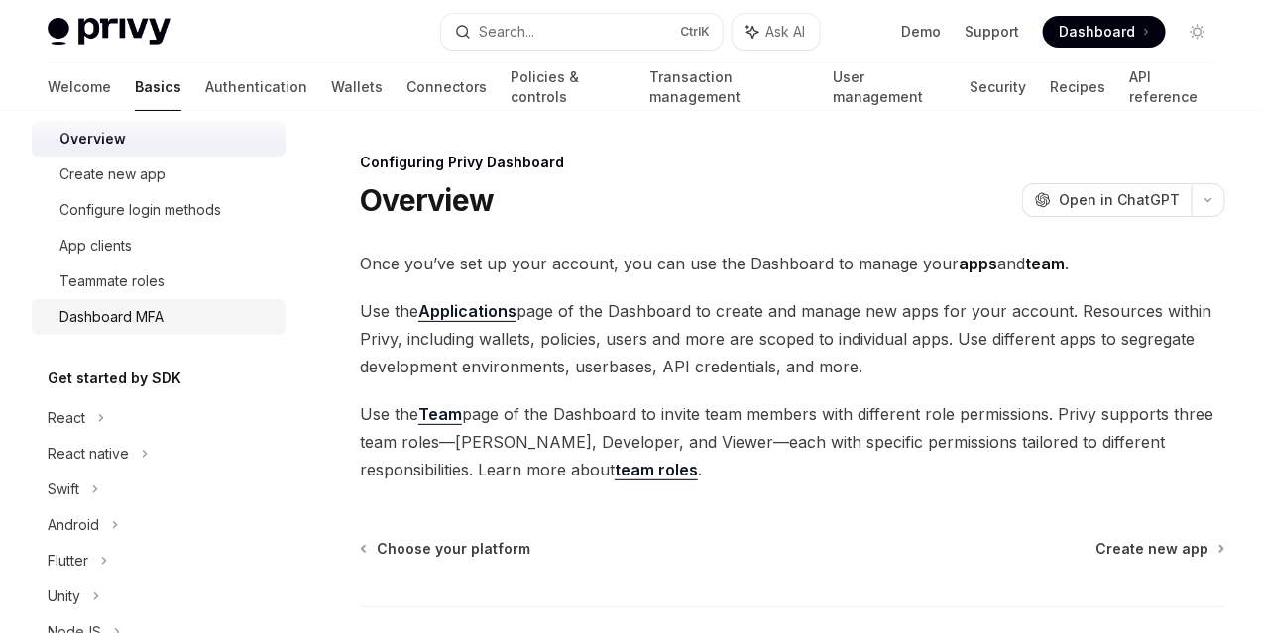
scroll to position [297, 0]
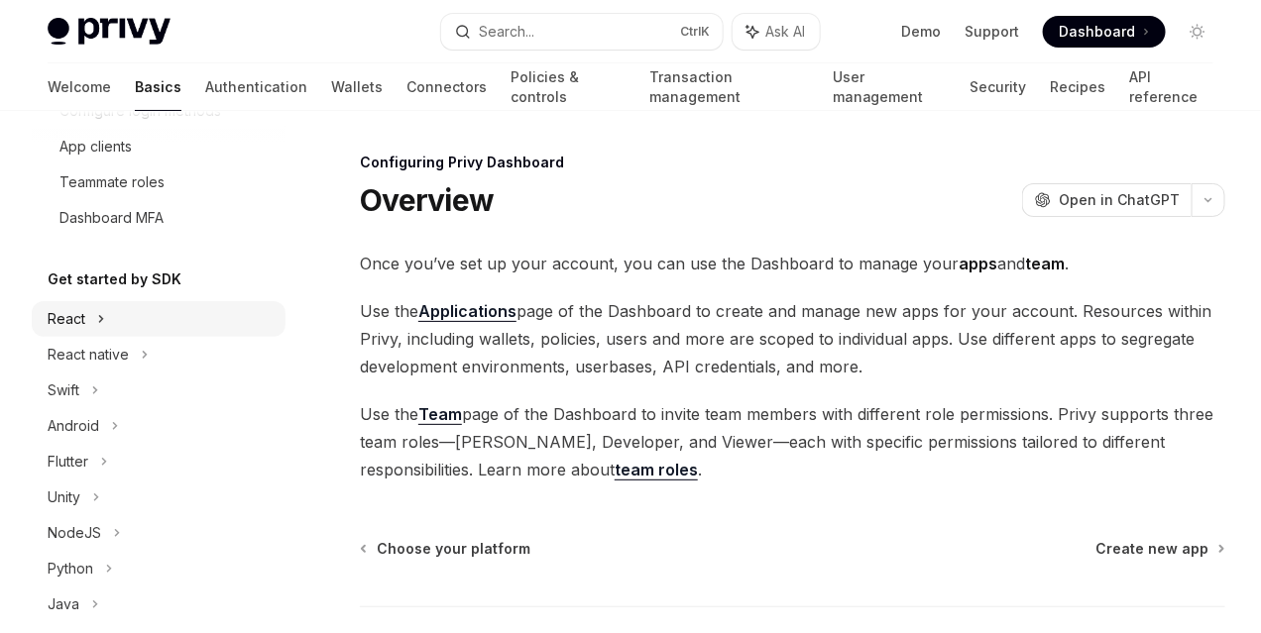
click at [109, 315] on div "React" at bounding box center [159, 319] width 254 height 36
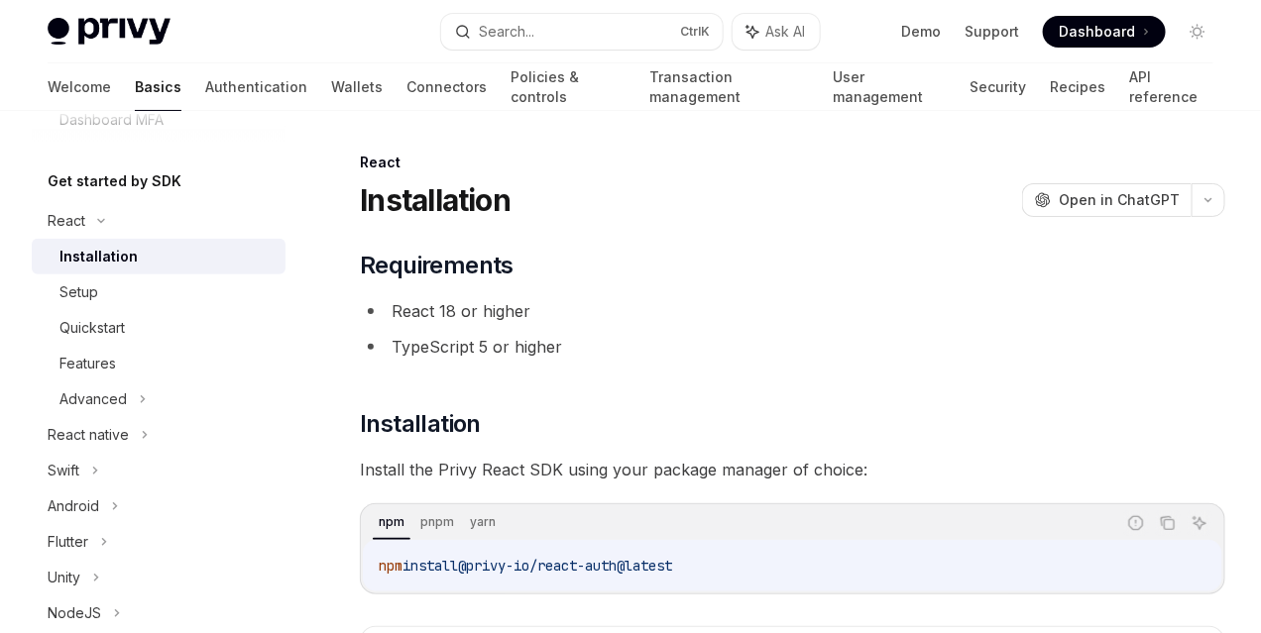
scroll to position [396, 0]
click at [141, 432] on icon at bounding box center [145, 434] width 8 height 24
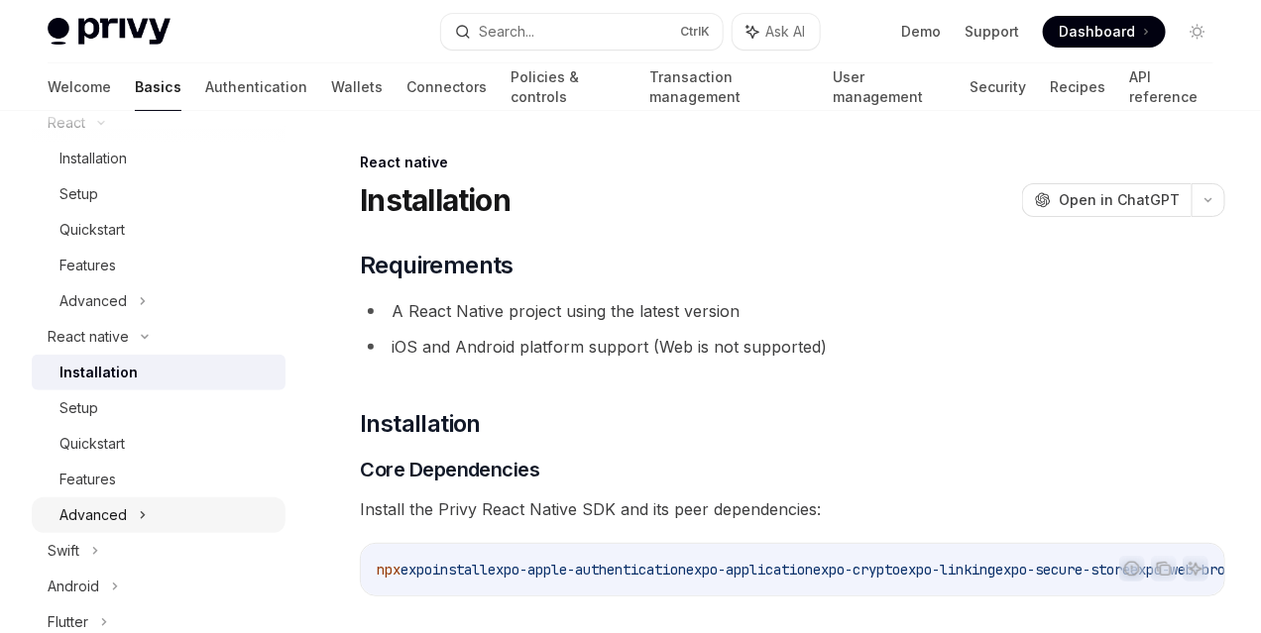
scroll to position [595, 0]
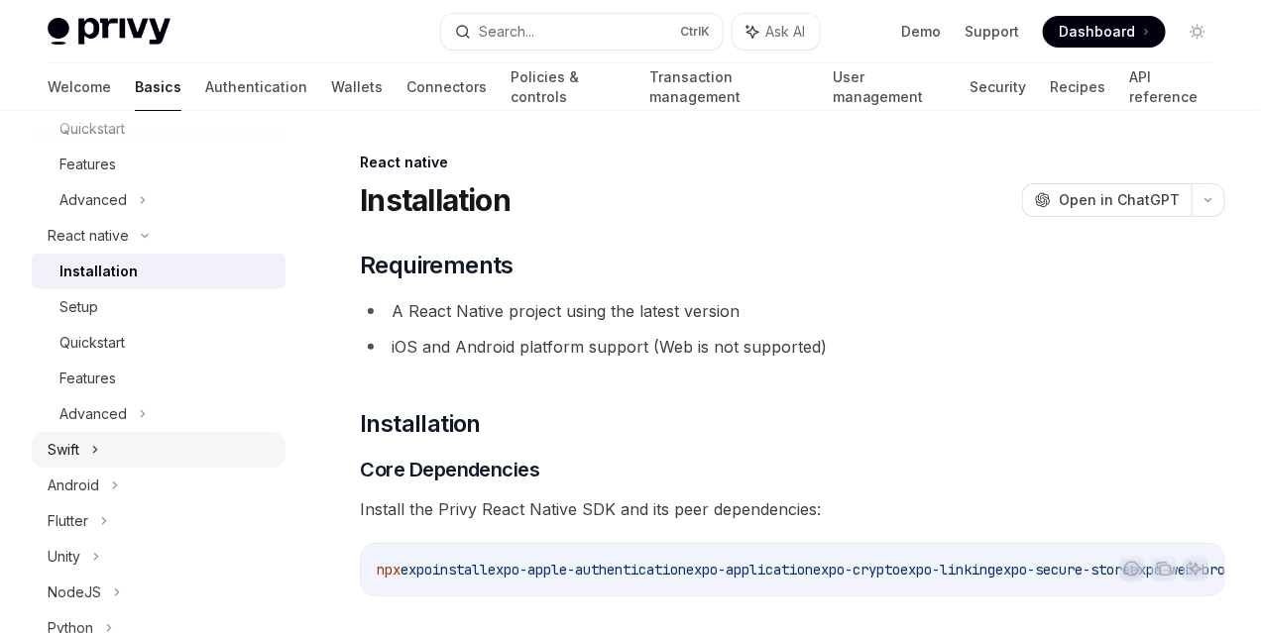
click at [95, 445] on icon at bounding box center [95, 450] width 8 height 24
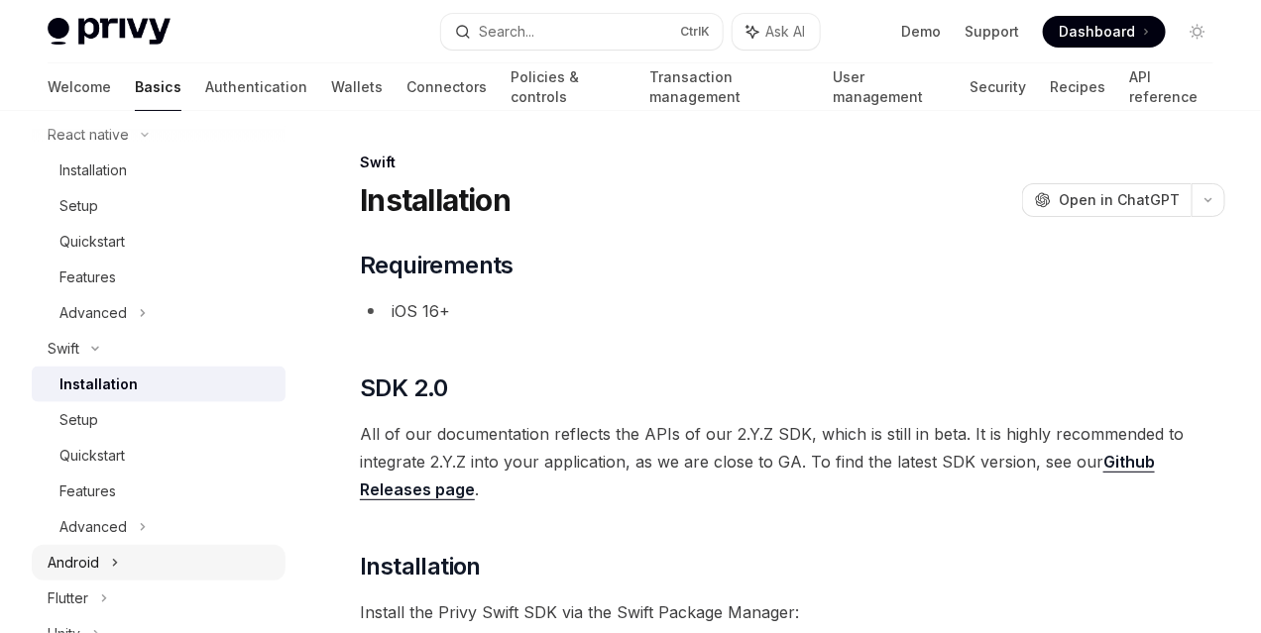
scroll to position [842, 0]
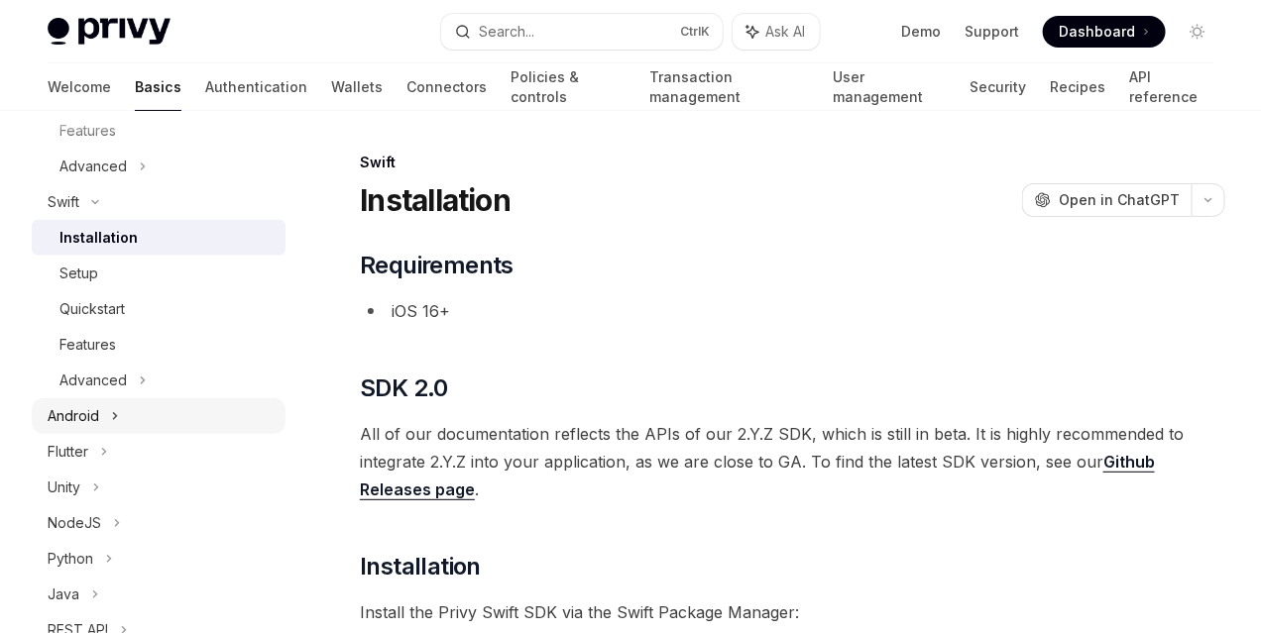
click at [118, 415] on icon at bounding box center [115, 416] width 8 height 24
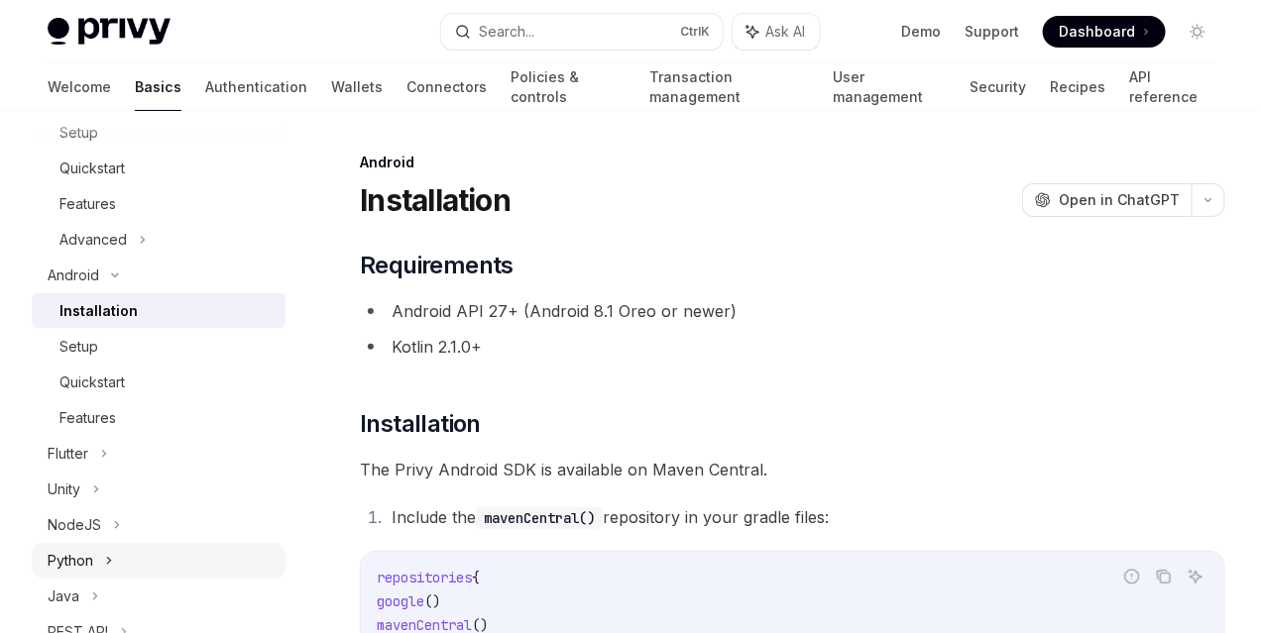
scroll to position [1140, 0]
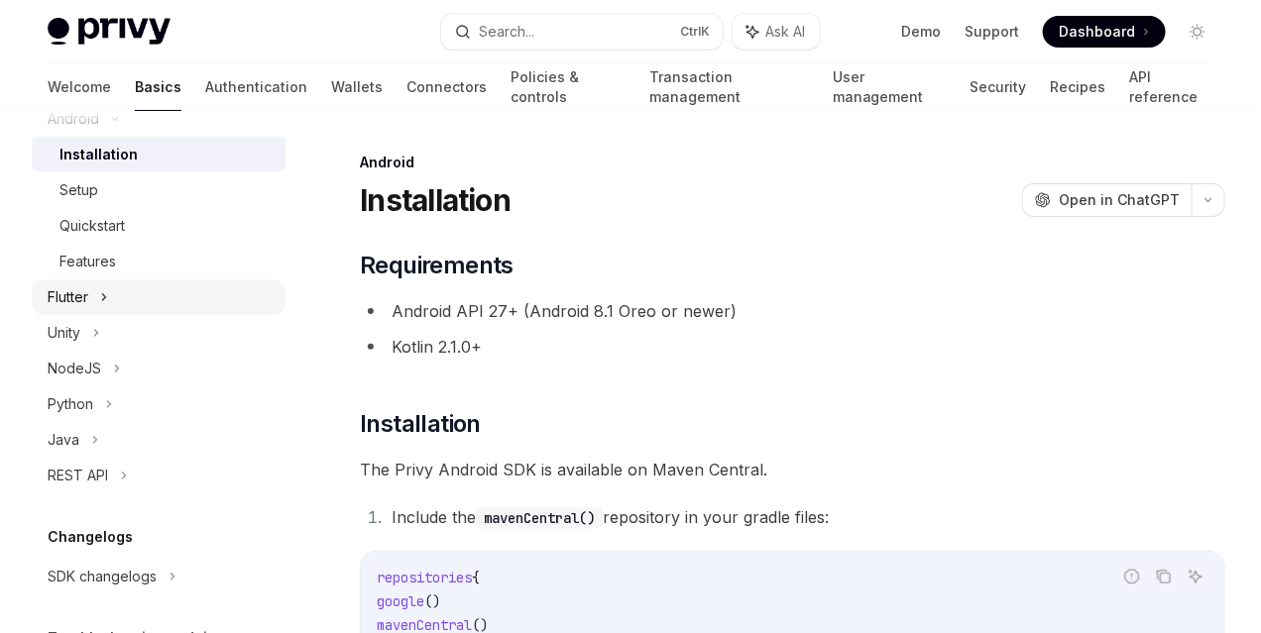
click at [101, 297] on icon at bounding box center [104, 297] width 8 height 24
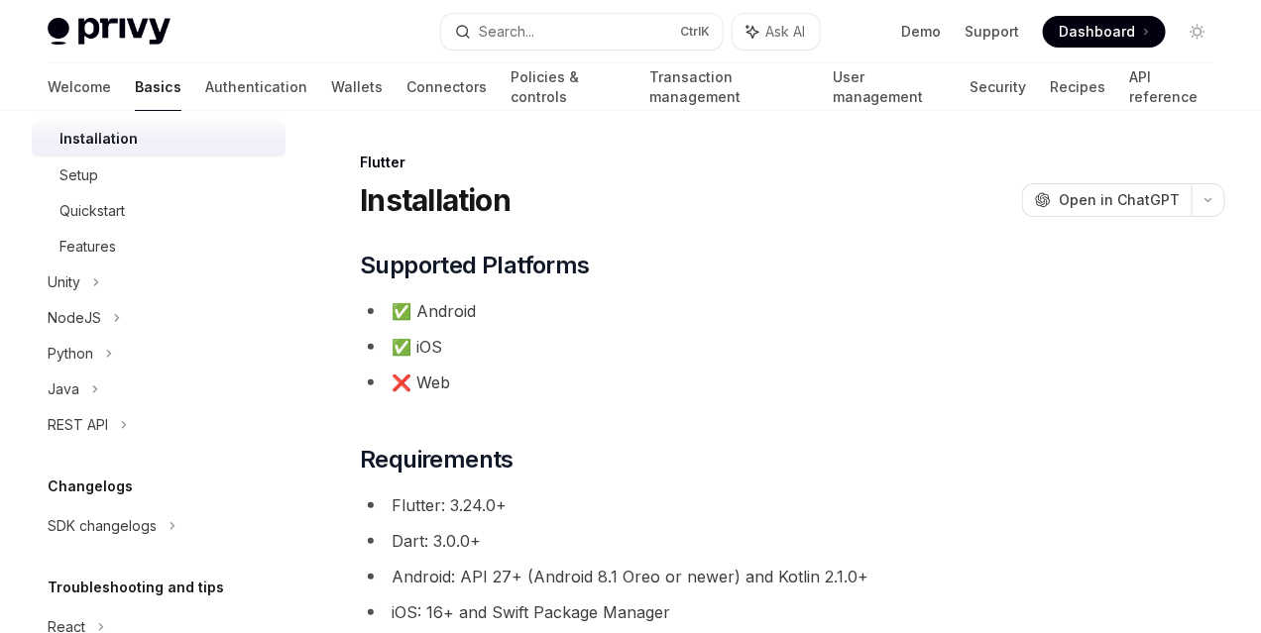
scroll to position [1338, 0]
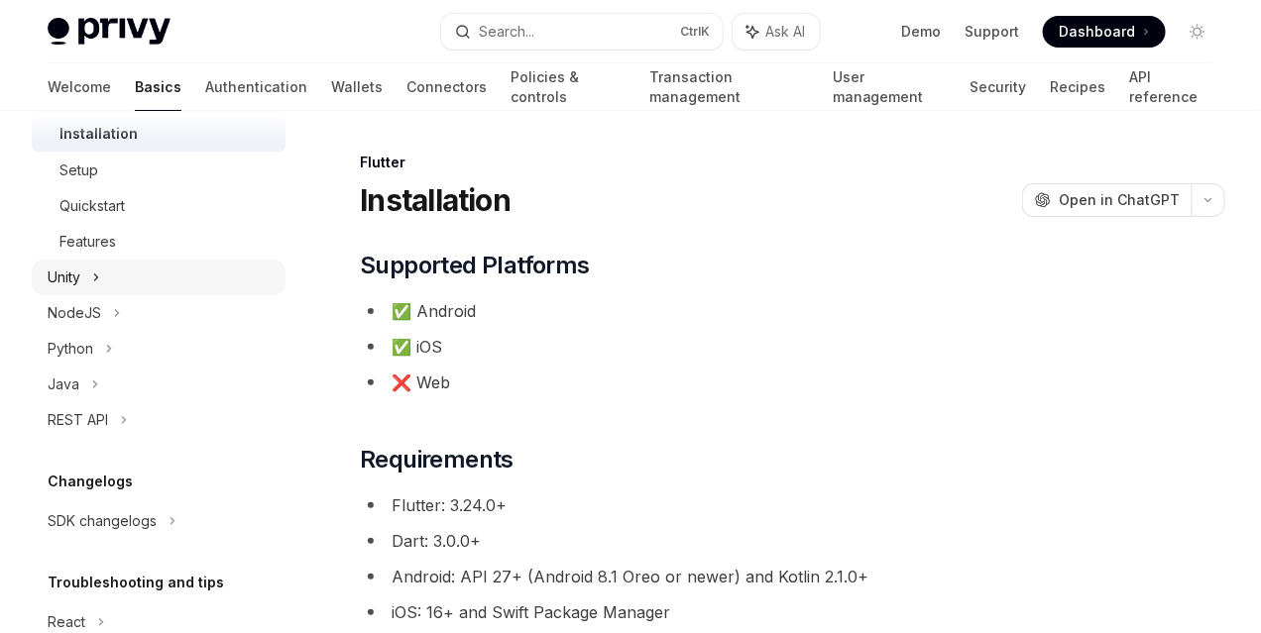
click at [97, 274] on icon at bounding box center [96, 278] width 8 height 24
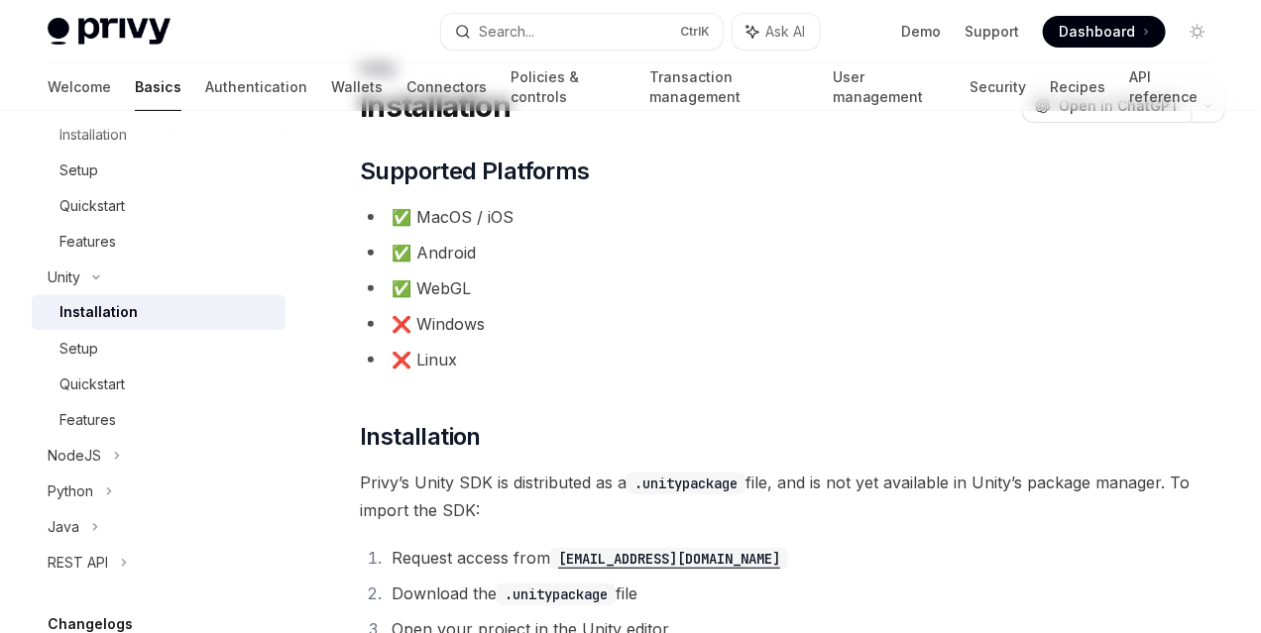
scroll to position [198, 0]
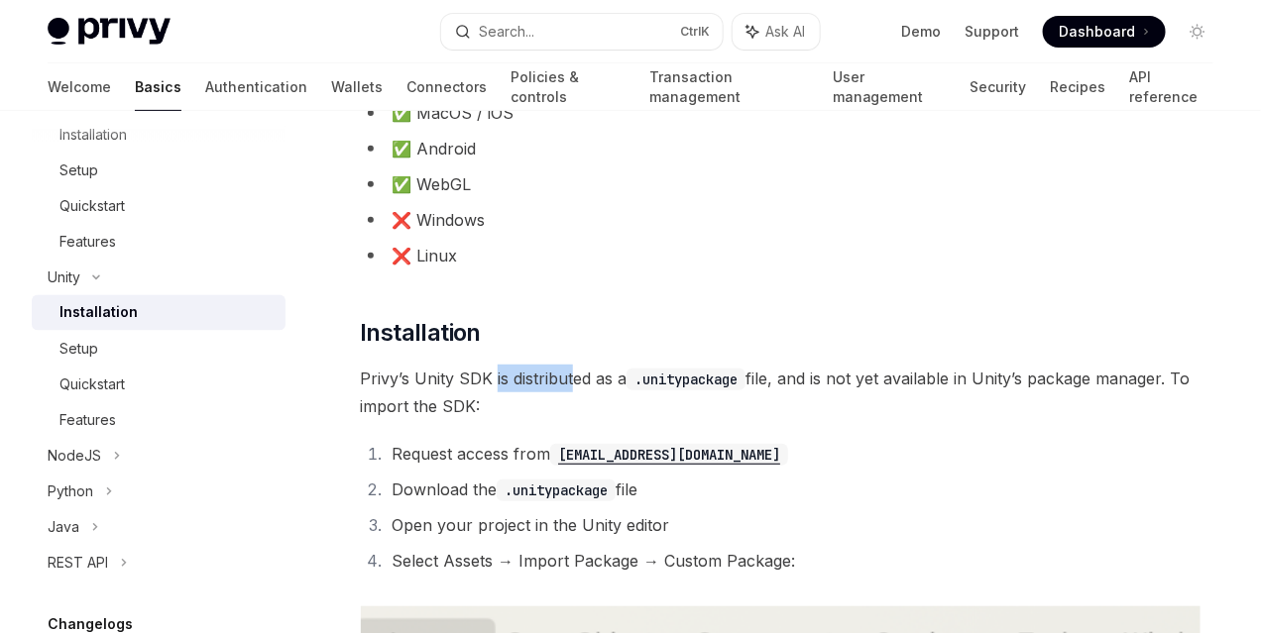
drag, startPoint x: 496, startPoint y: 387, endPoint x: 571, endPoint y: 387, distance: 75.3
click at [571, 387] on span "Privy’s Unity SDK is distributed as a .unitypackage file, and is not yet availa…" at bounding box center [792, 392] width 865 height 55
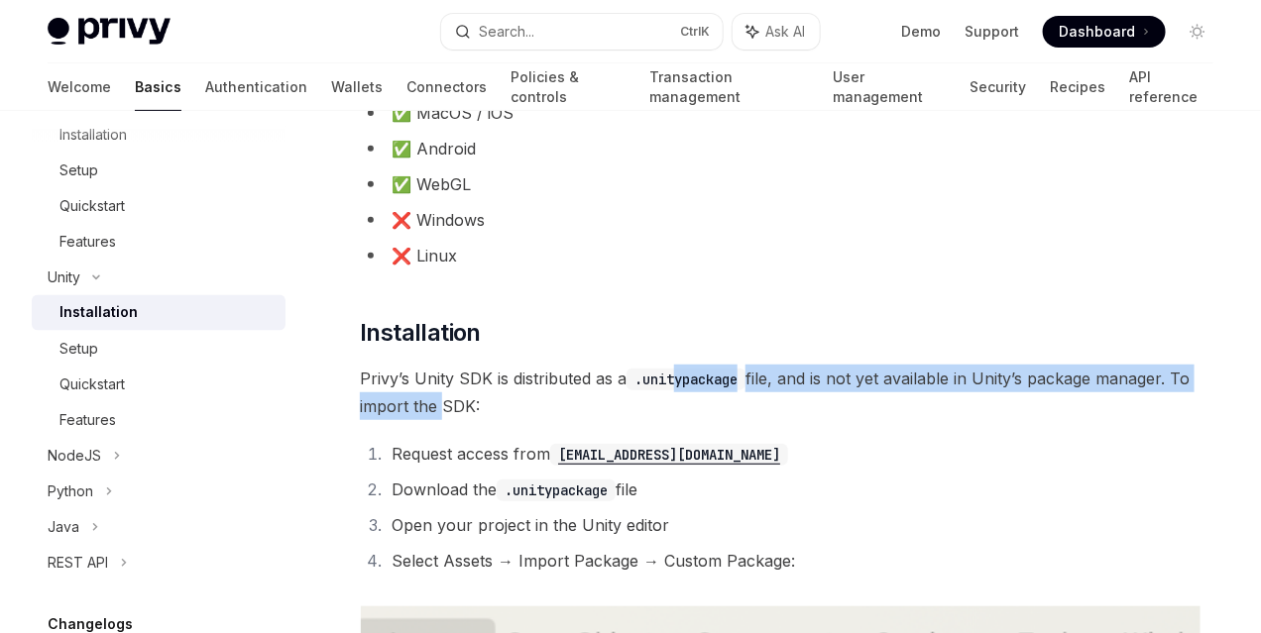
drag, startPoint x: 744, startPoint y: 389, endPoint x: 773, endPoint y: 392, distance: 28.9
click at [773, 392] on span "Privy’s Unity SDK is distributed as a .unitypackage file, and is not yet availa…" at bounding box center [792, 392] width 865 height 55
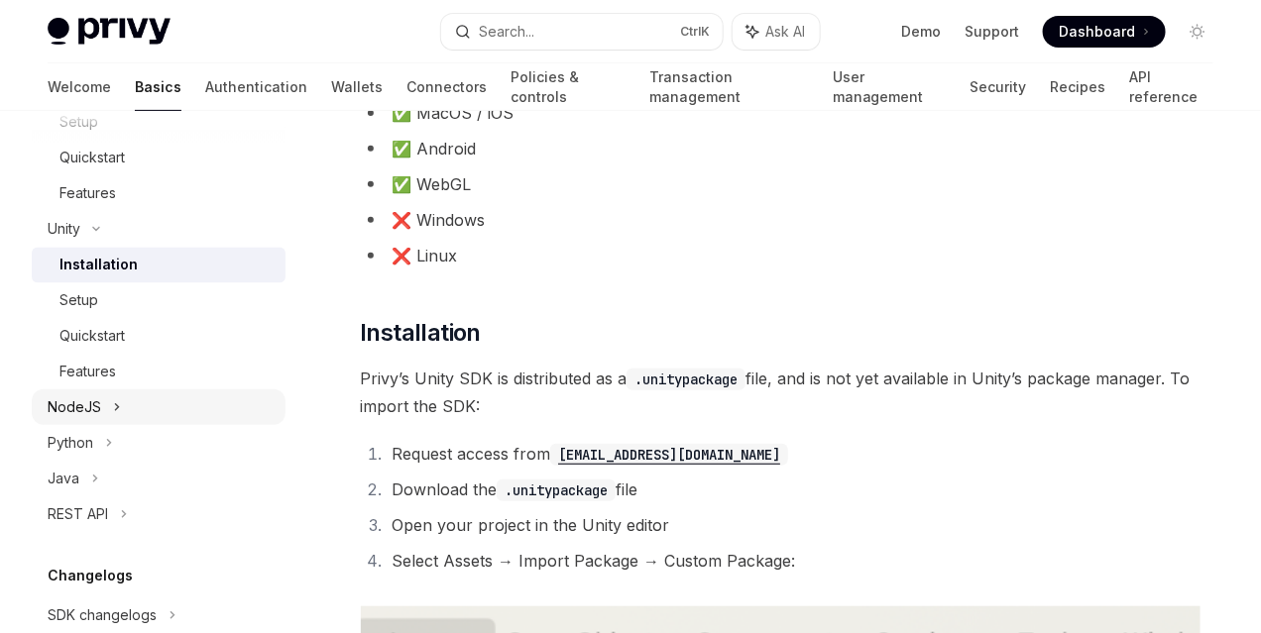
scroll to position [1387, 0]
click at [124, 403] on div "NodeJS" at bounding box center [159, 406] width 254 height 36
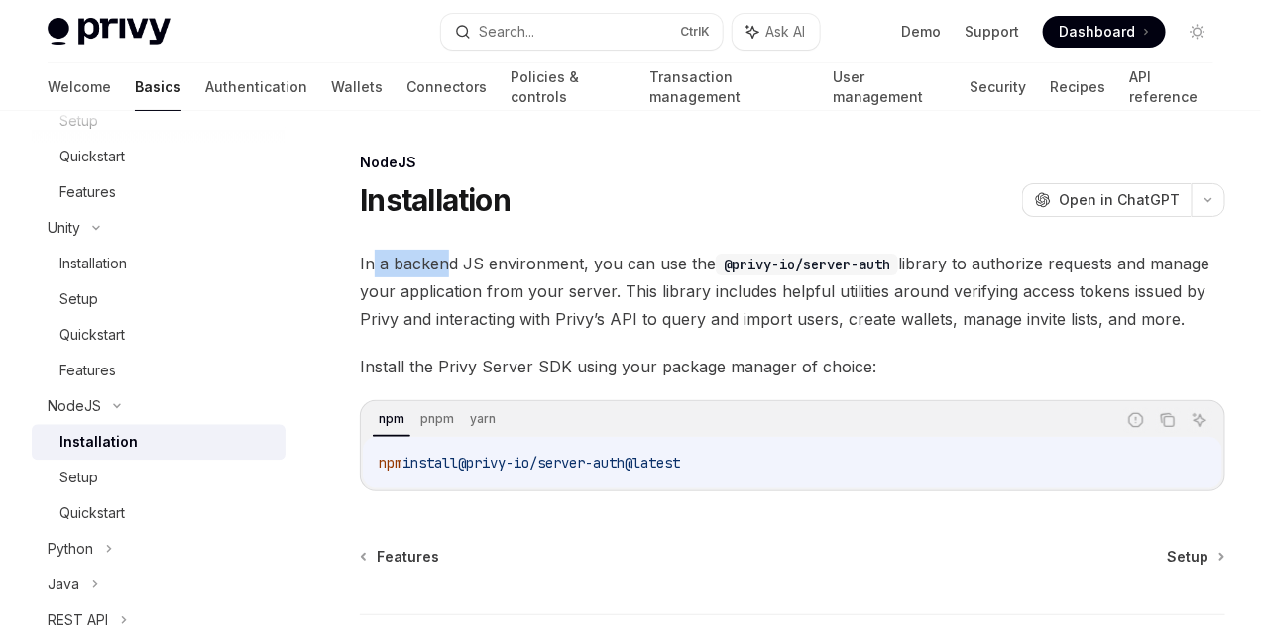
drag, startPoint x: 374, startPoint y: 265, endPoint x: 464, endPoint y: 267, distance: 90.2
click at [462, 267] on span "In a backend JS environment, you can use the @privy-io/server-auth library to a…" at bounding box center [792, 291] width 865 height 83
drag, startPoint x: 525, startPoint y: 263, endPoint x: 630, endPoint y: 263, distance: 105.1
click at [609, 263] on span "In a backend JS environment, you can use the @privy-io/server-auth library to a…" at bounding box center [792, 291] width 865 height 83
click at [757, 264] on span "In a backend JS environment, you can use the @privy-io/server-auth library to a…" at bounding box center [792, 291] width 865 height 83
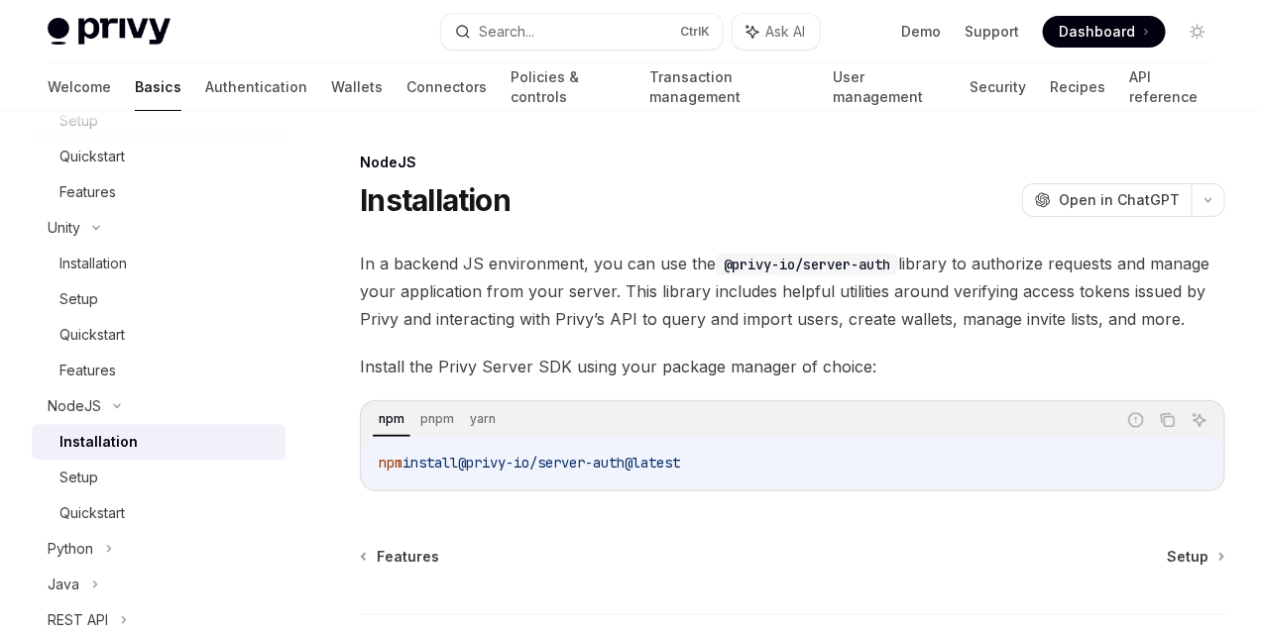
click at [807, 333] on span "In a backend JS environment, you can use the @privy-io/server-auth library to a…" at bounding box center [792, 291] width 865 height 83
drag, startPoint x: 420, startPoint y: 289, endPoint x: 503, endPoint y: 296, distance: 83.5
click at [503, 296] on span "In a backend JS environment, you can use the @privy-io/server-auth library to a…" at bounding box center [792, 291] width 865 height 83
drag, startPoint x: 576, startPoint y: 297, endPoint x: 692, endPoint y: 304, distance: 116.2
click at [692, 304] on span "In a backend JS environment, you can use the @privy-io/server-auth library to a…" at bounding box center [792, 291] width 865 height 83
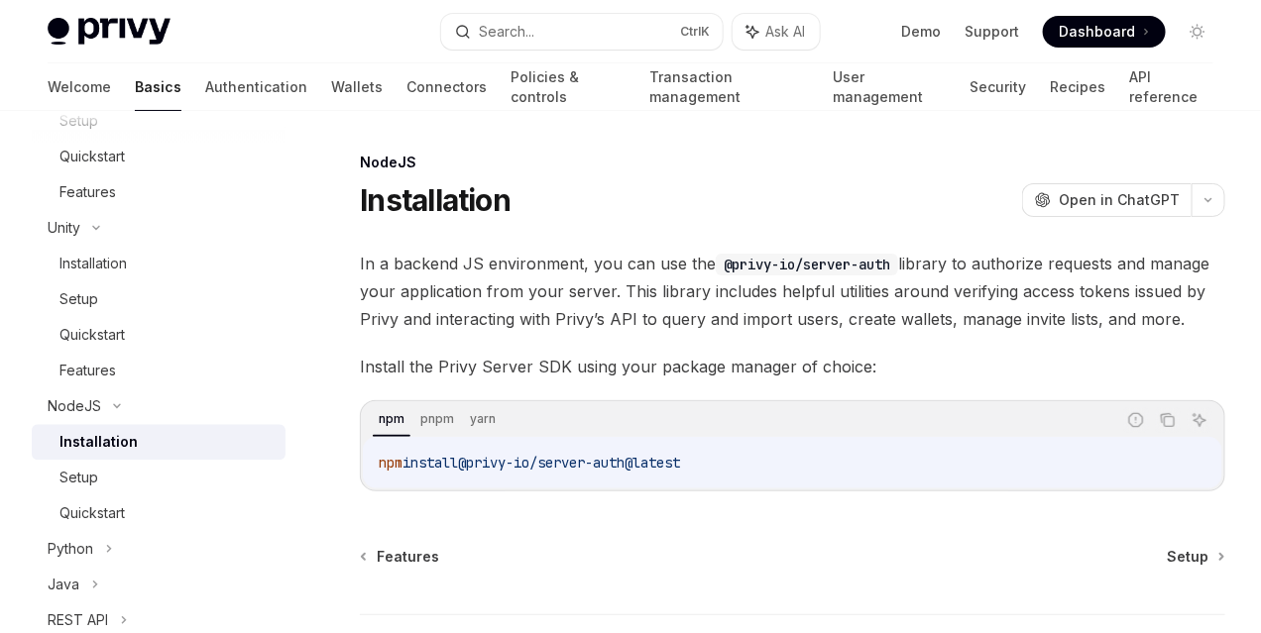
click at [648, 333] on span "In a backend JS environment, you can use the @privy-io/server-auth library to a…" at bounding box center [792, 291] width 865 height 83
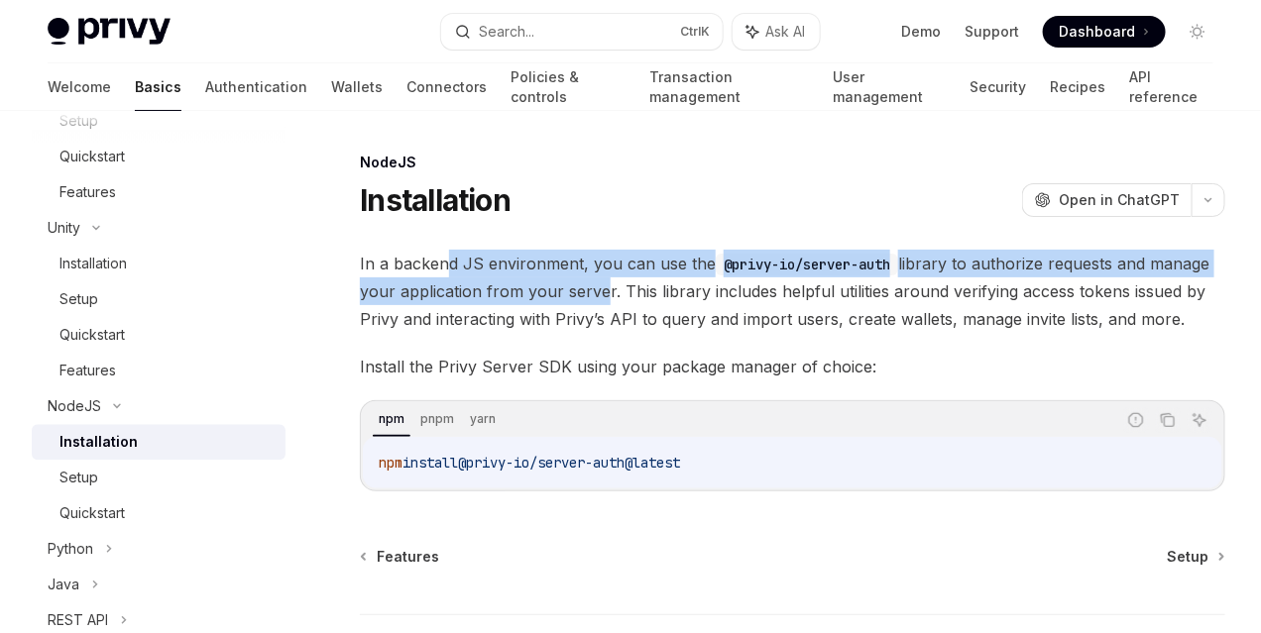
drag, startPoint x: 448, startPoint y: 260, endPoint x: 471, endPoint y: 320, distance: 64.6
click at [471, 320] on span "In a backend JS environment, you can use the @privy-io/server-auth library to a…" at bounding box center [792, 291] width 865 height 83
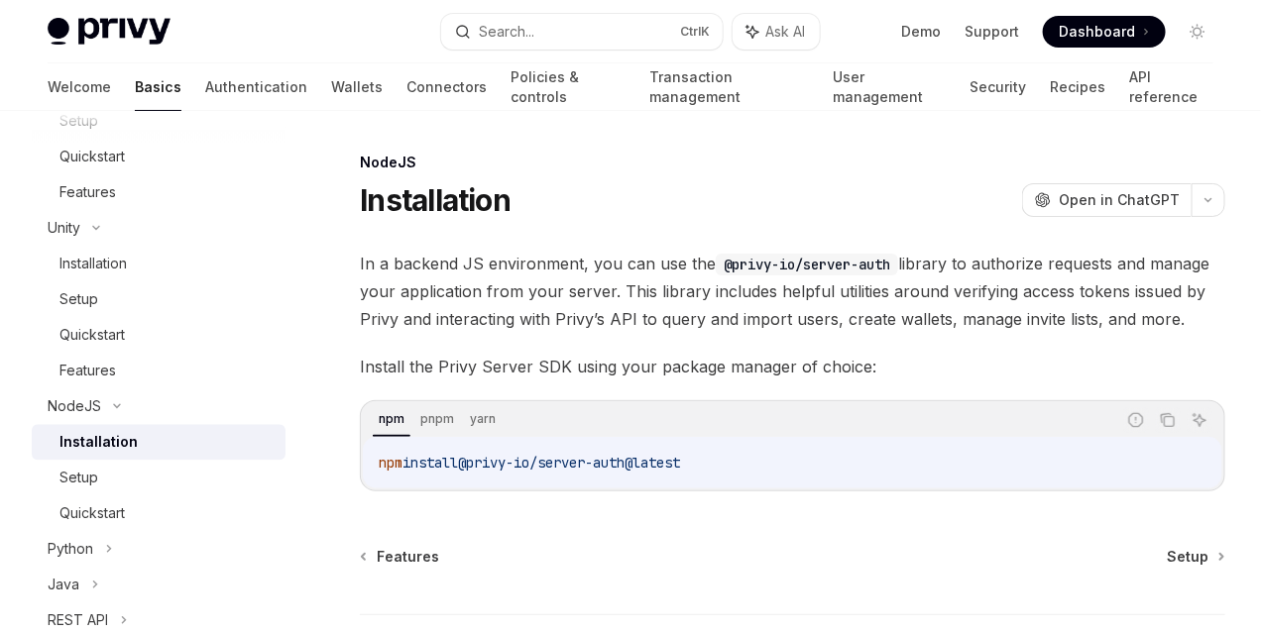
click at [665, 330] on span "In a backend JS environment, you can use the @privy-io/server-auth library to a…" at bounding box center [792, 291] width 865 height 83
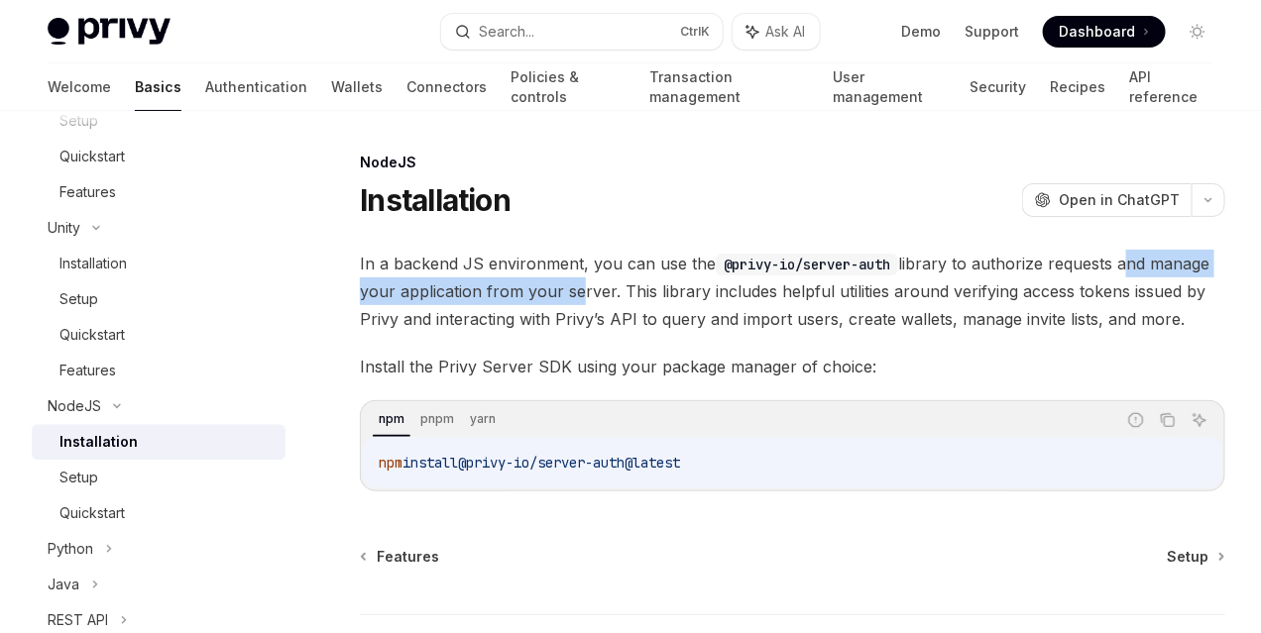
drag, startPoint x: 622, startPoint y: 291, endPoint x: 449, endPoint y: 317, distance: 175.3
click at [449, 317] on span "In a backend JS environment, you can use the @privy-io/server-auth library to a…" at bounding box center [792, 291] width 865 height 83
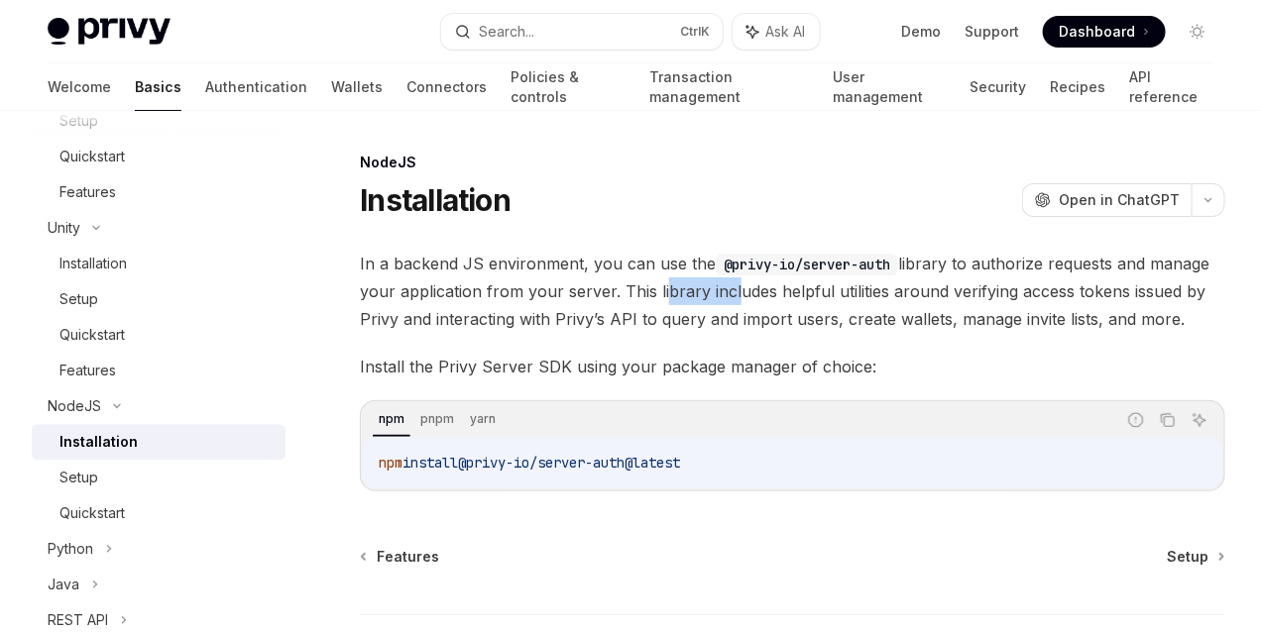
drag, startPoint x: 583, startPoint y: 325, endPoint x: 637, endPoint y: 329, distance: 54.7
click at [633, 328] on span "In a backend JS environment, you can use the @privy-io/server-auth library to a…" at bounding box center [792, 291] width 865 height 83
drag, startPoint x: 762, startPoint y: 324, endPoint x: 729, endPoint y: 337, distance: 35.2
click at [774, 324] on span "In a backend JS environment, you can use the @privy-io/server-auth library to a…" at bounding box center [792, 291] width 865 height 83
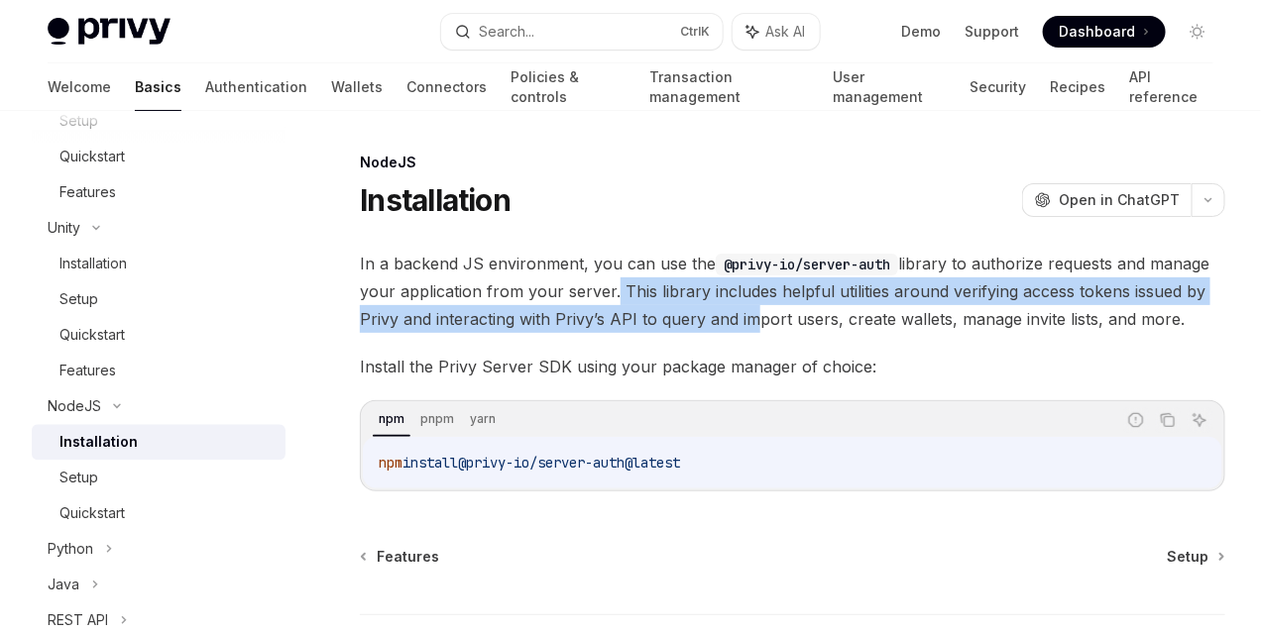
drag, startPoint x: 486, startPoint y: 322, endPoint x: 499, endPoint y: 376, distance: 55.0
click at [499, 333] on span "In a backend JS environment, you can use the @privy-io/server-auth library to a…" at bounding box center [792, 291] width 865 height 83
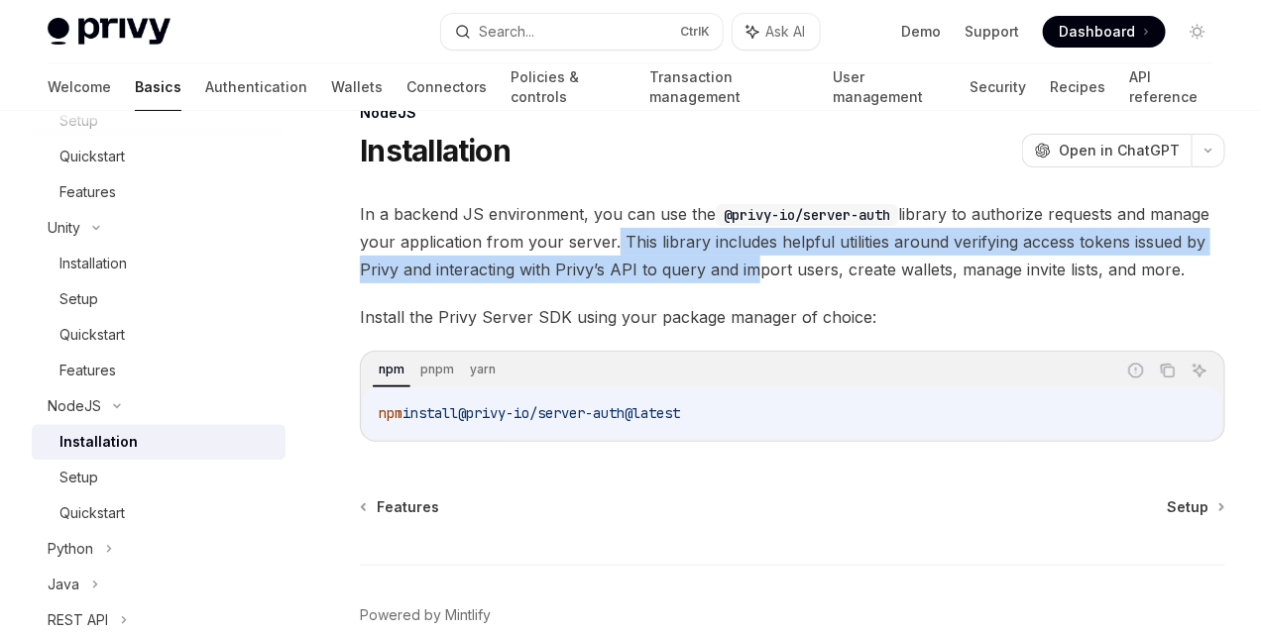
scroll to position [99, 0]
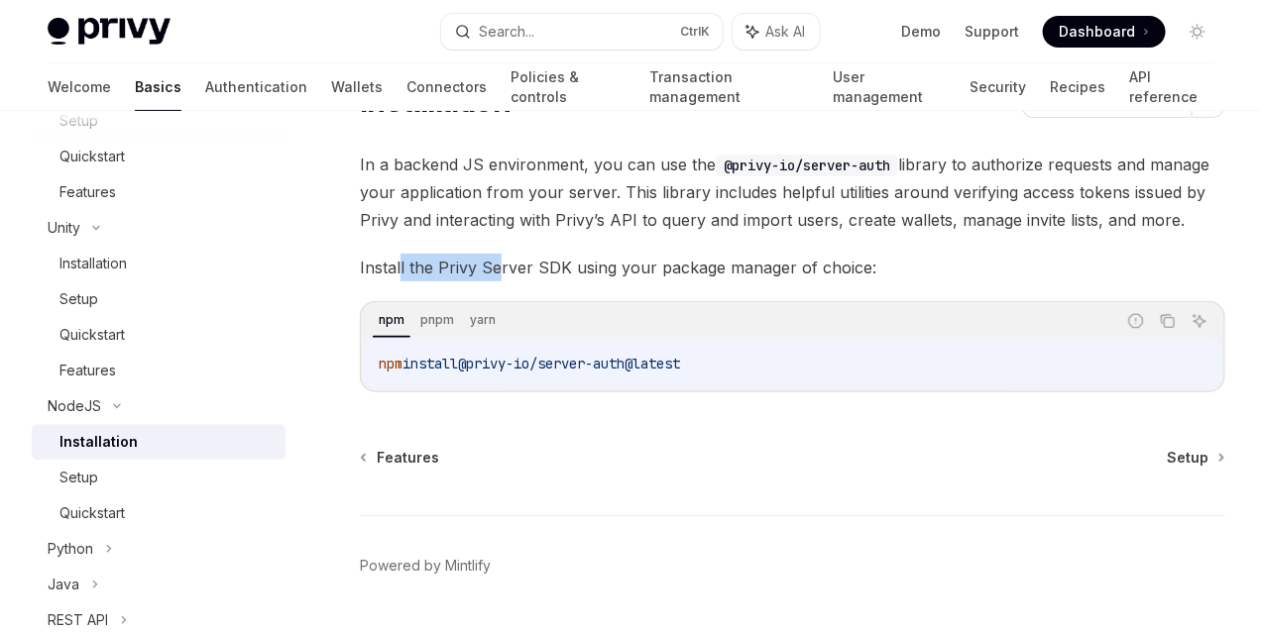
drag, startPoint x: 398, startPoint y: 349, endPoint x: 501, endPoint y: 354, distance: 103.2
click at [501, 281] on span "Install the Privy Server SDK using your package manager of choice:" at bounding box center [792, 268] width 865 height 28
click at [671, 281] on span "Install the Privy Server SDK using your package manager of choice:" at bounding box center [792, 268] width 865 height 28
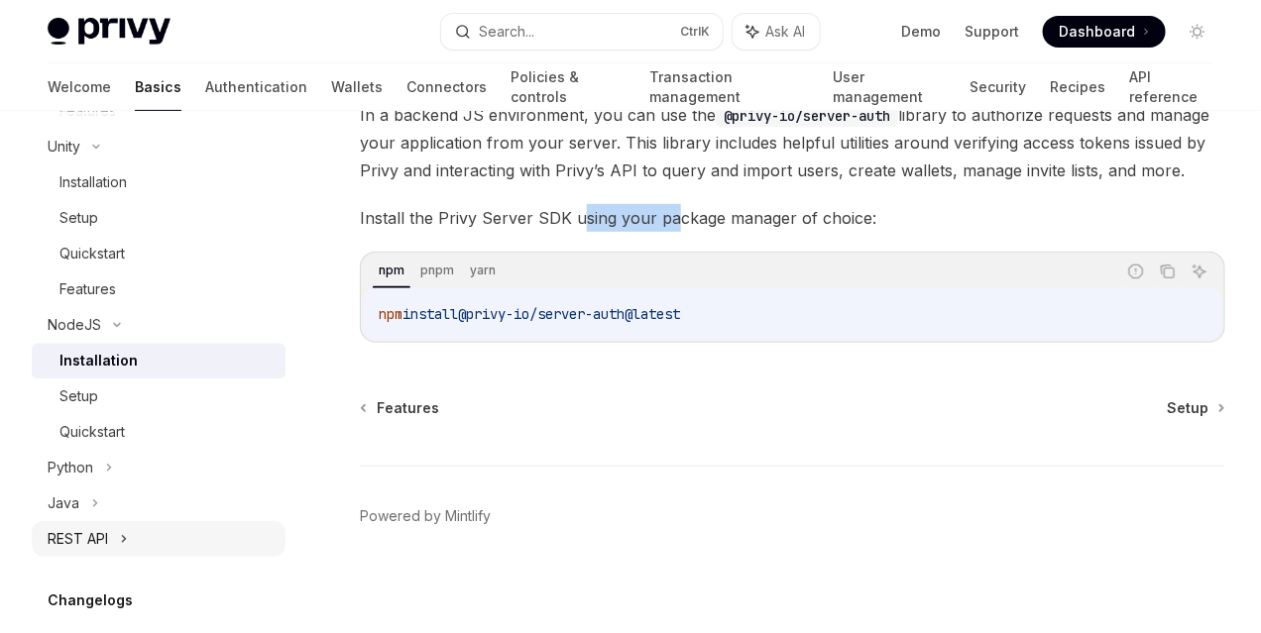
scroll to position [1487, 0]
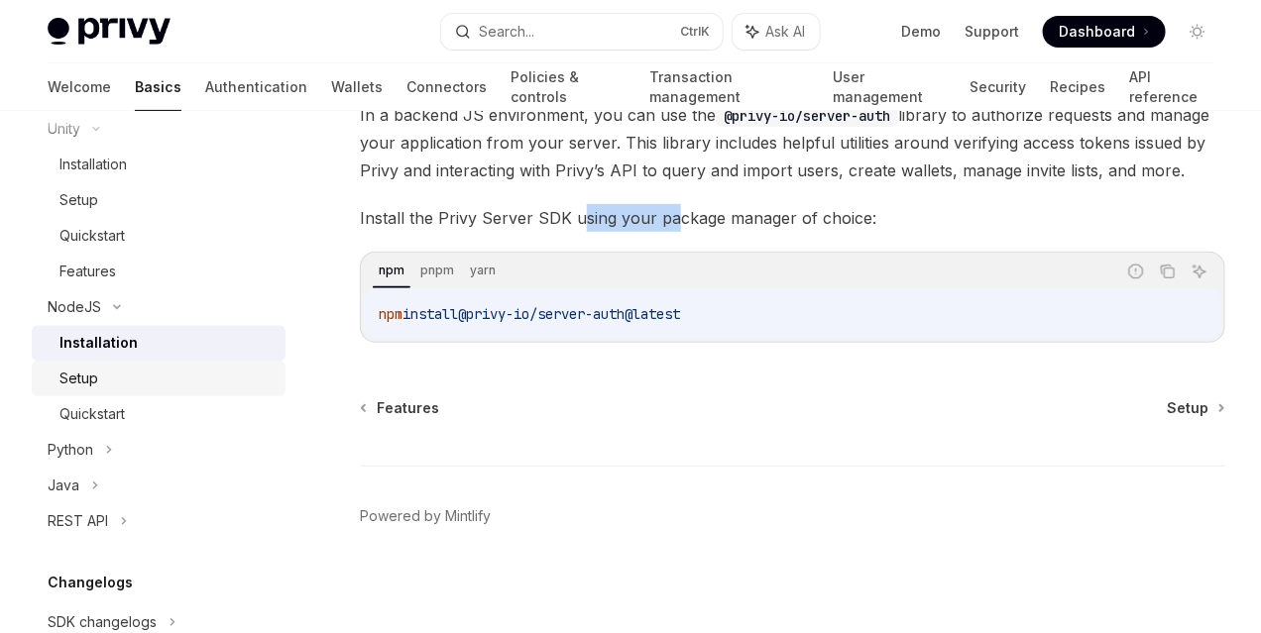
click at [124, 370] on div "Setup" at bounding box center [166, 379] width 214 height 24
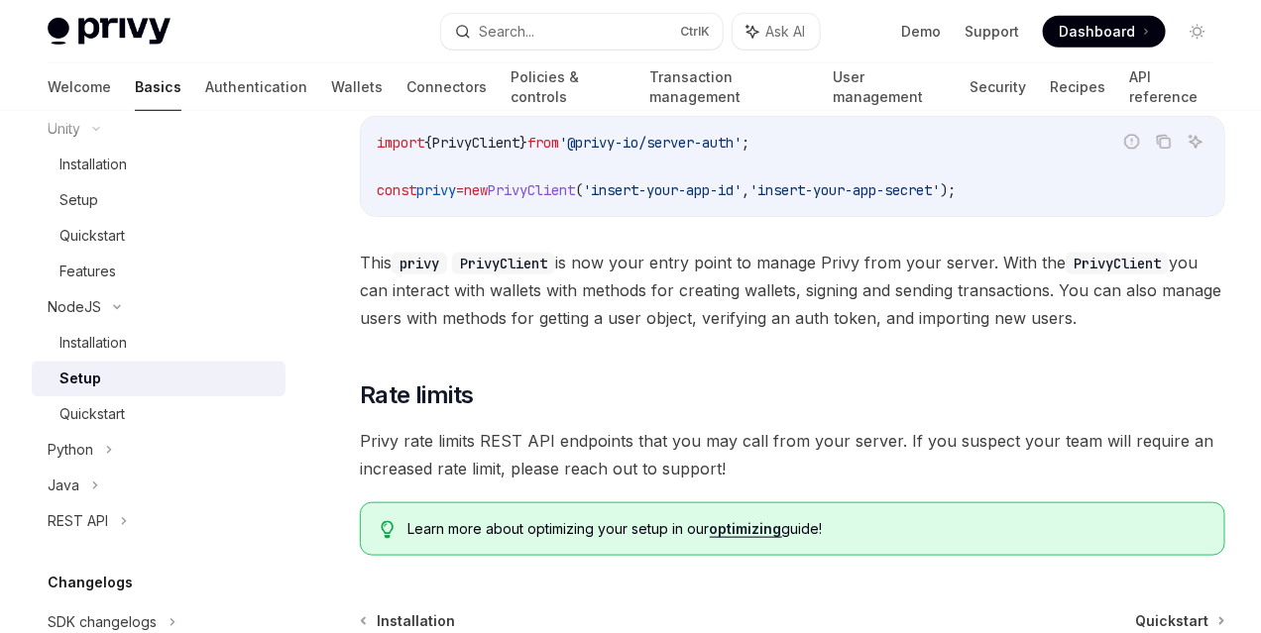
scroll to position [595, 0]
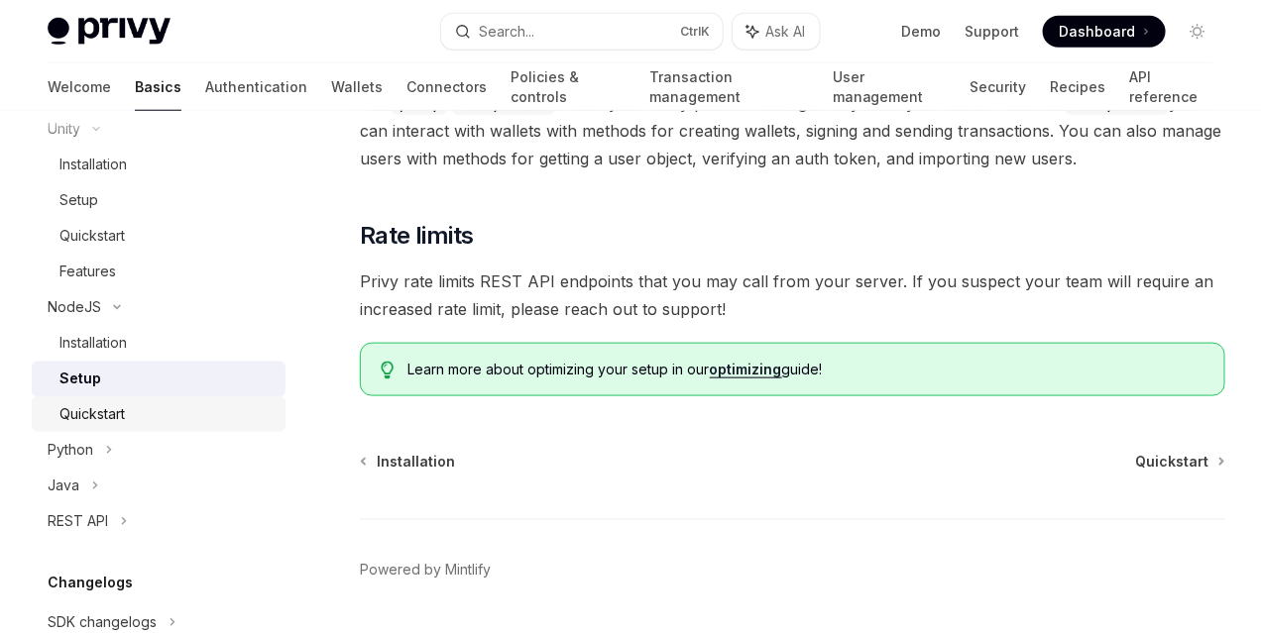
click at [141, 411] on div "Quickstart" at bounding box center [166, 414] width 214 height 24
type textarea "*"
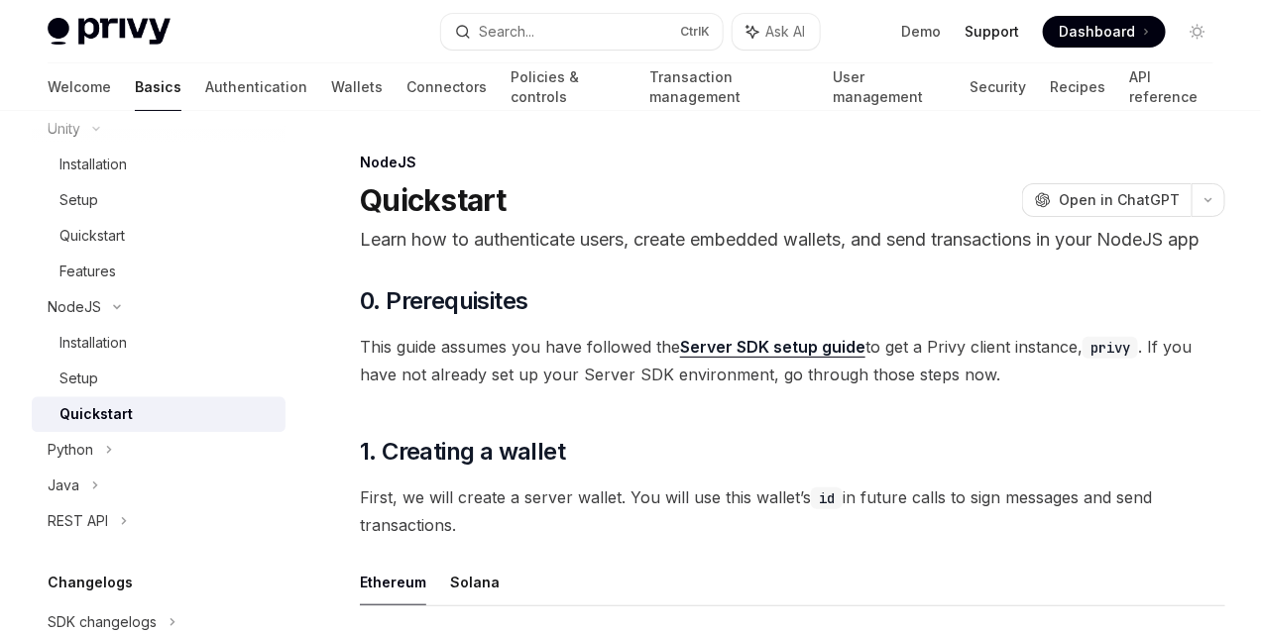
click at [1005, 27] on link "Support" at bounding box center [991, 32] width 55 height 20
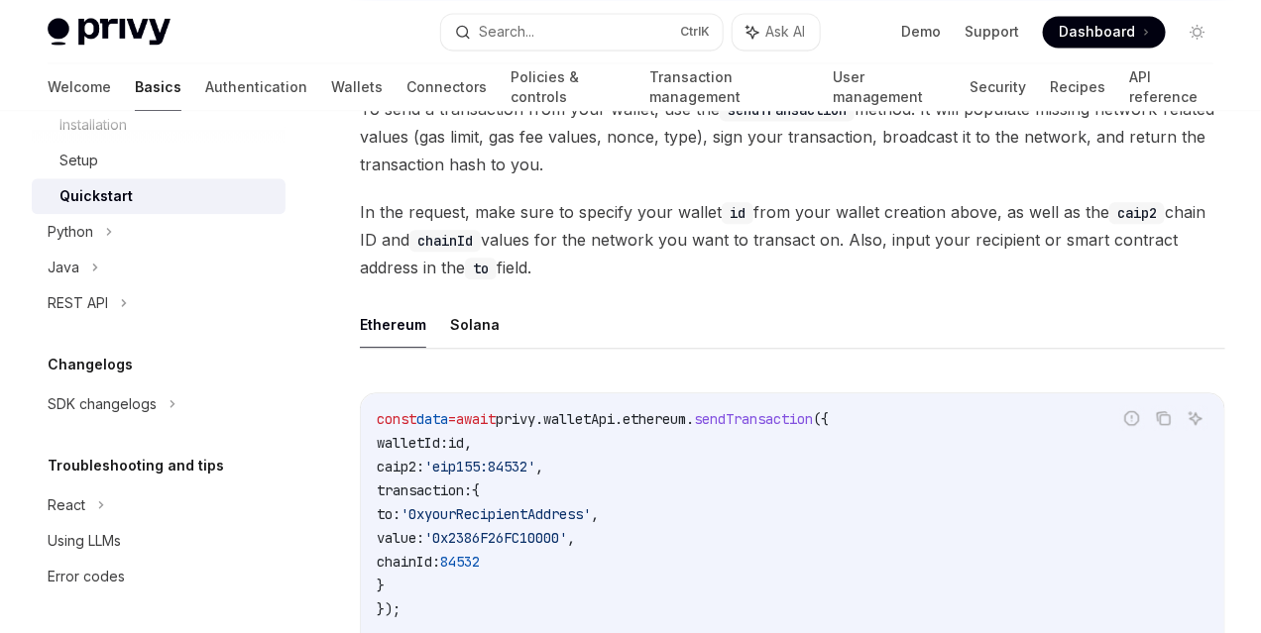
scroll to position [1437, 0]
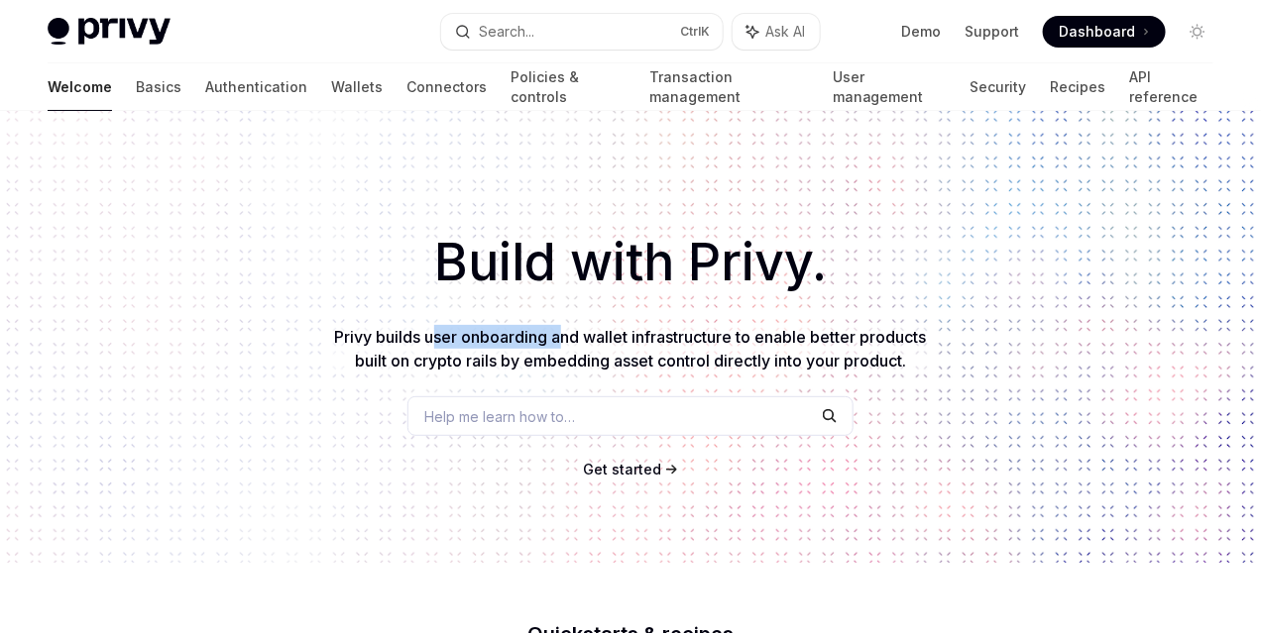
drag, startPoint x: 431, startPoint y: 342, endPoint x: 561, endPoint y: 342, distance: 129.8
click at [557, 342] on span "Privy builds user onboarding and wallet infrastructure to enable better product…" at bounding box center [631, 349] width 592 height 44
drag, startPoint x: 650, startPoint y: 343, endPoint x: 737, endPoint y: 347, distance: 87.3
click at [732, 346] on span "Privy builds user onboarding and wallet infrastructure to enable better product…" at bounding box center [631, 349] width 592 height 44
click at [803, 356] on span "Privy builds user onboarding and wallet infrastructure to enable better product…" at bounding box center [631, 349] width 592 height 44
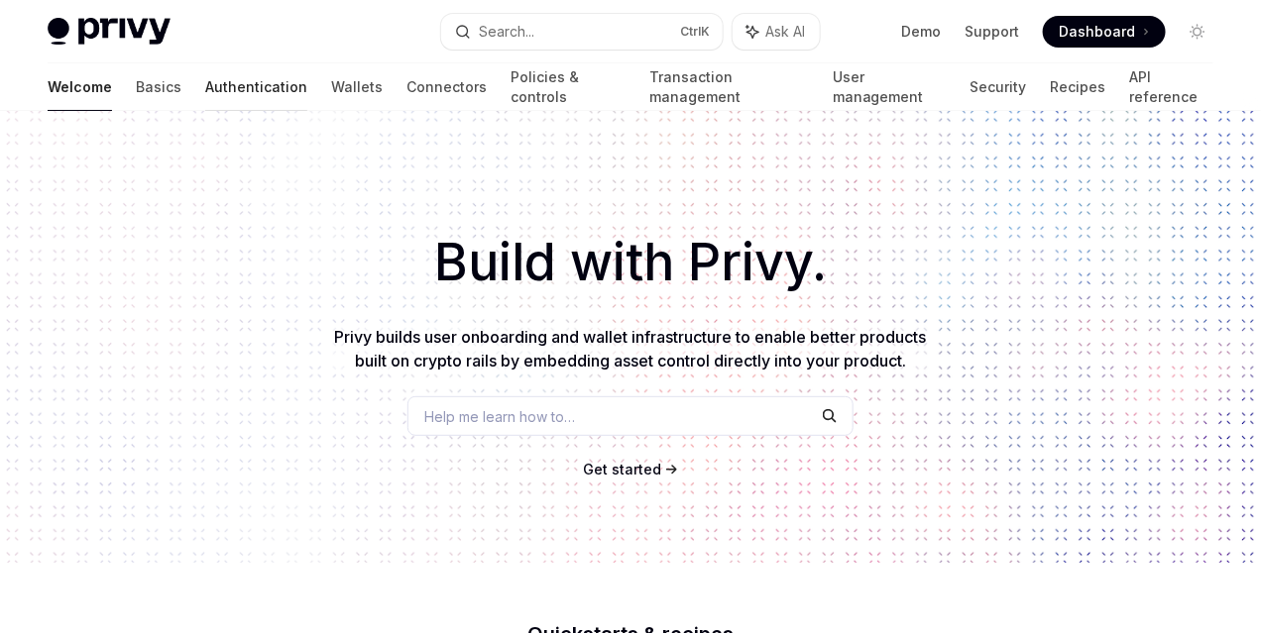
click at [205, 77] on link "Authentication" at bounding box center [256, 87] width 102 height 48
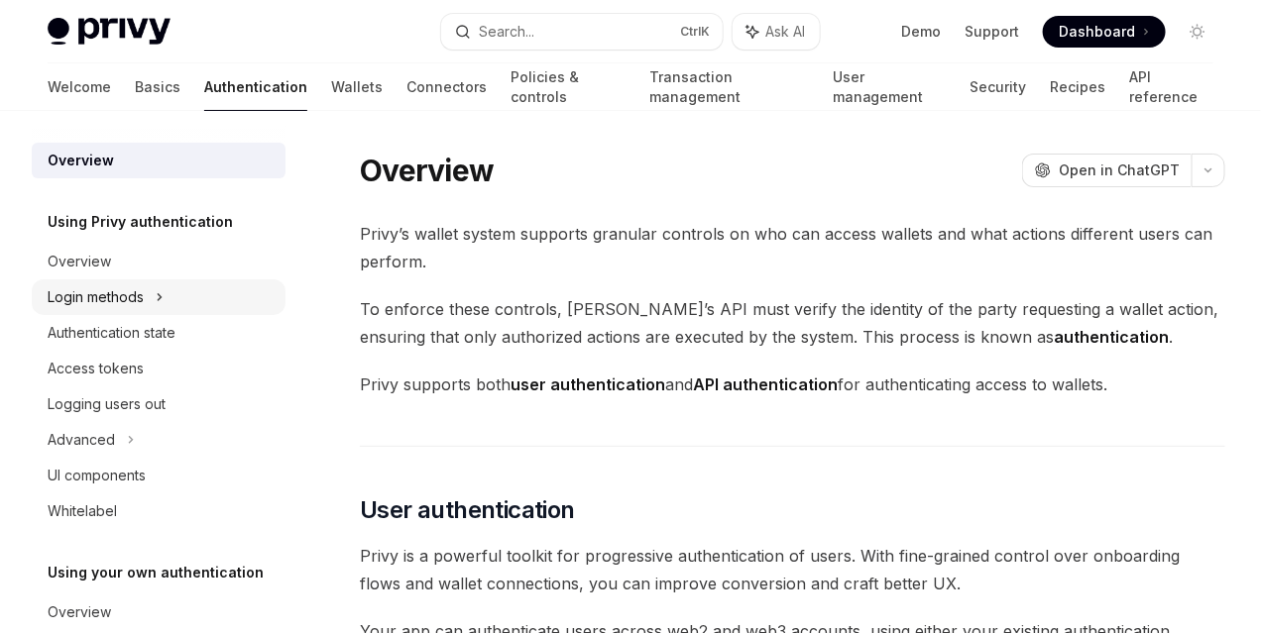
click at [143, 303] on div "Login methods" at bounding box center [96, 297] width 96 height 24
type textarea "*"
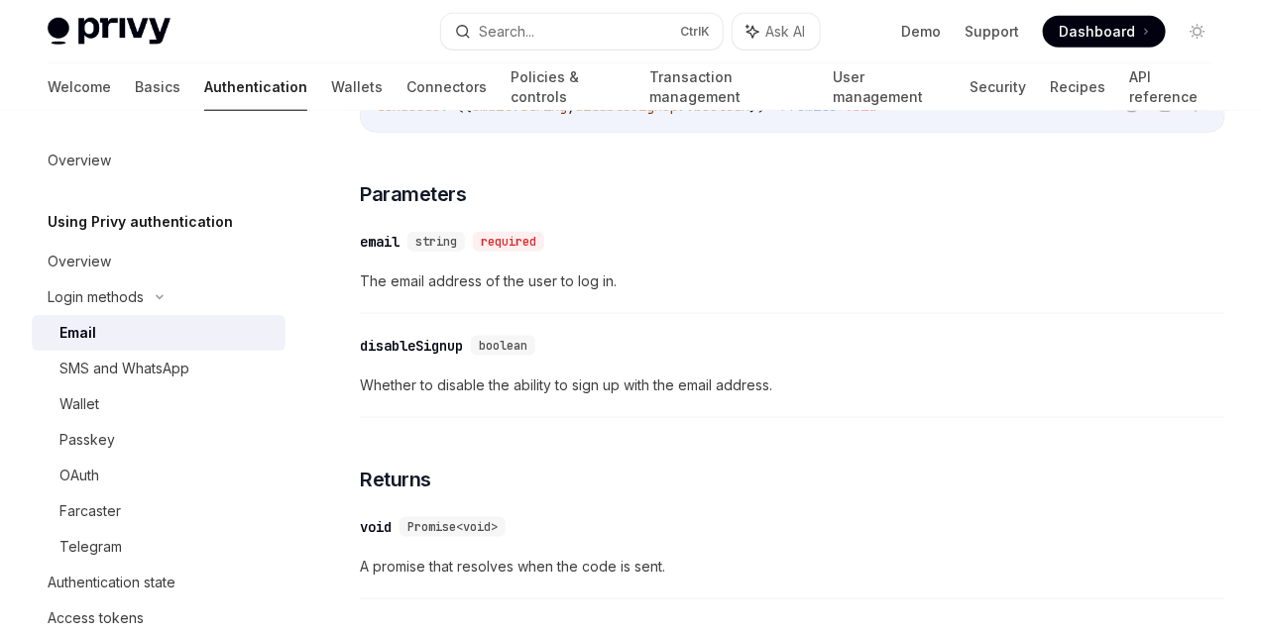
scroll to position [8, 0]
click at [0, 0] on link "Resources" at bounding box center [0, 0] width 0 height 0
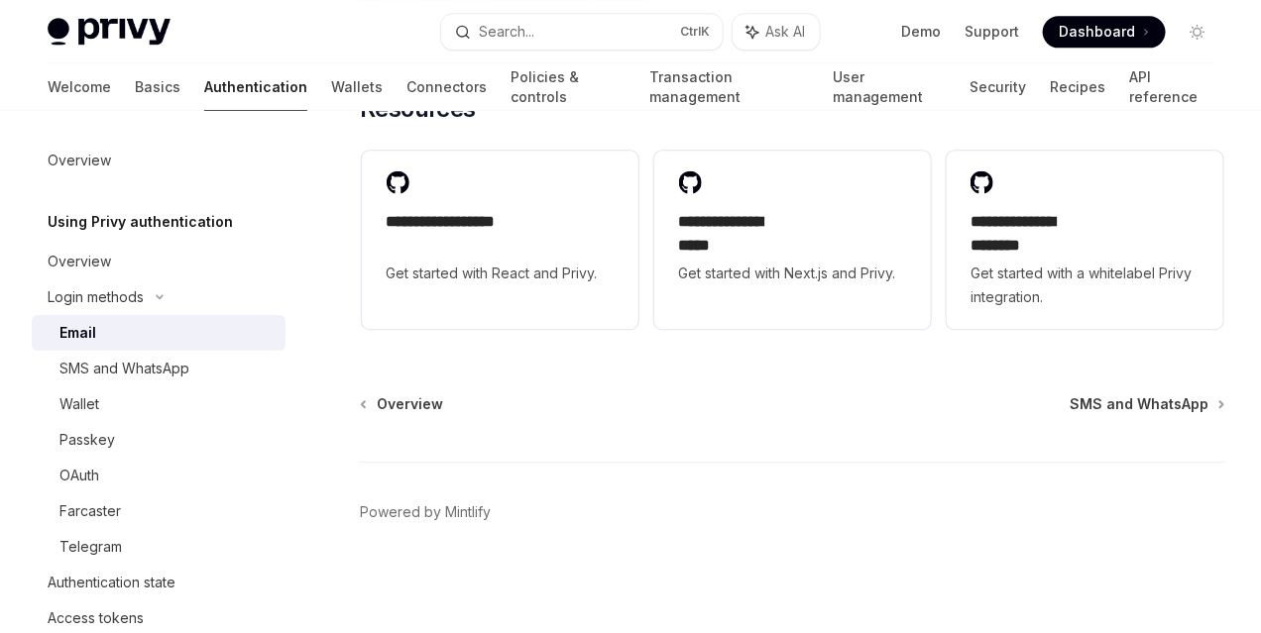
scroll to position [4290, 0]
